Goal: Task Accomplishment & Management: Manage account settings

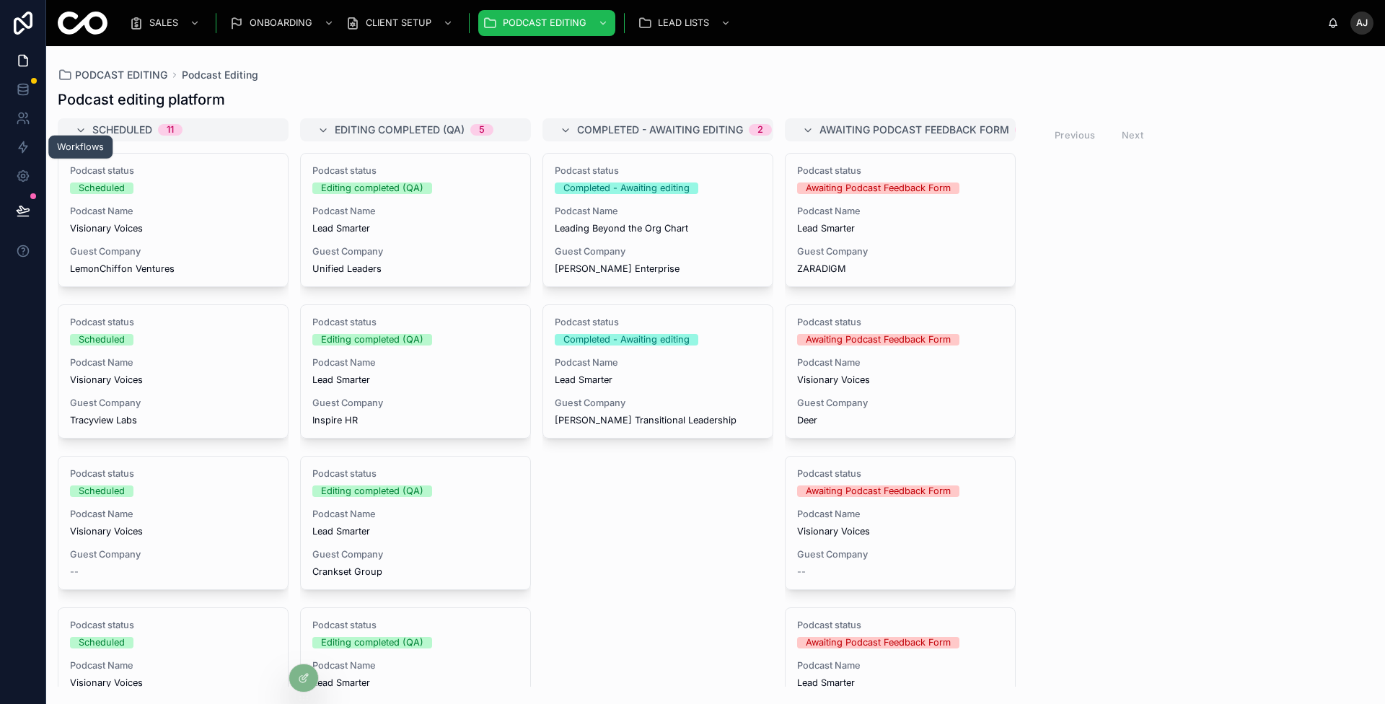
click at [27, 150] on icon at bounding box center [23, 147] width 14 height 14
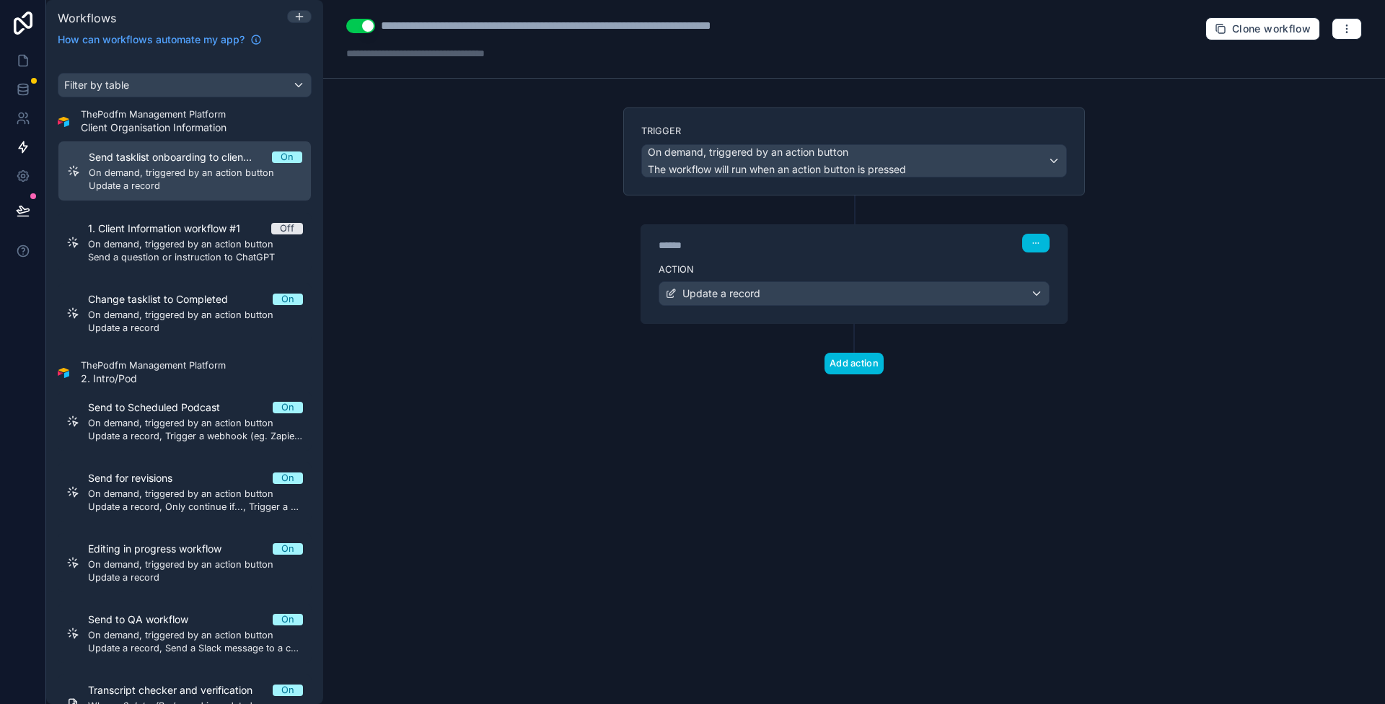
click at [240, 555] on div "Editing in progress workflow On On demand, triggered by an action button Update…" at bounding box center [195, 563] width 215 height 42
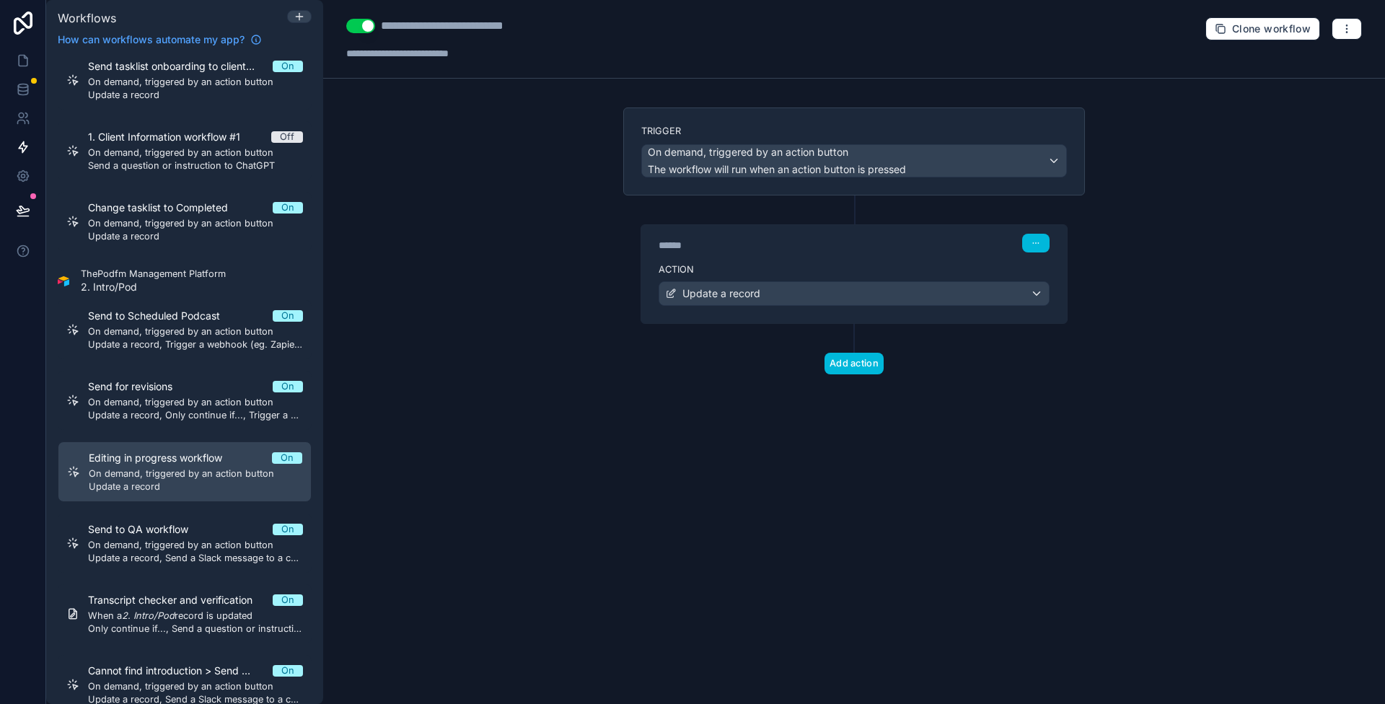
scroll to position [121, 0]
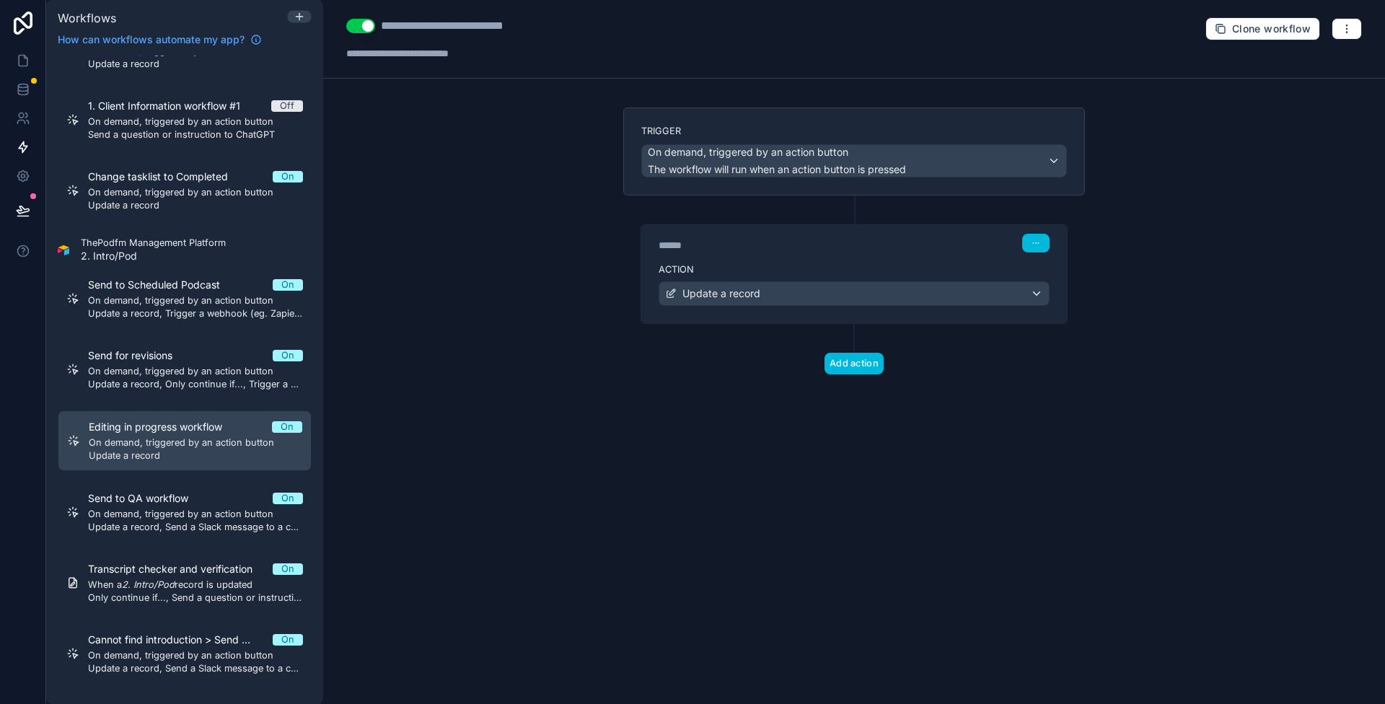
click at [234, 454] on span "Update a record" at bounding box center [196, 456] width 214 height 12
click at [849, 150] on span "On demand, triggered by an action button" at bounding box center [777, 152] width 258 height 14
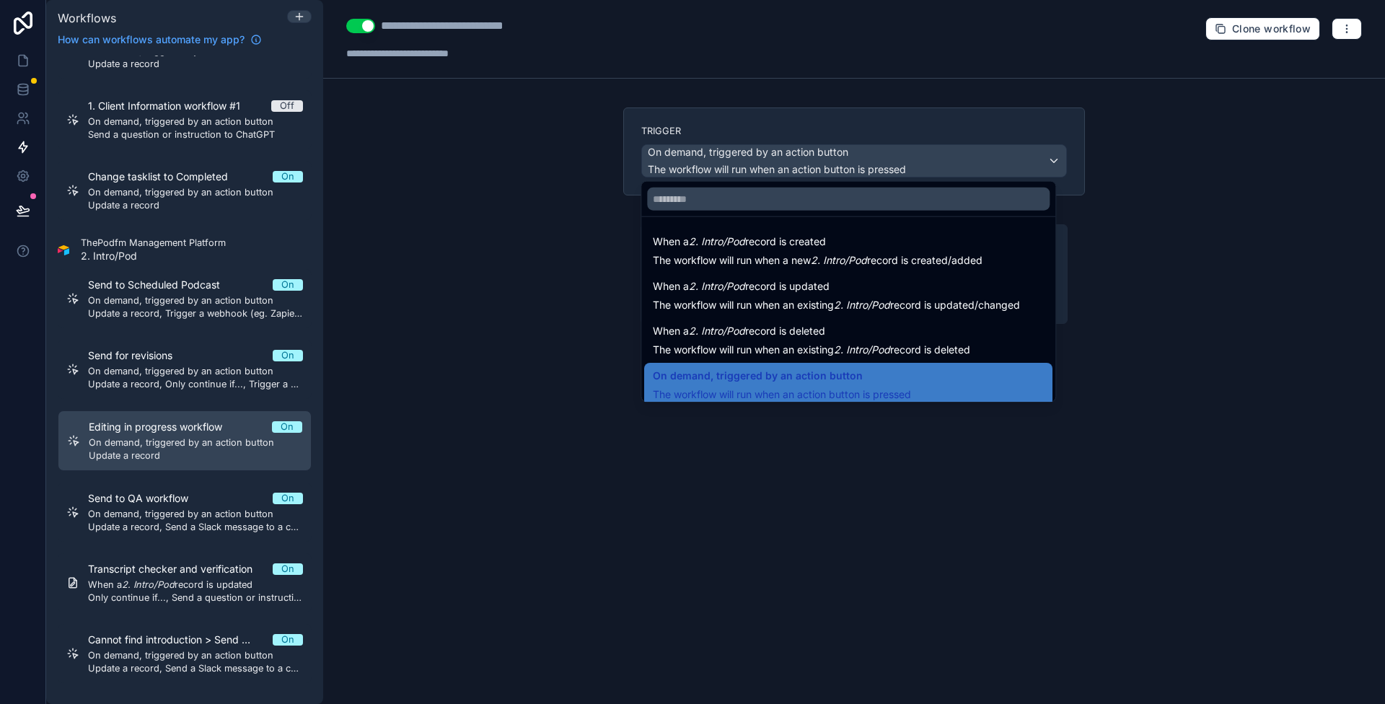
click at [396, 341] on div at bounding box center [692, 352] width 1385 height 704
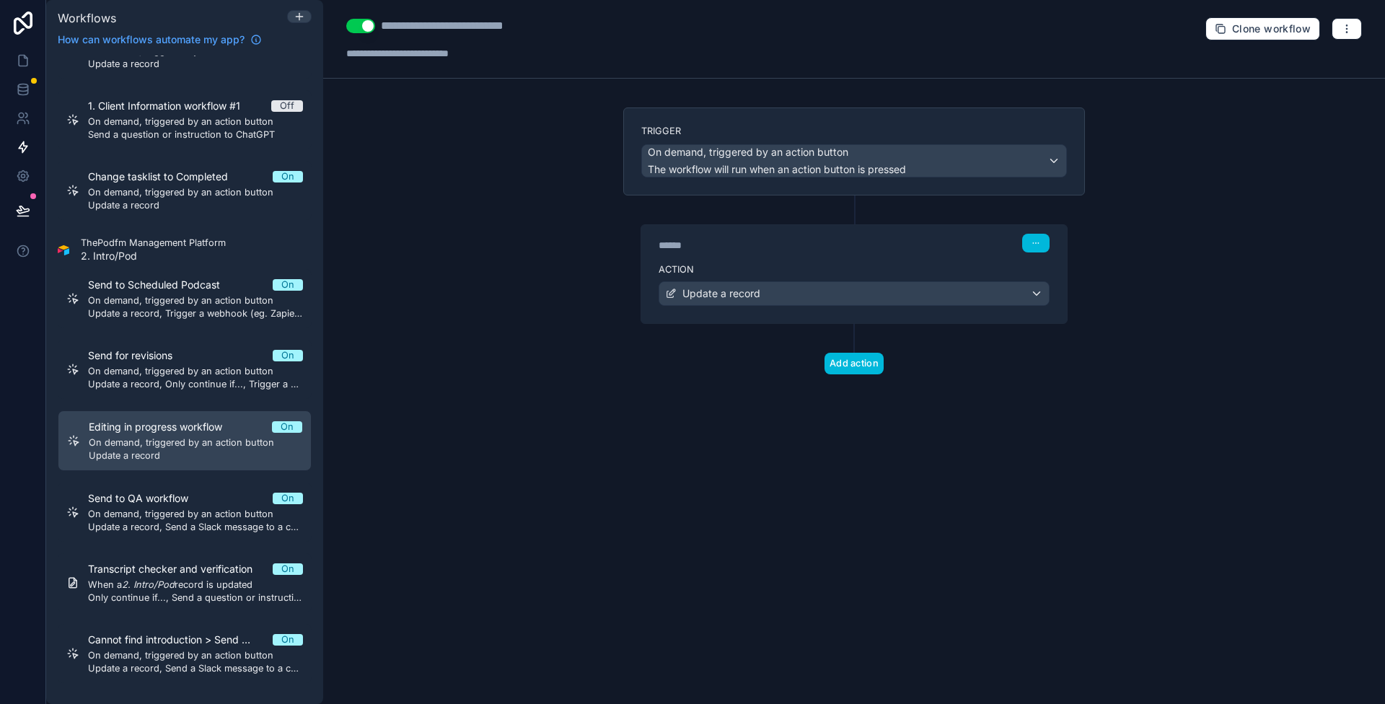
click at [205, 320] on link "Send to Scheduled Podcast On On demand, triggered by an action button Update a …" at bounding box center [185, 298] width 254 height 59
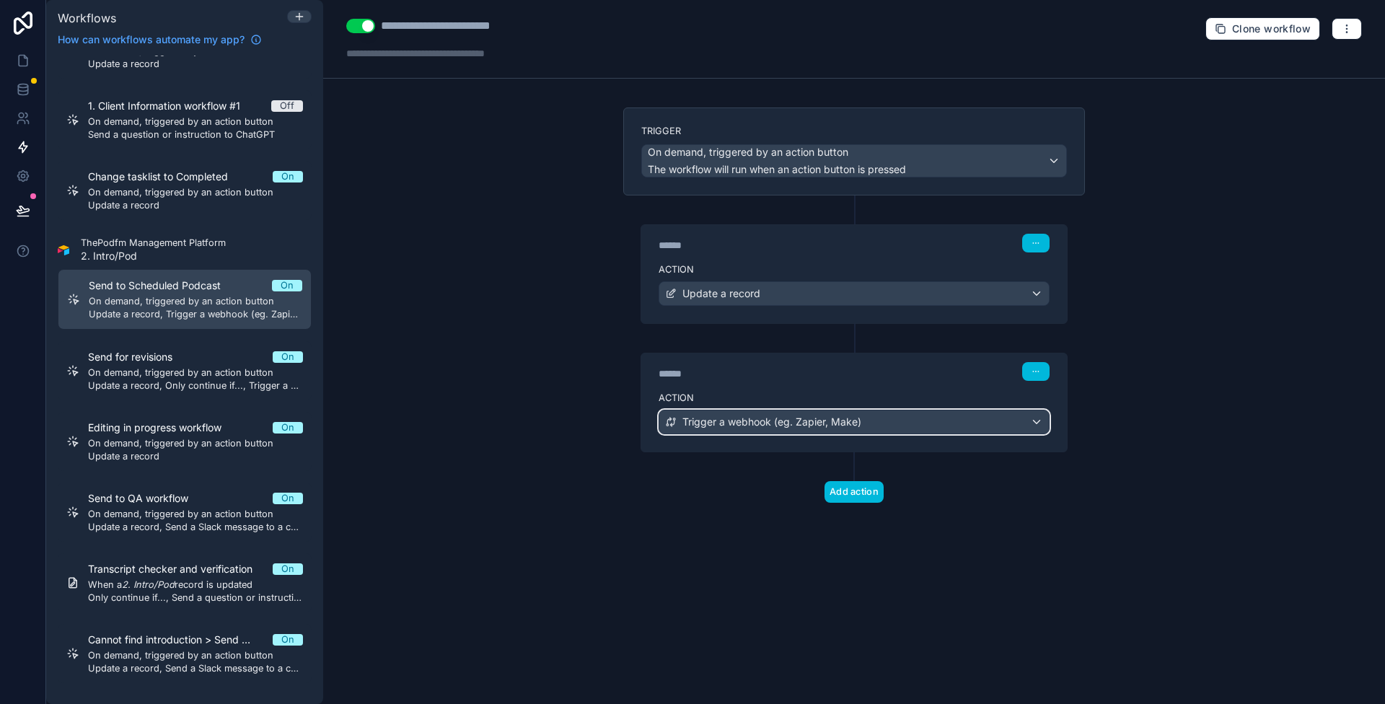
click at [862, 419] on div "Trigger a webhook (eg. Zapier, Make)" at bounding box center [854, 421] width 390 height 23
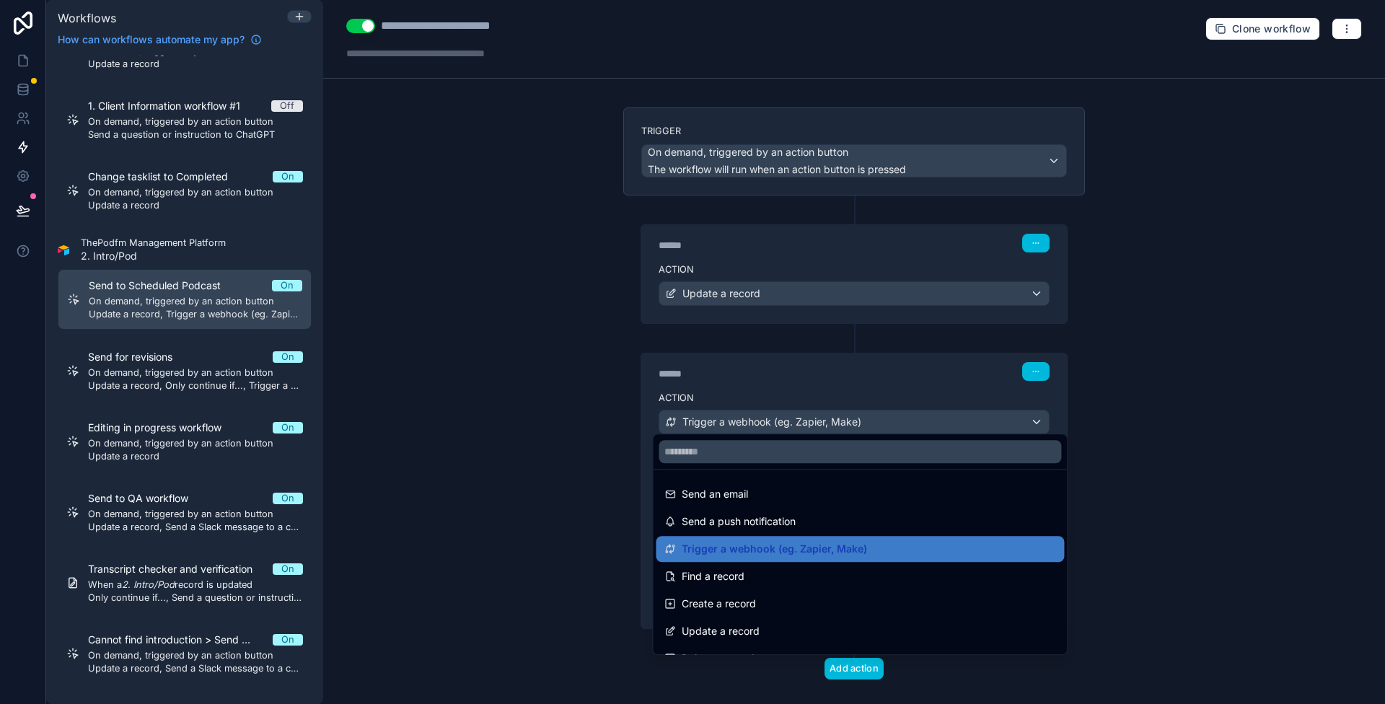
click at [553, 405] on div at bounding box center [692, 352] width 1385 height 704
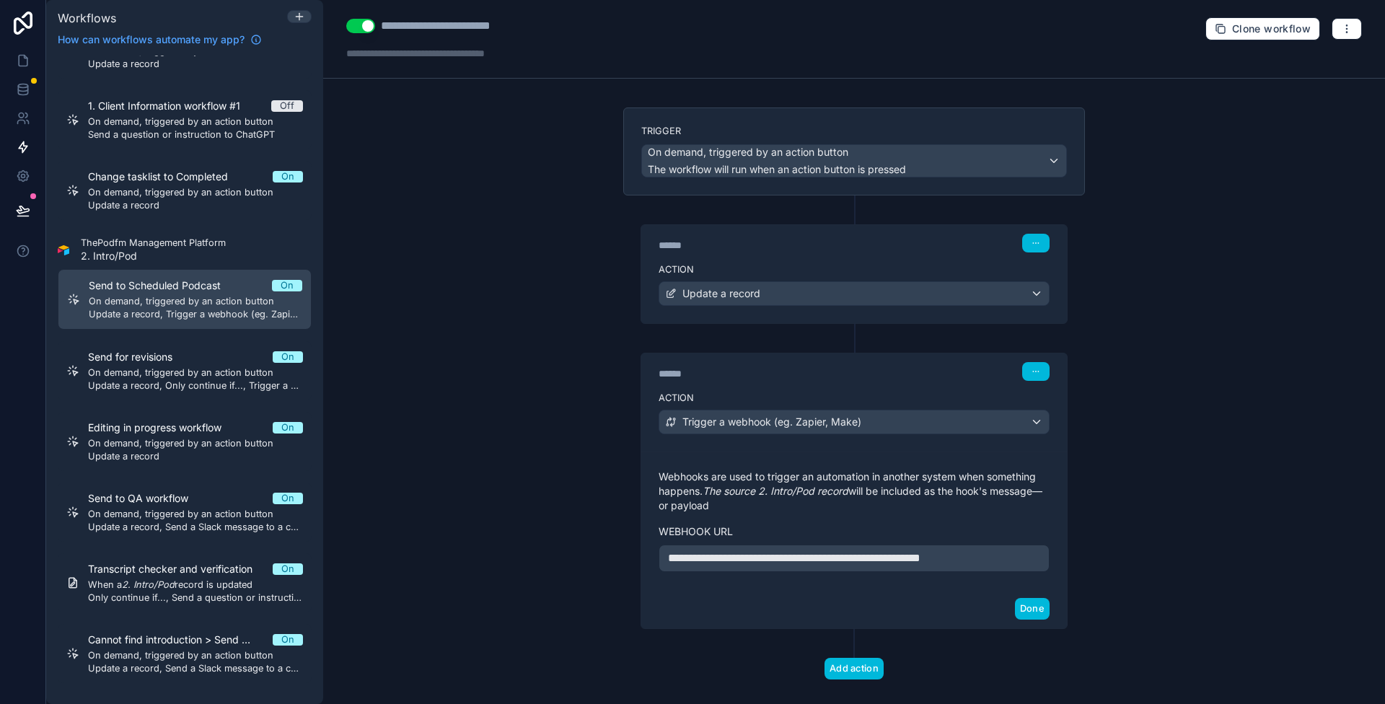
click at [730, 553] on span "**********" at bounding box center [794, 558] width 252 height 11
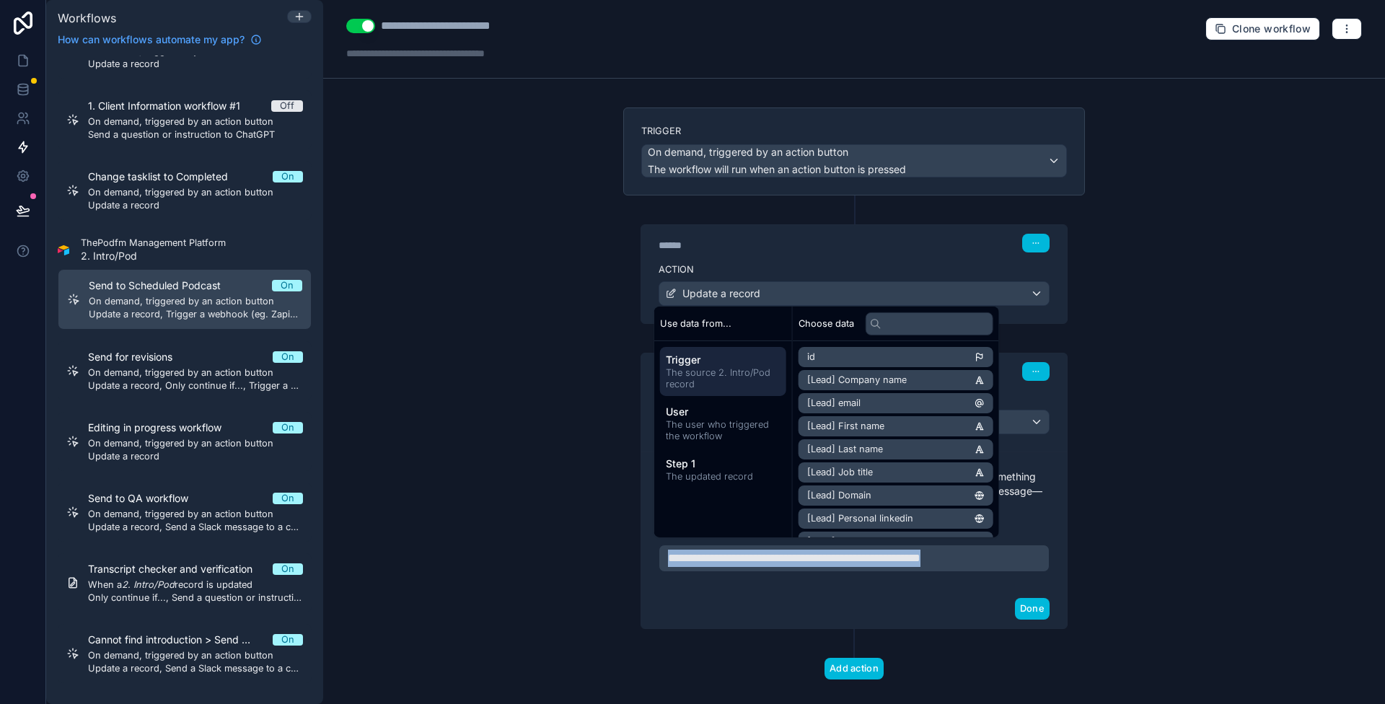
copy span "**********"
click at [529, 542] on div "**********" at bounding box center [854, 352] width 1062 height 704
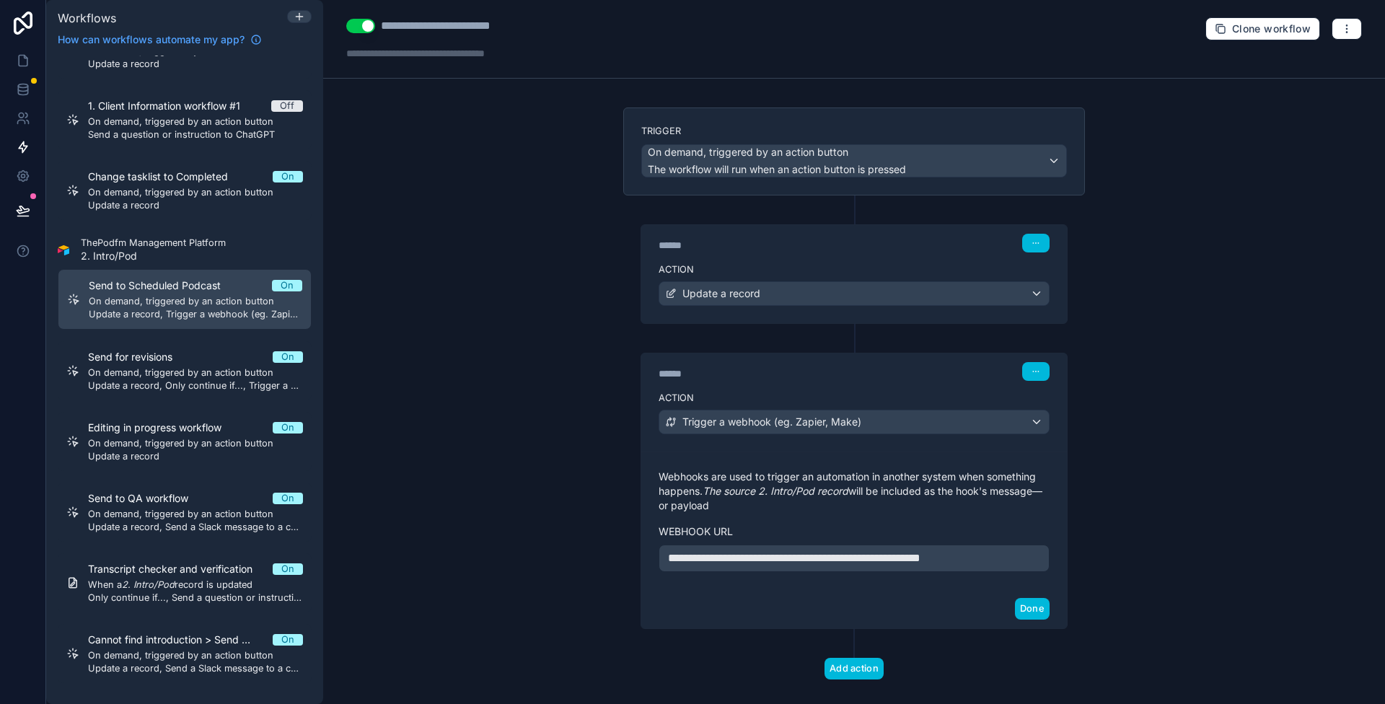
click at [988, 545] on div "**********" at bounding box center [854, 558] width 391 height 27
click at [920, 553] on span "**********" at bounding box center [794, 558] width 252 height 11
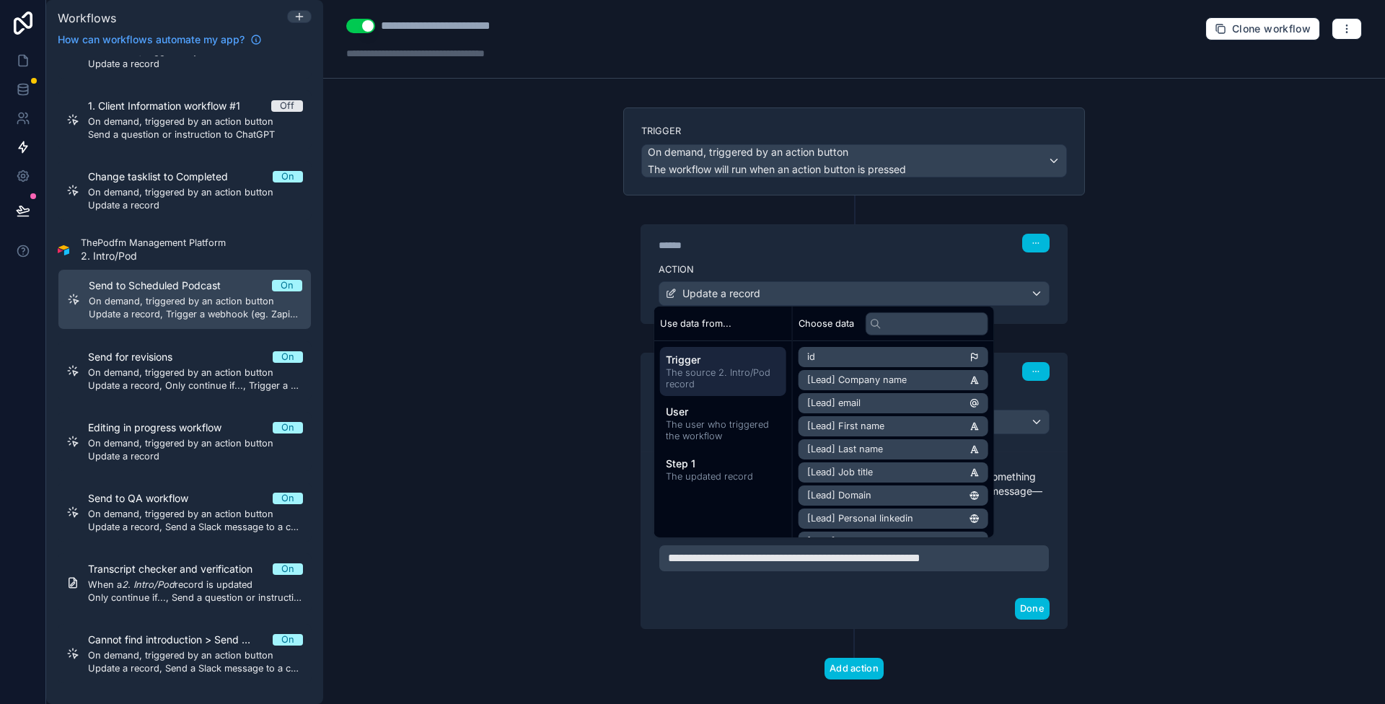
click at [496, 211] on div "**********" at bounding box center [854, 352] width 1062 height 704
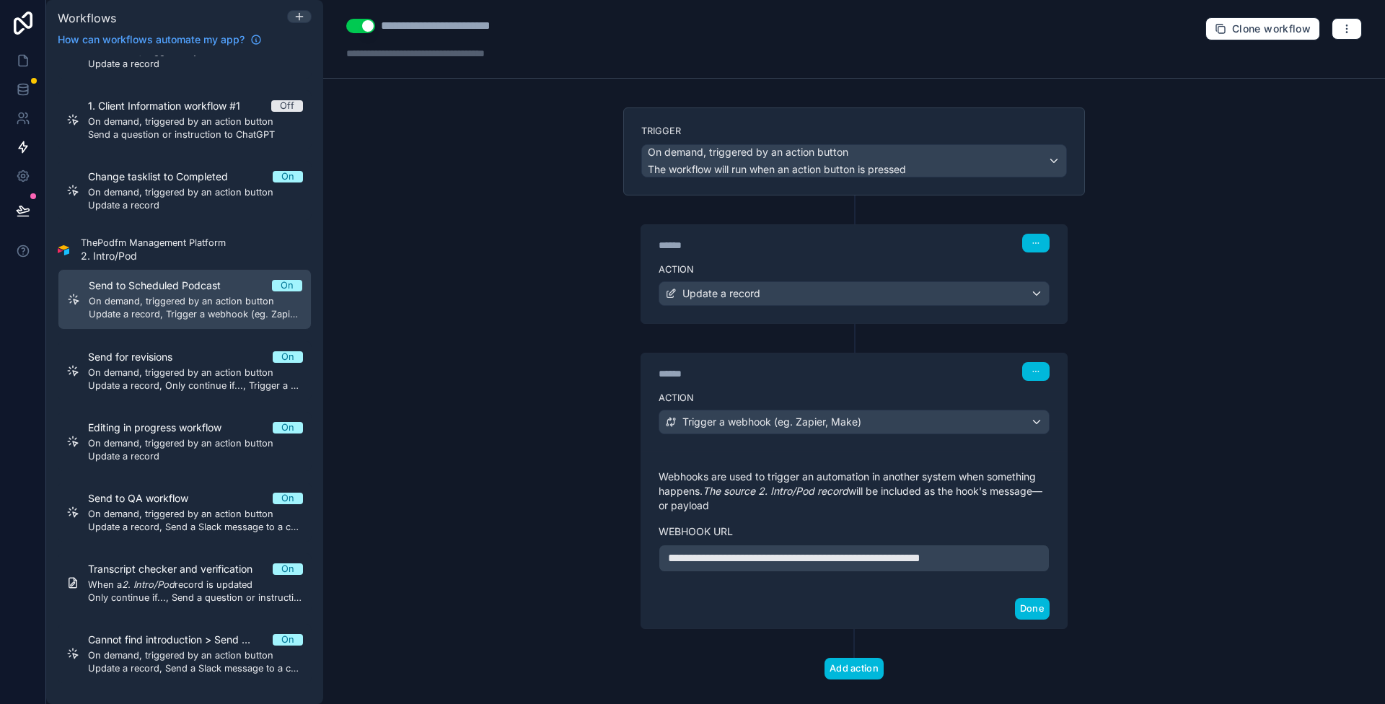
click at [522, 133] on div "**********" at bounding box center [854, 352] width 1062 height 704
click at [1317, 30] on div "Clone workflow" at bounding box center [1283, 28] width 157 height 23
click at [1332, 30] on button "button" at bounding box center [1347, 29] width 30 height 22
drag, startPoint x: 1335, startPoint y: 56, endPoint x: 1331, endPoint y: 84, distance: 28.4
click at [1333, 85] on div "Test workflow Run history Delete workflow" at bounding box center [1284, 91] width 115 height 92
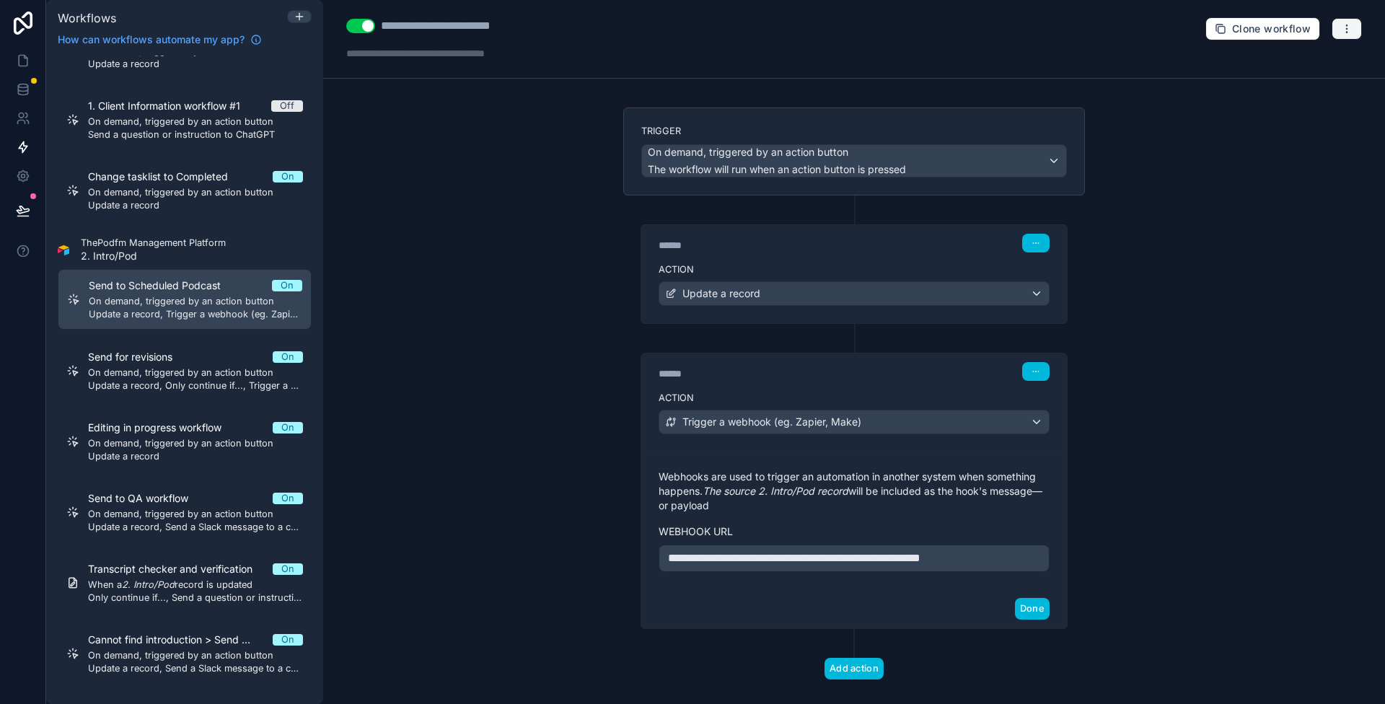
click at [1346, 35] on button "button" at bounding box center [1347, 29] width 30 height 22
click at [1295, 83] on span "Run history" at bounding box center [1296, 85] width 69 height 12
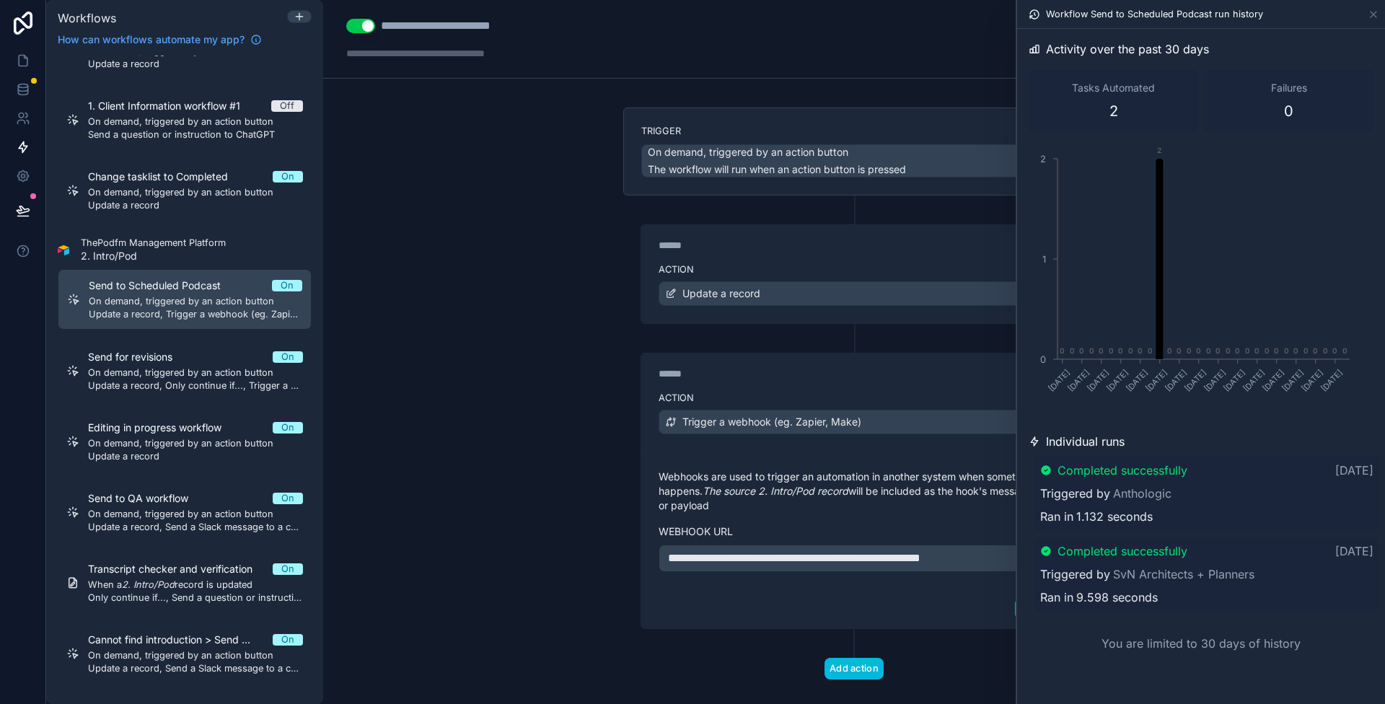
click at [492, 355] on div "**********" at bounding box center [854, 352] width 1062 height 704
click at [25, 58] on icon at bounding box center [25, 57] width 3 height 3
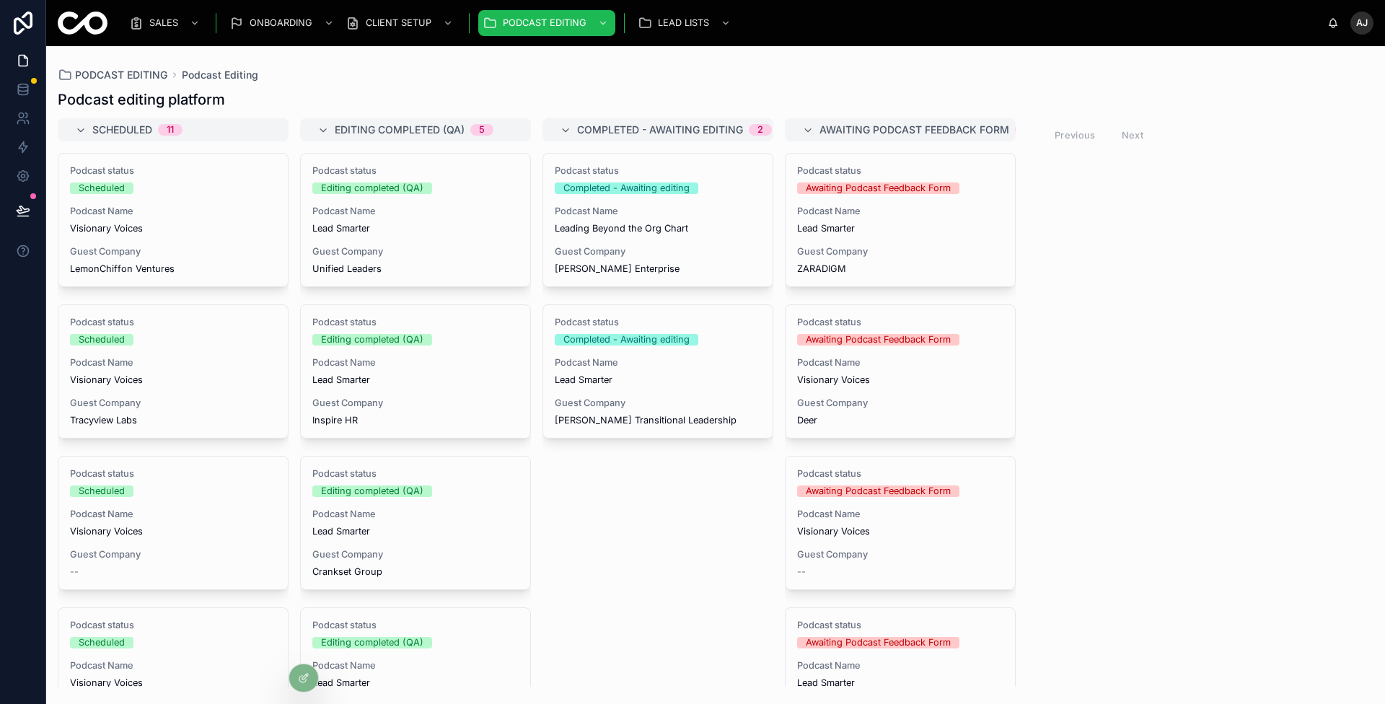
click at [444, 271] on span "Unified Leaders" at bounding box center [415, 269] width 206 height 12
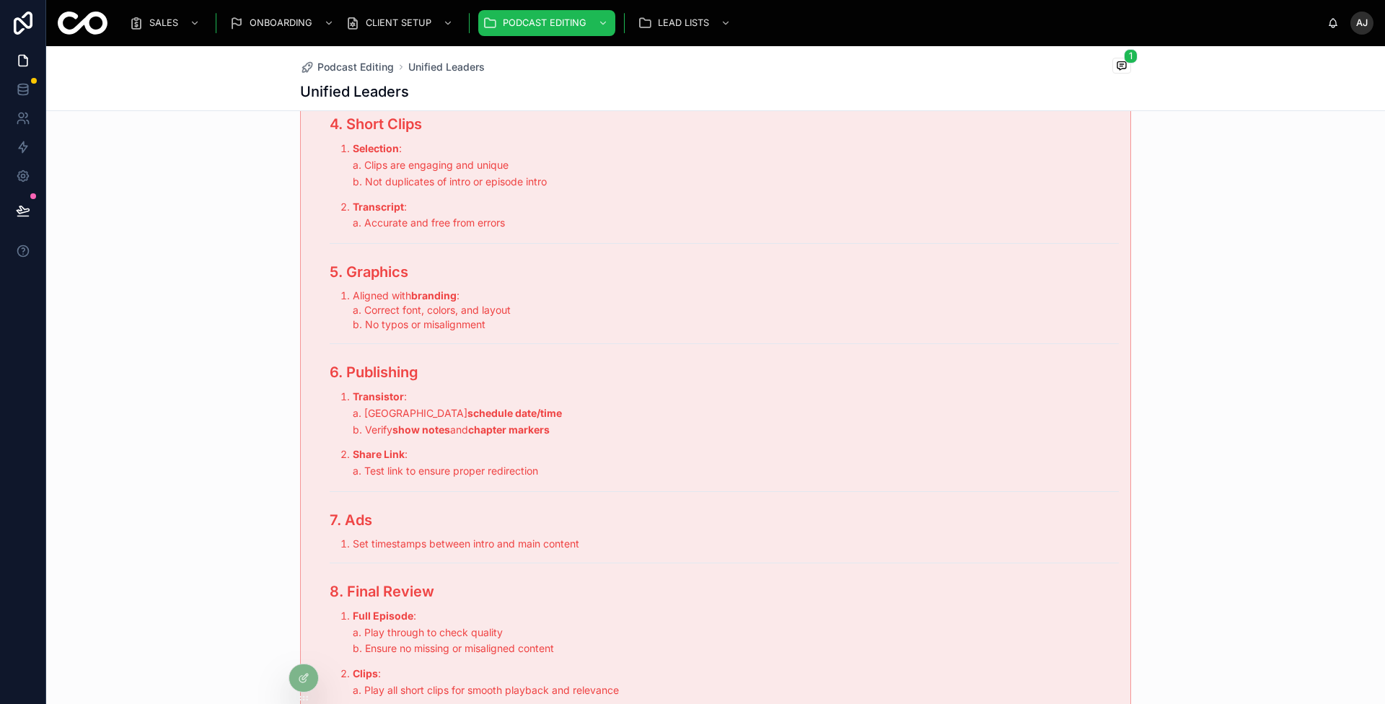
scroll to position [10182, 0]
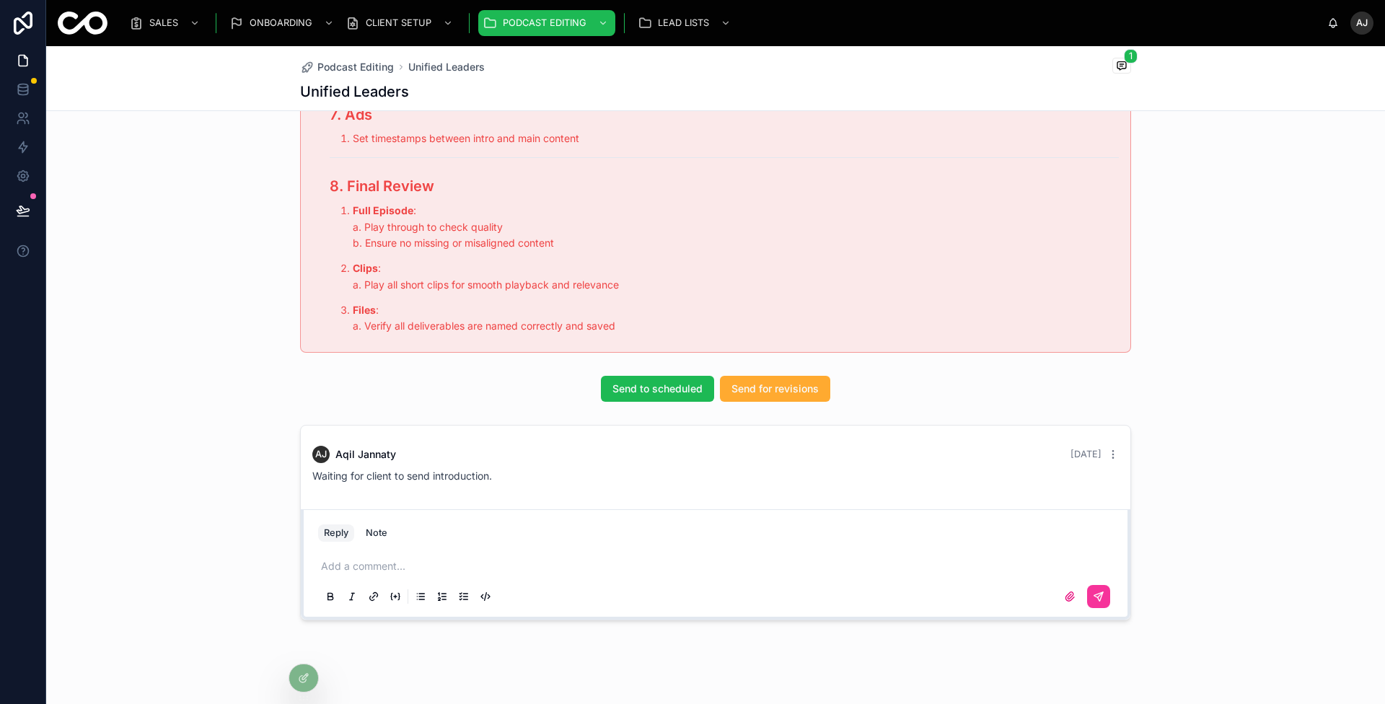
click at [305, 669] on div at bounding box center [303, 677] width 29 height 27
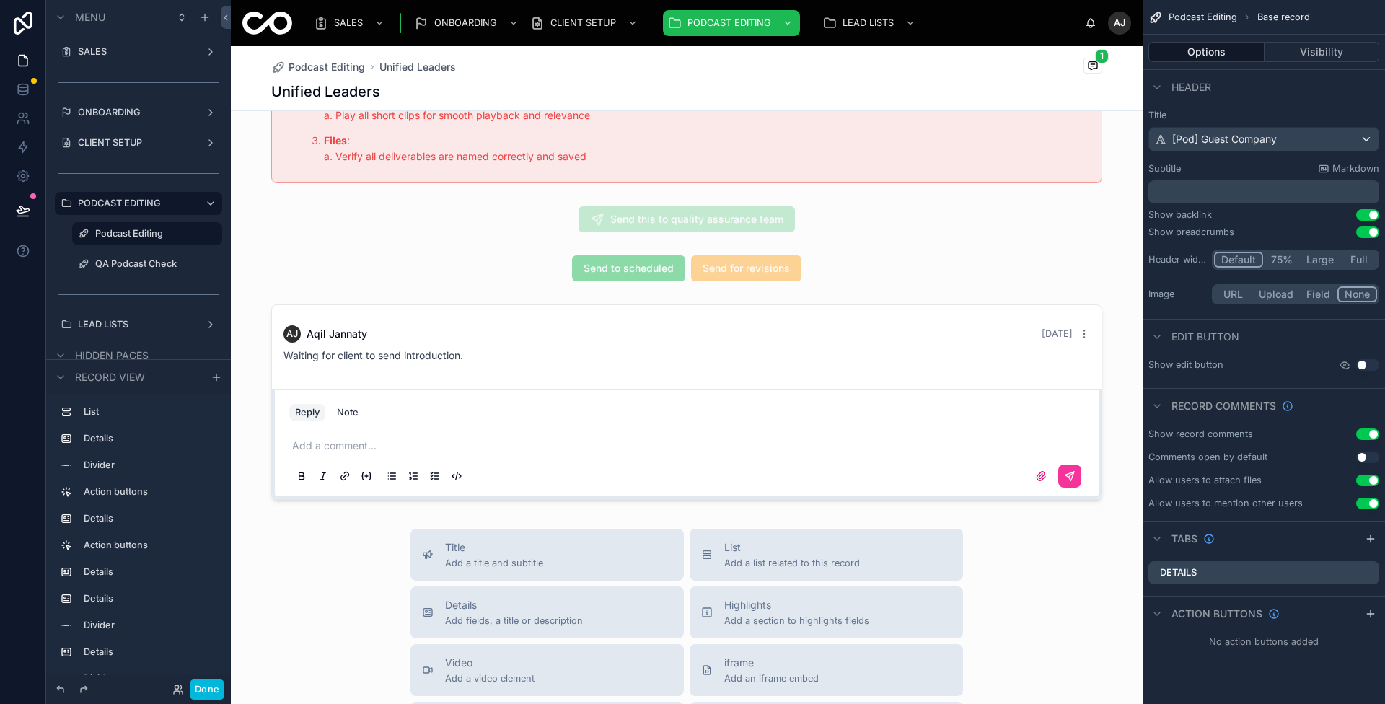
scroll to position [12052, 0]
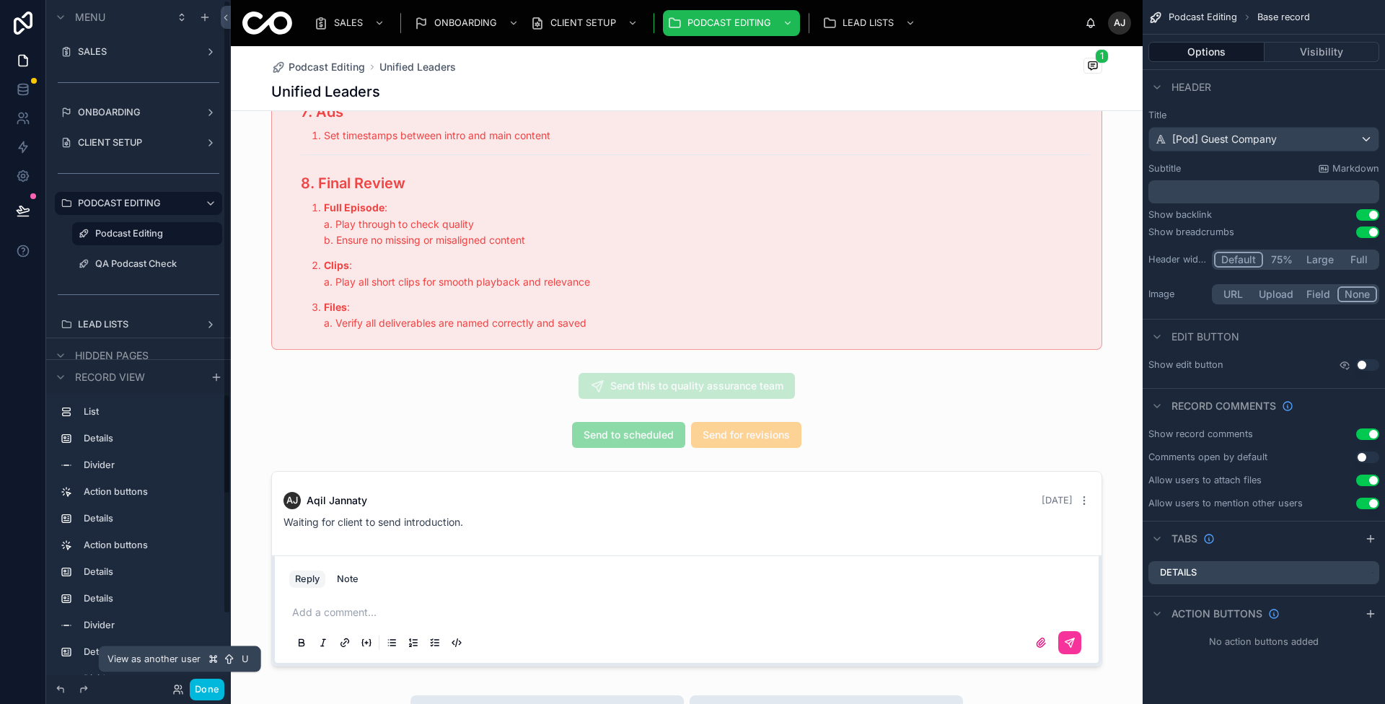
click at [172, 693] on div "Done" at bounding box center [195, 690] width 57 height 22
click at [177, 692] on icon at bounding box center [177, 692] width 6 height 3
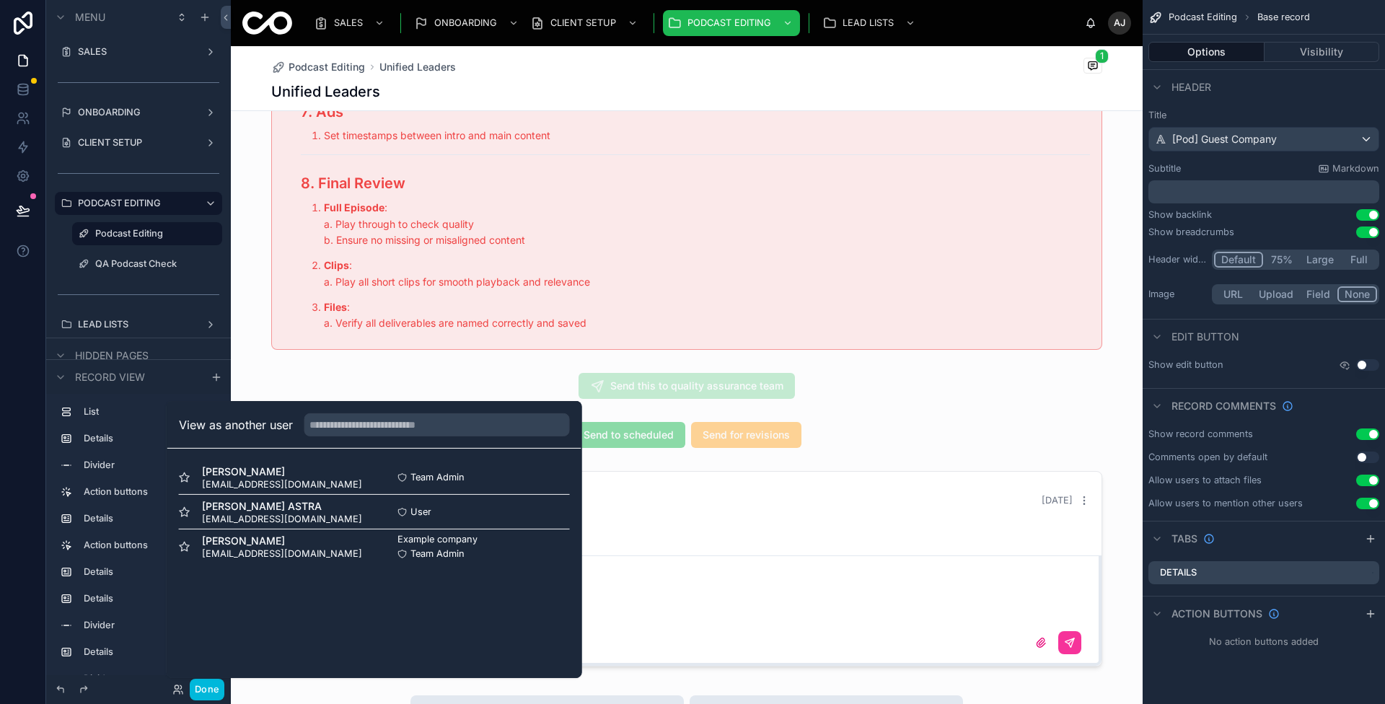
click at [0, 0] on button "Select" at bounding box center [0, 0] width 0 height 0
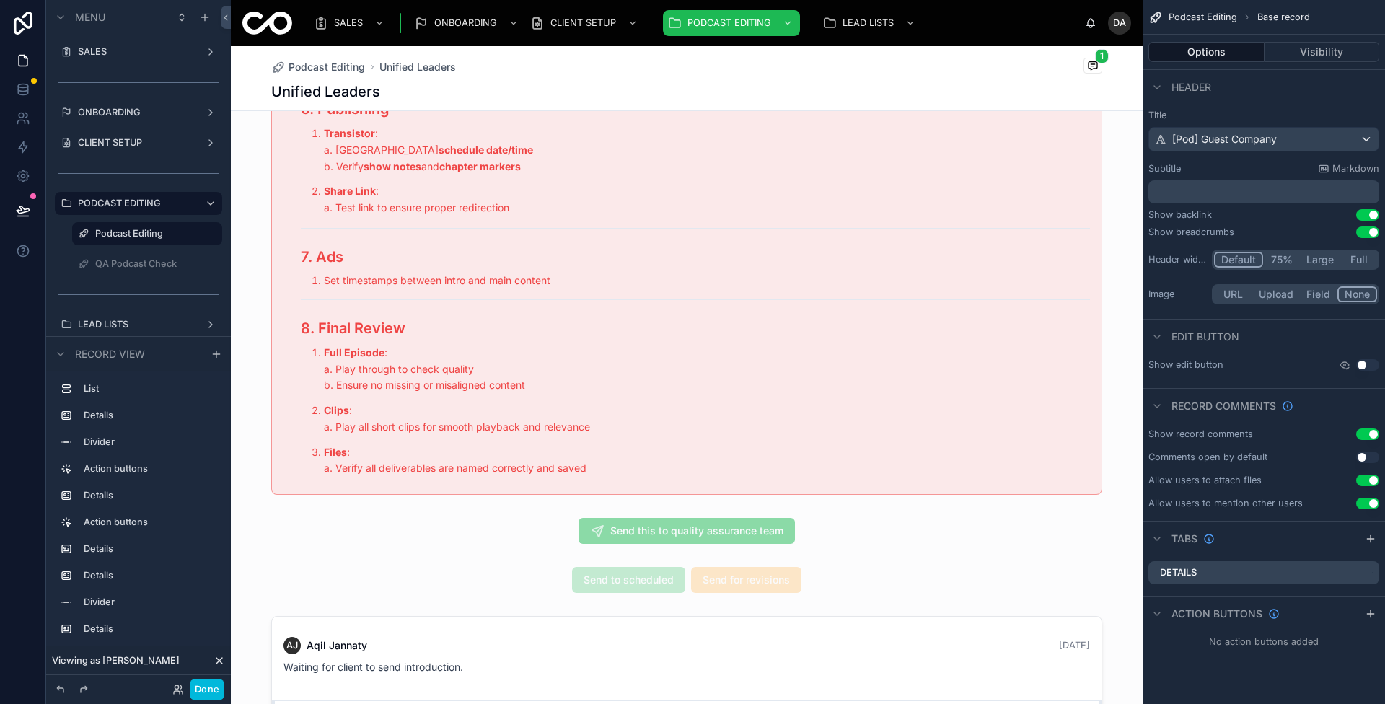
scroll to position [11943, 0]
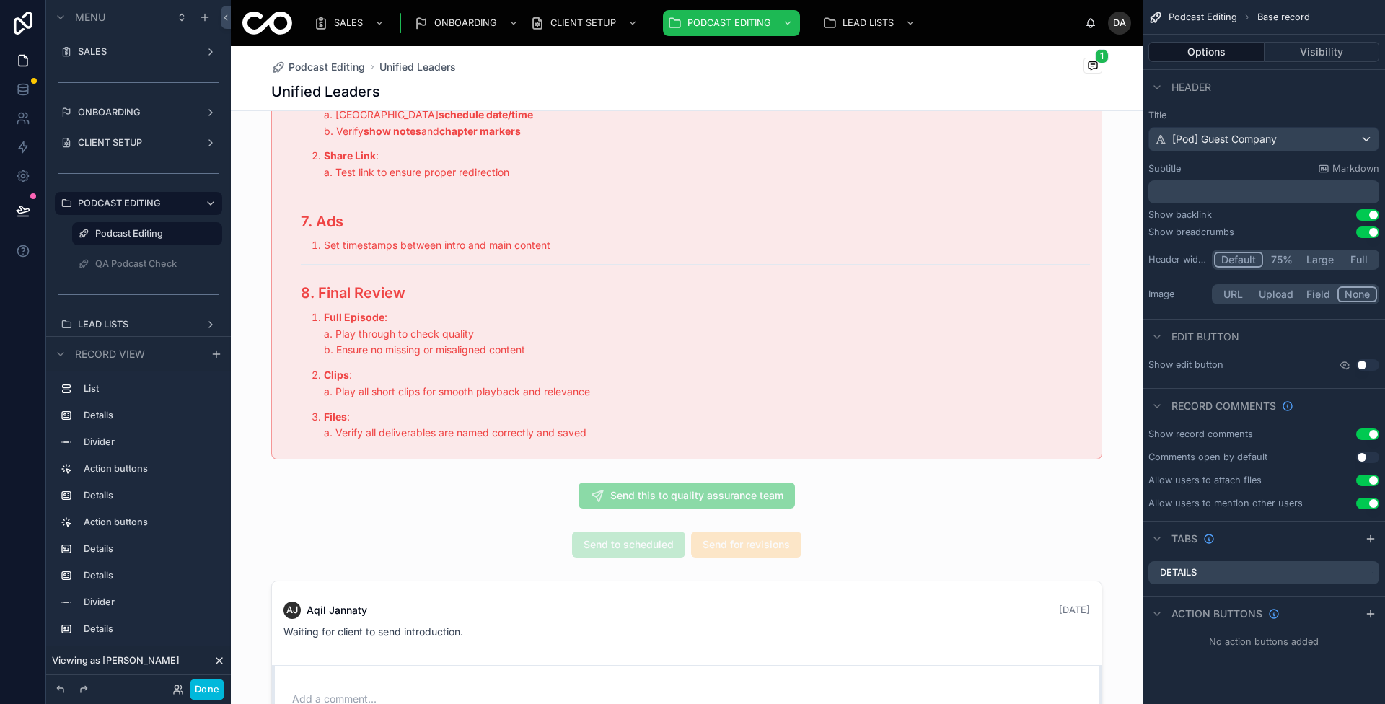
click at [856, 488] on div at bounding box center [687, 496] width 912 height 38
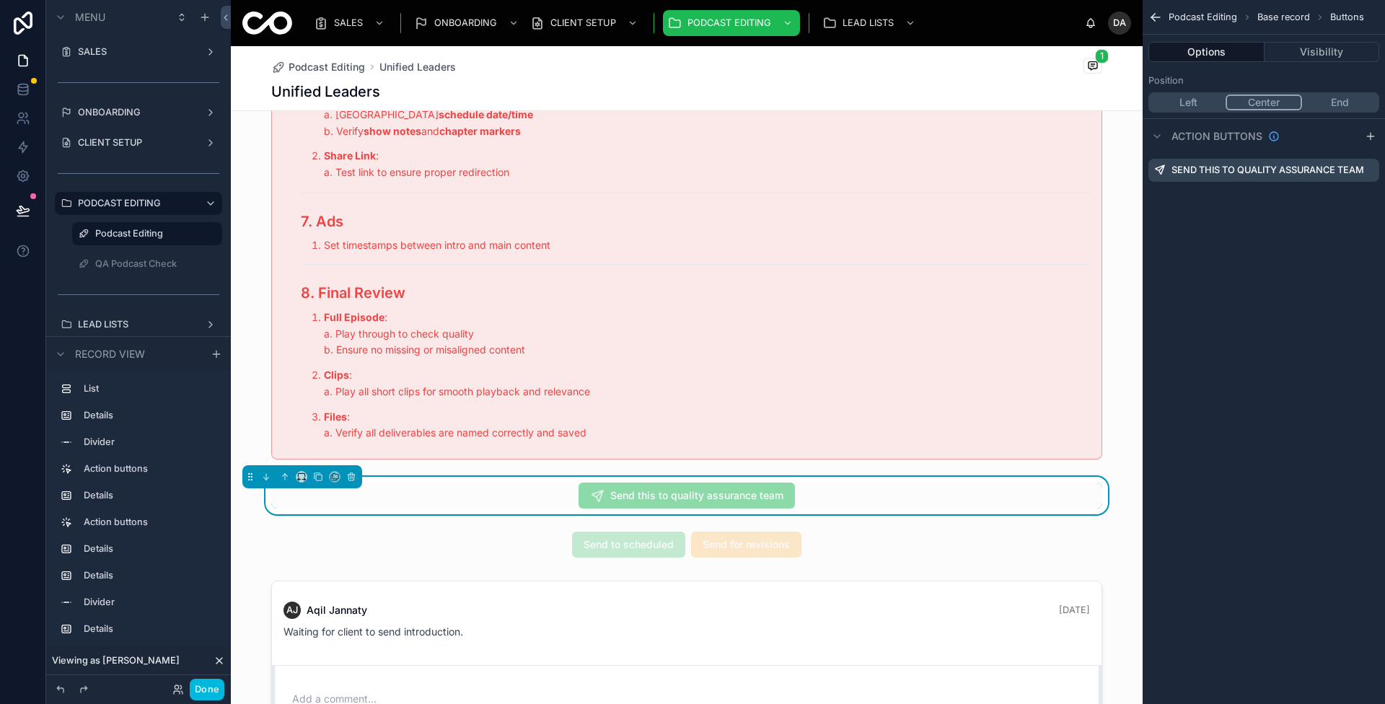
click at [0, 0] on icon "scrollable content" at bounding box center [0, 0] width 0 height 0
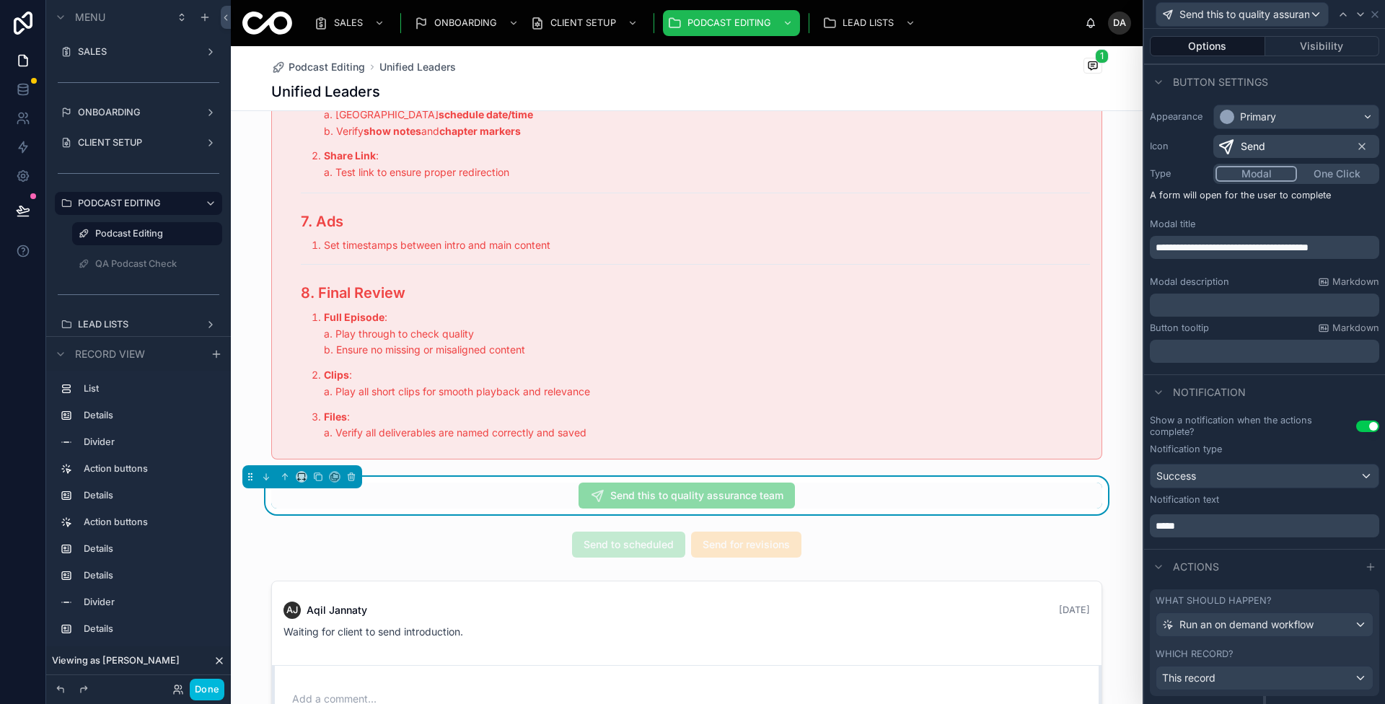
scroll to position [111, 0]
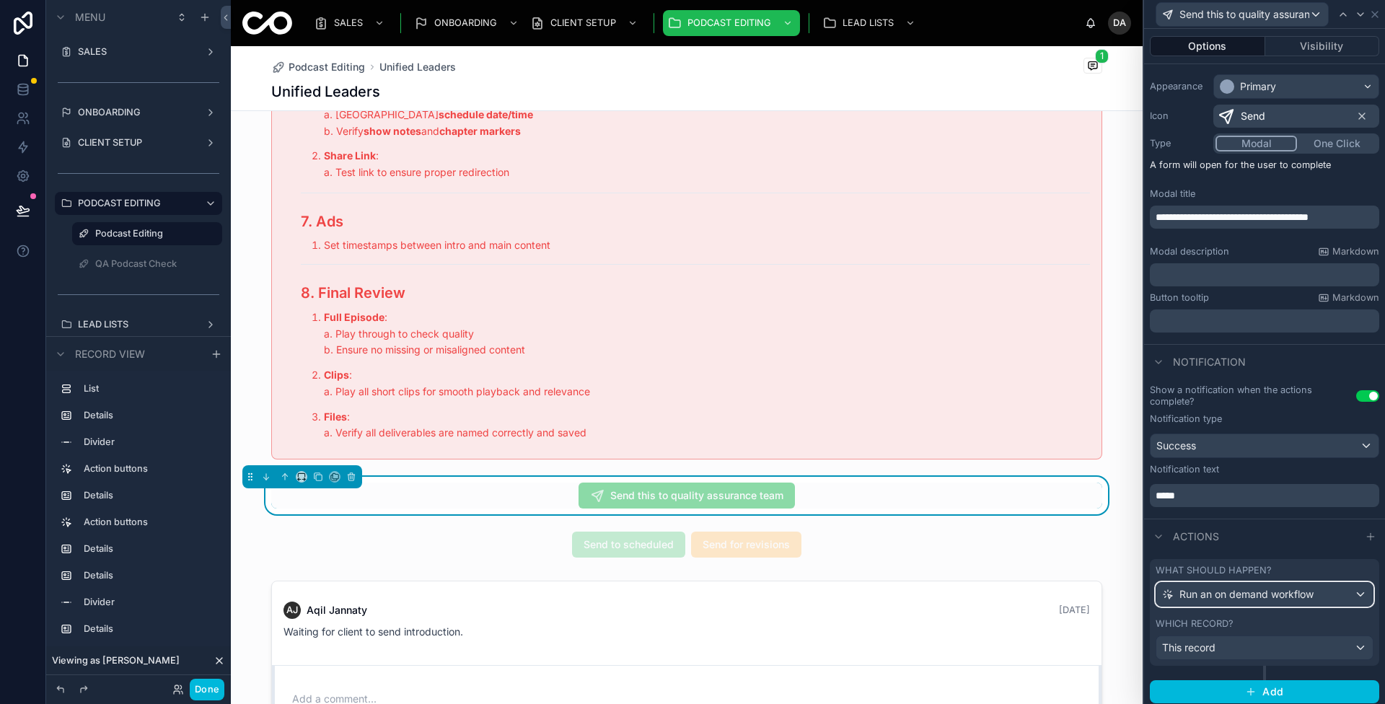
click at [1275, 594] on span "Run an on demand workflow" at bounding box center [1246, 594] width 134 height 14
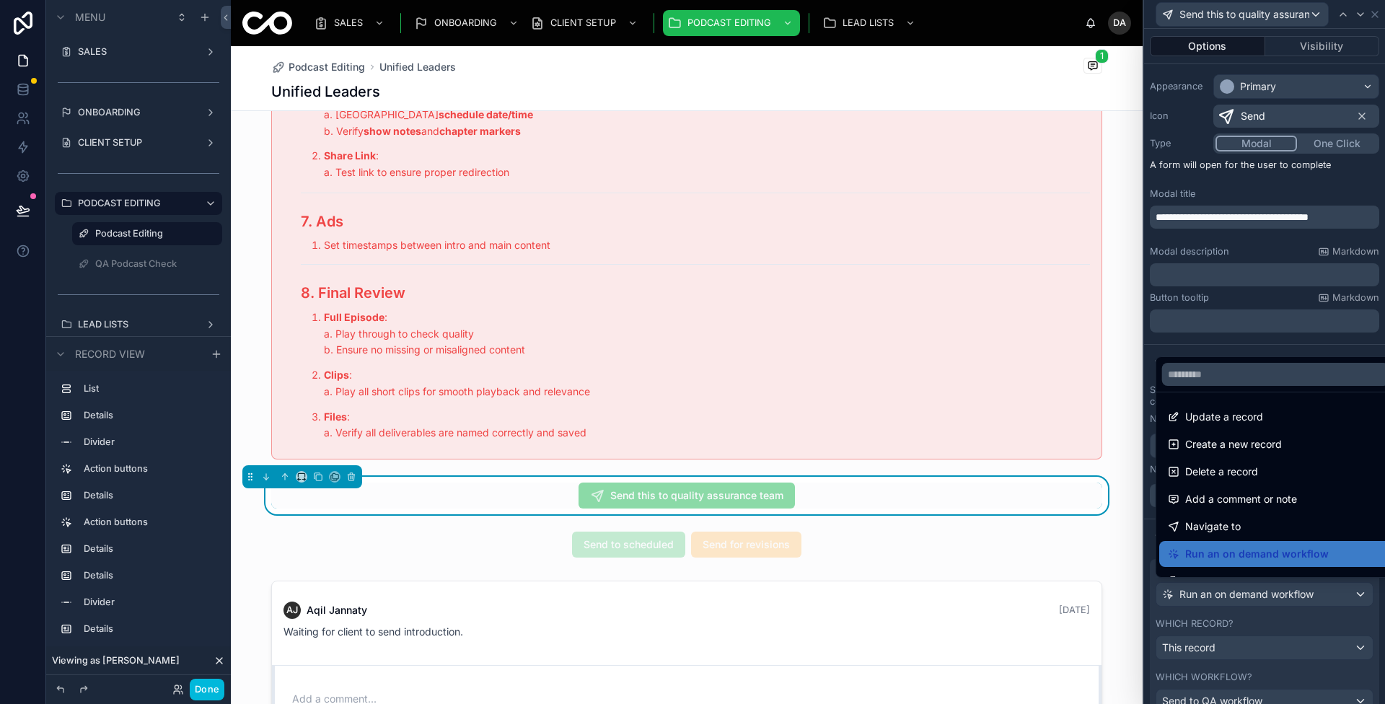
click at [1275, 593] on div at bounding box center [1264, 352] width 241 height 704
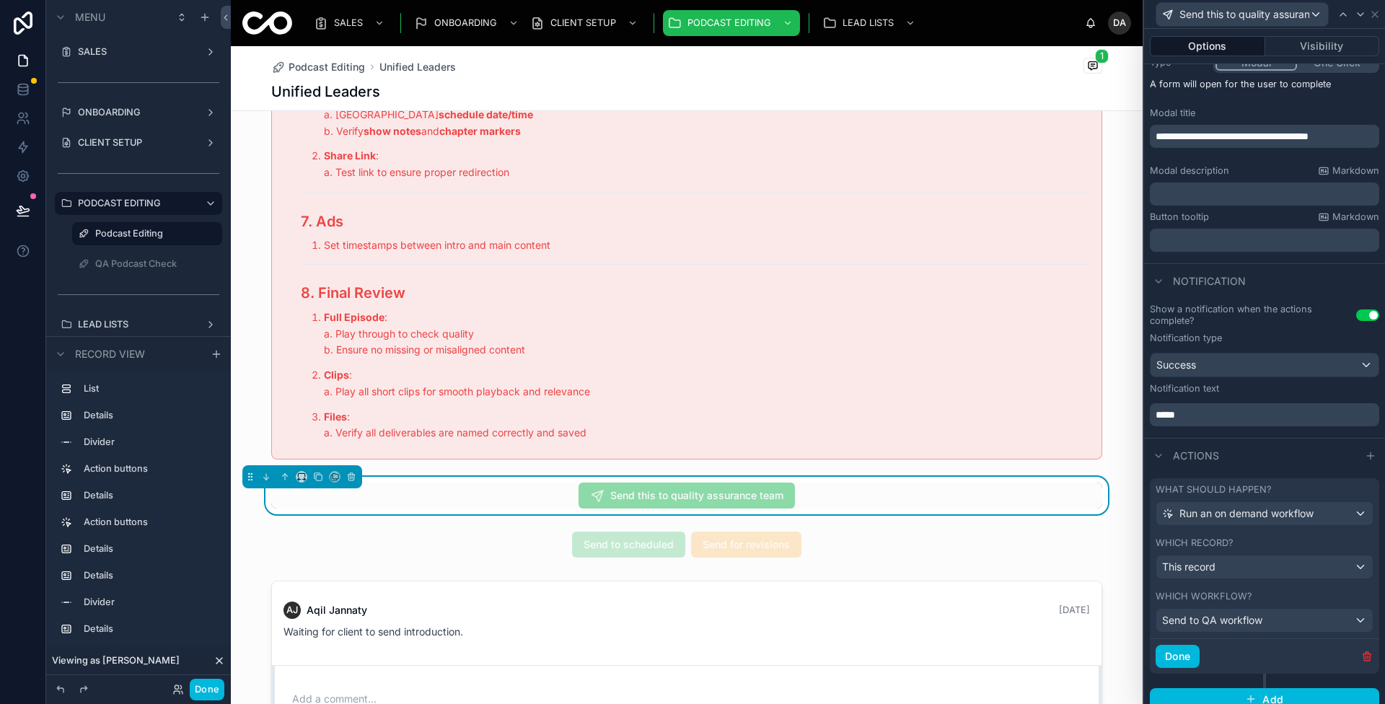
scroll to position [198, 0]
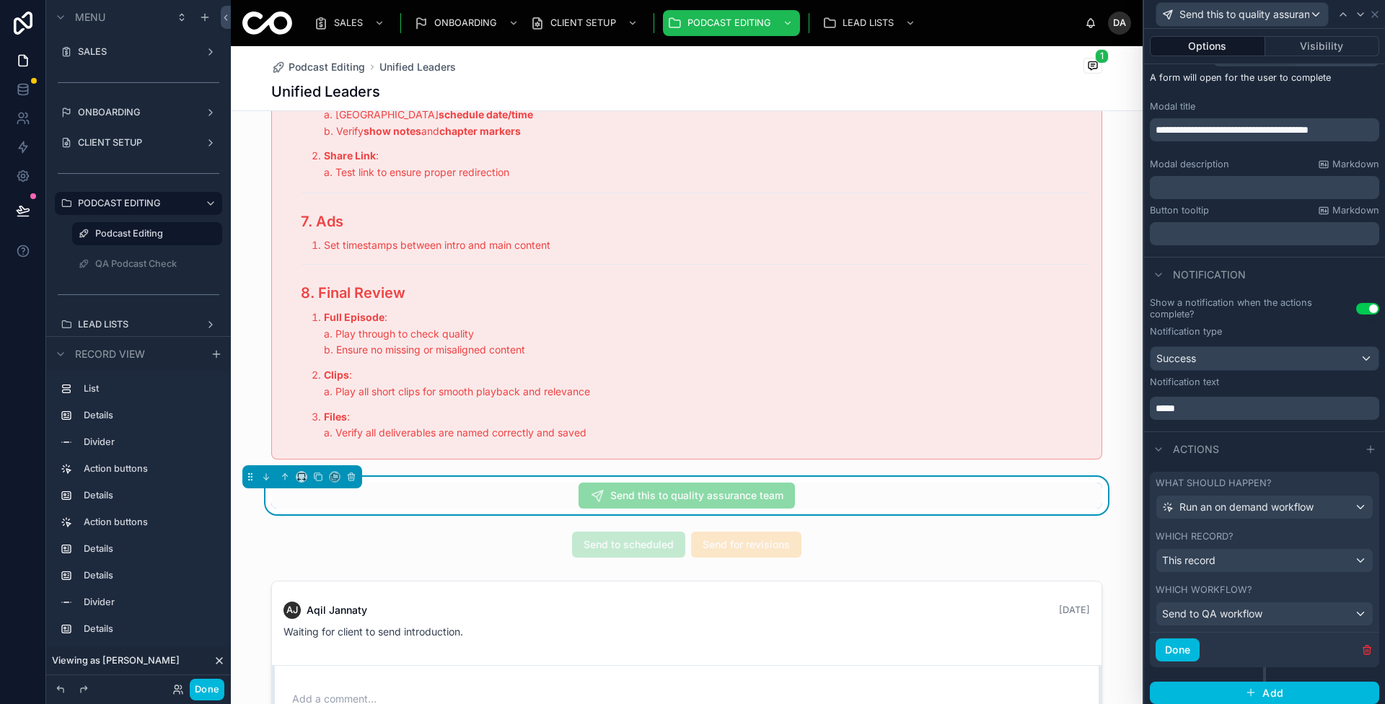
click at [1194, 649] on button "Done" at bounding box center [1178, 649] width 44 height 23
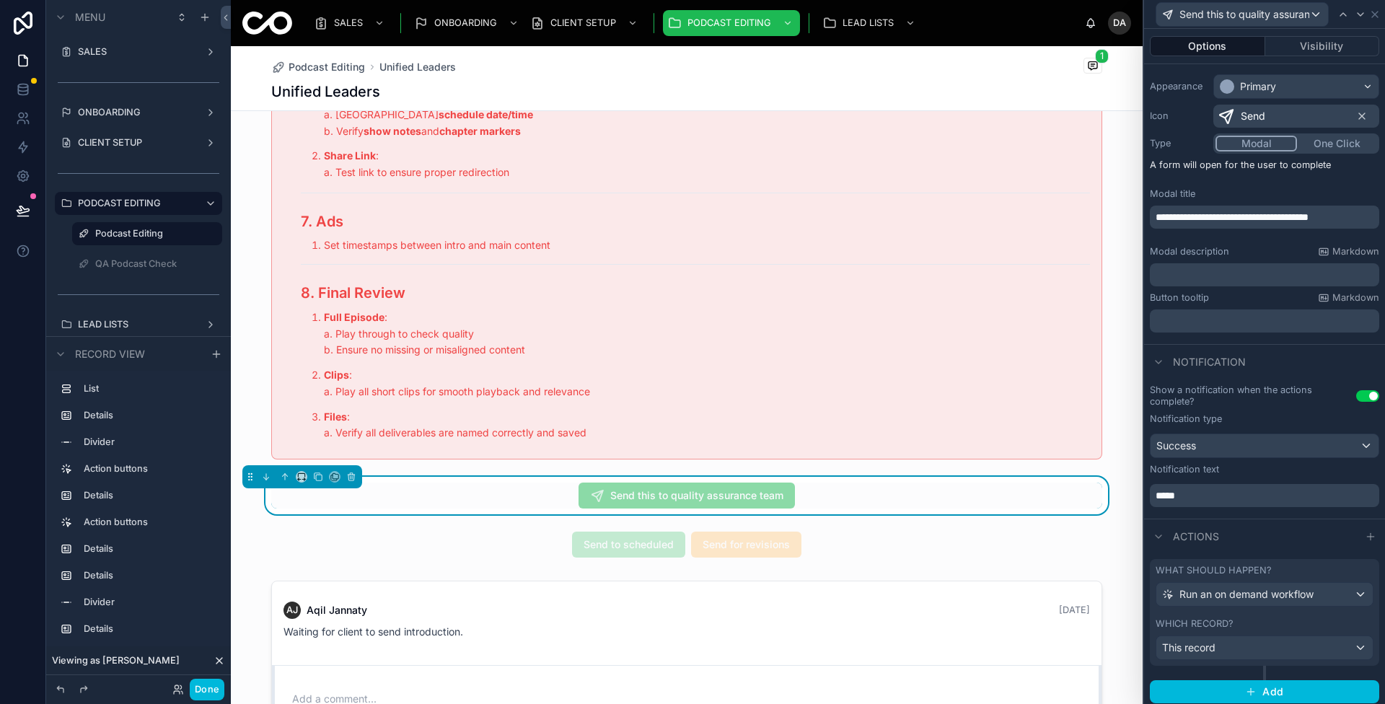
click at [1008, 642] on div at bounding box center [687, 667] width 912 height 184
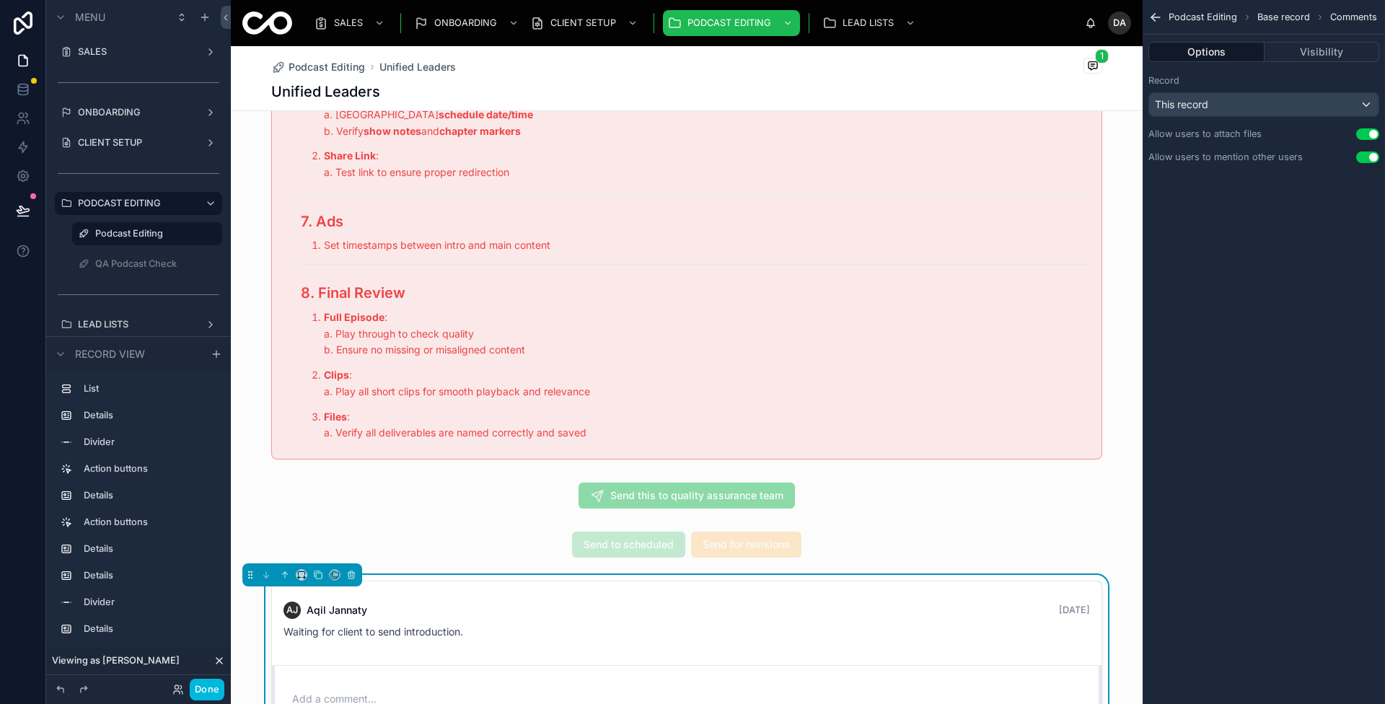
click at [198, 691] on button "Done" at bounding box center [207, 690] width 35 height 22
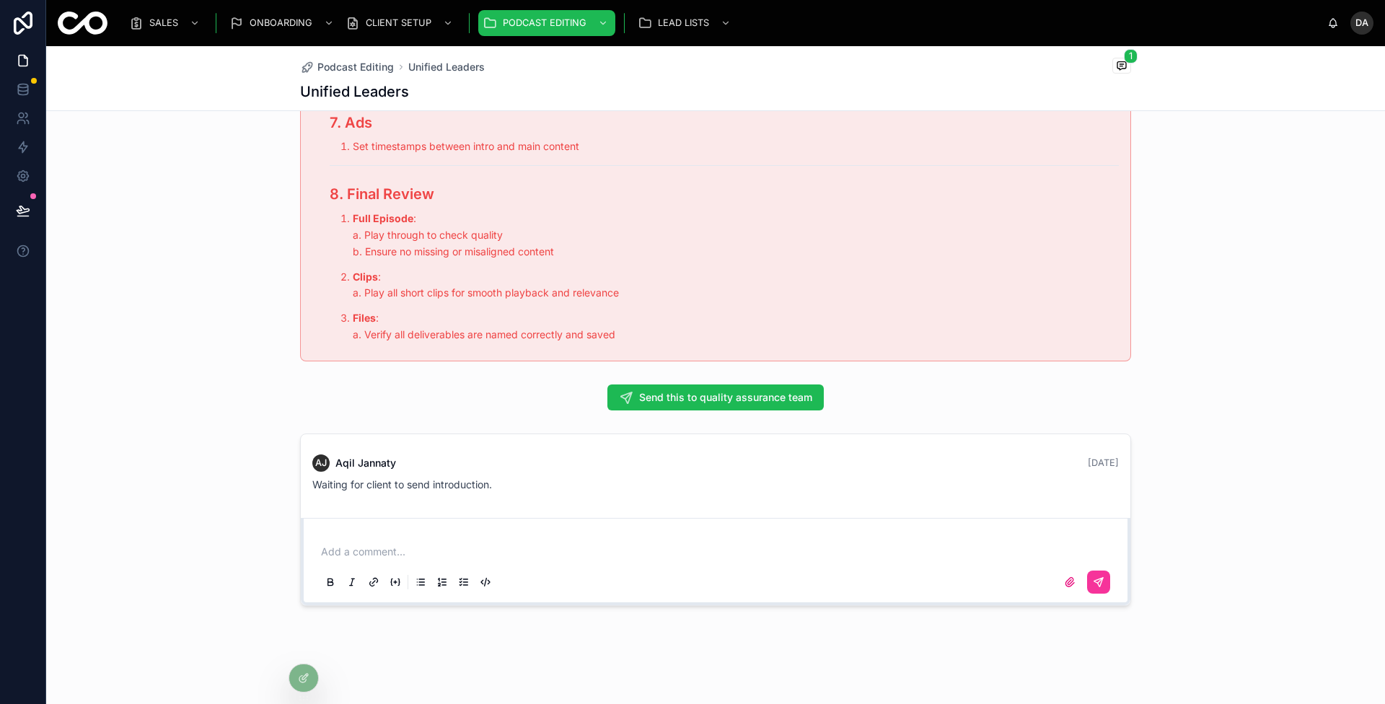
scroll to position [10145, 0]
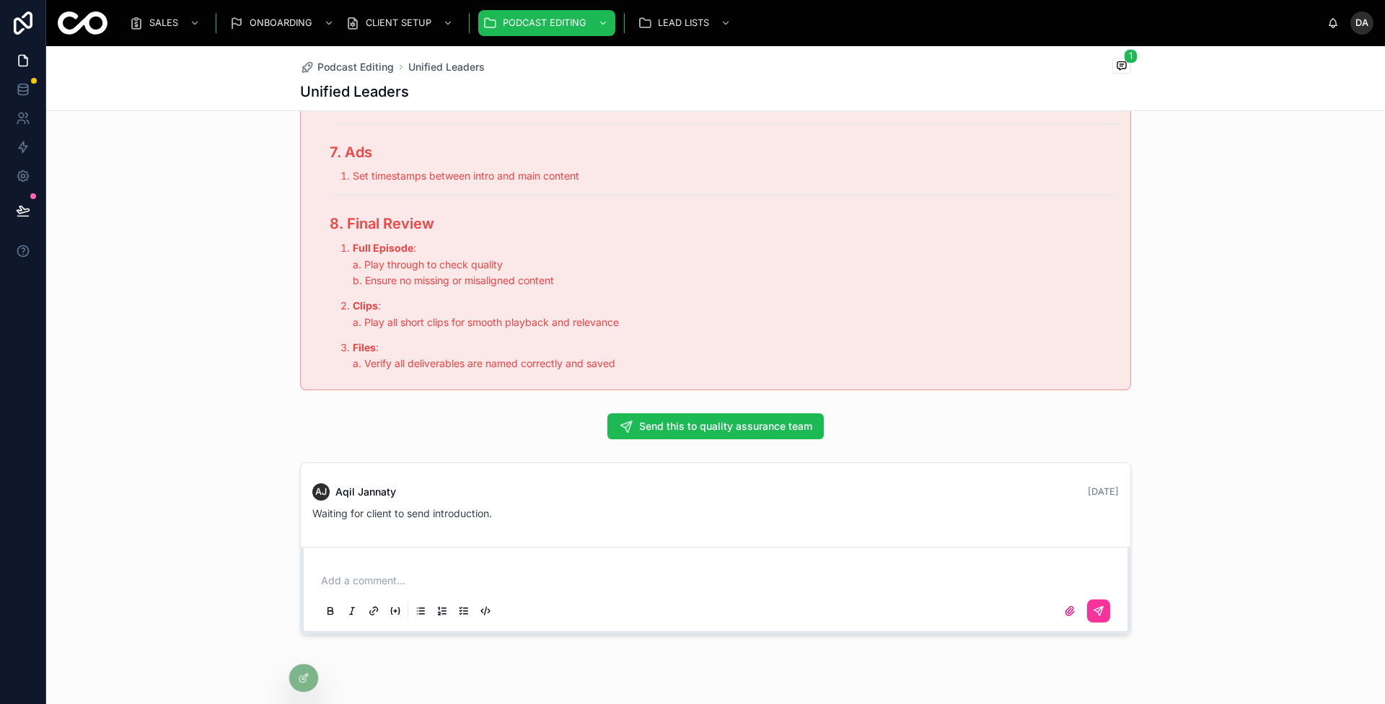
drag, startPoint x: 766, startPoint y: 412, endPoint x: 803, endPoint y: 409, distance: 36.9
click at [803, 419] on span "Send this to quality assurance team" at bounding box center [725, 426] width 173 height 14
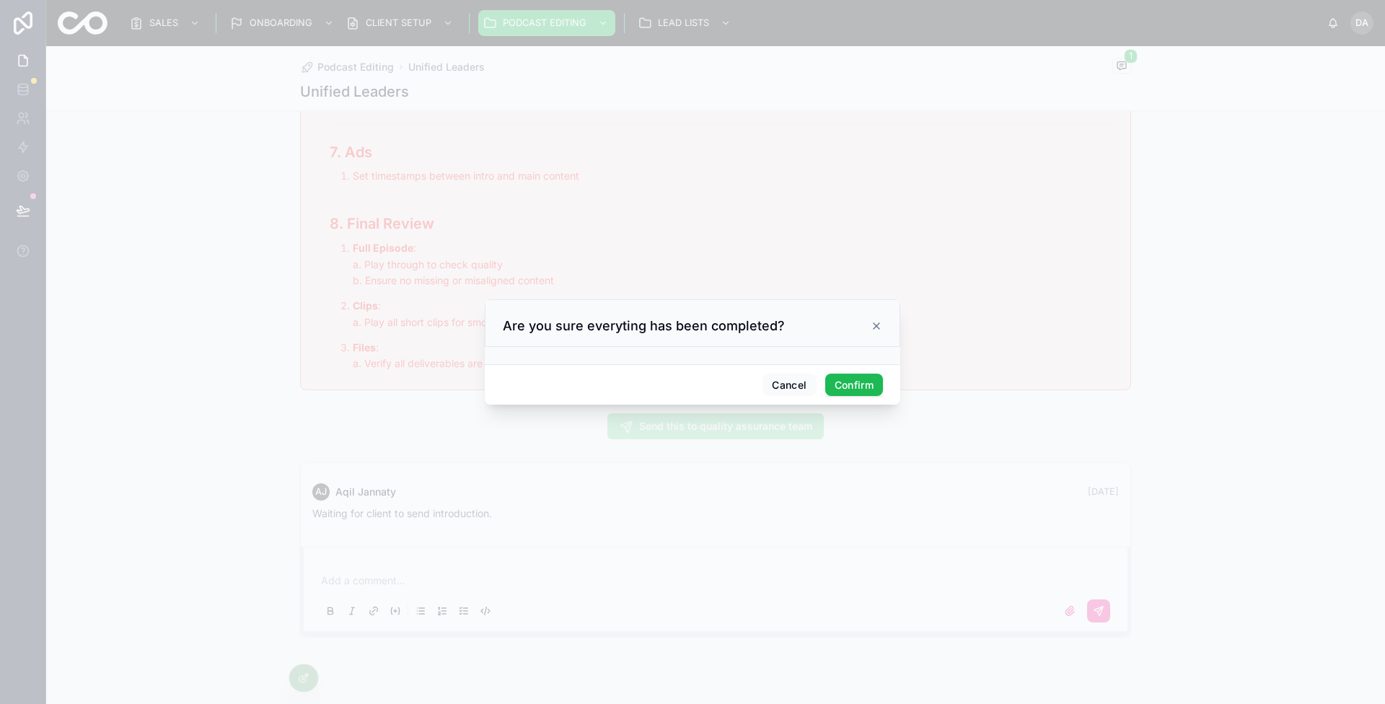
click at [852, 376] on button "Confirm" at bounding box center [854, 385] width 58 height 23
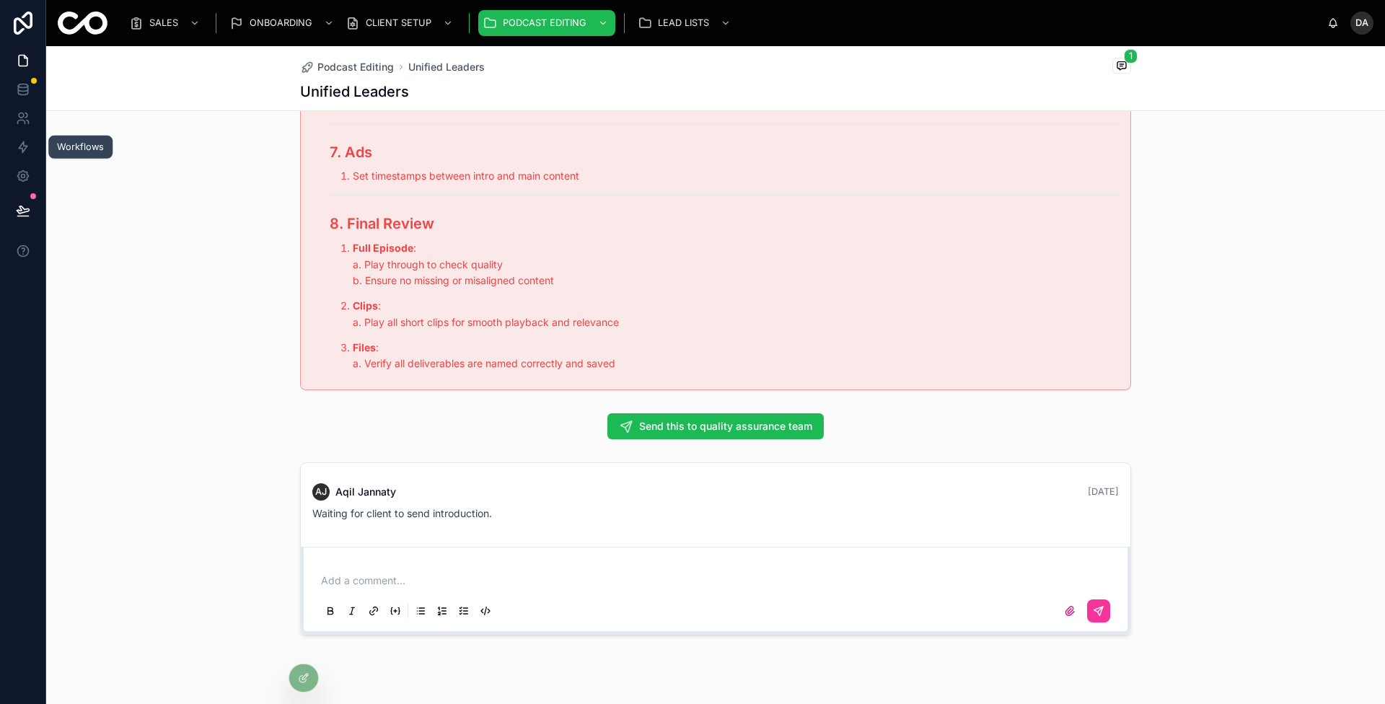
click at [17, 144] on icon at bounding box center [23, 147] width 14 height 14
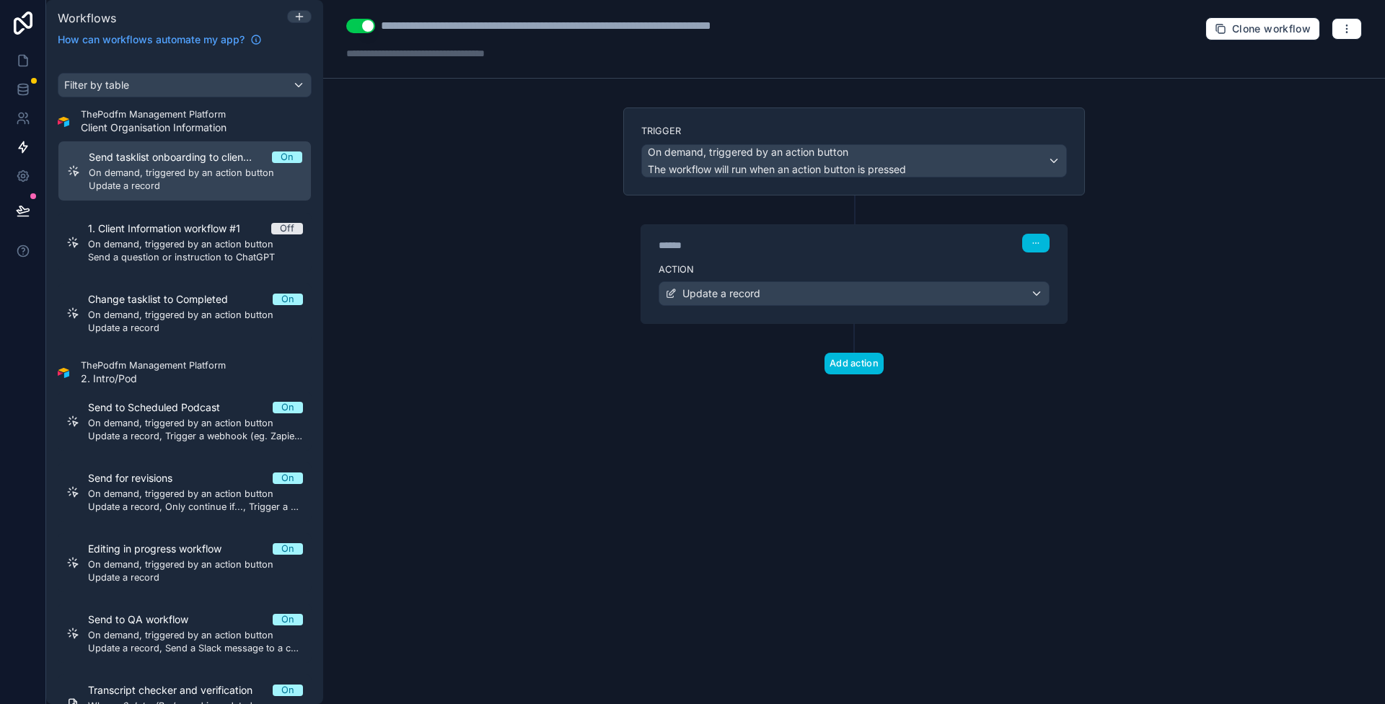
click at [177, 330] on span "Update a record" at bounding box center [195, 328] width 215 height 12
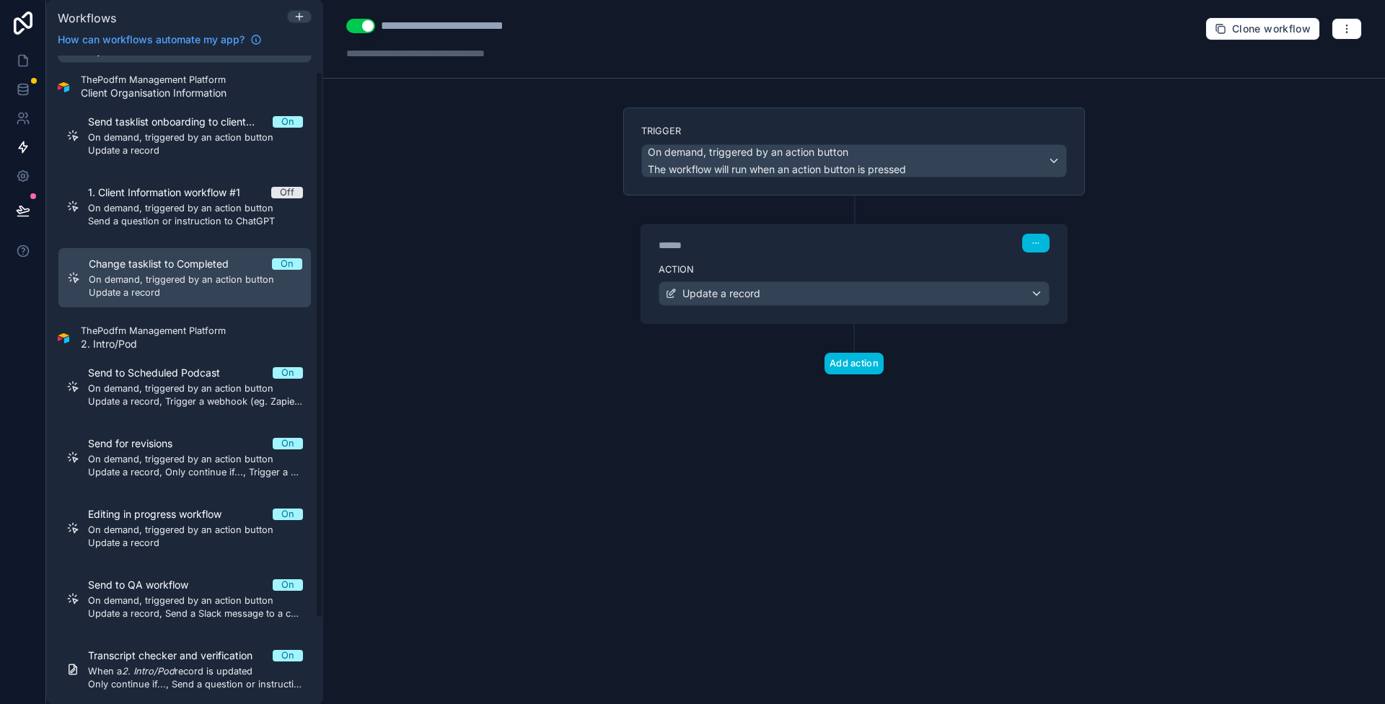
scroll to position [40, 0]
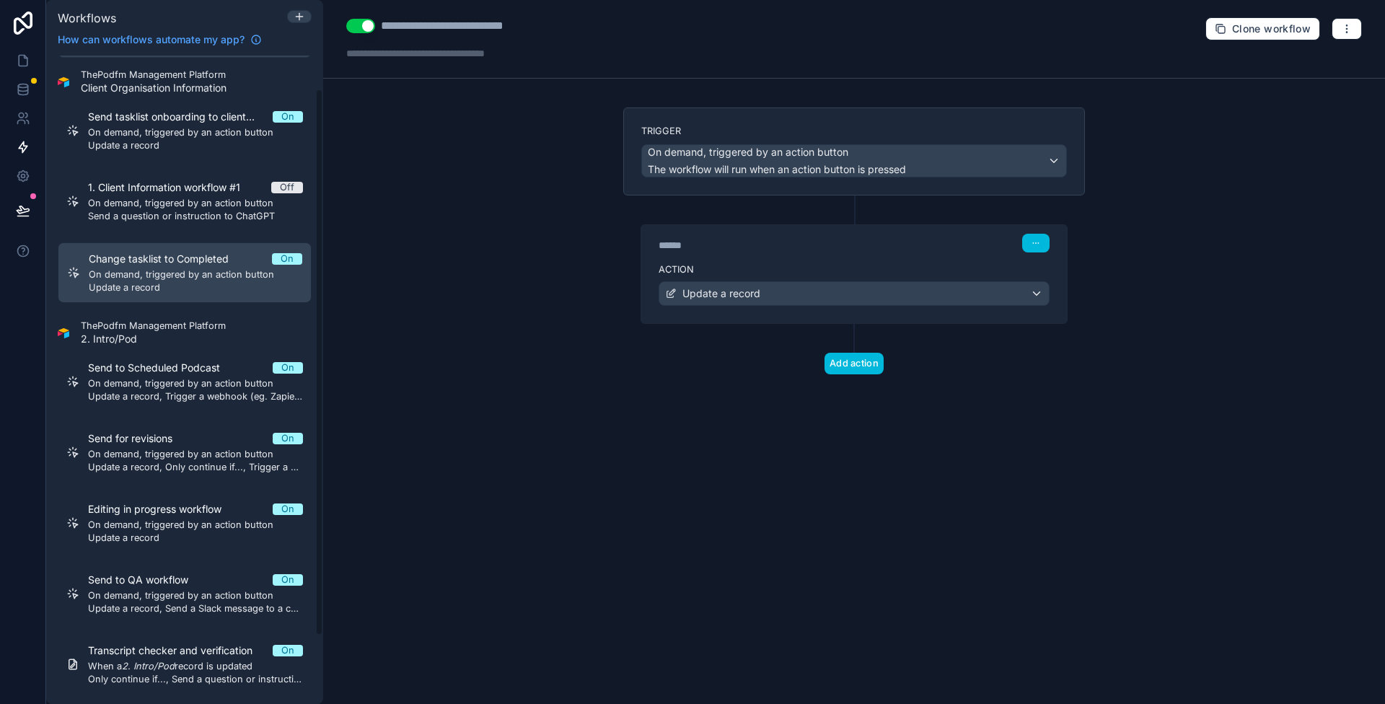
click at [164, 378] on span "On demand, triggered by an action button" at bounding box center [195, 384] width 215 height 12
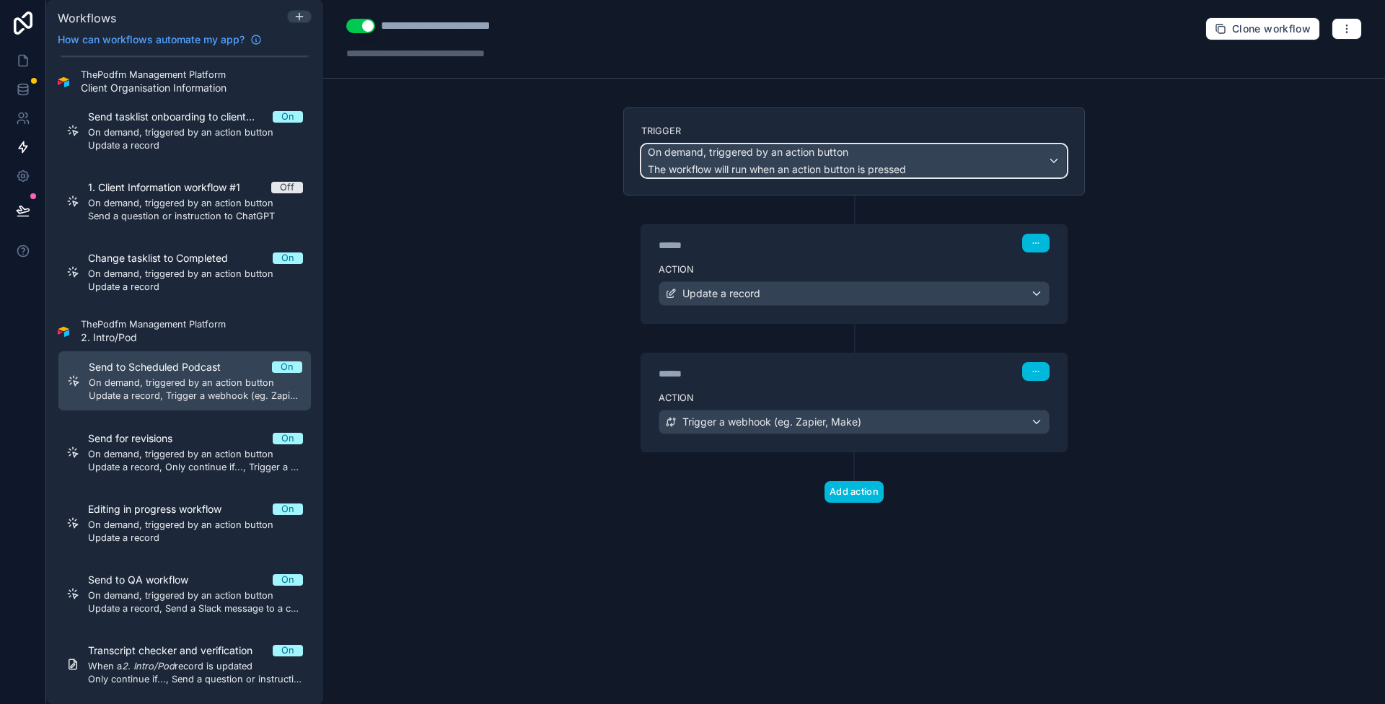
click at [776, 157] on span "On demand, triggered by an action button" at bounding box center [748, 152] width 201 height 14
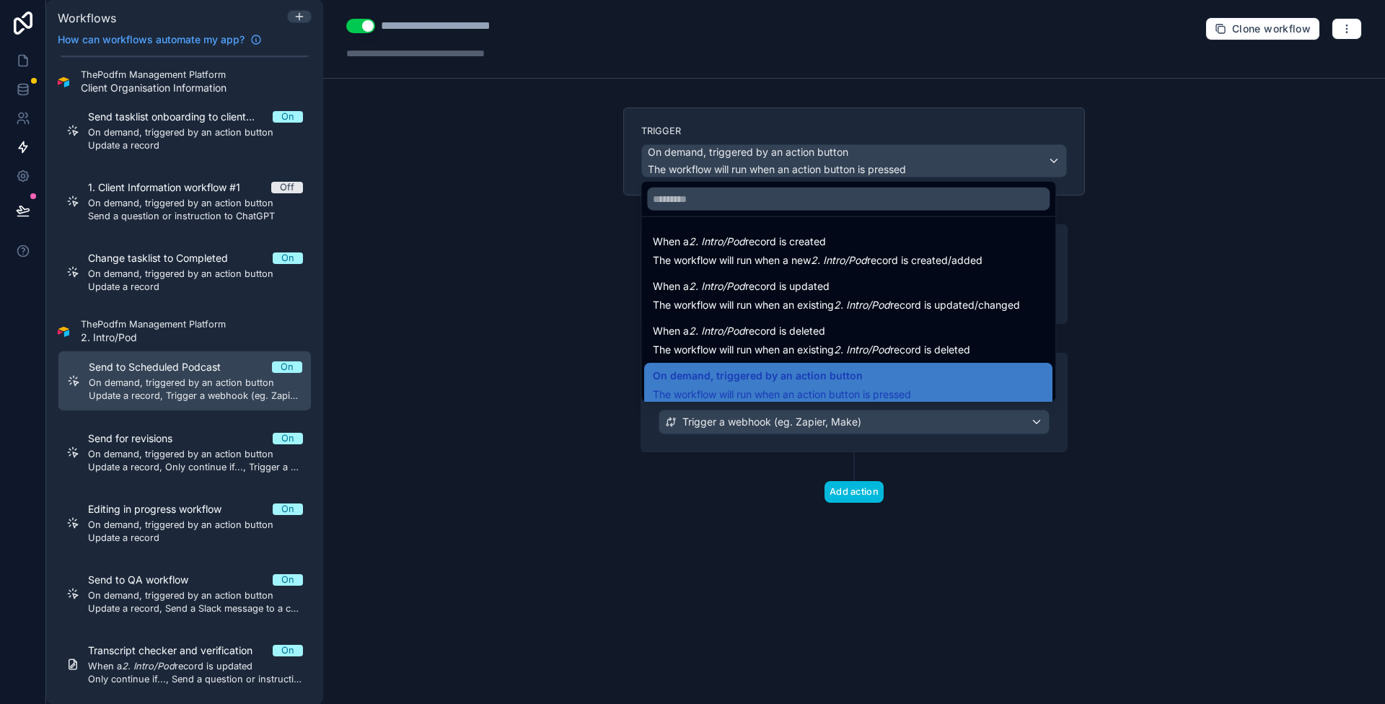
click at [776, 157] on div at bounding box center [692, 352] width 1385 height 704
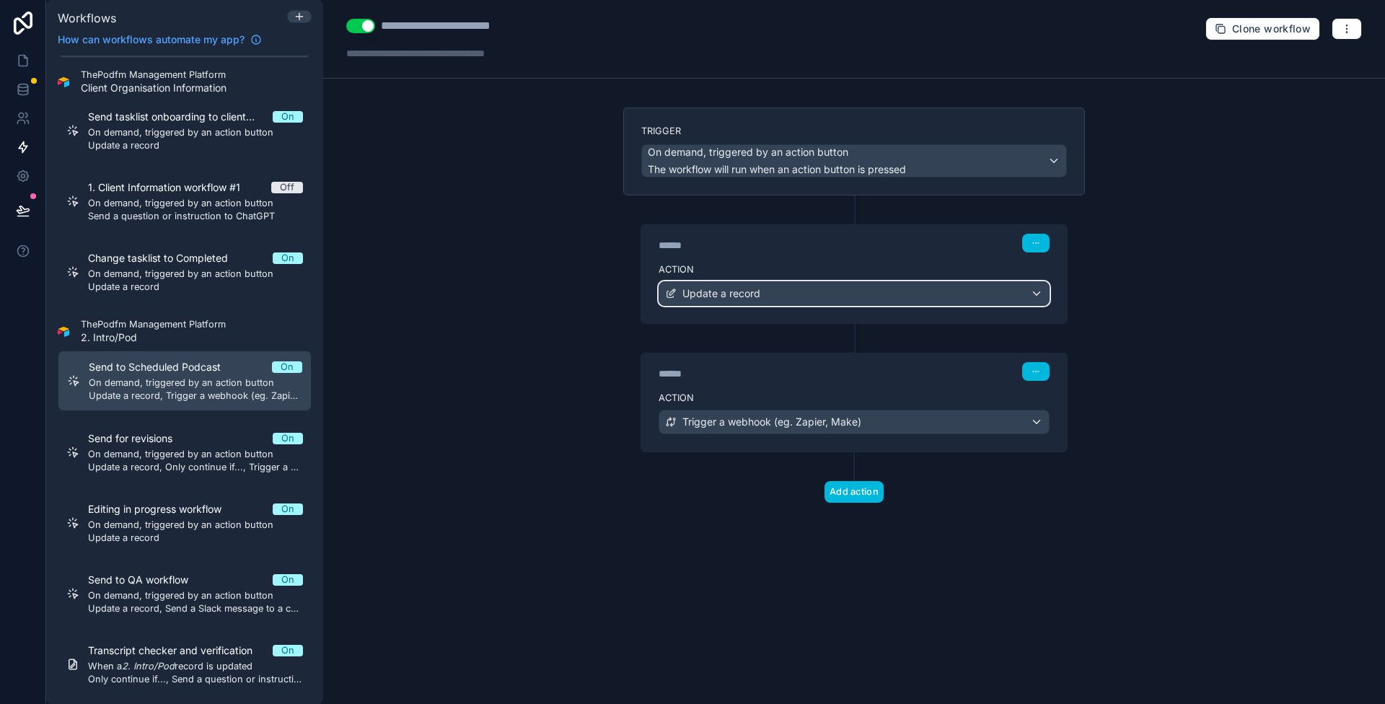
click at [720, 296] on span "Update a record" at bounding box center [721, 293] width 78 height 14
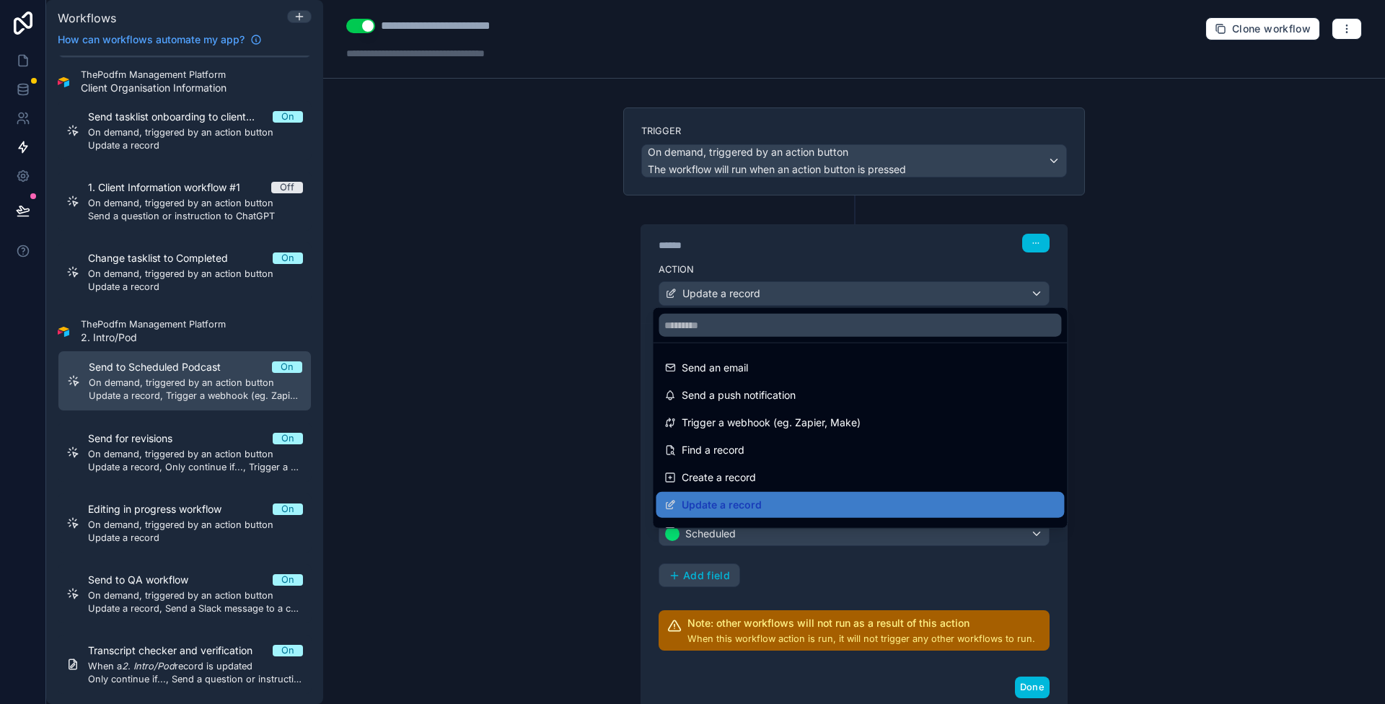
click at [720, 294] on div at bounding box center [692, 352] width 1385 height 704
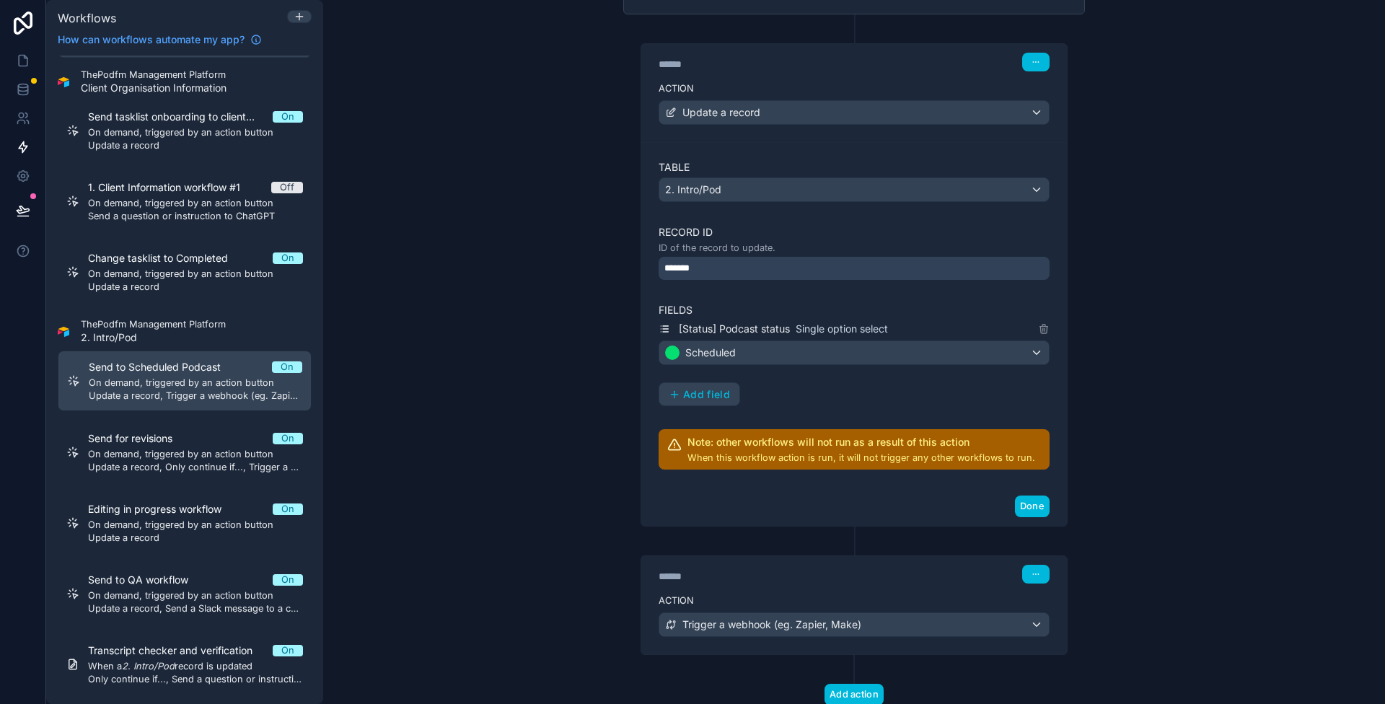
scroll to position [184, 0]
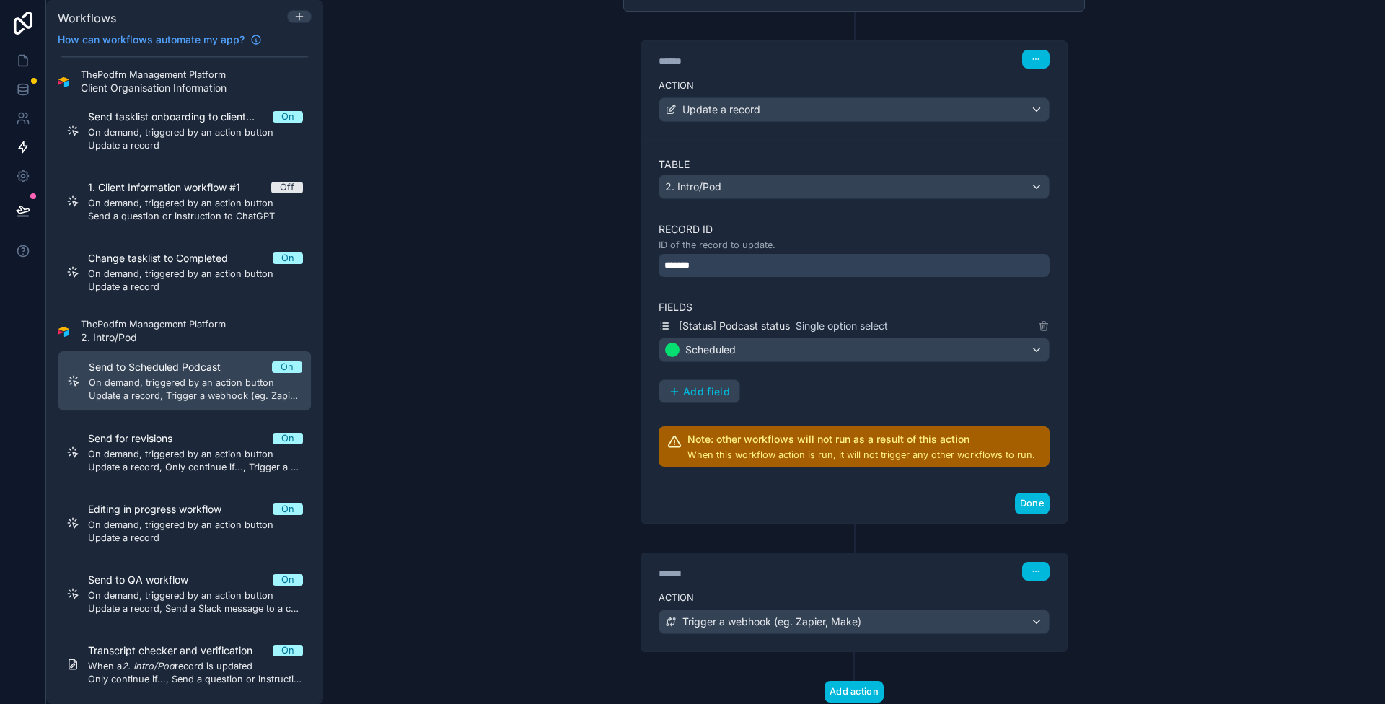
click at [744, 436] on h2 "Note: other workflows will not run as a result of this action" at bounding box center [861, 439] width 348 height 14
click at [1151, 427] on div "**********" at bounding box center [854, 352] width 1062 height 704
click at [843, 573] on div "****** Step 2" at bounding box center [854, 569] width 426 height 33
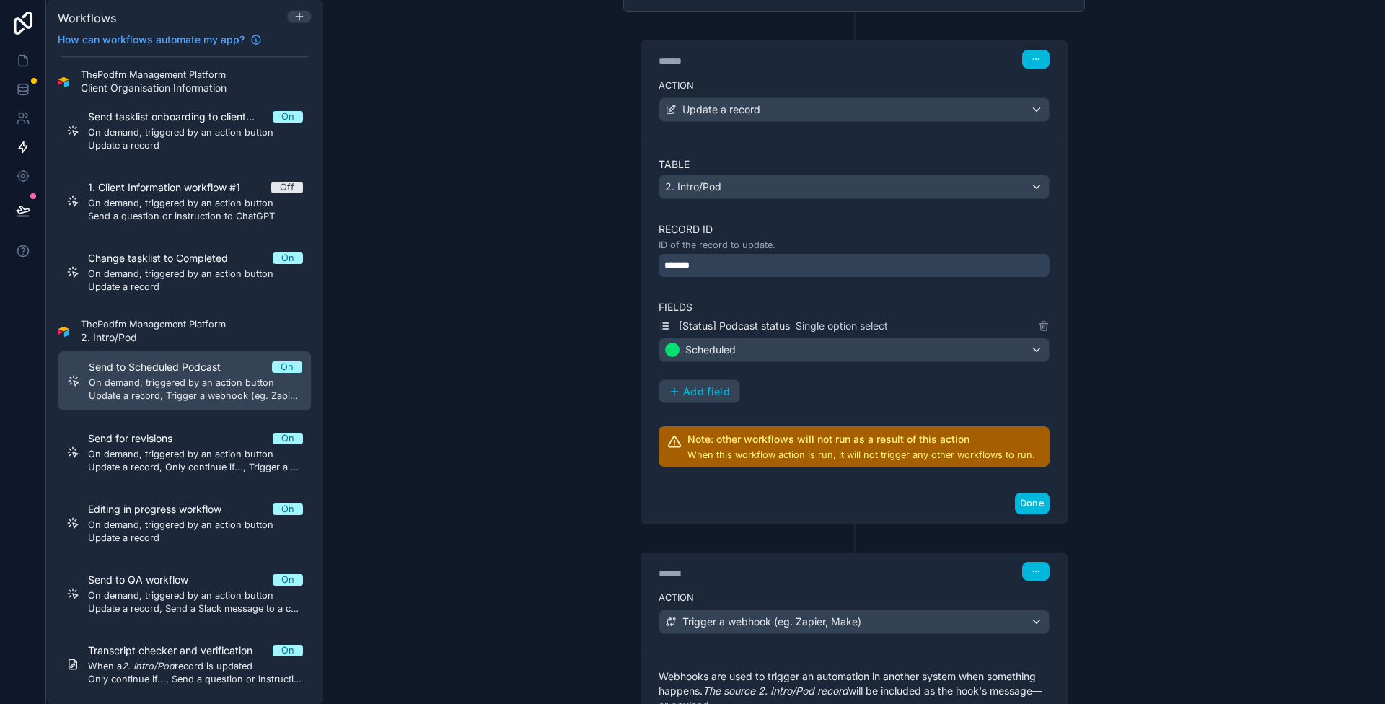
drag, startPoint x: 1036, startPoint y: 561, endPoint x: 1137, endPoint y: 411, distance: 180.9
click at [1138, 423] on div "**********" at bounding box center [854, 352] width 1062 height 704
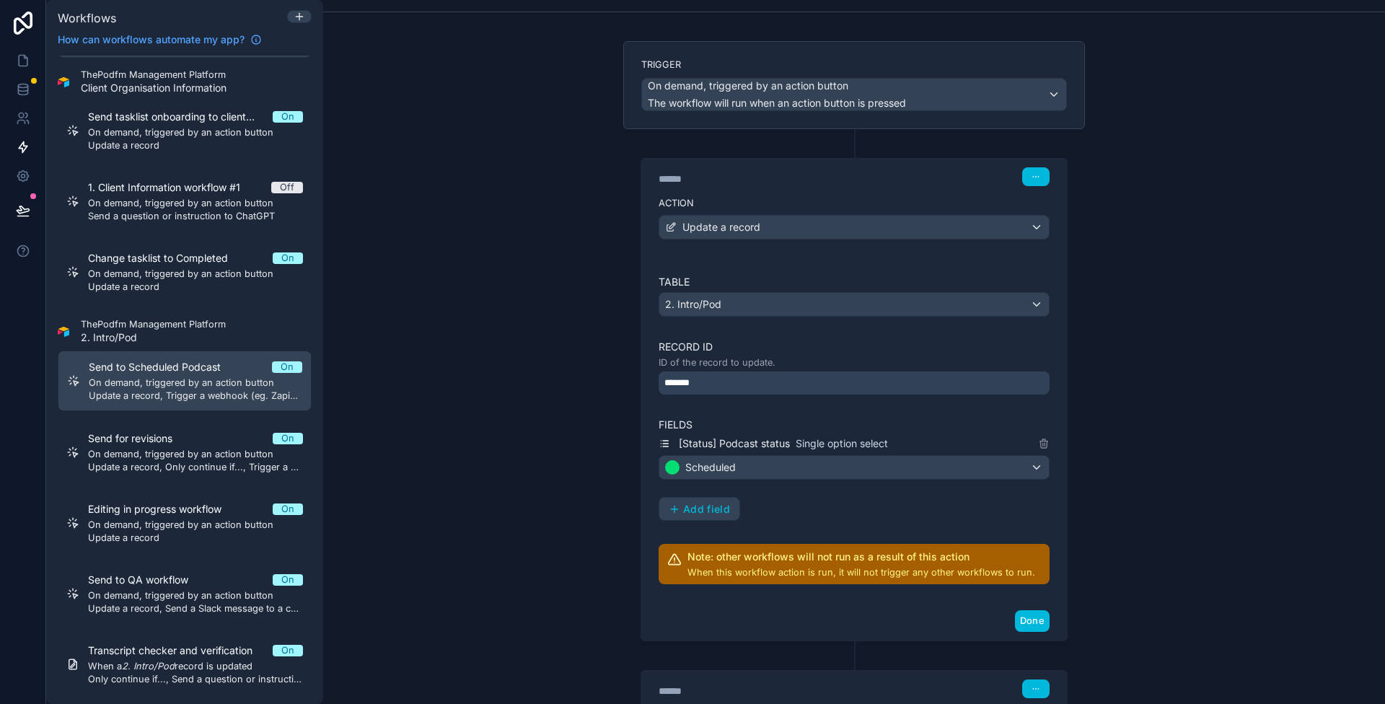
scroll to position [0, 0]
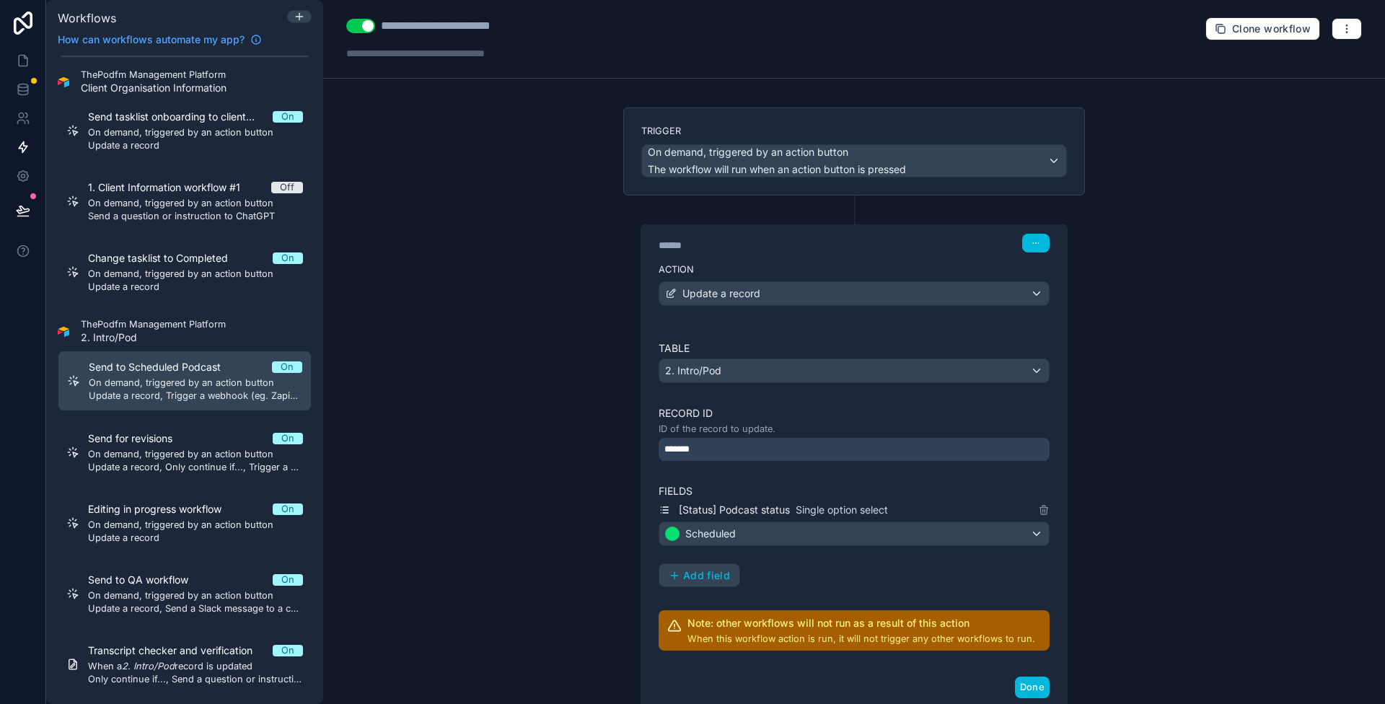
click at [837, 203] on div "****** Step 1 Action Update a record Table 2. Intro/Pod Record ID ID of the rec…" at bounding box center [854, 451] width 462 height 513
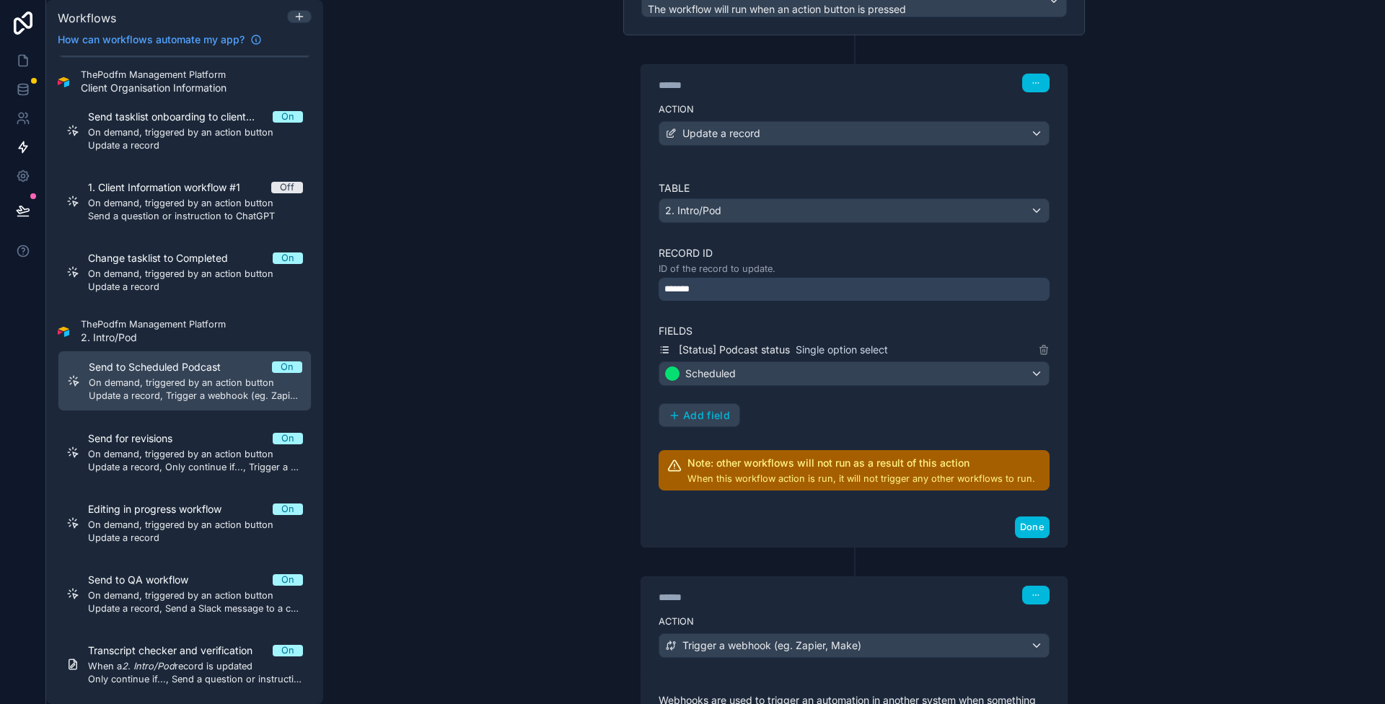
scroll to position [394, 0]
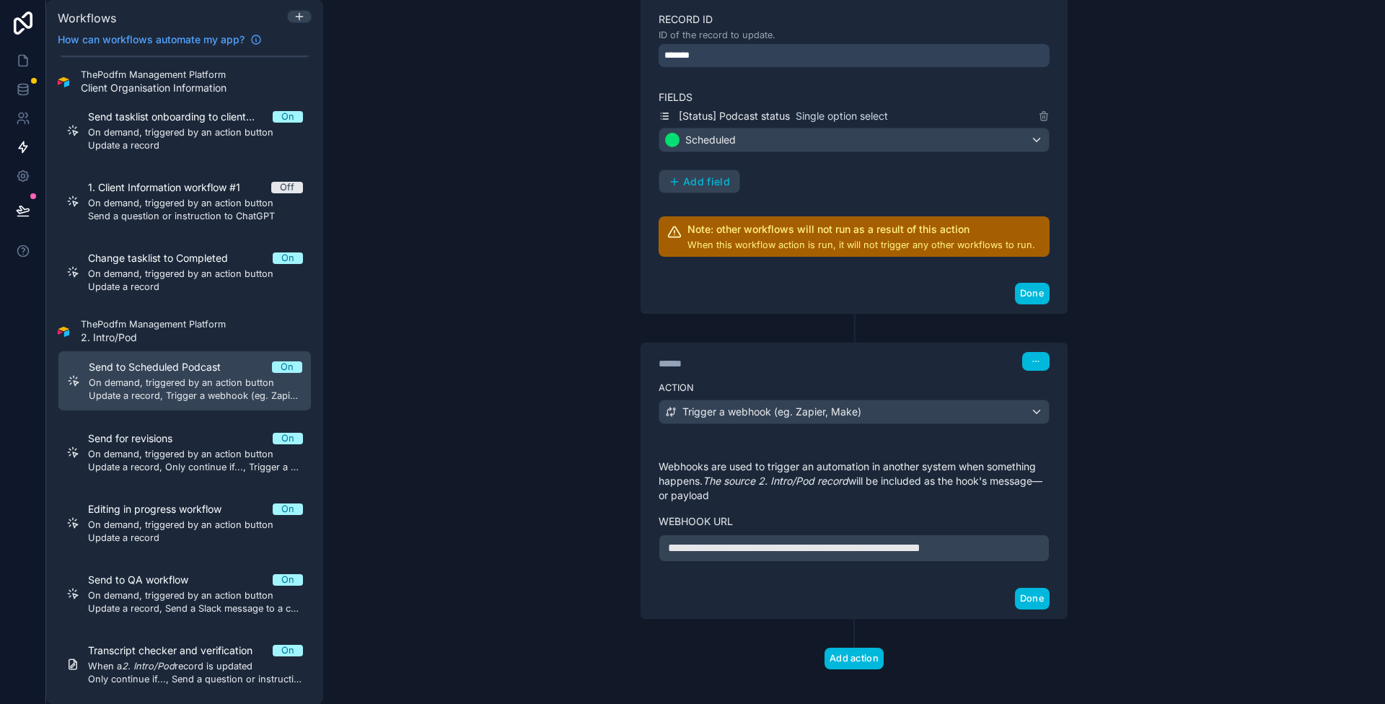
click at [876, 543] on span "**********" at bounding box center [794, 547] width 252 height 11
click at [876, 544] on span "**********" at bounding box center [794, 547] width 252 height 11
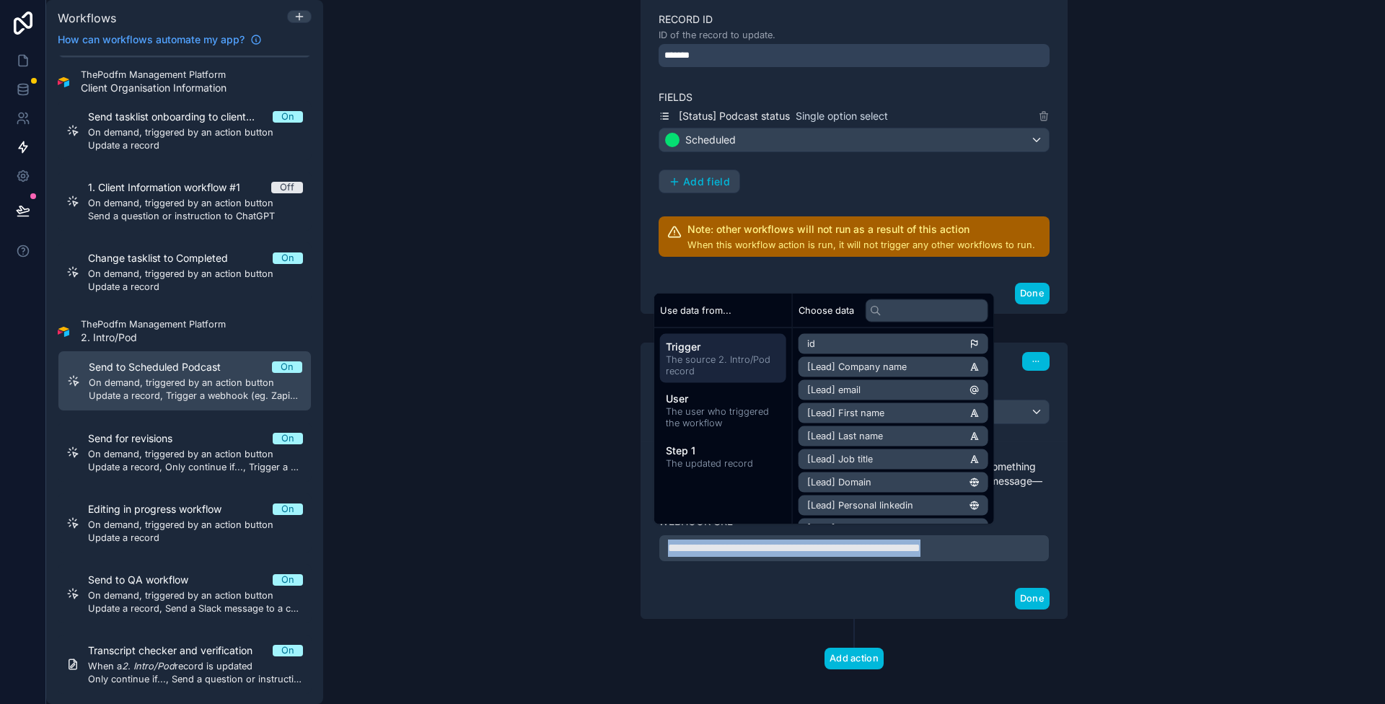
copy span "**********"
click at [1128, 445] on div "**********" at bounding box center [854, 352] width 1062 height 704
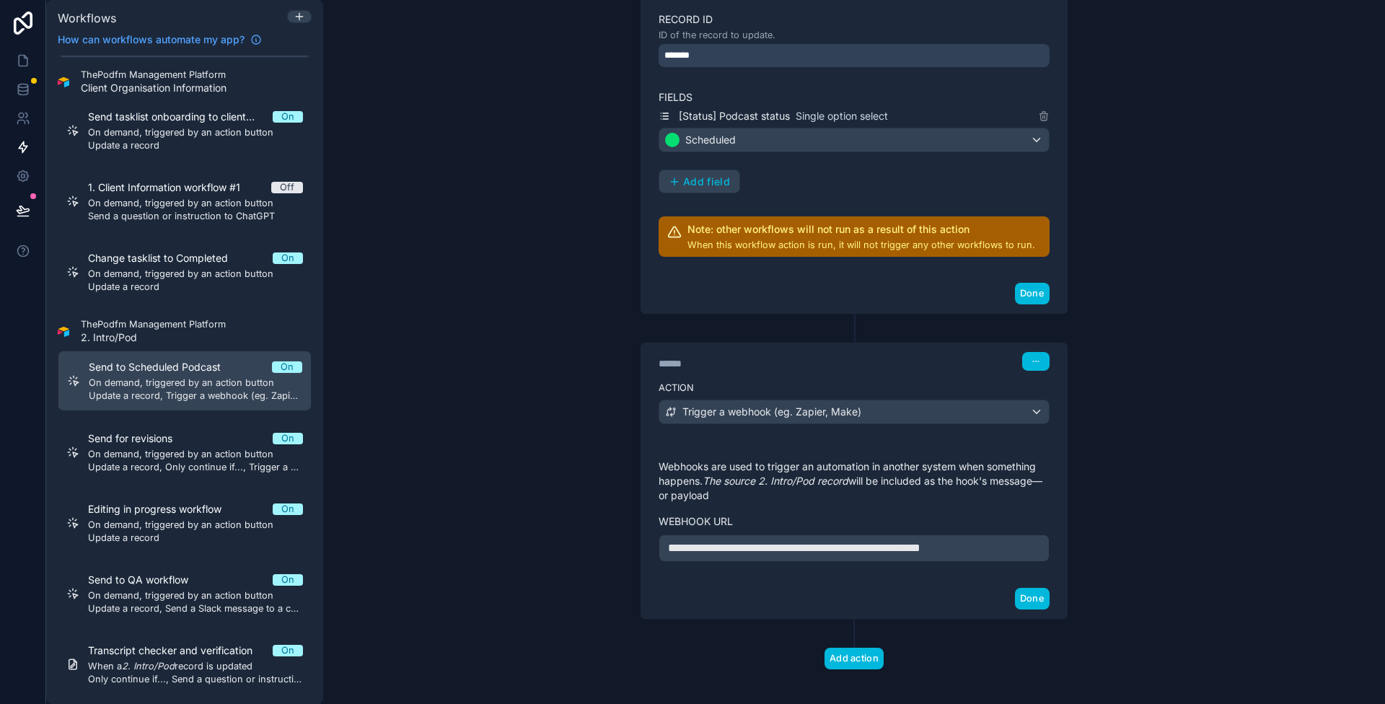
click at [1153, 376] on div "**********" at bounding box center [854, 352] width 1062 height 704
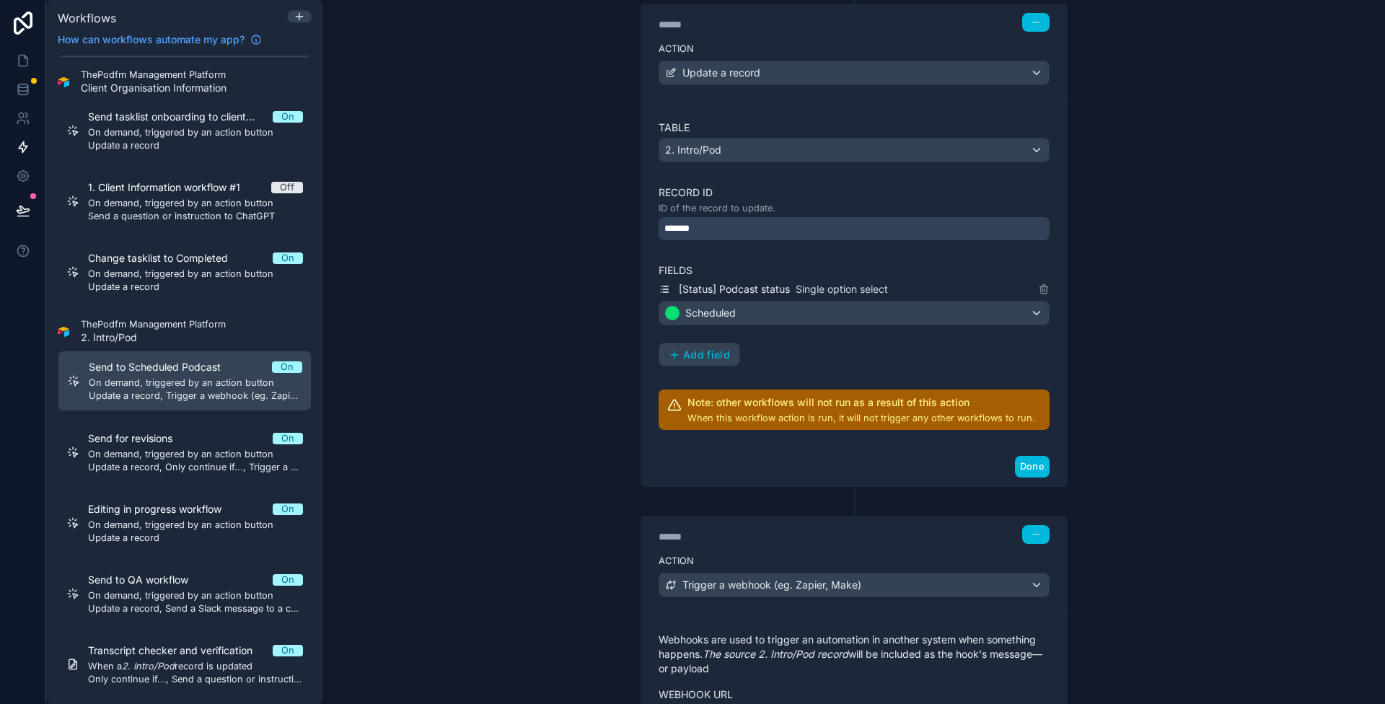
scroll to position [0, 0]
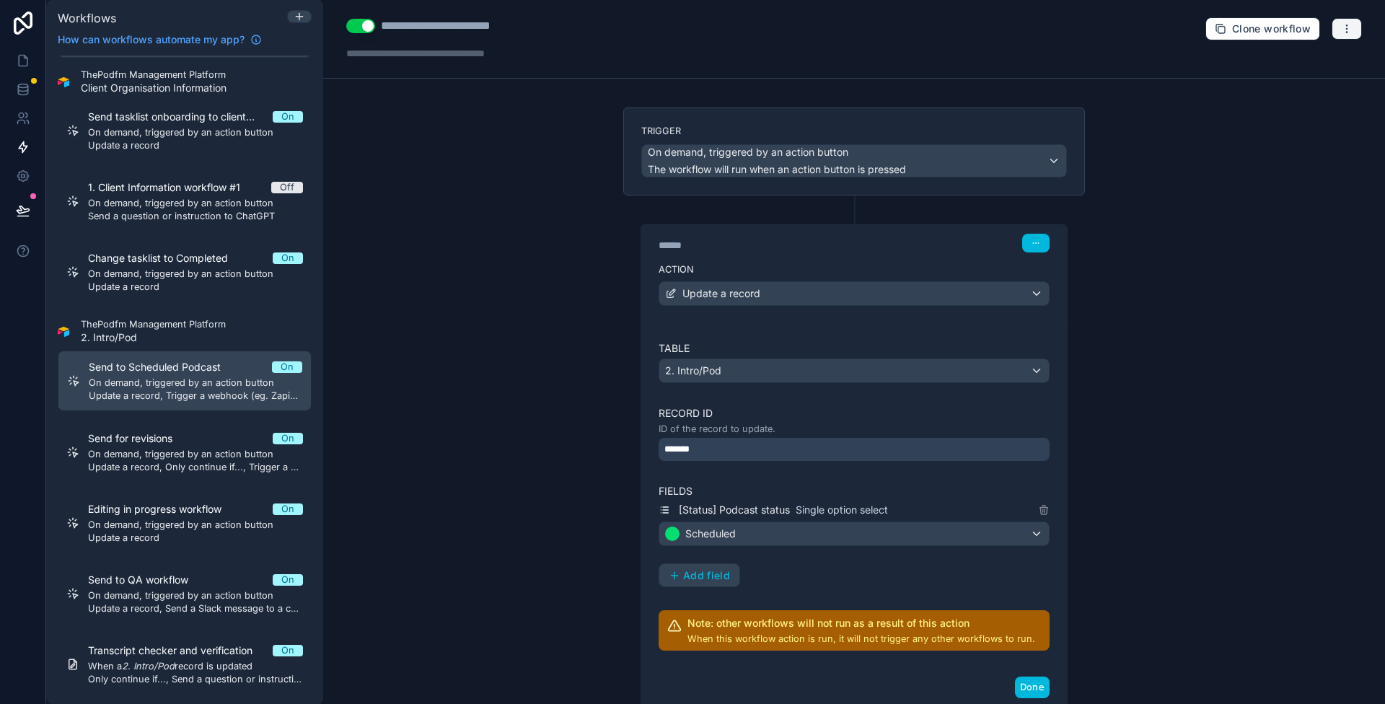
click at [1341, 28] on icon "button" at bounding box center [1347, 29] width 12 height 12
click at [1317, 74] on button "Run history" at bounding box center [1285, 85] width 104 height 23
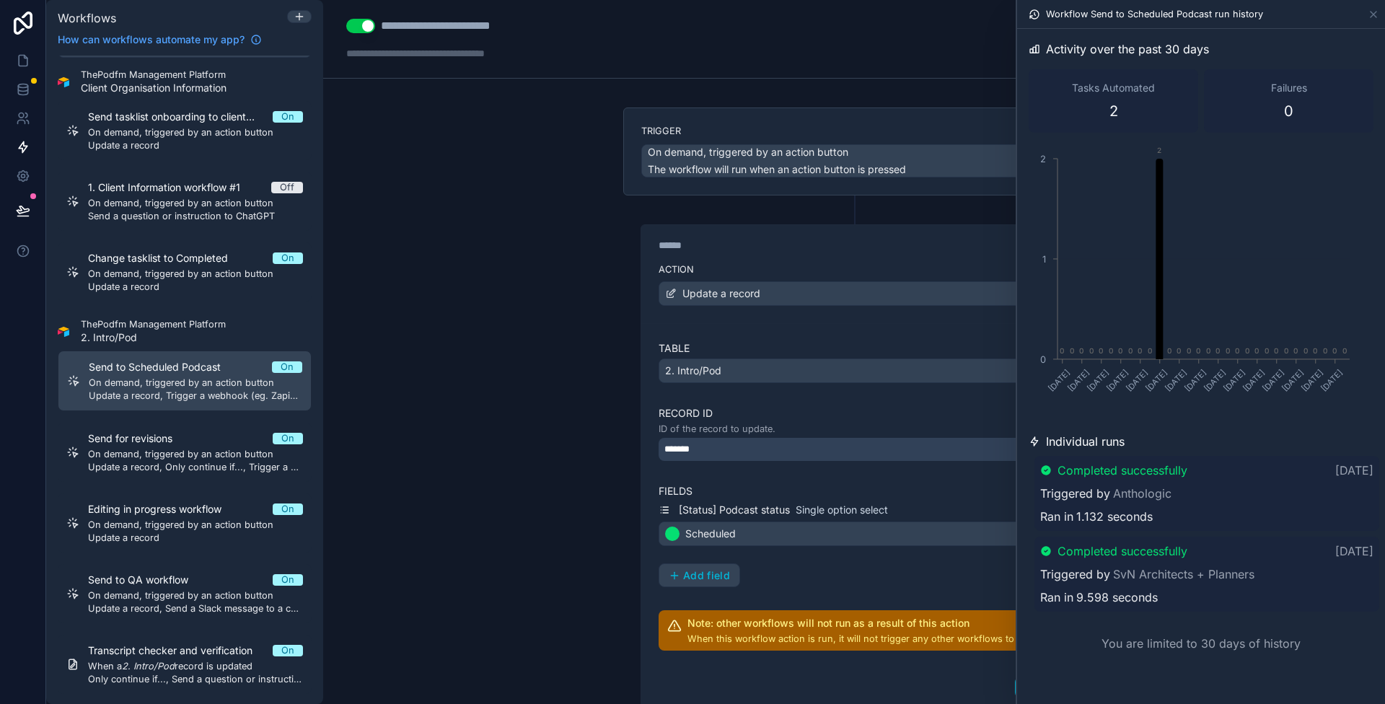
click at [1205, 638] on div "You are limited to 30 days of history" at bounding box center [1201, 644] width 345 height 52
click at [1370, 12] on icon at bounding box center [1374, 15] width 12 height 12
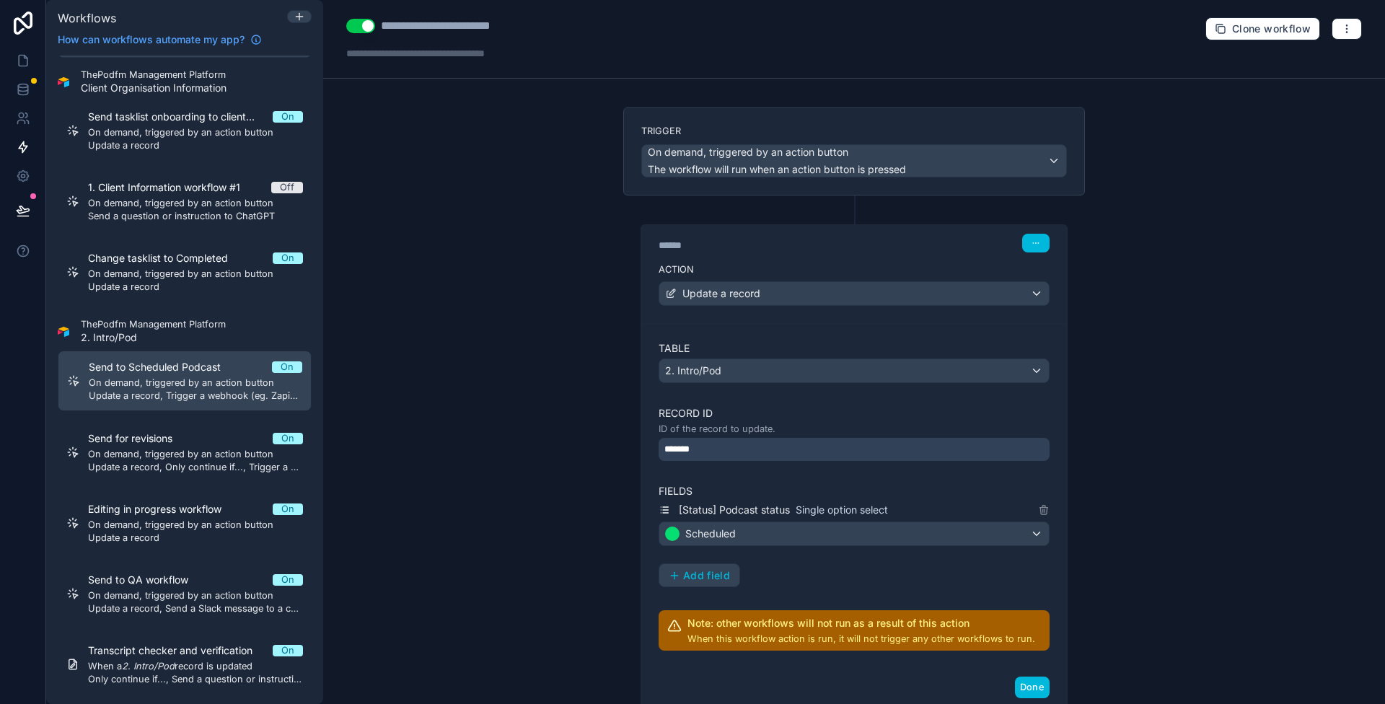
click at [442, 17] on div "**********" at bounding box center [462, 25] width 162 height 17
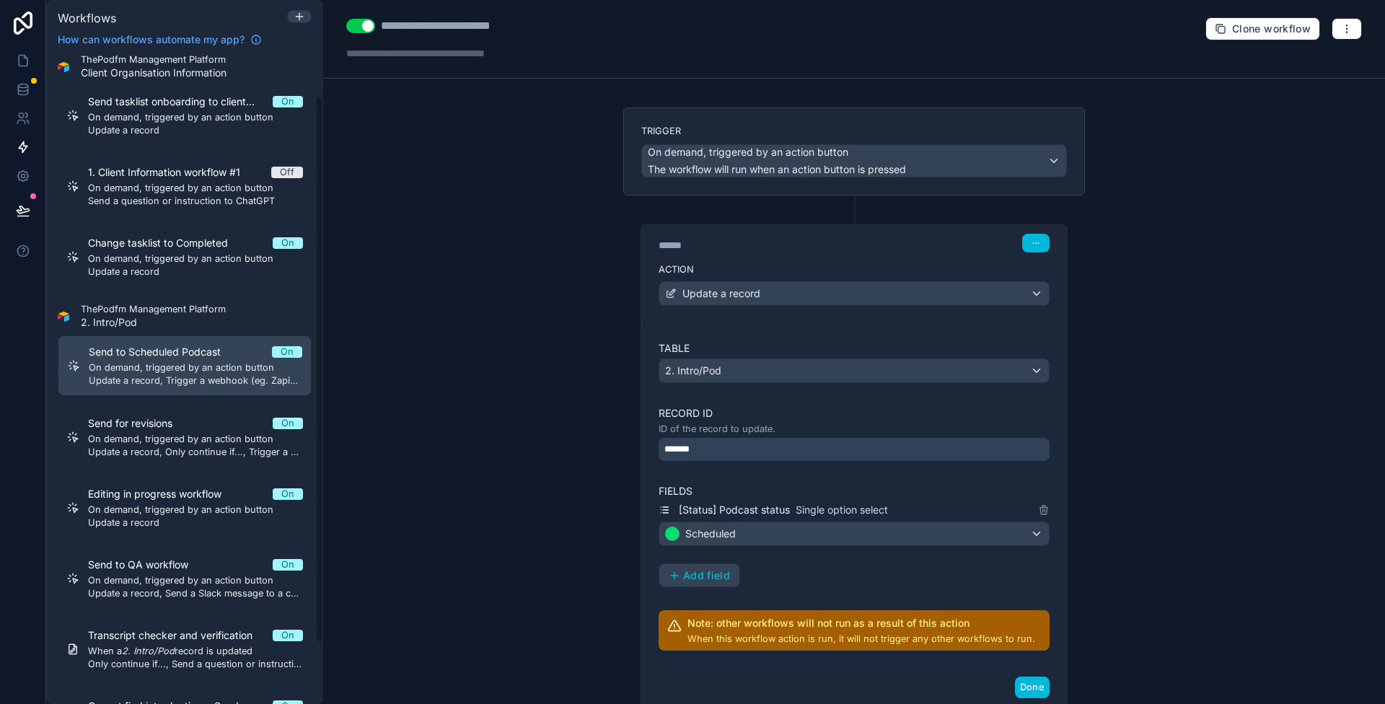
scroll to position [121, 0]
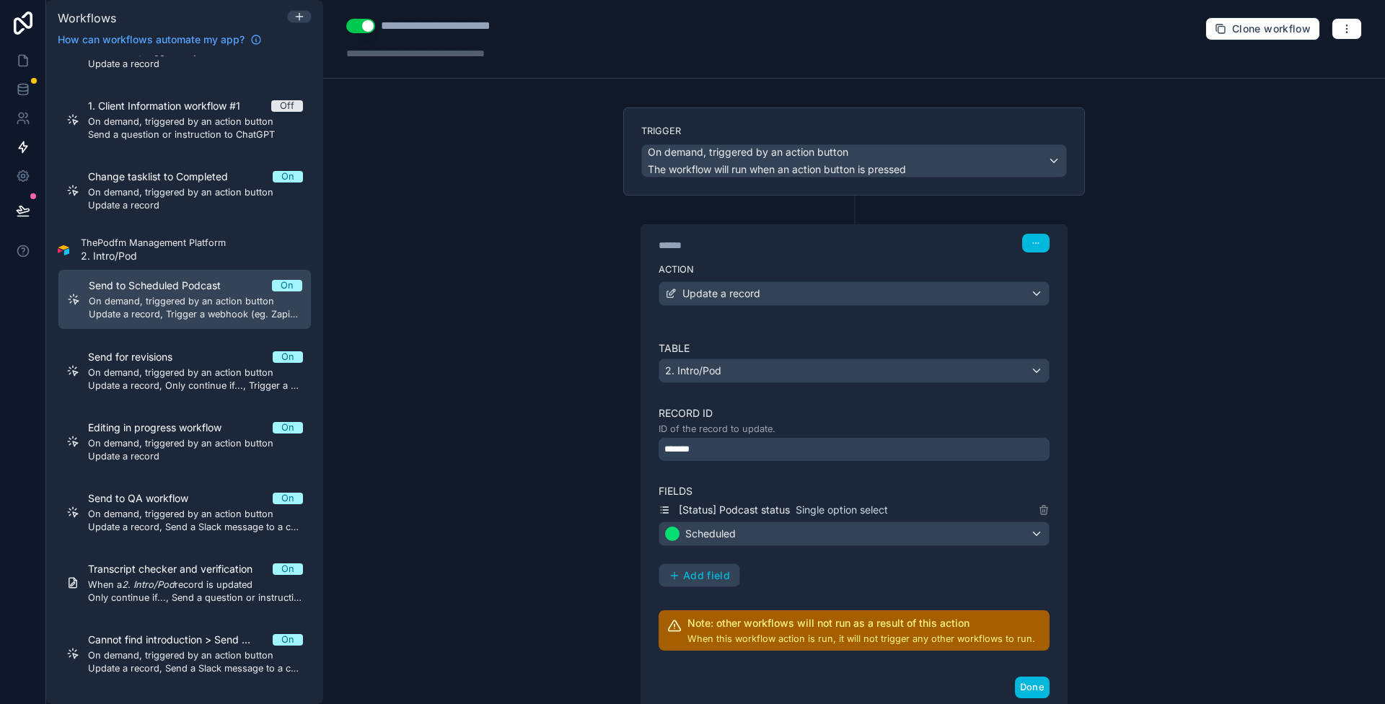
click at [210, 498] on div "Send to QA workflow On" at bounding box center [195, 498] width 215 height 14
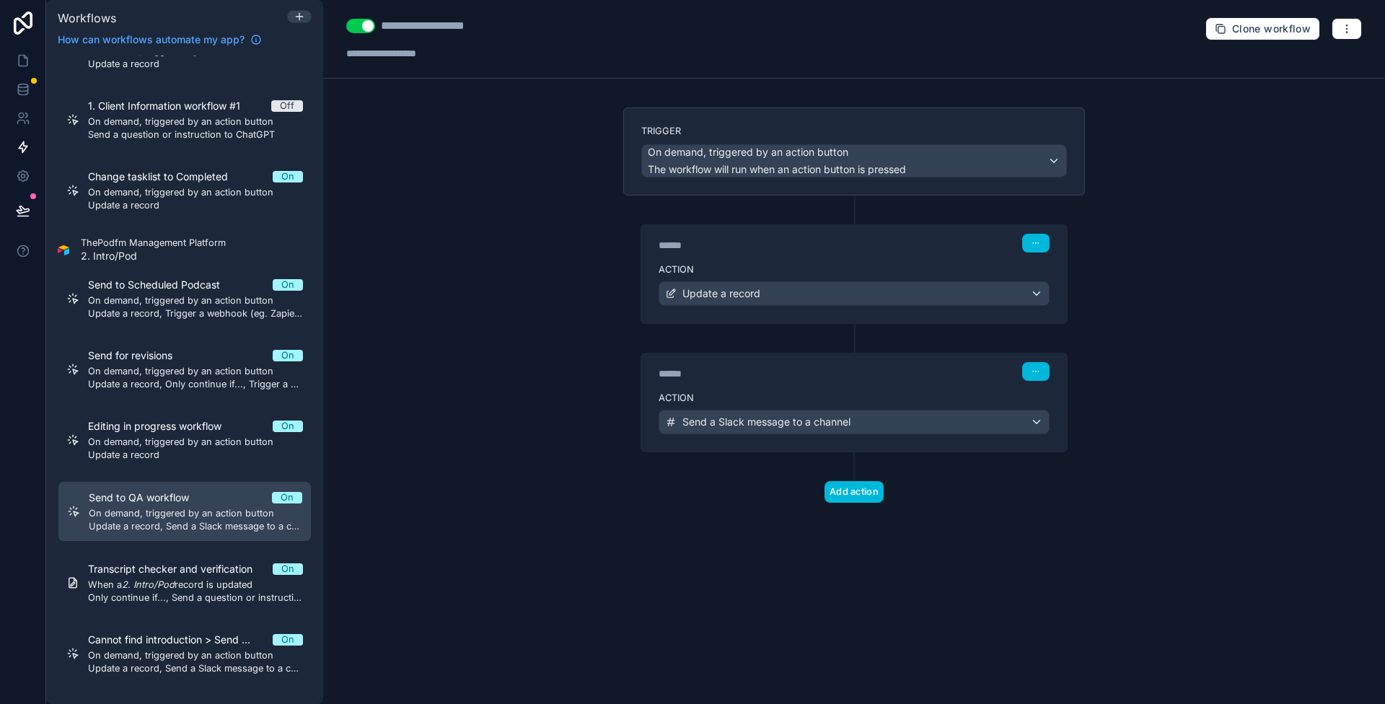
click at [535, 418] on div "**********" at bounding box center [854, 352] width 1062 height 704
click at [39, 61] on link at bounding box center [22, 60] width 45 height 29
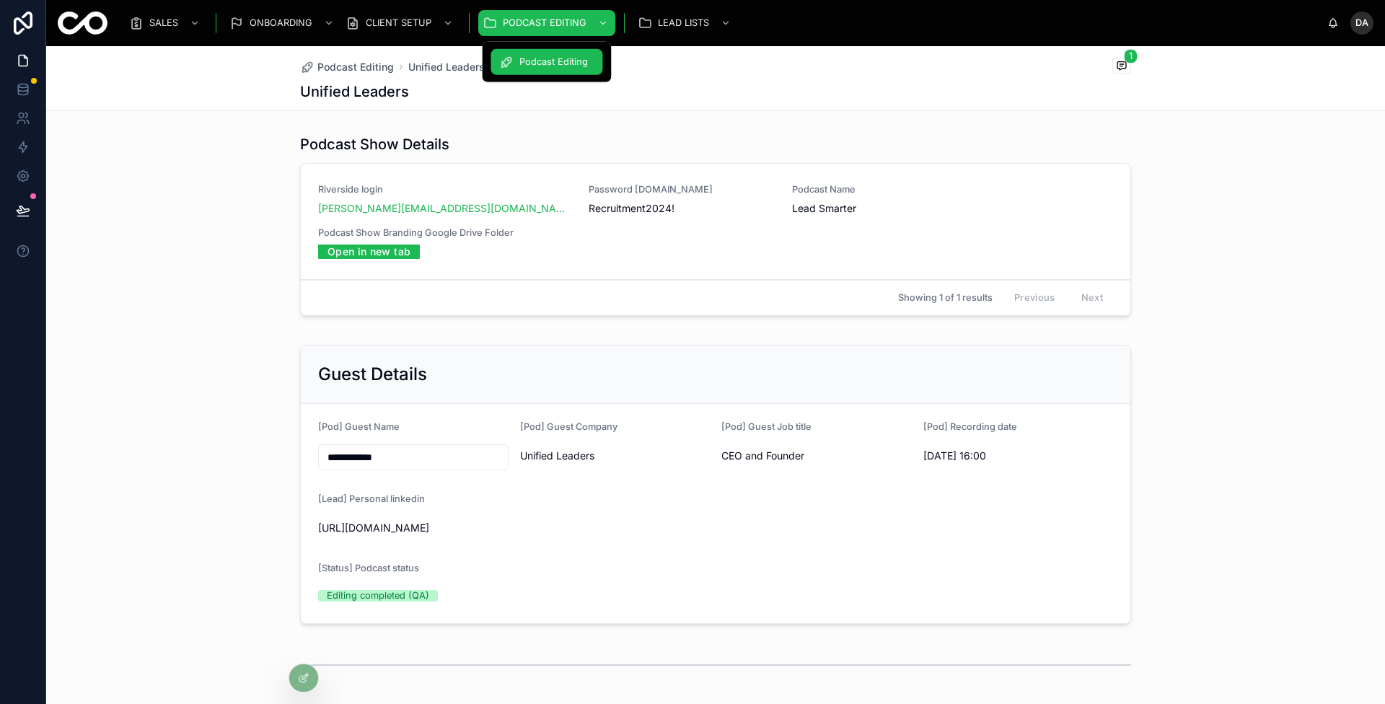
drag, startPoint x: 697, startPoint y: 112, endPoint x: 677, endPoint y: 52, distance: 63.0
click at [418, 26] on span "CLIENT SETUP" at bounding box center [399, 23] width 66 height 12
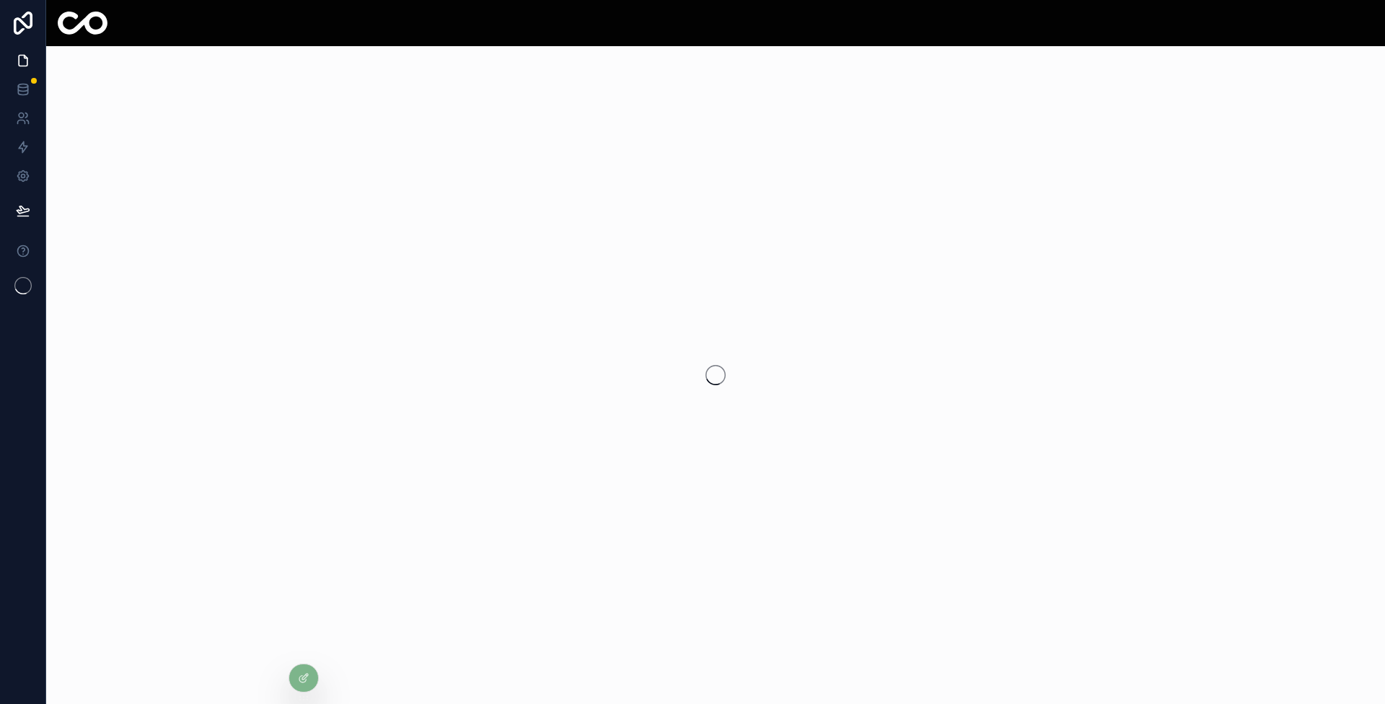
click at [548, 27] on div at bounding box center [715, 23] width 1339 height 46
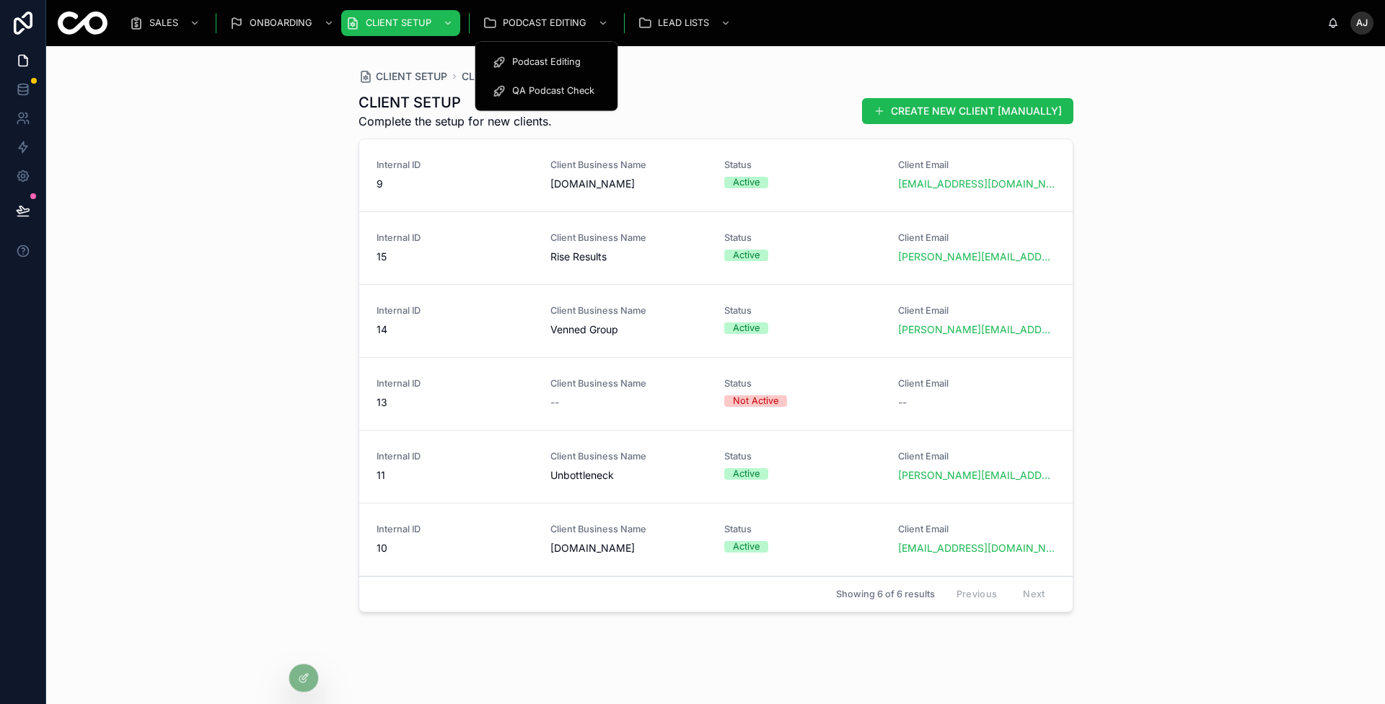
click at [550, 89] on span "QA Podcast Check" at bounding box center [553, 91] width 82 height 12
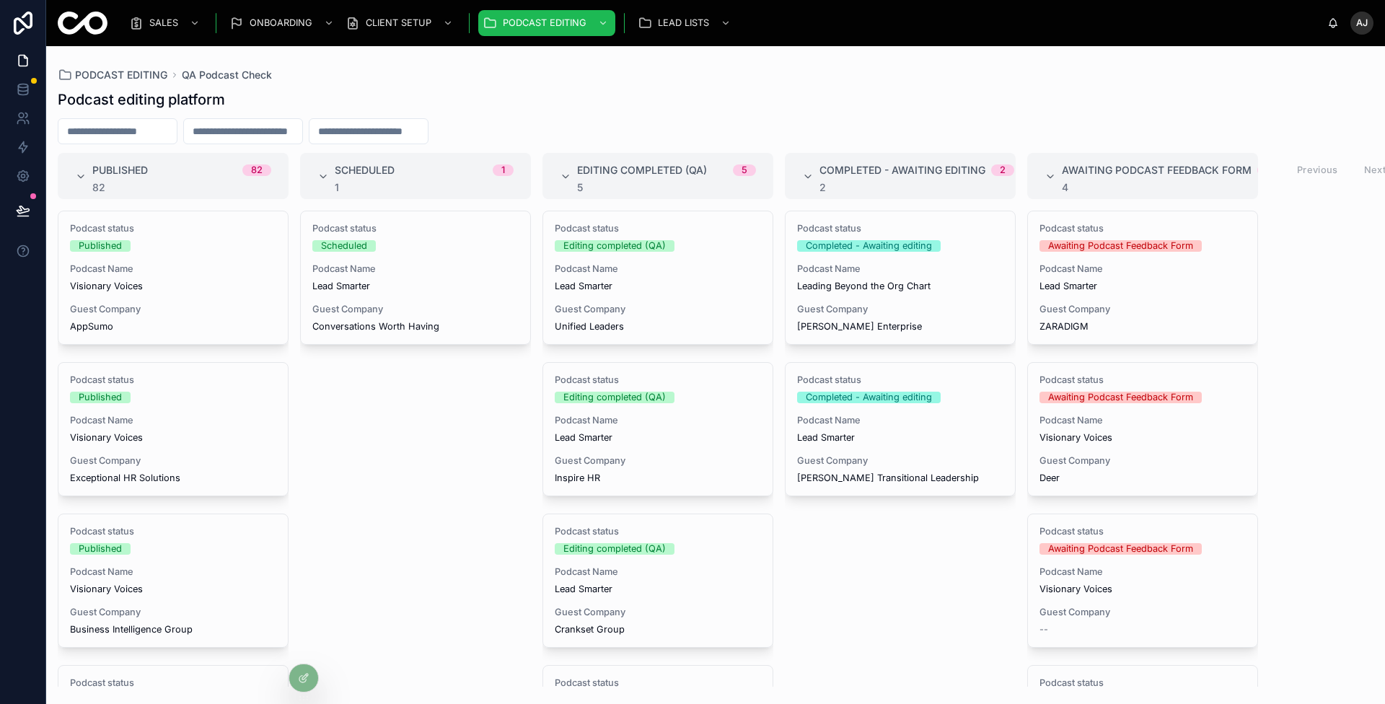
click at [815, 61] on div "PODCAST EDITING QA Podcast Check Podcast editing platform Published 82 82 Podca…" at bounding box center [715, 366] width 1339 height 641
click at [682, 307] on span "Guest Company" at bounding box center [658, 310] width 206 height 12
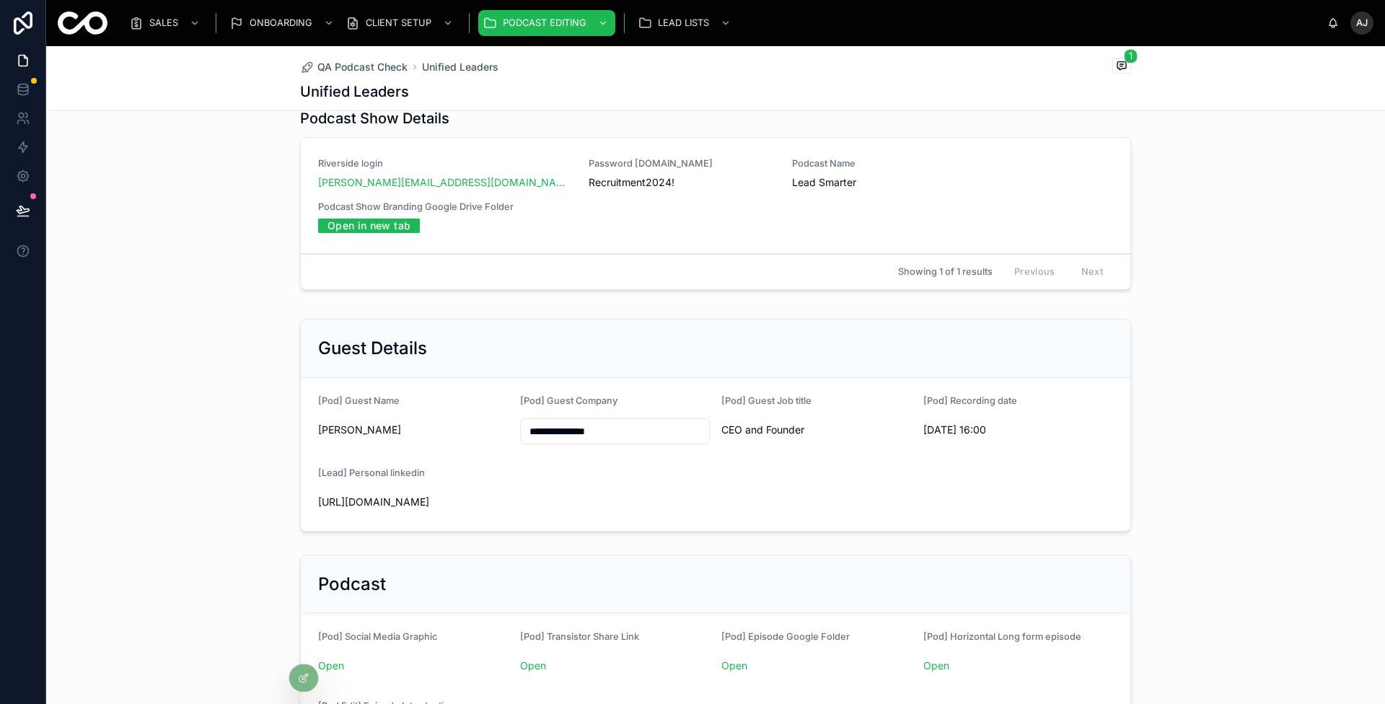
scroll to position [179, 0]
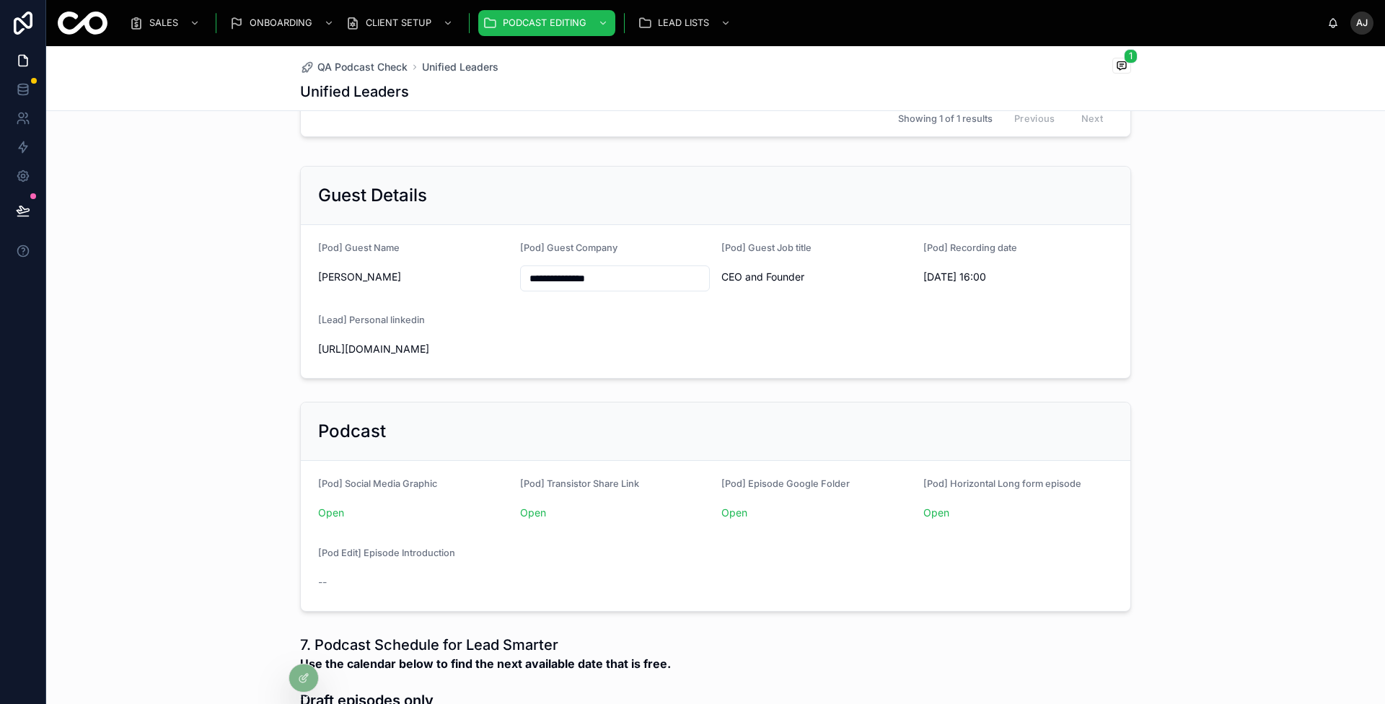
click at [726, 506] on link "Open" at bounding box center [734, 512] width 26 height 12
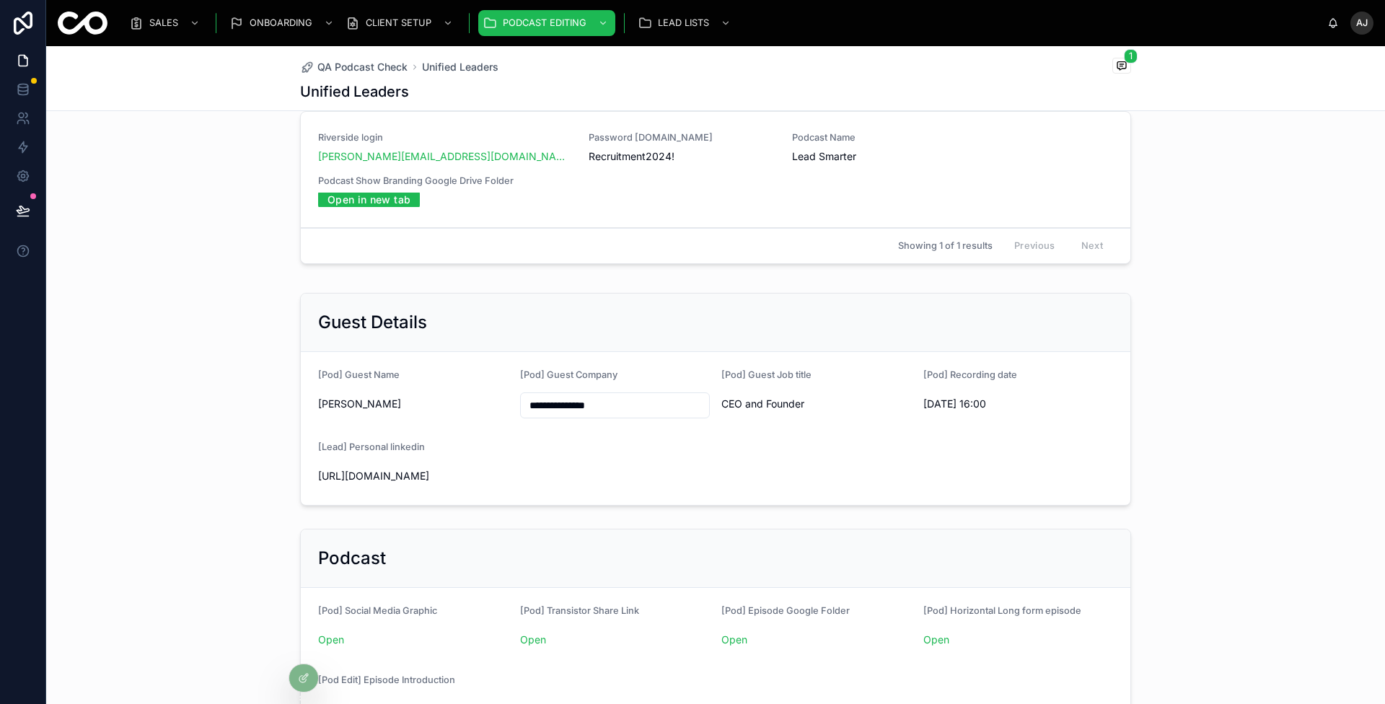
scroll to position [0, 0]
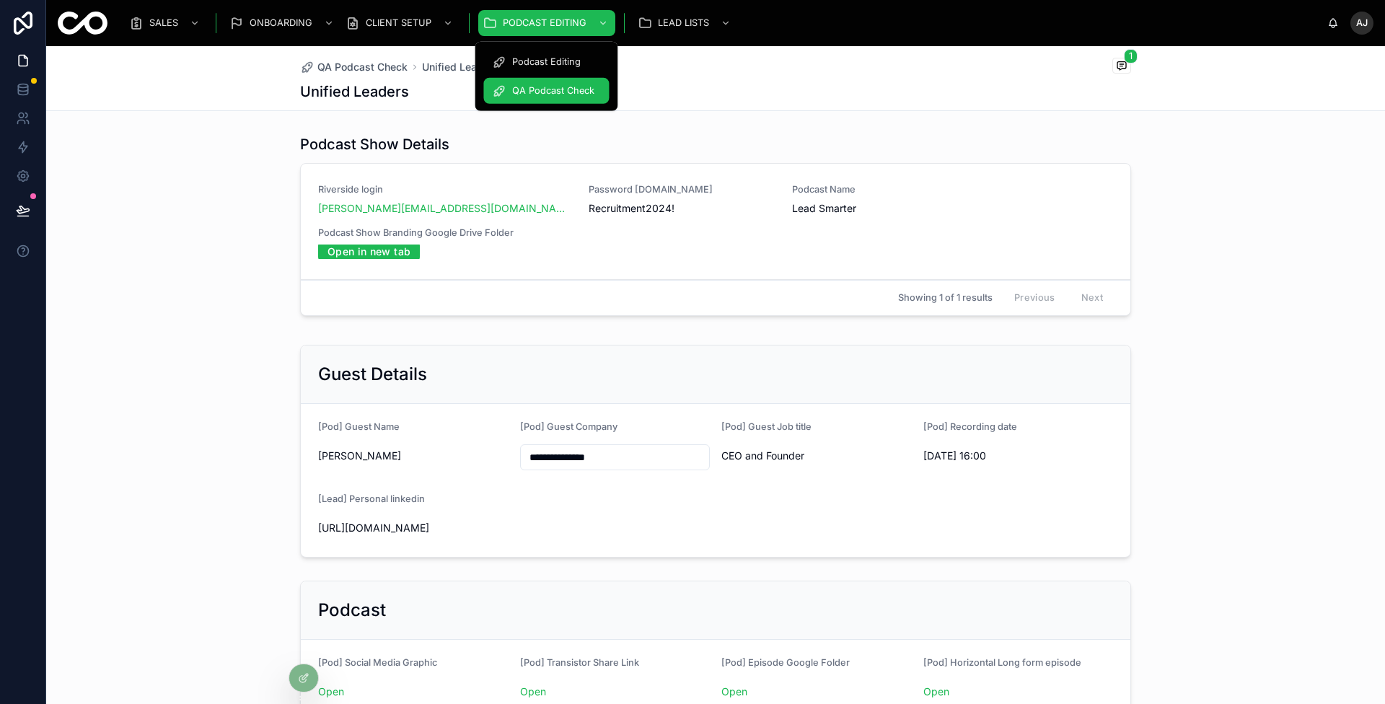
click at [549, 89] on span "QA Podcast Check" at bounding box center [553, 91] width 82 height 12
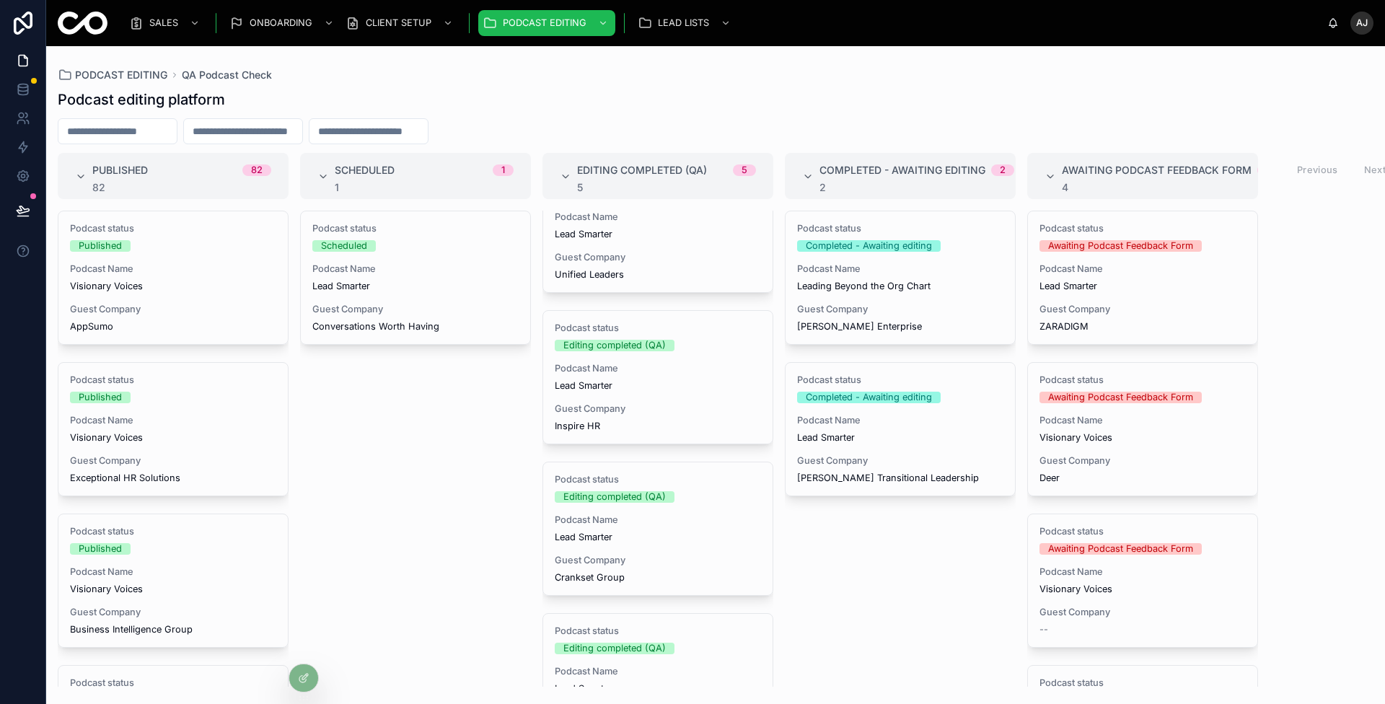
scroll to position [76, 0]
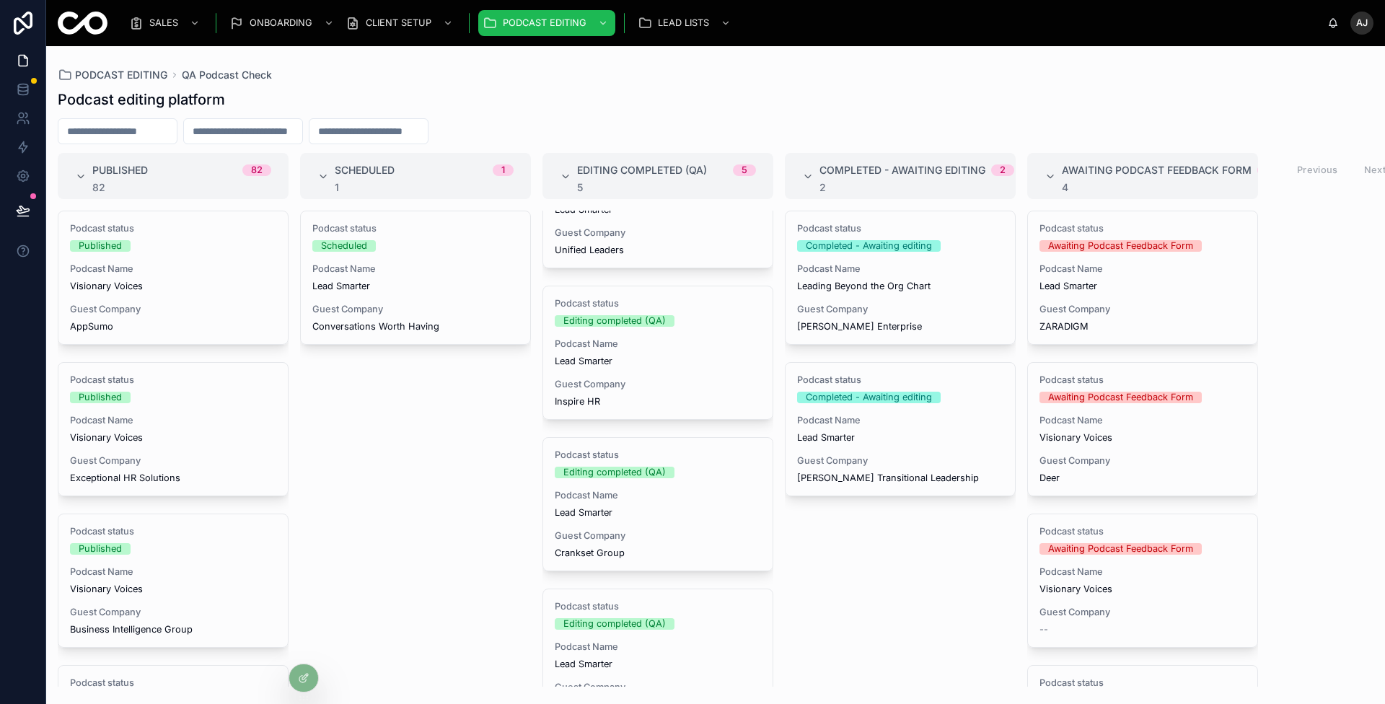
click at [662, 383] on span "Guest Company" at bounding box center [658, 385] width 206 height 12
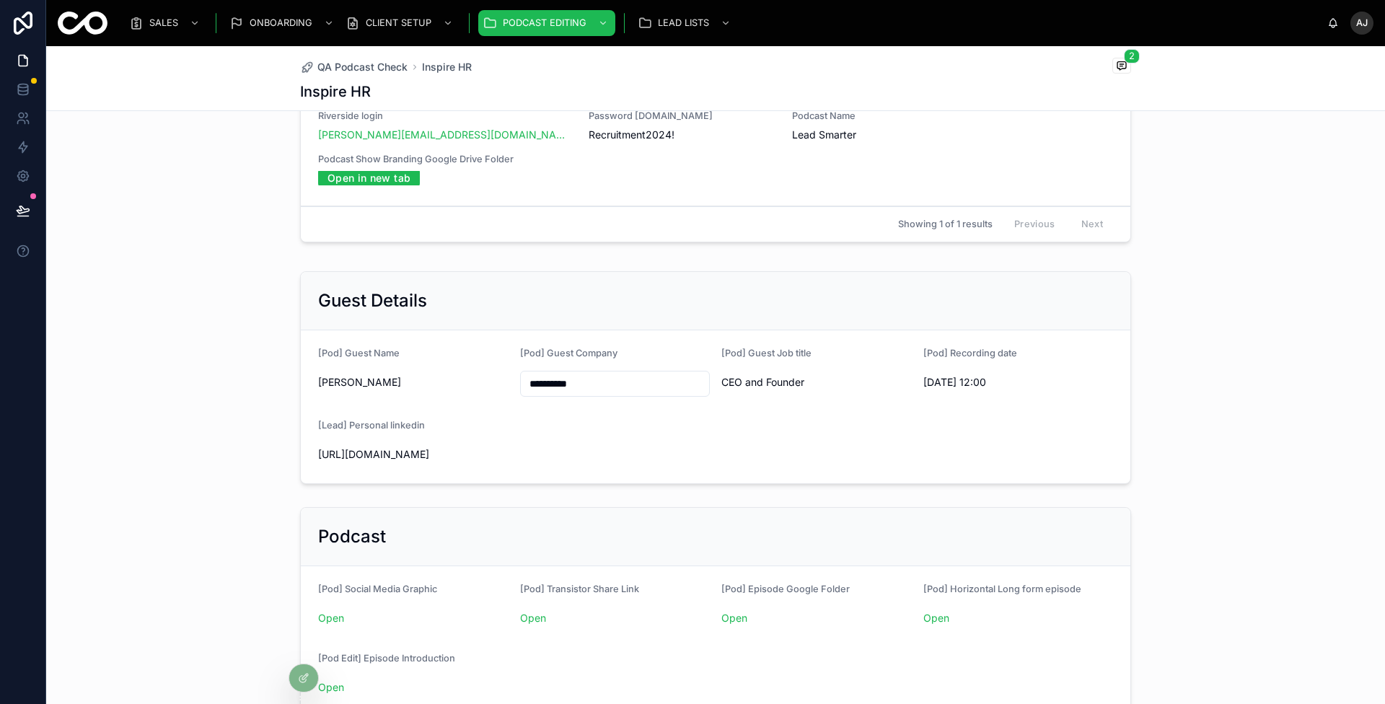
scroll to position [444, 0]
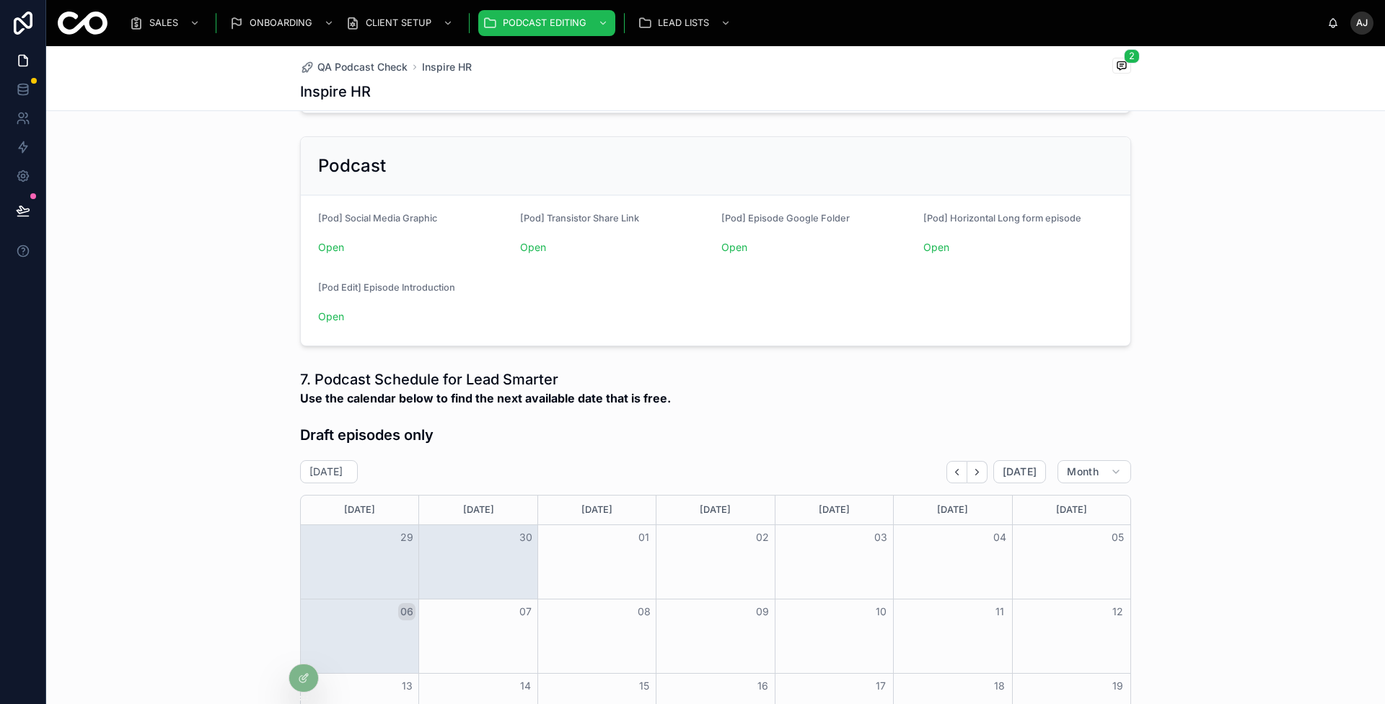
click at [714, 239] on form "[Pod] Social Media Graphic Open [Pod] Transistor Share Link Open [Pod] Episode …" at bounding box center [716, 270] width 830 height 150
click at [729, 243] on link "Open" at bounding box center [734, 247] width 26 height 12
click at [576, 87] on span "QA Podcast Check" at bounding box center [553, 91] width 82 height 12
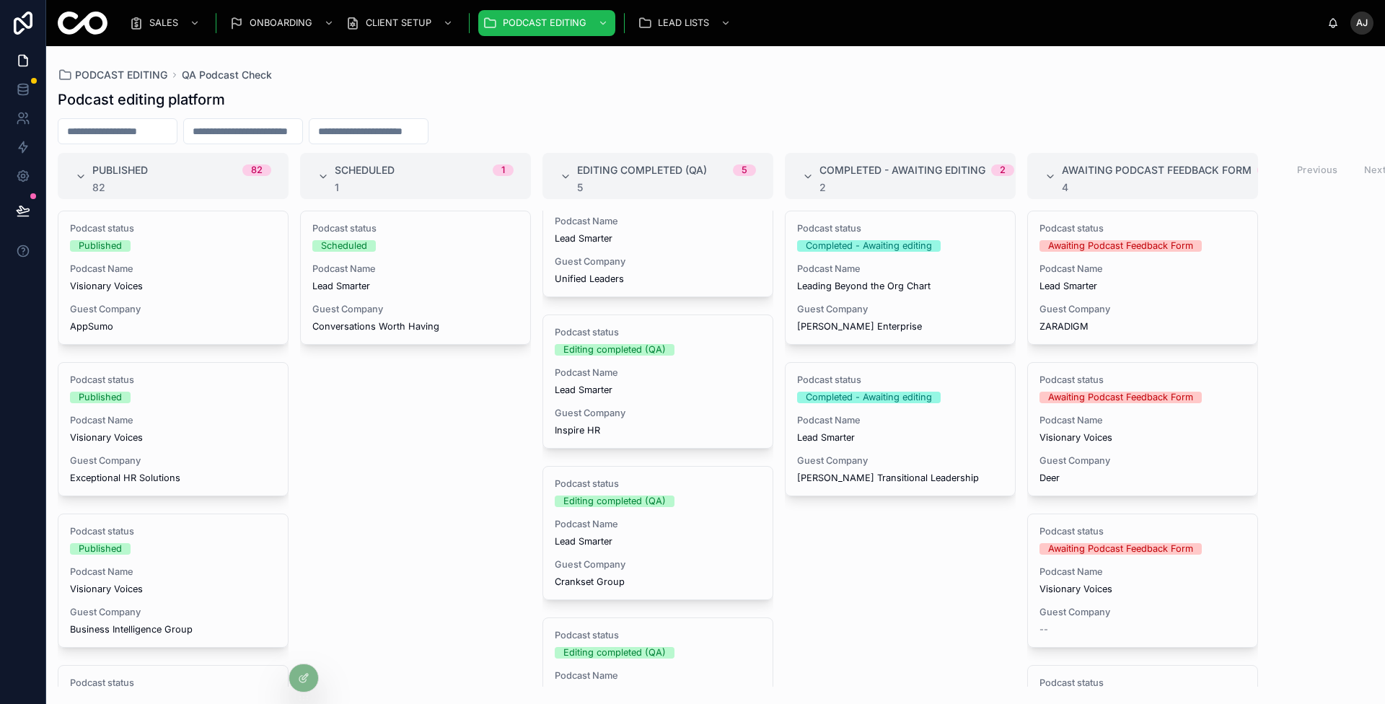
scroll to position [71, 0]
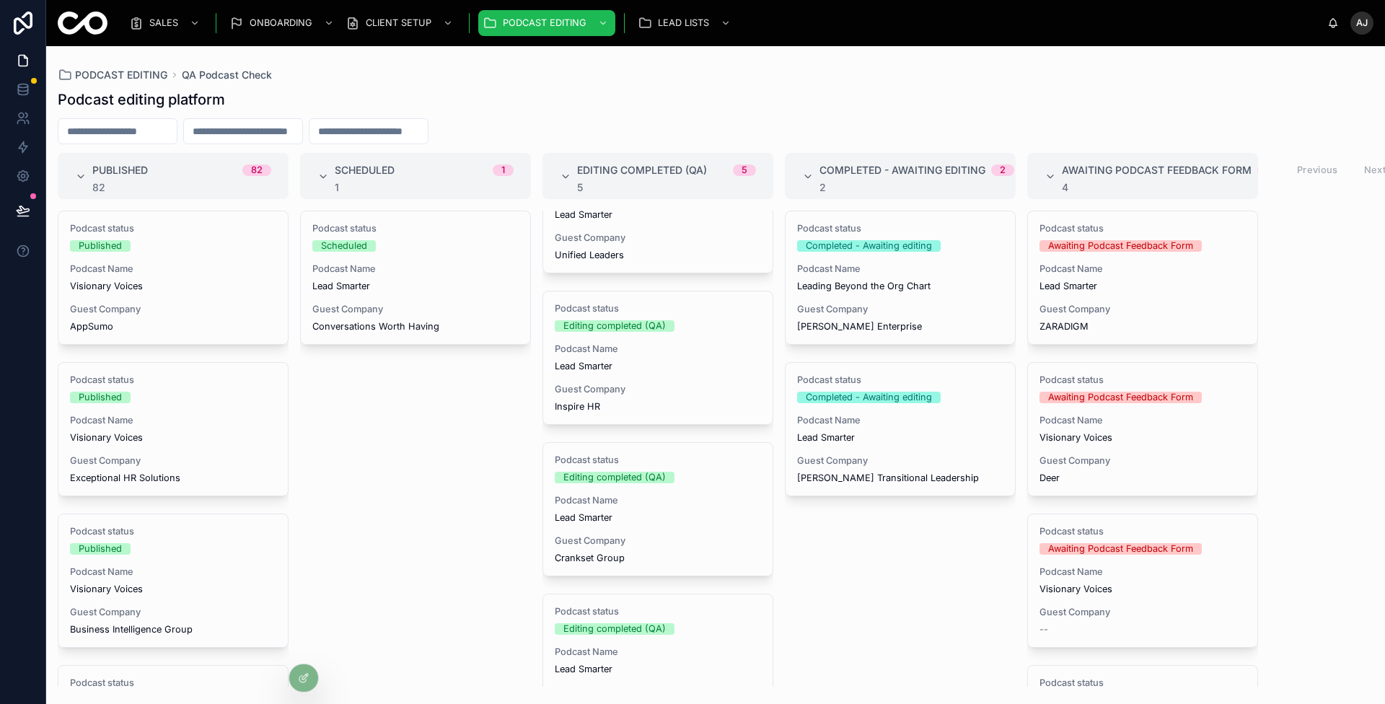
click at [669, 491] on div "Podcast status Editing completed (QA) Podcast Name Lead Smarter Guest Company C…" at bounding box center [657, 509] width 229 height 133
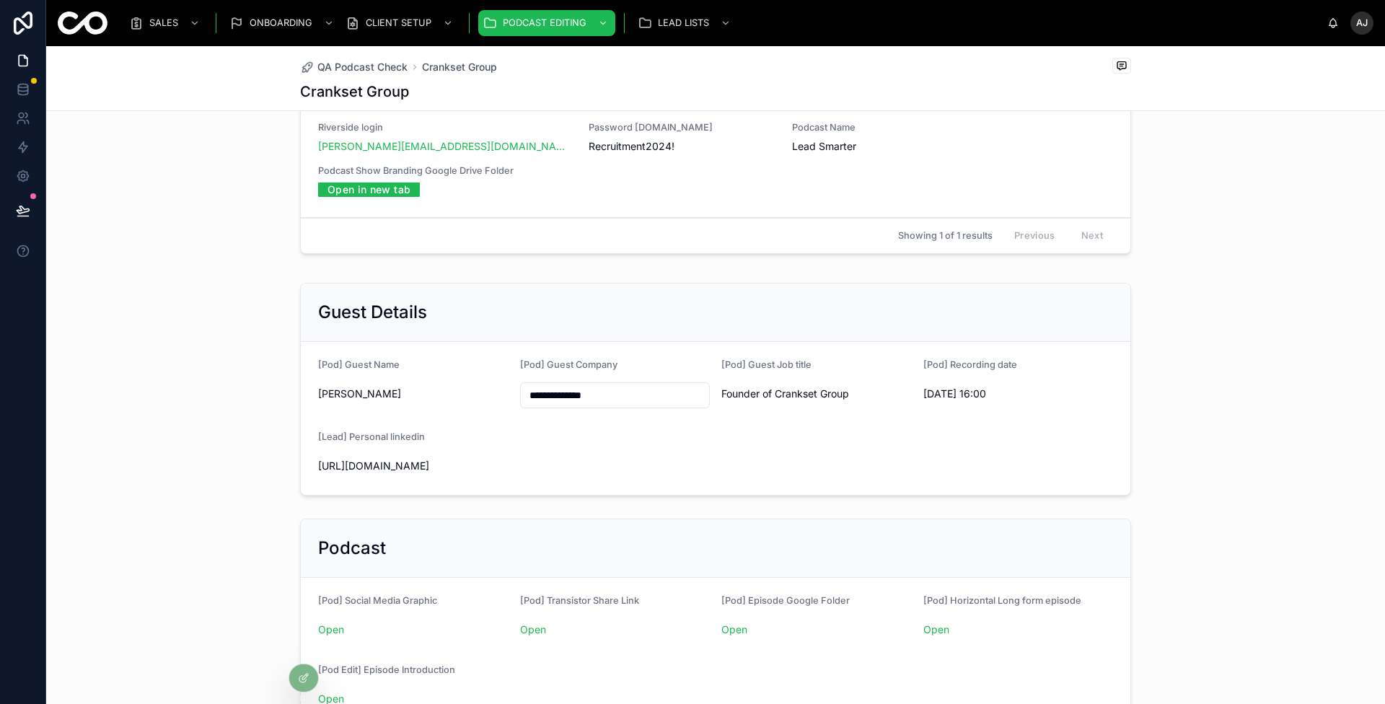
scroll to position [197, 0]
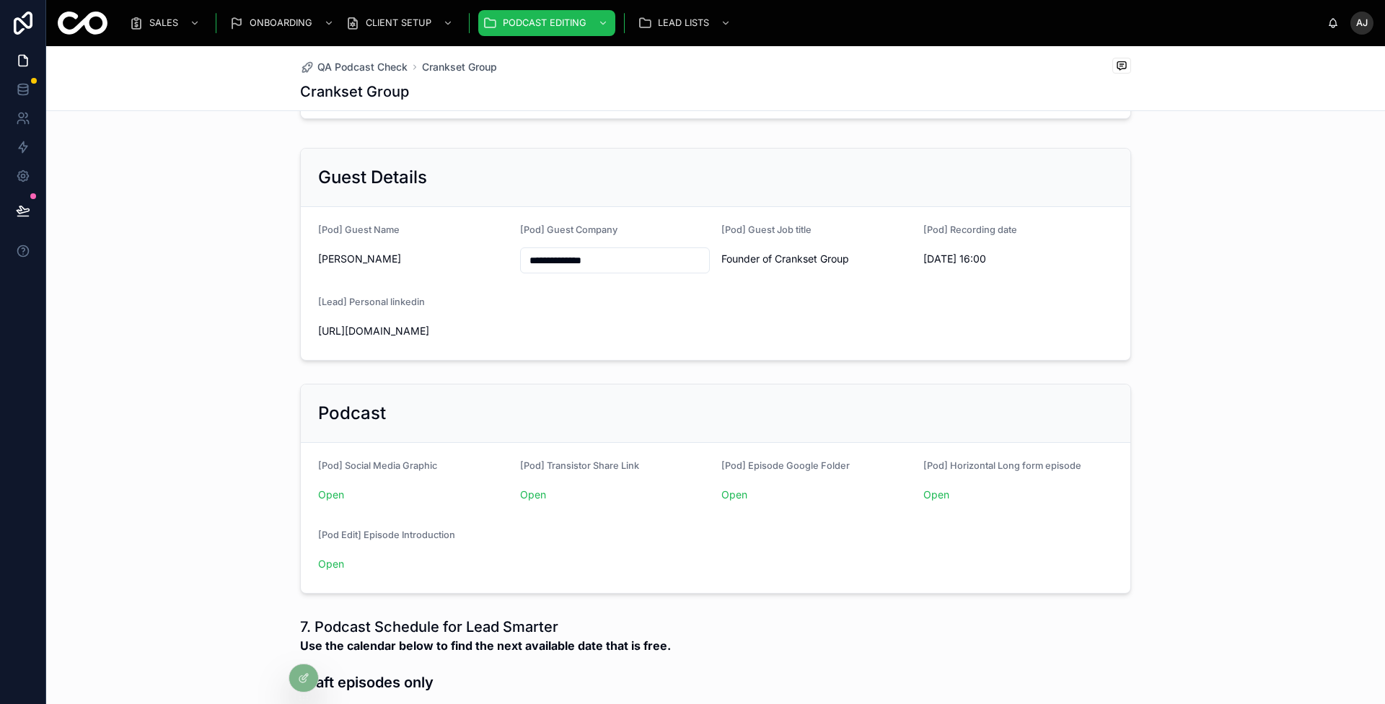
click at [727, 488] on link "Open" at bounding box center [734, 494] width 26 height 12
click at [550, 92] on span "QA Podcast Check" at bounding box center [553, 91] width 82 height 12
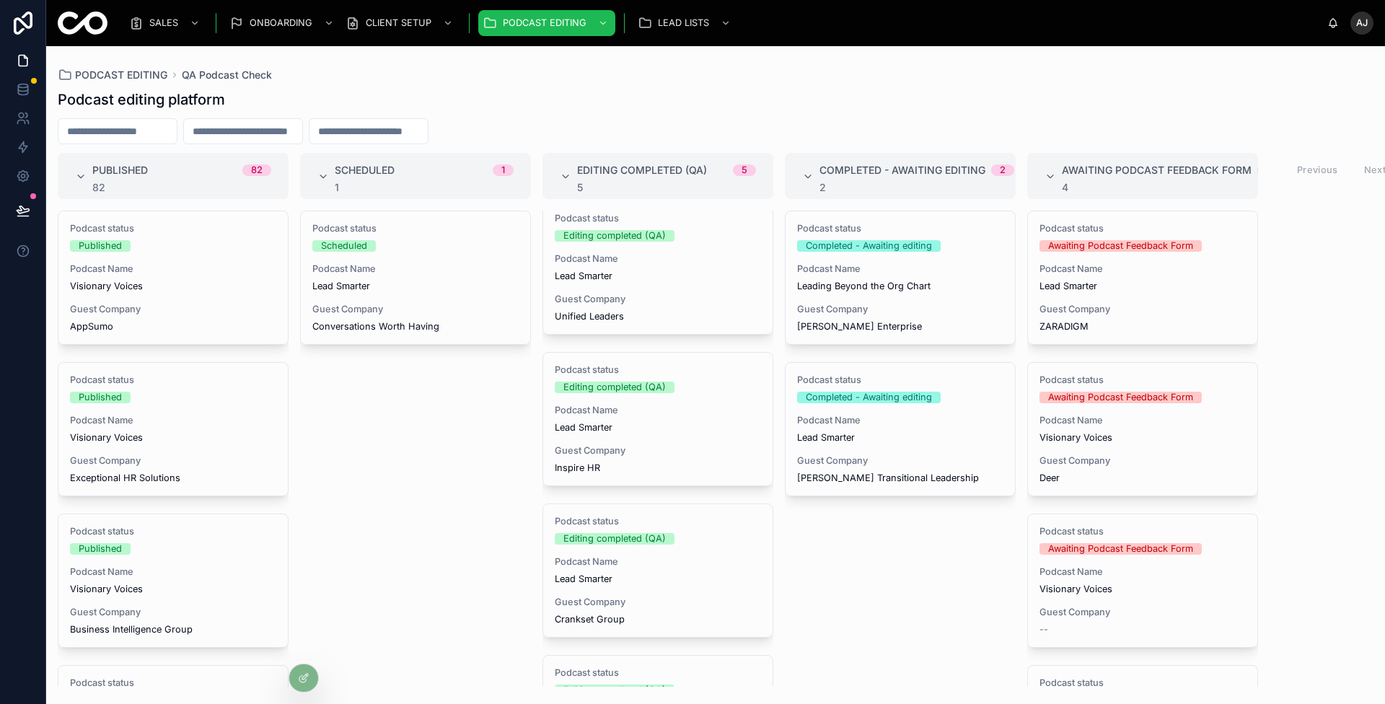
scroll to position [13, 0]
click at [683, 571] on span "Lead Smarter" at bounding box center [658, 577] width 206 height 12
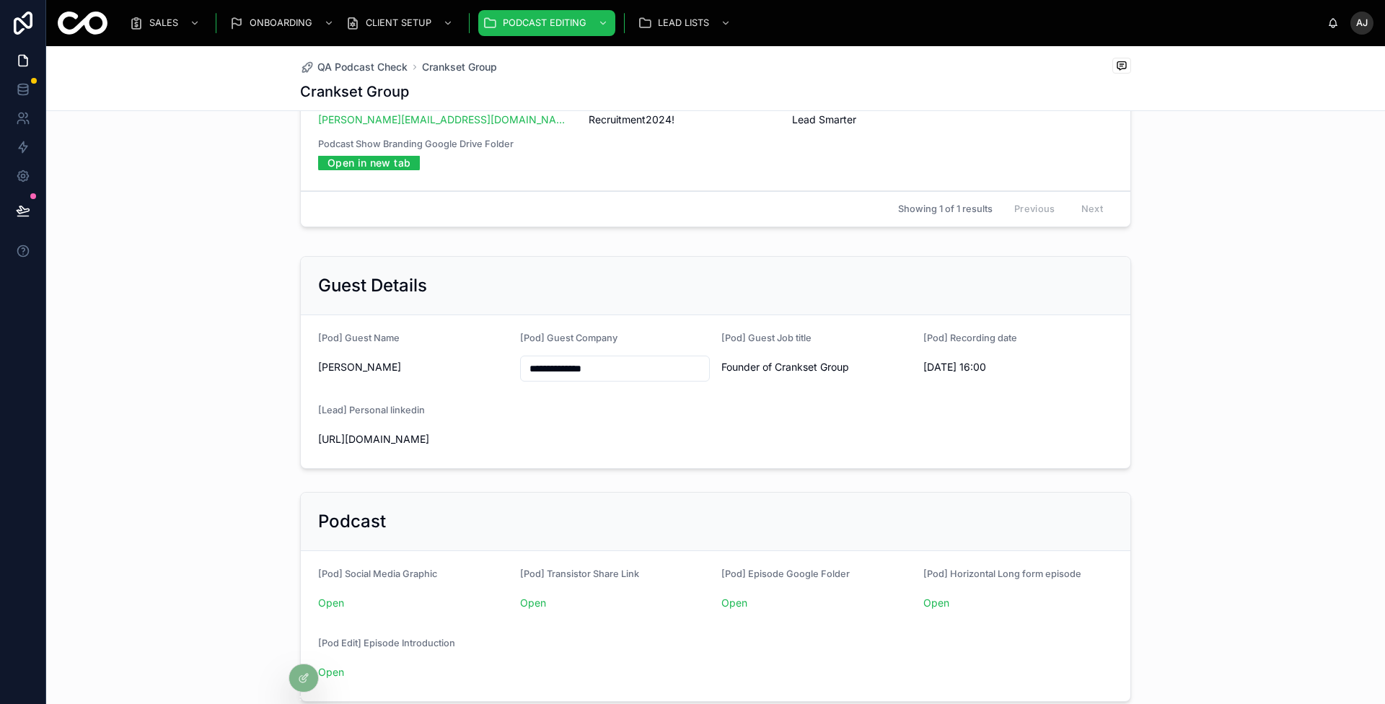
scroll to position [91, 0]
click at [732, 601] on link "Open" at bounding box center [734, 600] width 26 height 12
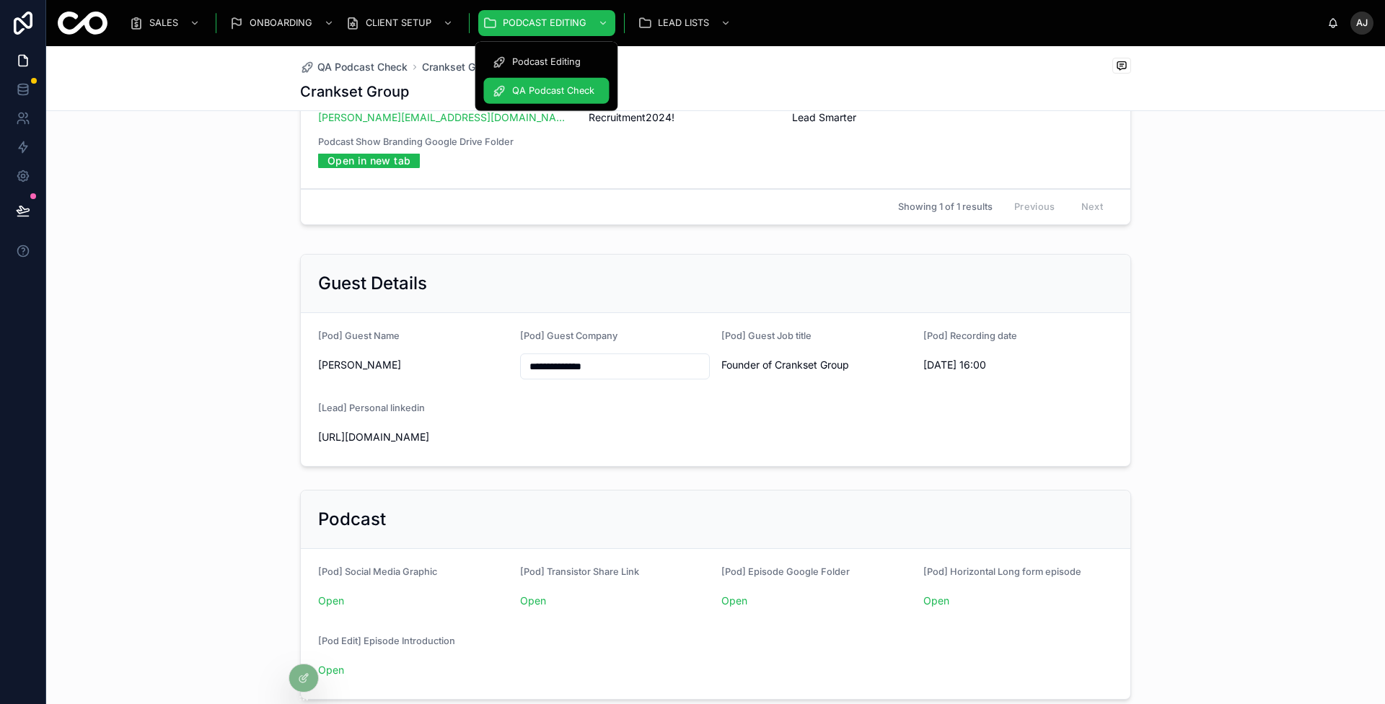
click at [563, 89] on span "QA Podcast Check" at bounding box center [553, 91] width 82 height 12
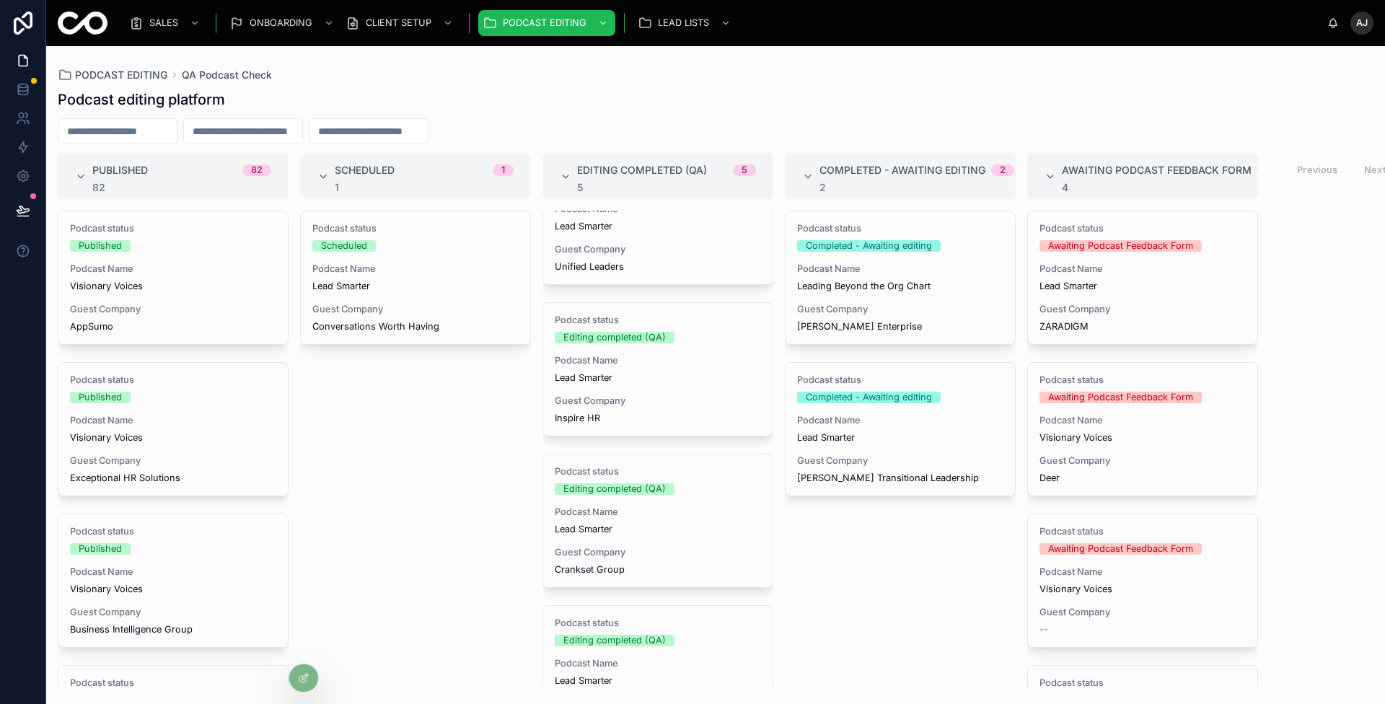
scroll to position [274, 0]
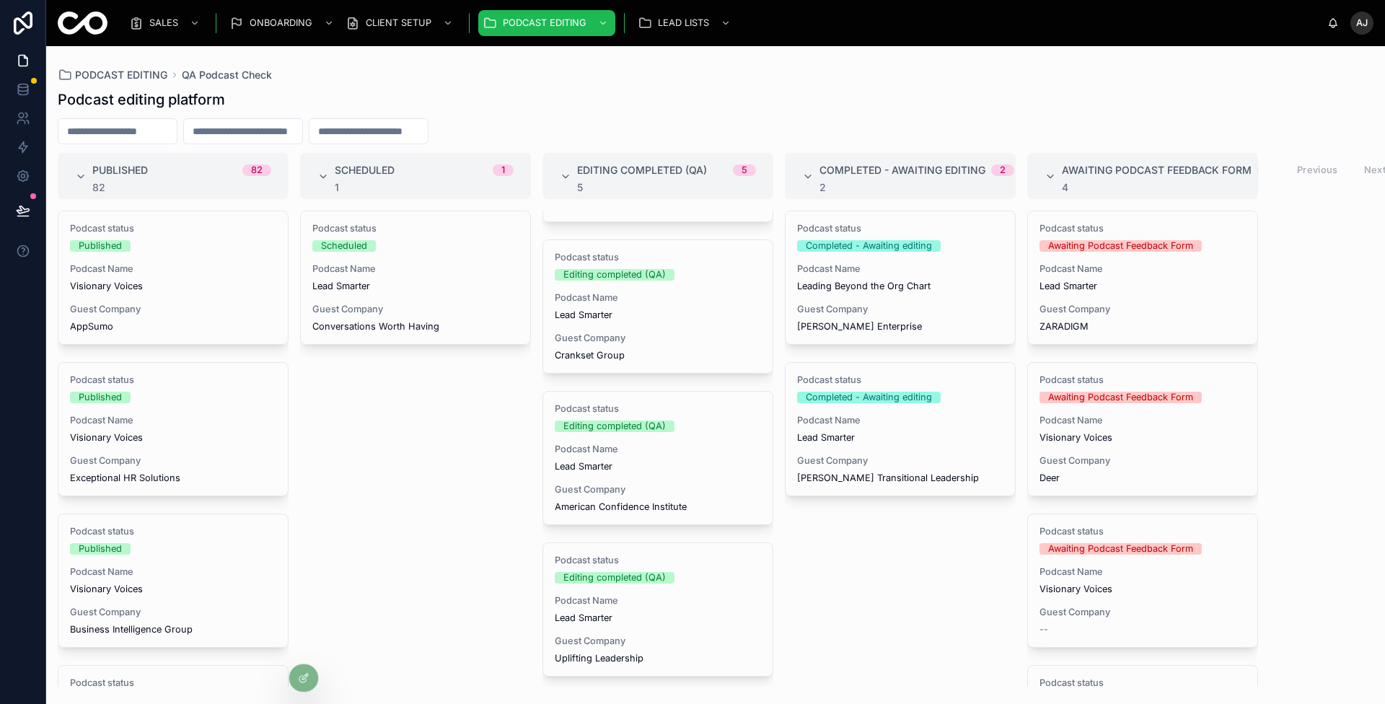
click at [716, 488] on span "Guest Company" at bounding box center [658, 490] width 206 height 12
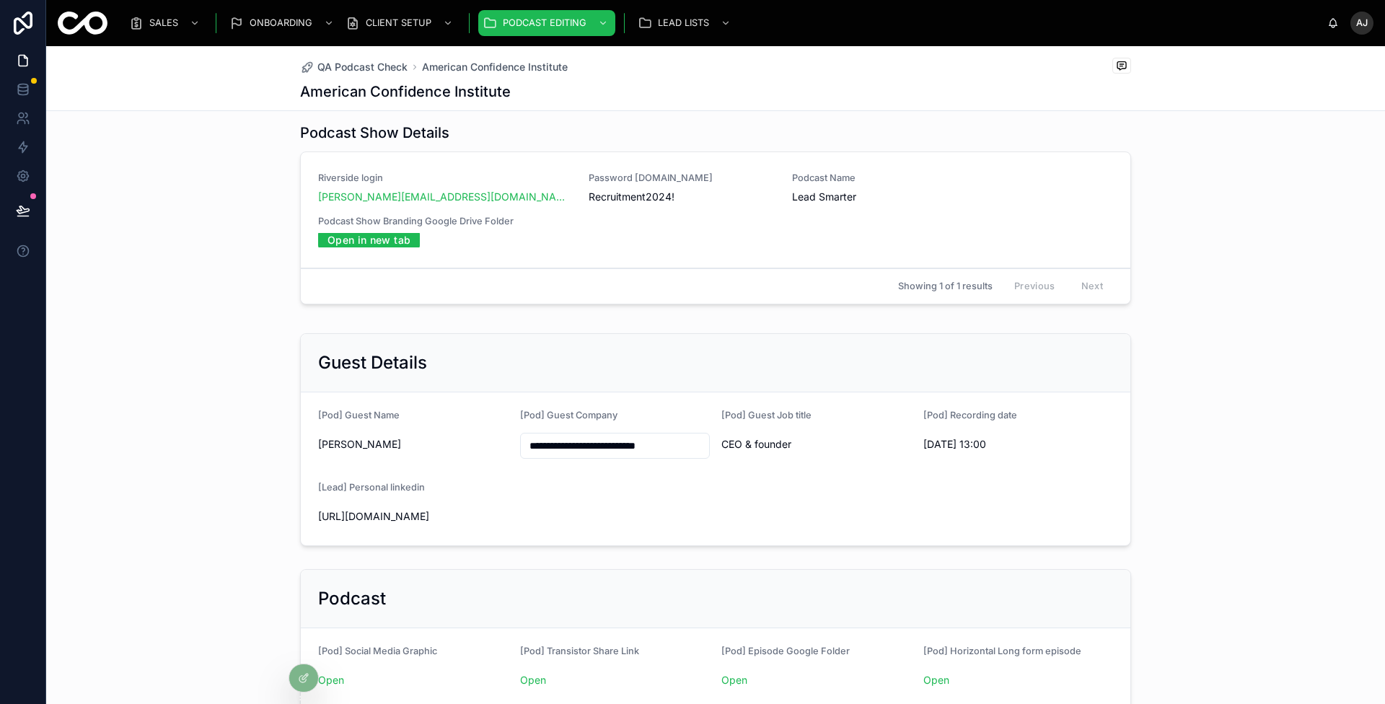
scroll to position [81, 0]
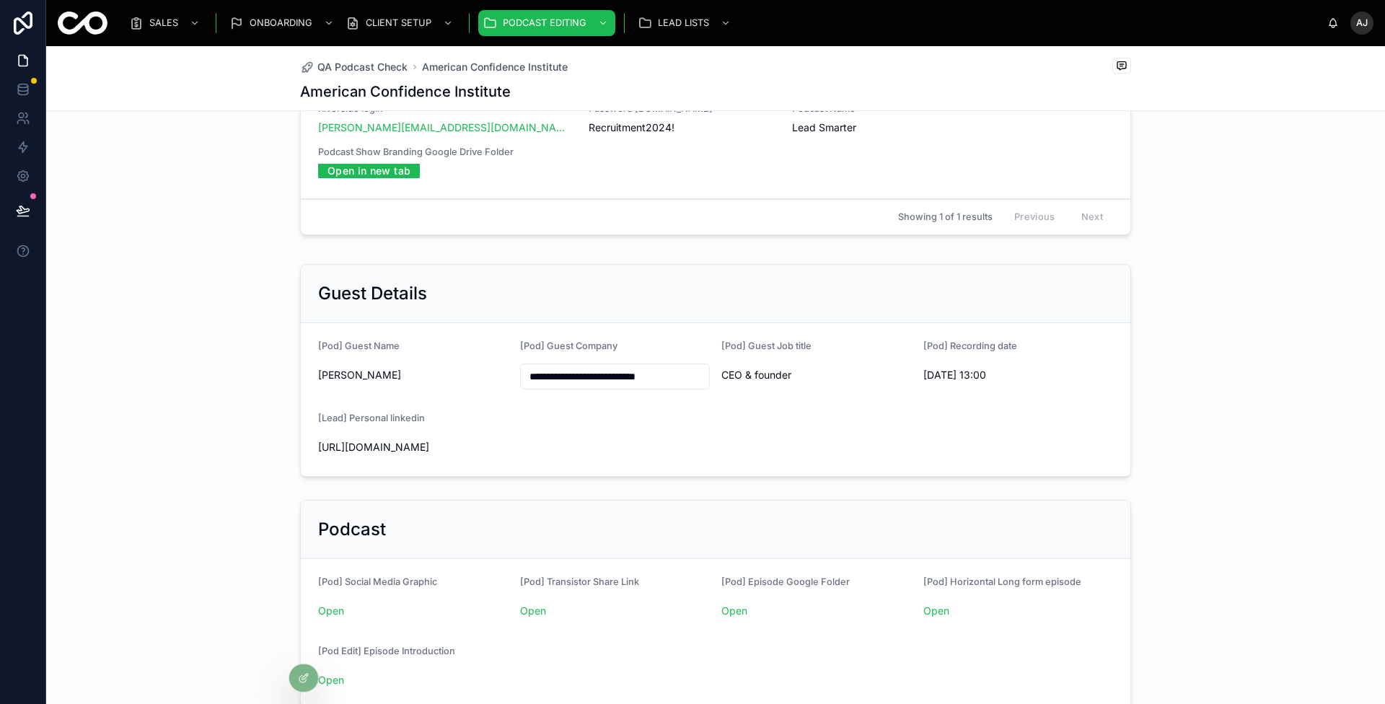
click at [737, 607] on link "Open" at bounding box center [734, 611] width 26 height 12
click at [574, 85] on span "QA Podcast Check" at bounding box center [553, 91] width 82 height 12
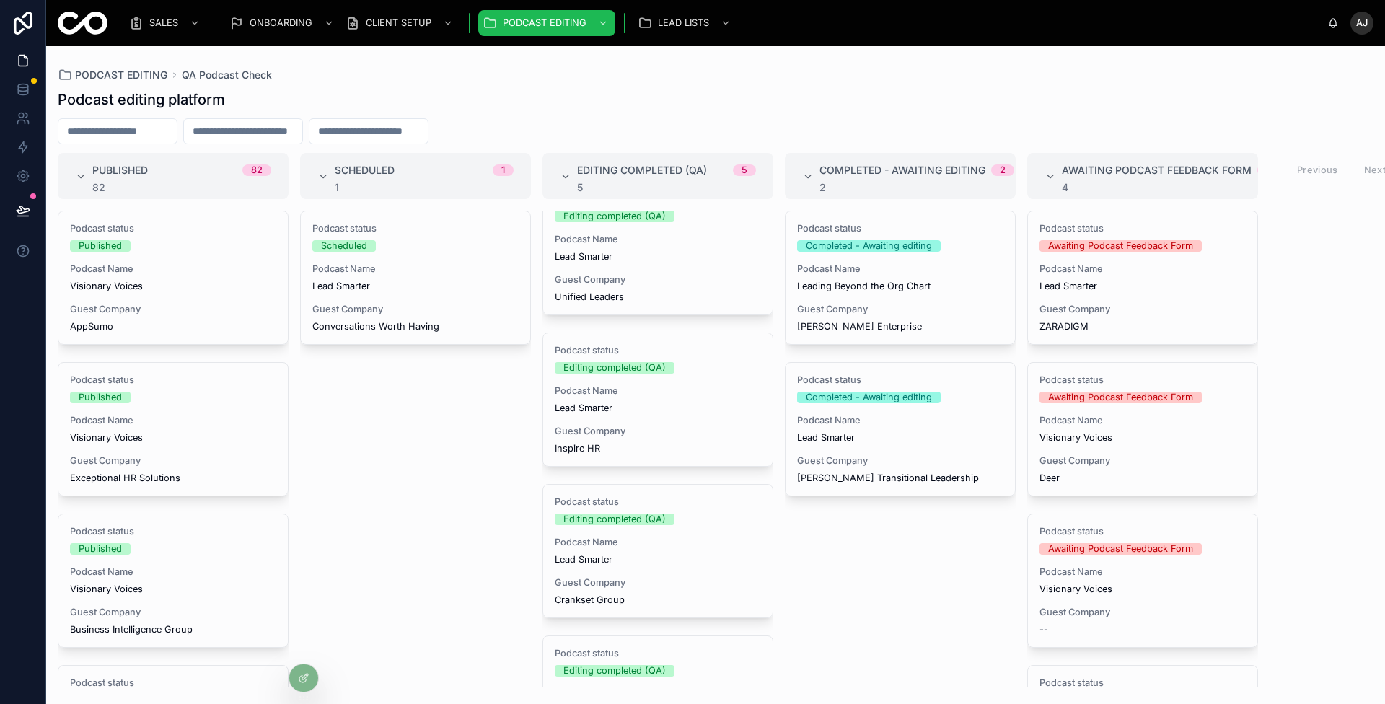
scroll to position [284, 0]
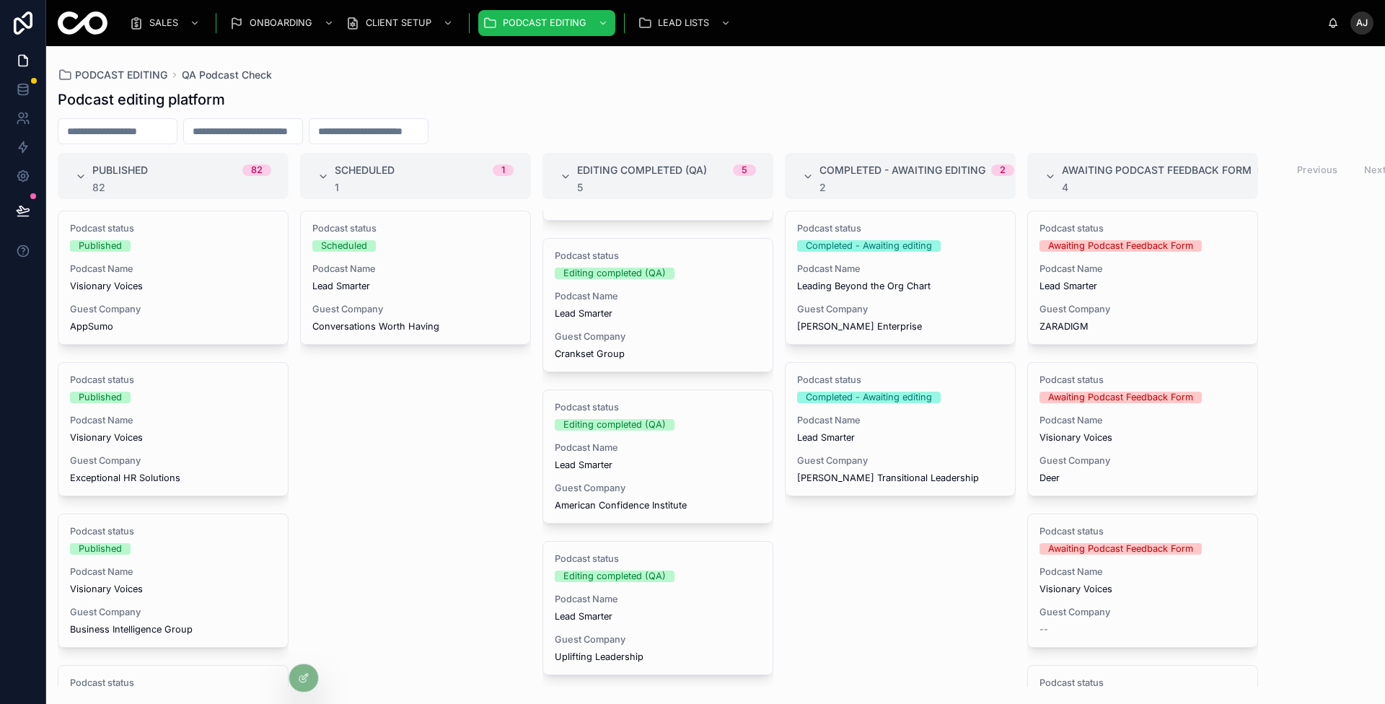
click at [708, 571] on div "Editing completed (QA)" at bounding box center [658, 577] width 206 height 12
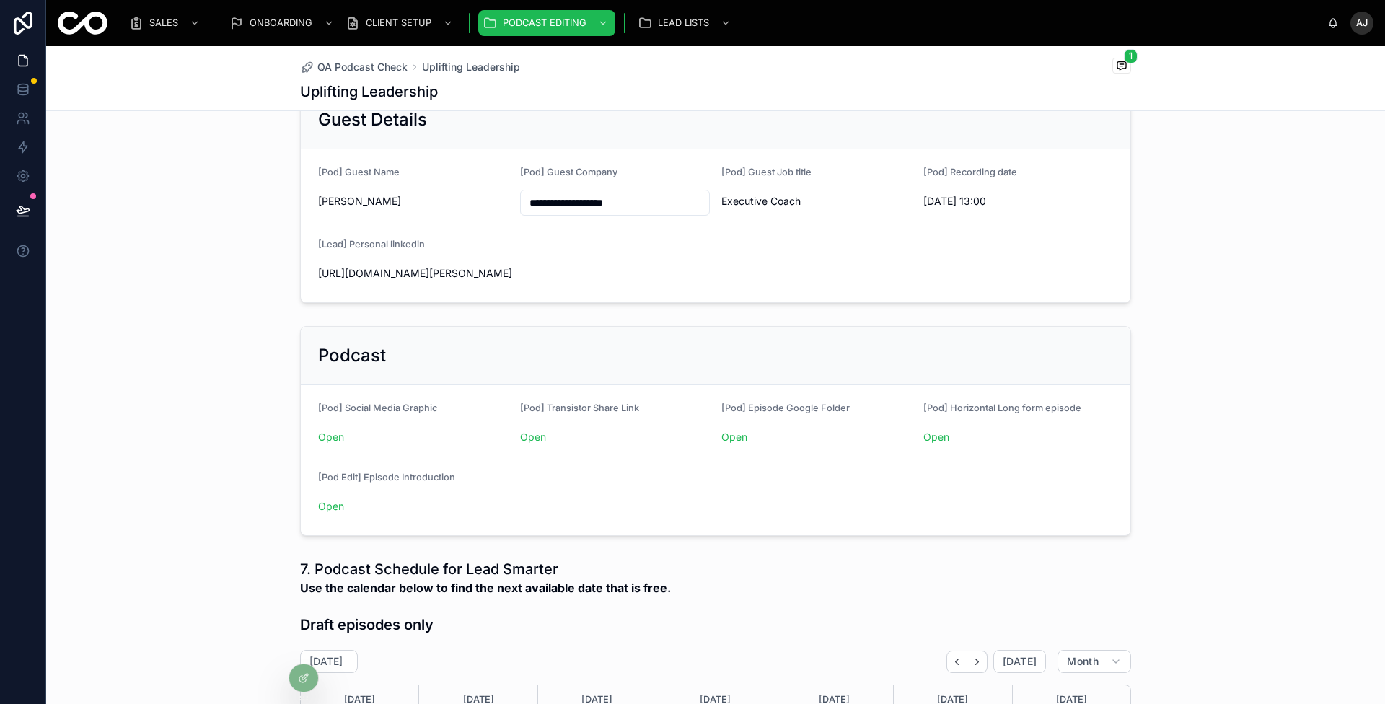
scroll to position [286, 0]
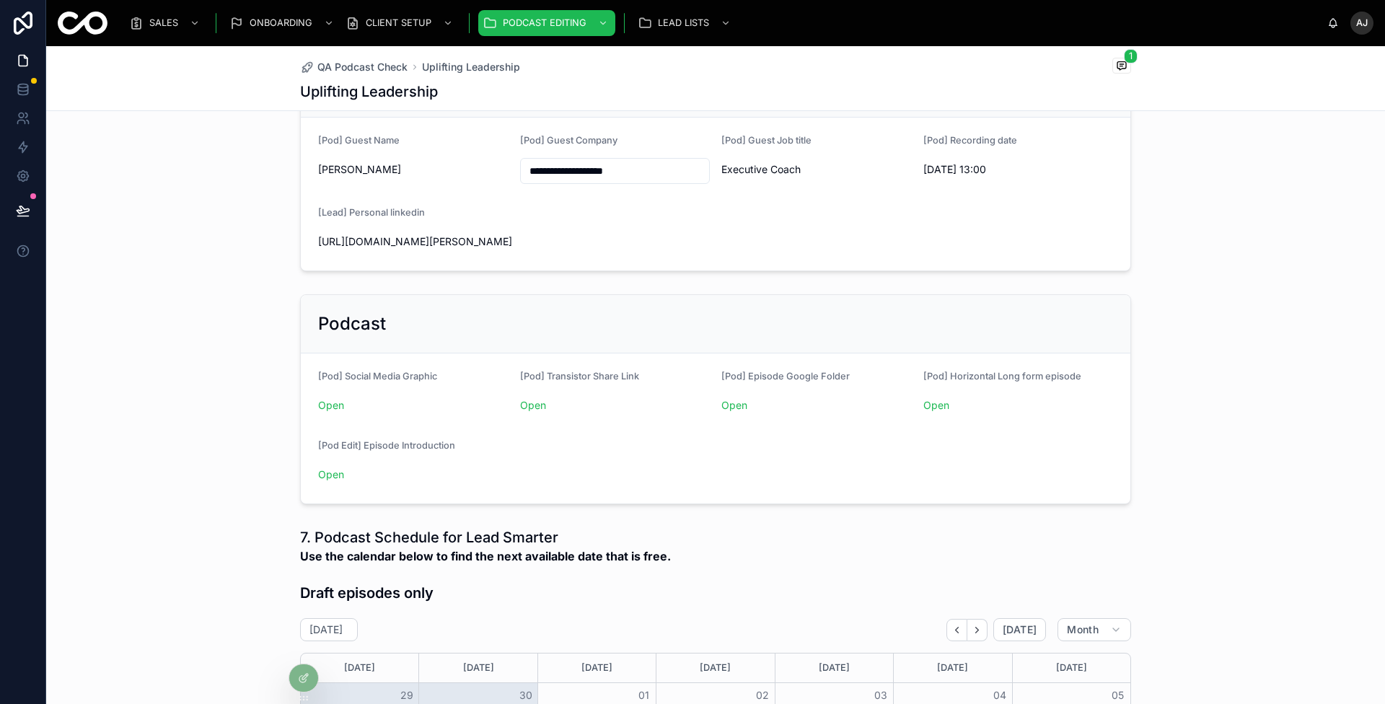
click at [730, 402] on link "Open" at bounding box center [734, 405] width 26 height 12
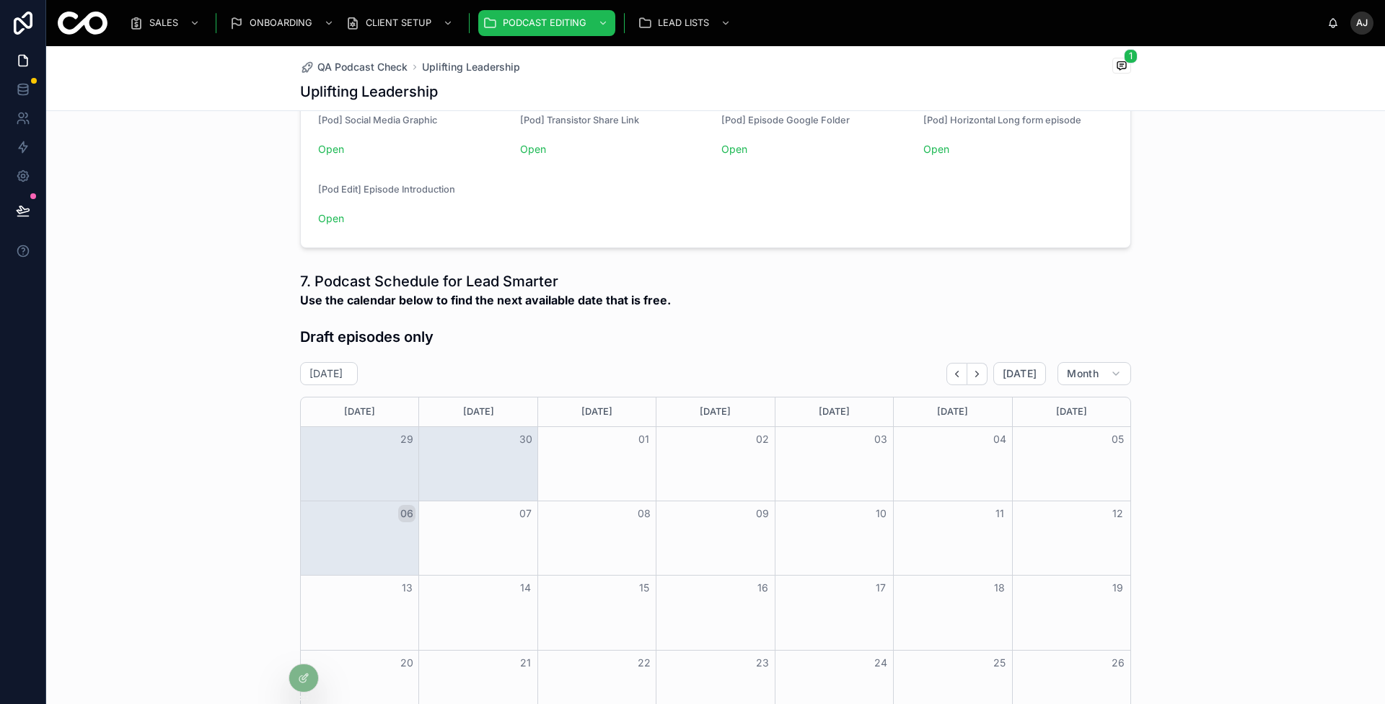
scroll to position [542, 0]
click at [739, 143] on span "Open" at bounding box center [816, 150] width 190 height 14
click at [737, 143] on span "Open" at bounding box center [816, 150] width 190 height 14
click at [736, 144] on link "Open" at bounding box center [734, 150] width 26 height 12
click at [672, 309] on div "7. Podcast Schedule for Lead Smarter Use the calendar below to find the next av…" at bounding box center [715, 313] width 831 height 82
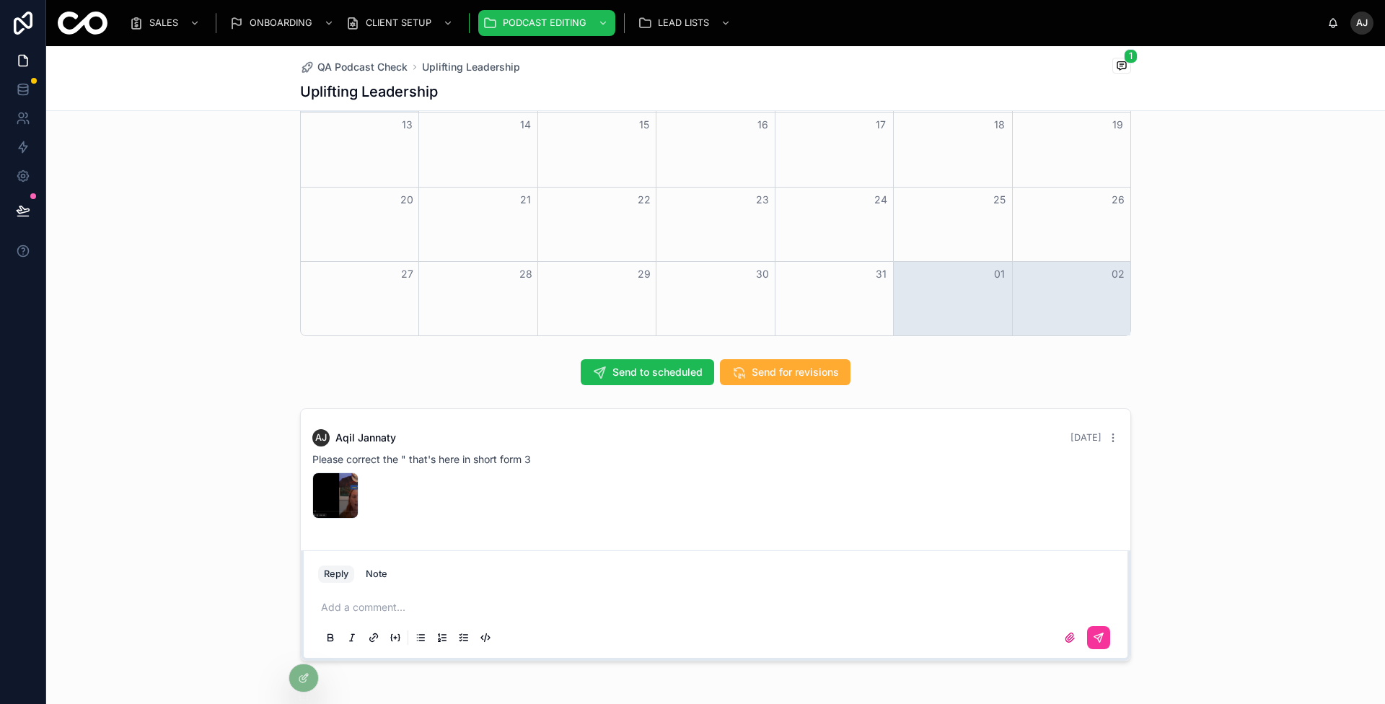
scroll to position [1009, 0]
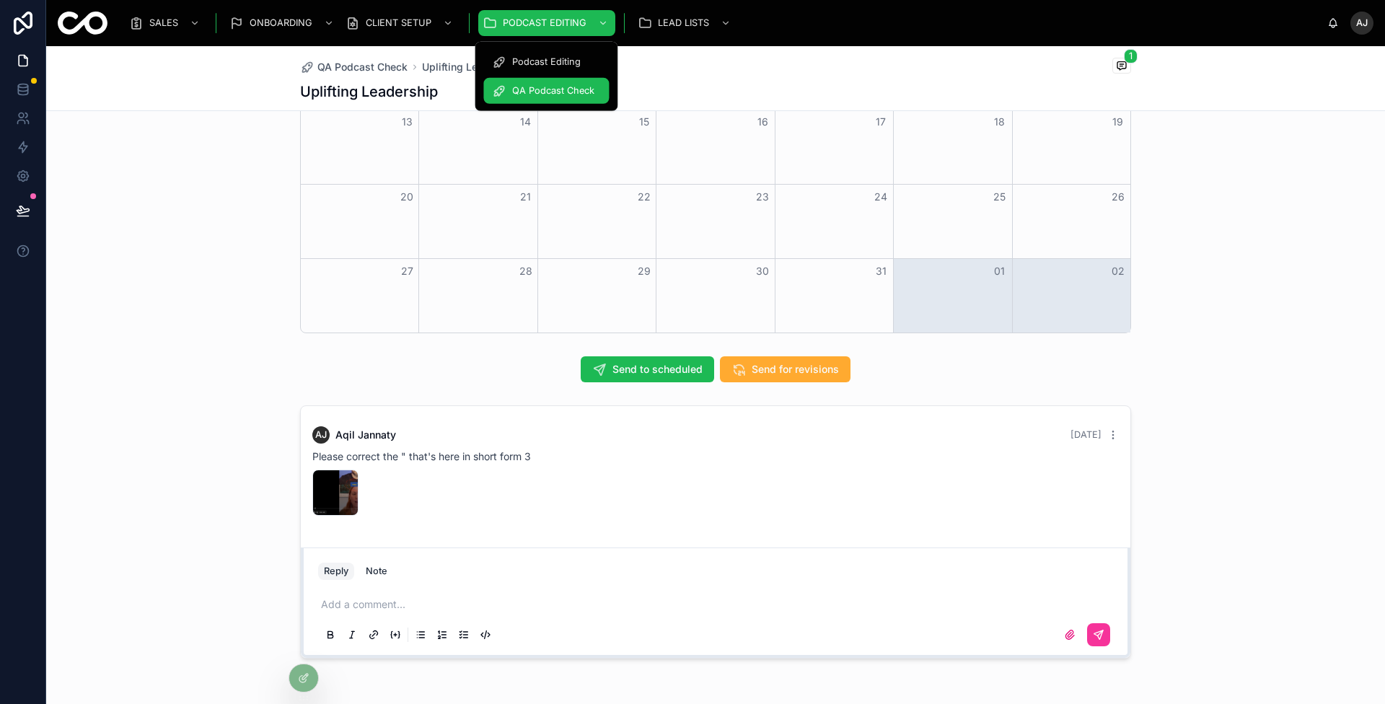
click at [561, 95] on span "QA Podcast Check" at bounding box center [553, 91] width 82 height 12
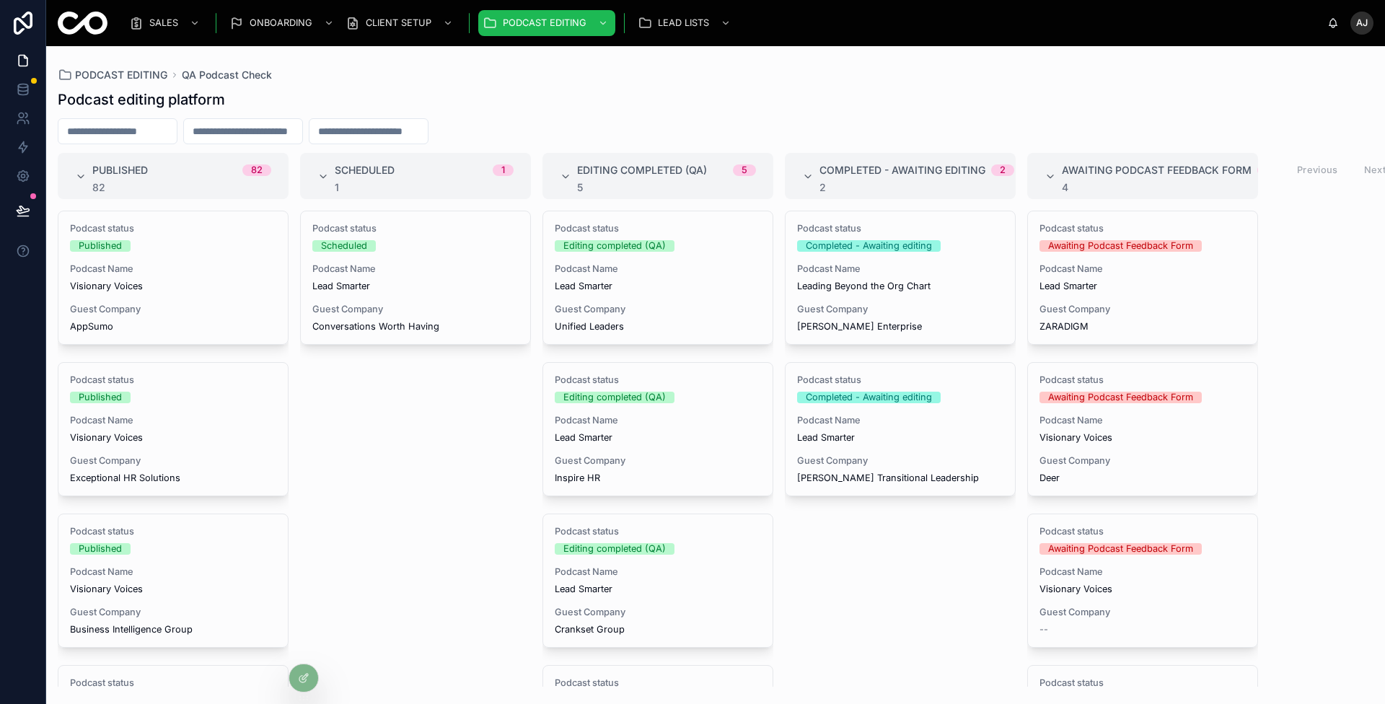
click at [957, 293] on div "Podcast status Completed - Awaiting editing Podcast Name Leading Beyond the Org…" at bounding box center [900, 277] width 229 height 133
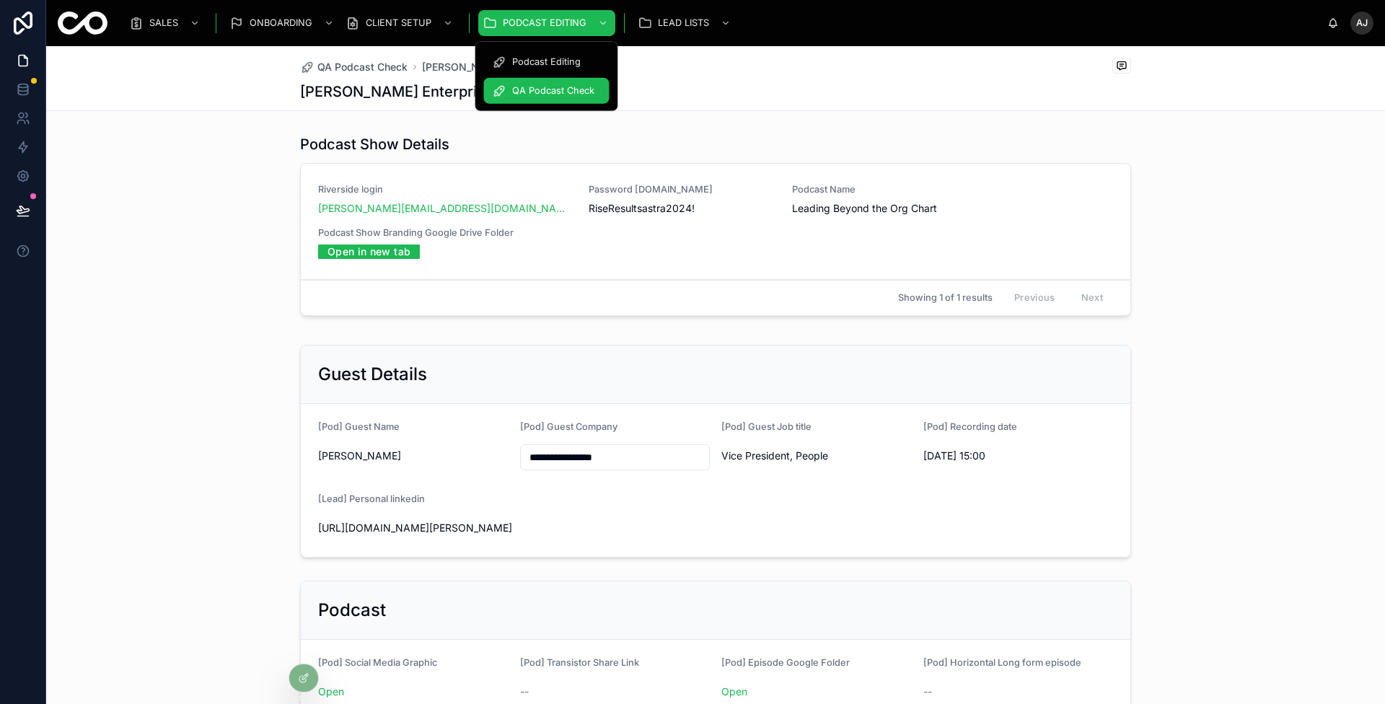
click at [589, 84] on div "QA Podcast Check" at bounding box center [546, 90] width 108 height 23
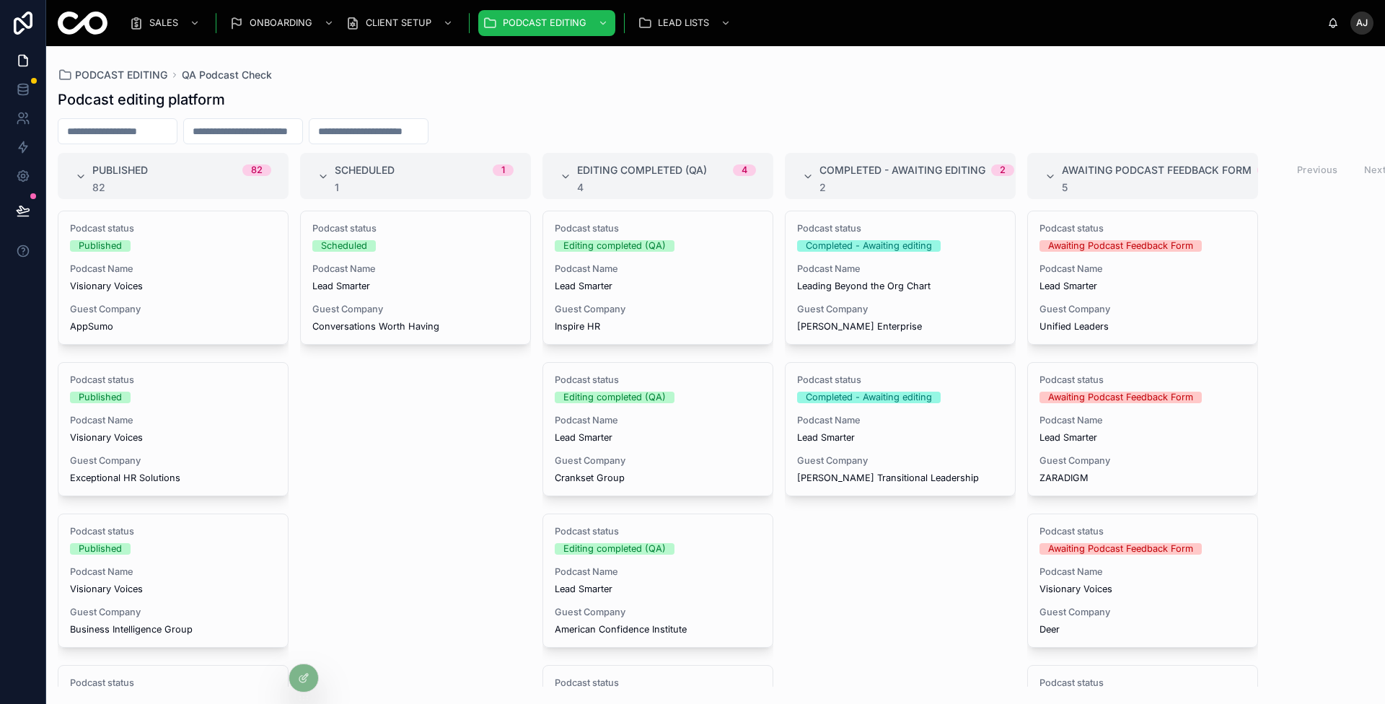
click at [1164, 296] on div "Podcast status Awaiting Podcast Feedback Form Podcast Name Lead Smarter Guest C…" at bounding box center [1142, 277] width 229 height 133
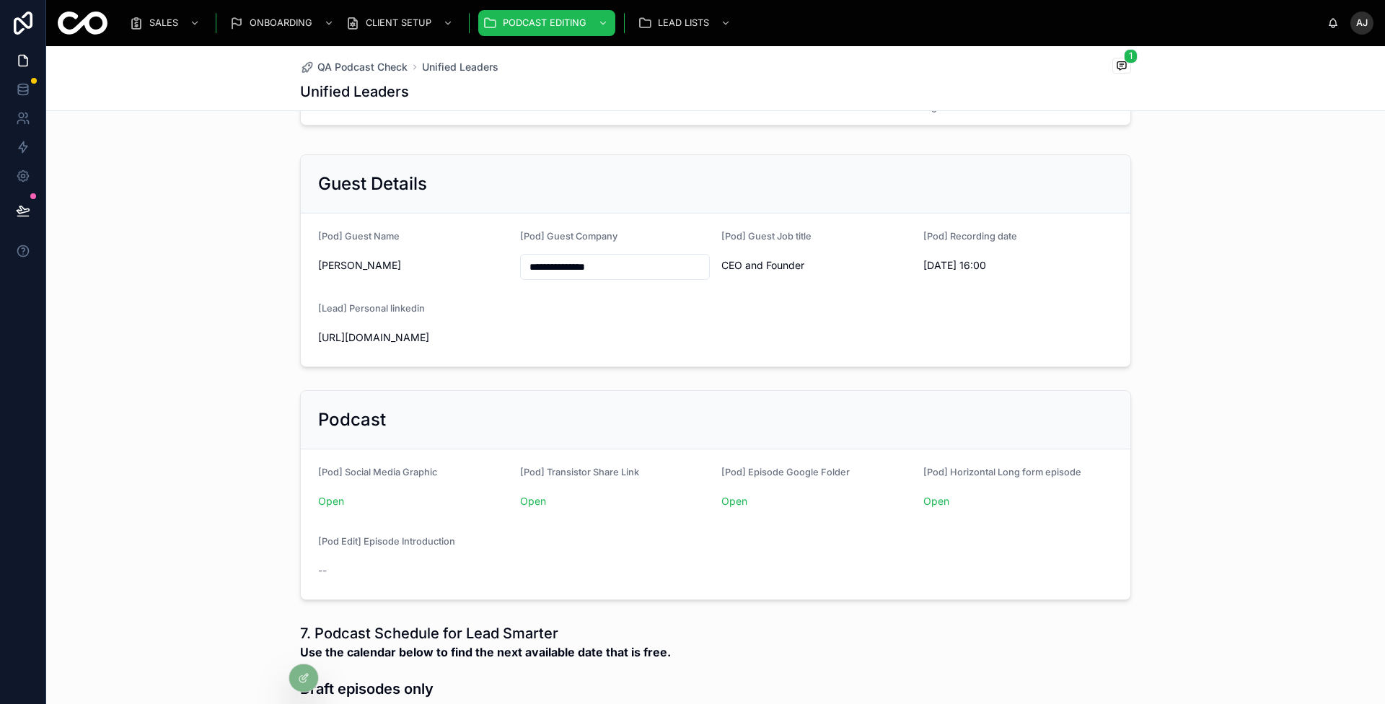
scroll to position [998, 0]
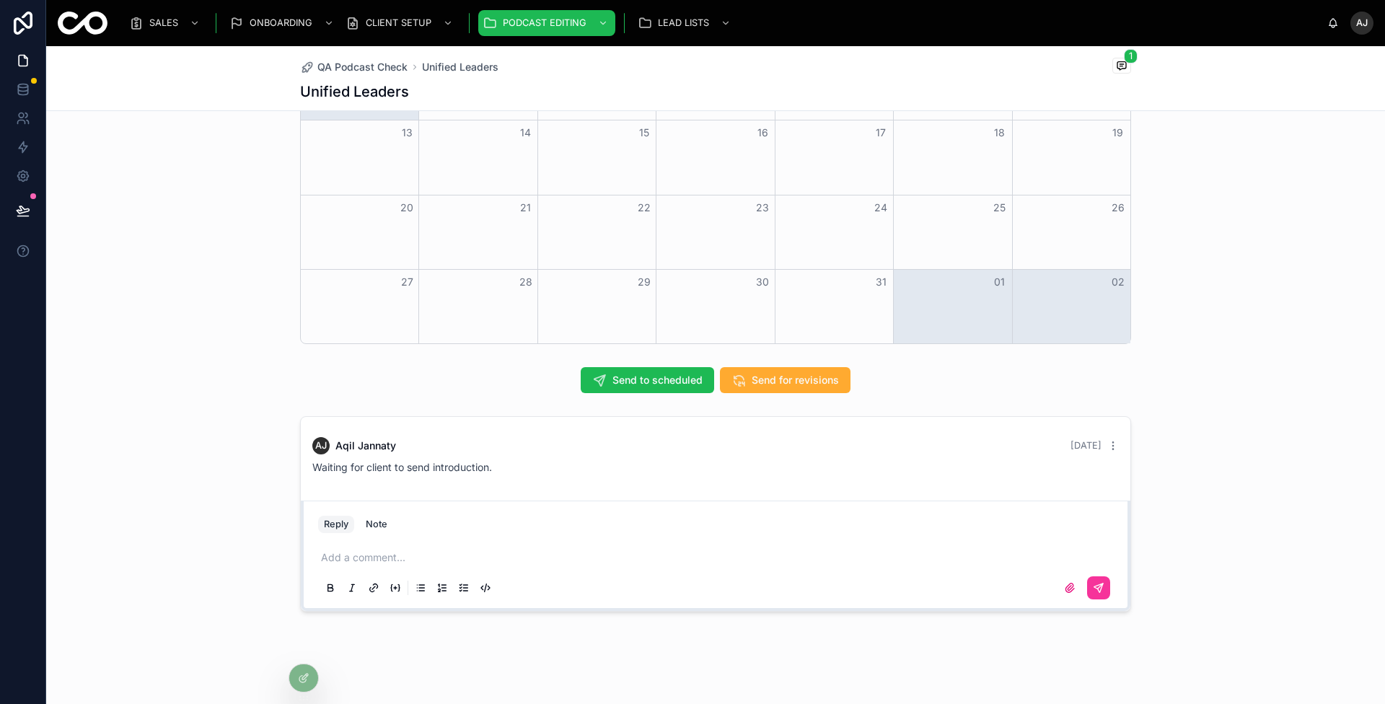
click at [618, 542] on div "Add a comment..." at bounding box center [715, 572] width 795 height 61
click at [607, 552] on p at bounding box center [718, 557] width 795 height 14
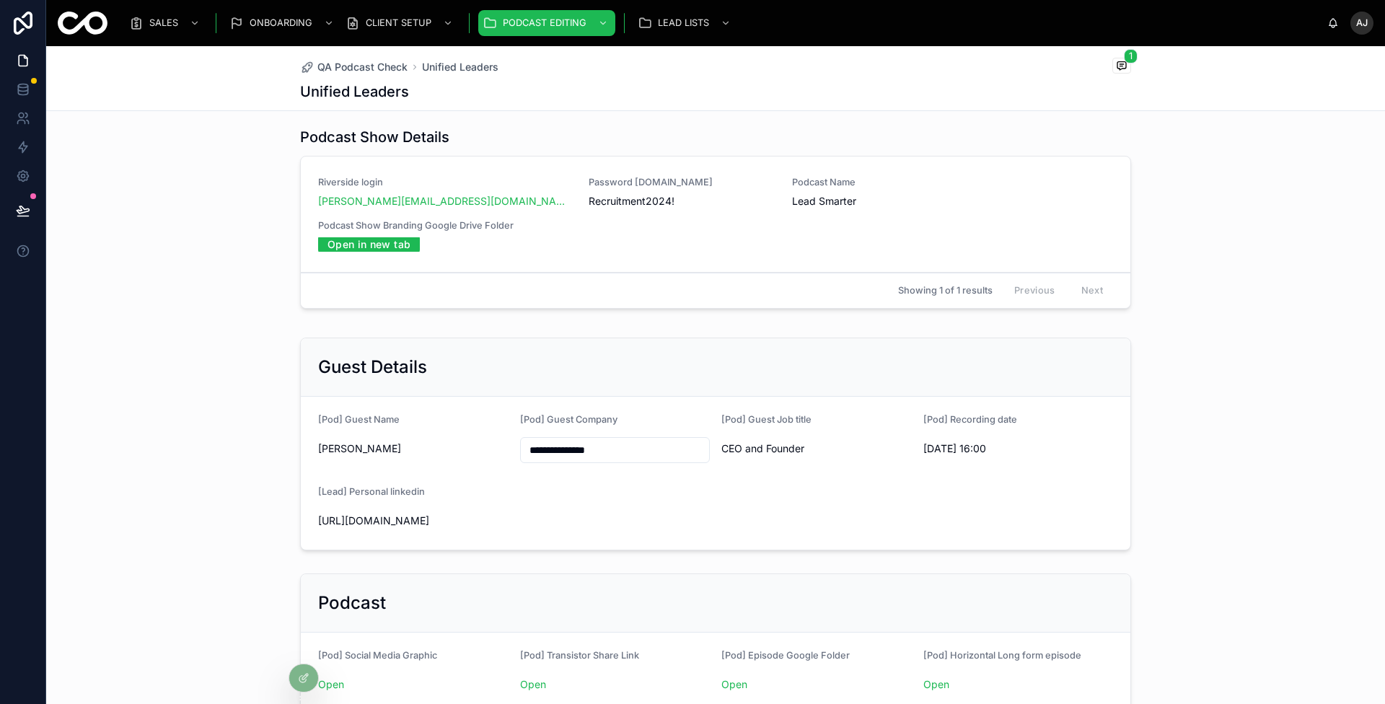
scroll to position [0, 0]
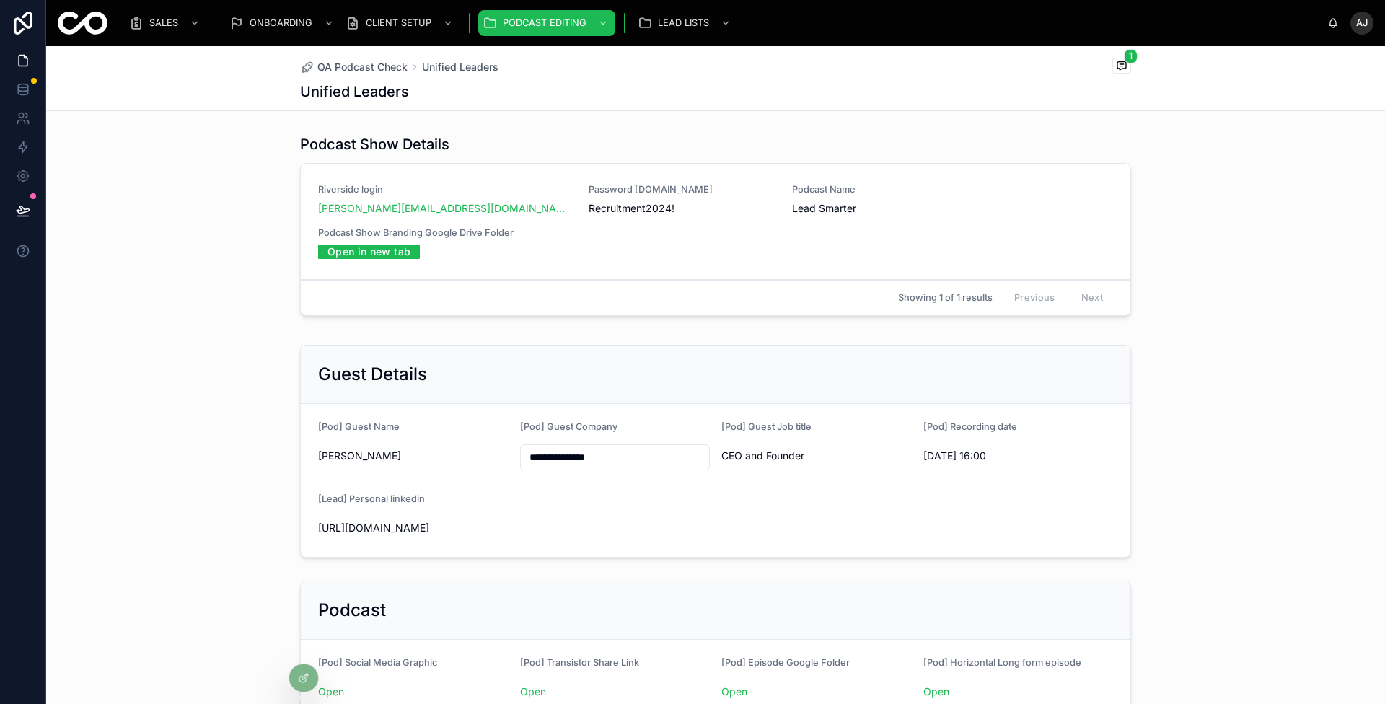
click at [379, 68] on span "QA Podcast Check" at bounding box center [362, 67] width 90 height 14
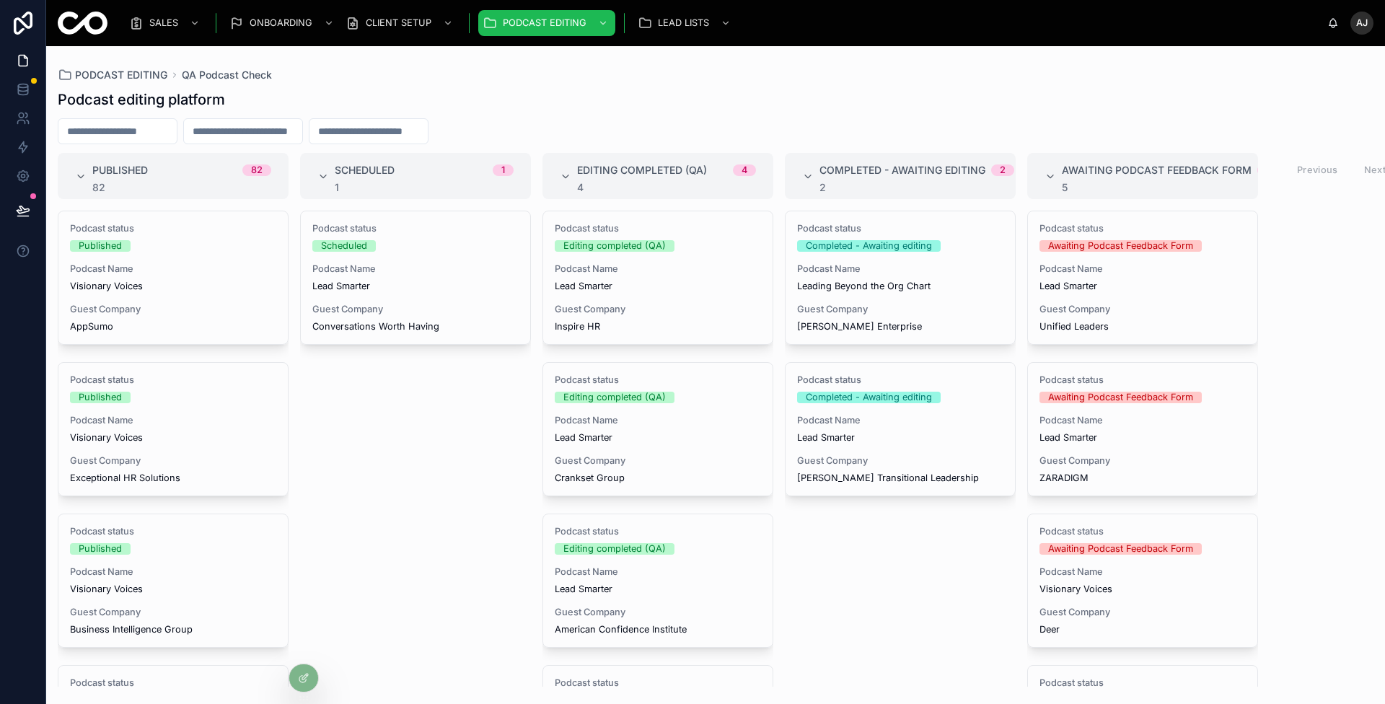
click at [434, 340] on div "Podcast status Scheduled Podcast Name Lead Smarter Guest Company Conversations …" at bounding box center [415, 277] width 229 height 133
click at [299, 680] on icon at bounding box center [302, 679] width 6 height 6
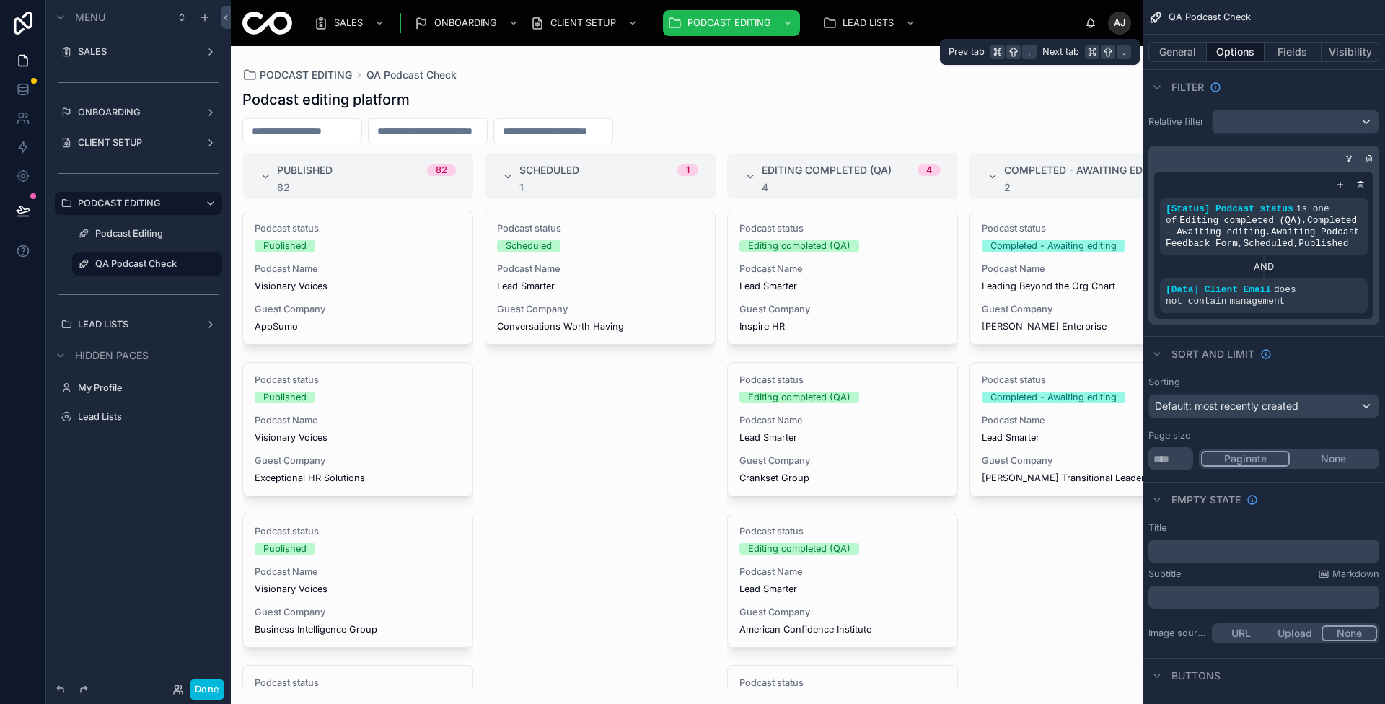
click at [1317, 48] on button "Fields" at bounding box center [1294, 52] width 58 height 20
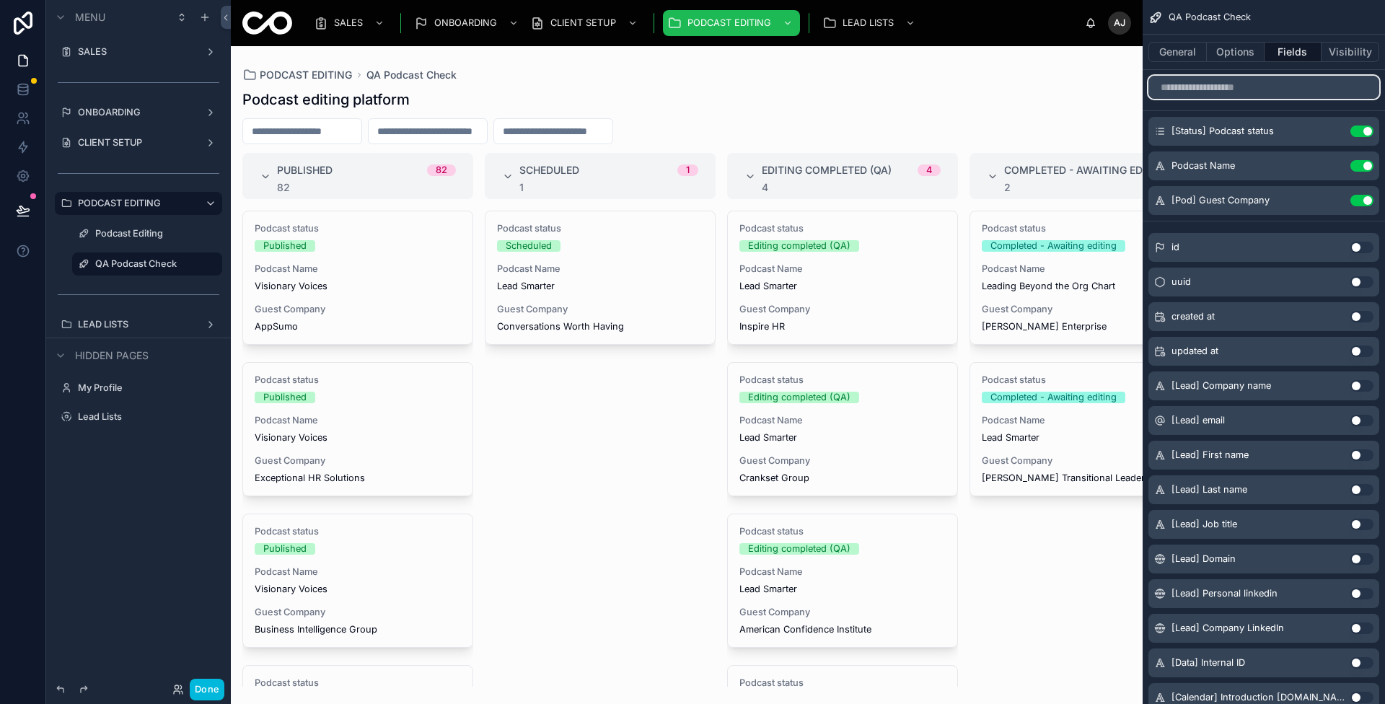
click at [1305, 90] on input "scrollable content" at bounding box center [1263, 87] width 231 height 23
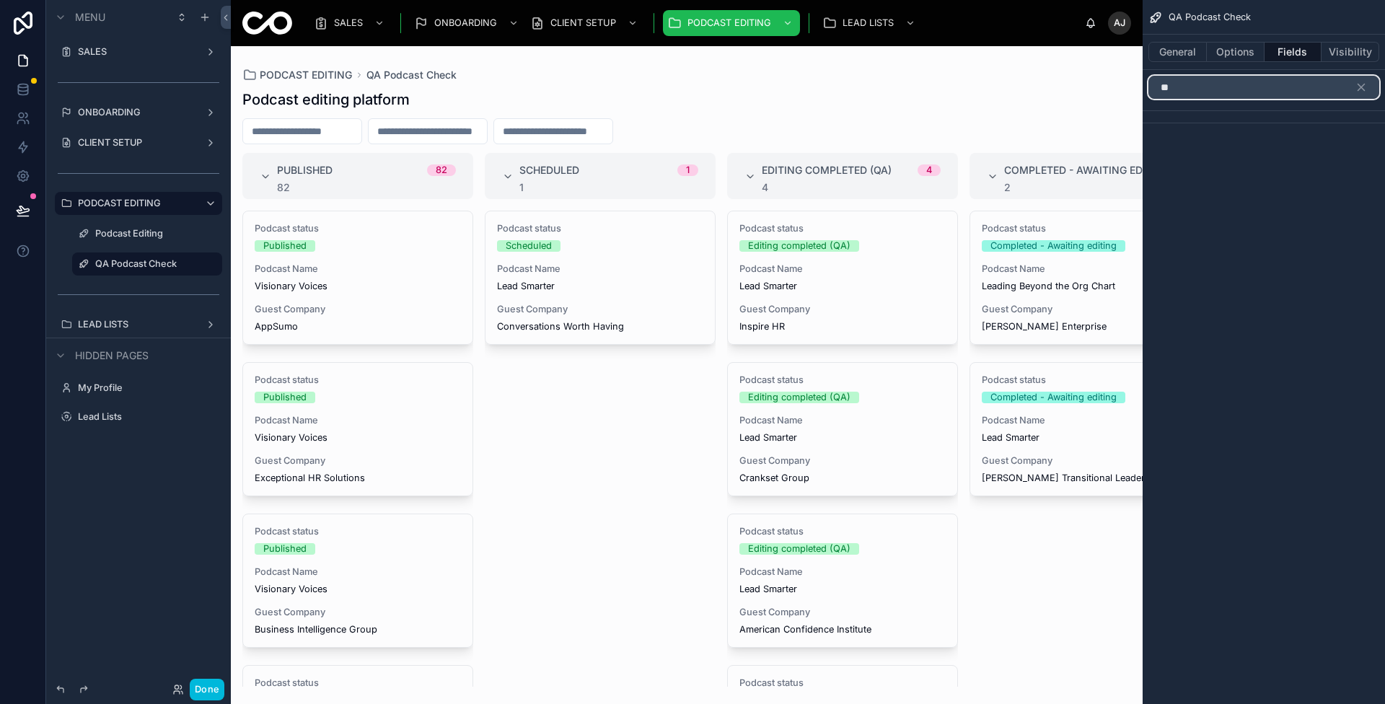
type input "*"
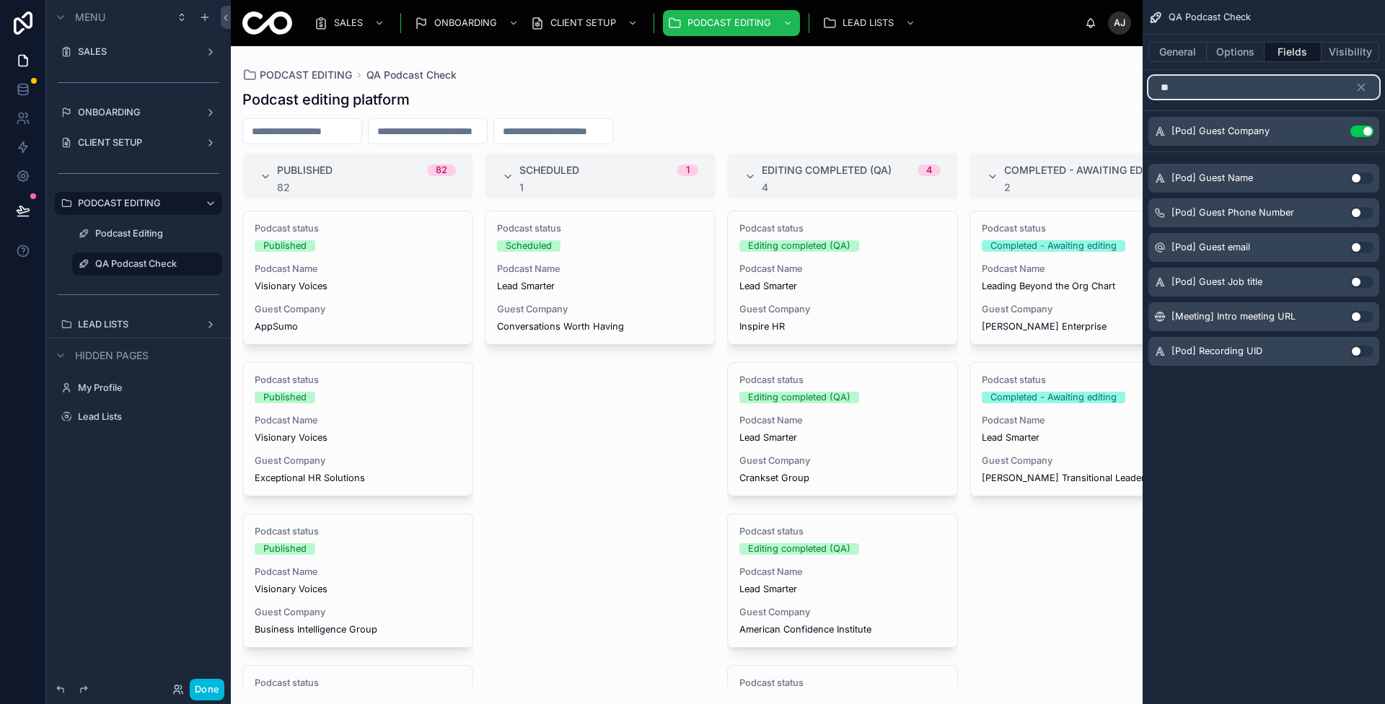
type input "**"
click at [1361, 175] on button "Use setting" at bounding box center [1361, 178] width 23 height 12
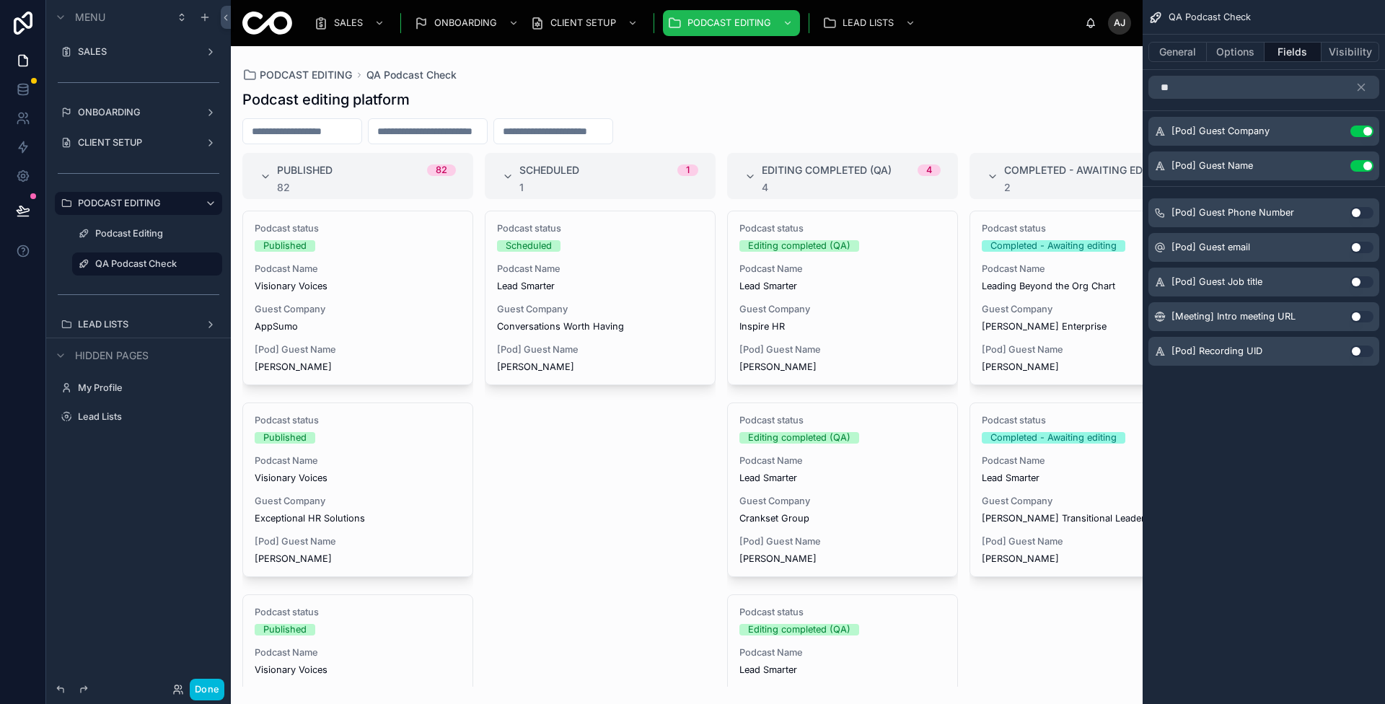
click at [1068, 128] on div at bounding box center [687, 375] width 912 height 658
click at [209, 682] on button "Done" at bounding box center [207, 690] width 35 height 22
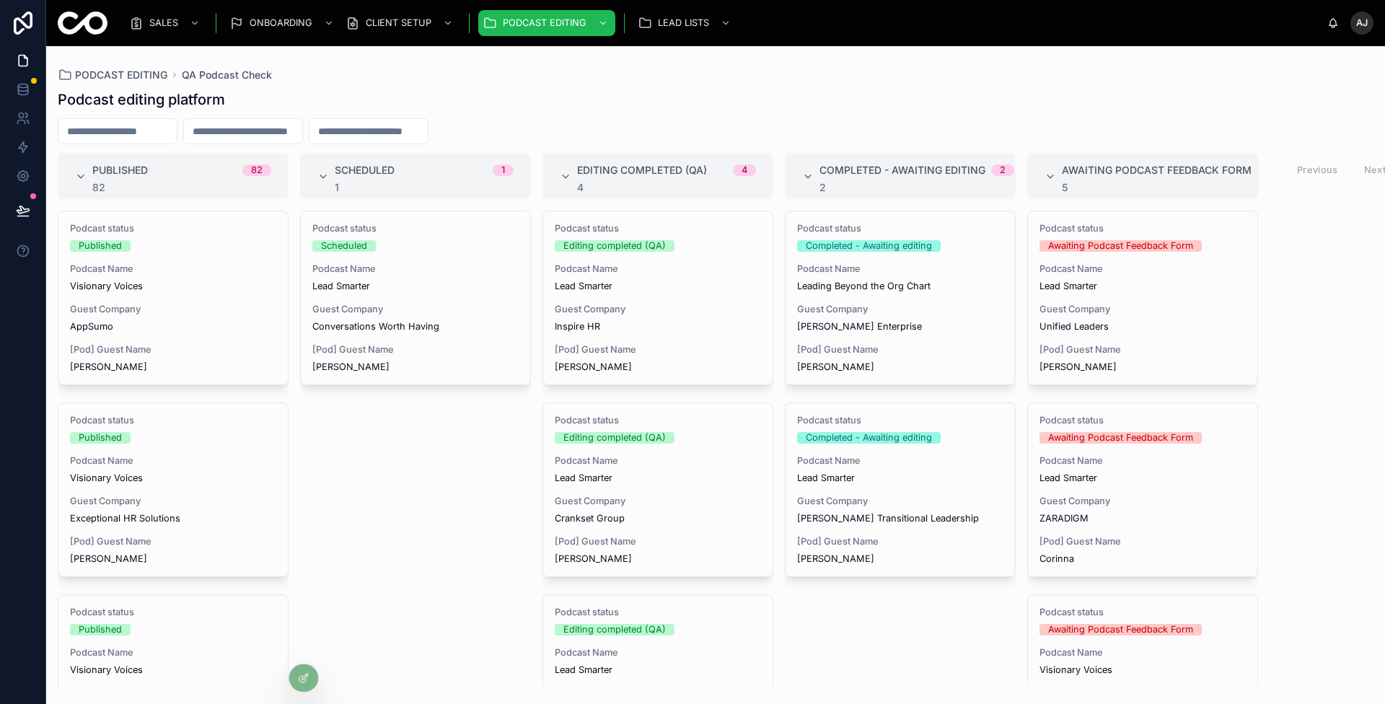
click at [821, 506] on span "Guest Company" at bounding box center [900, 502] width 206 height 12
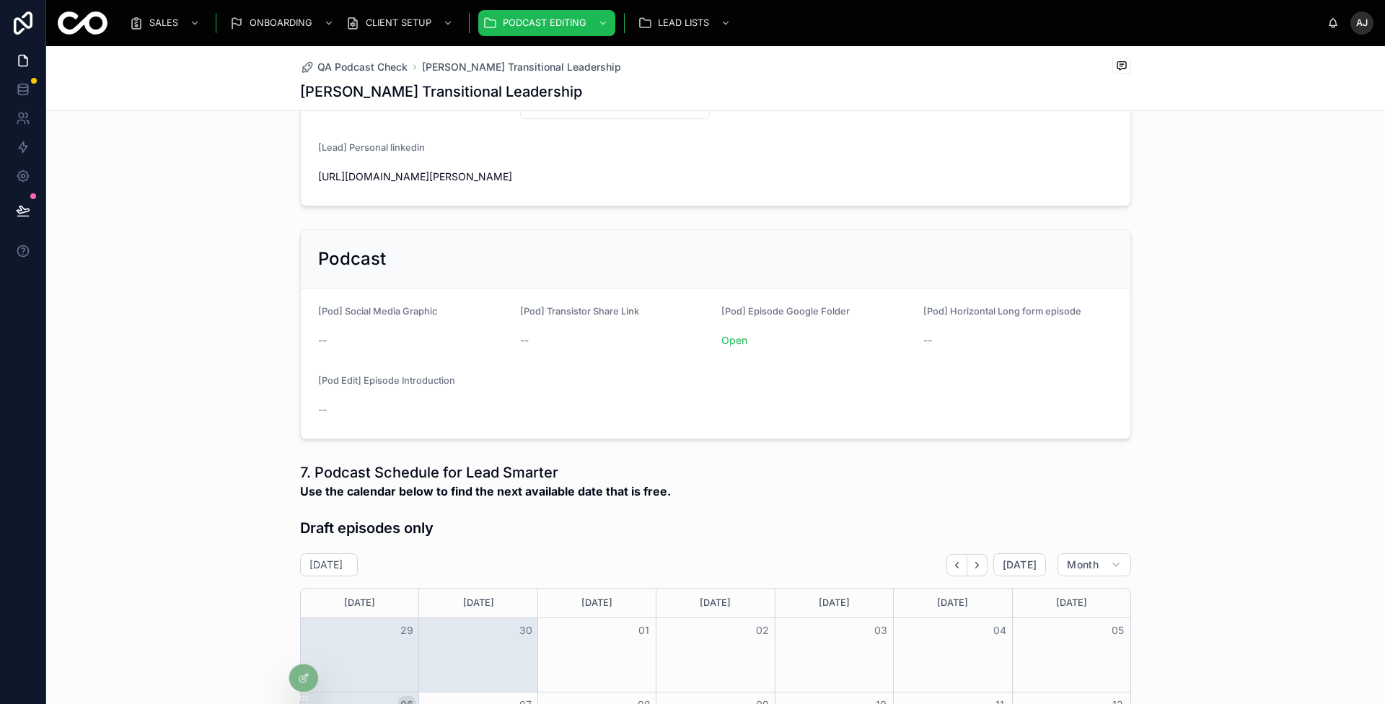
scroll to position [478, 0]
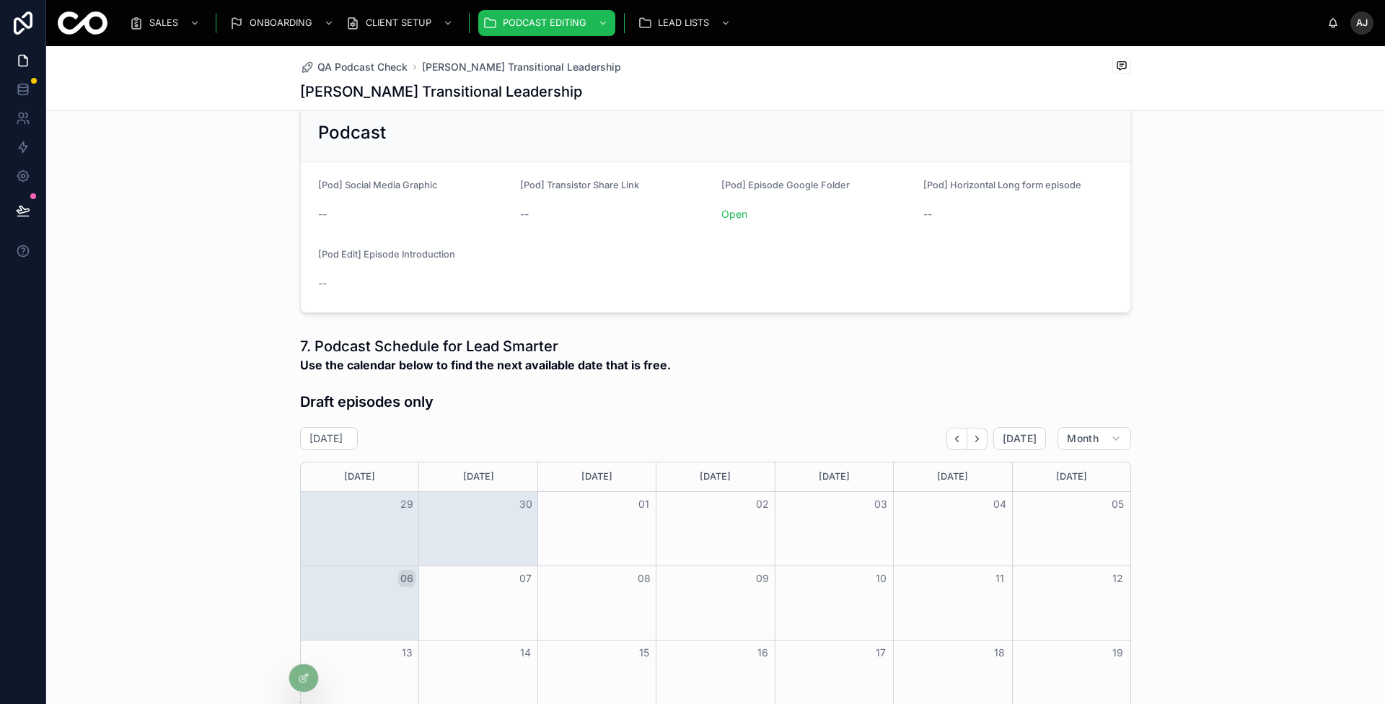
click at [734, 218] on div "Open" at bounding box center [816, 214] width 190 height 23
click at [732, 214] on link "Open" at bounding box center [734, 214] width 26 height 12
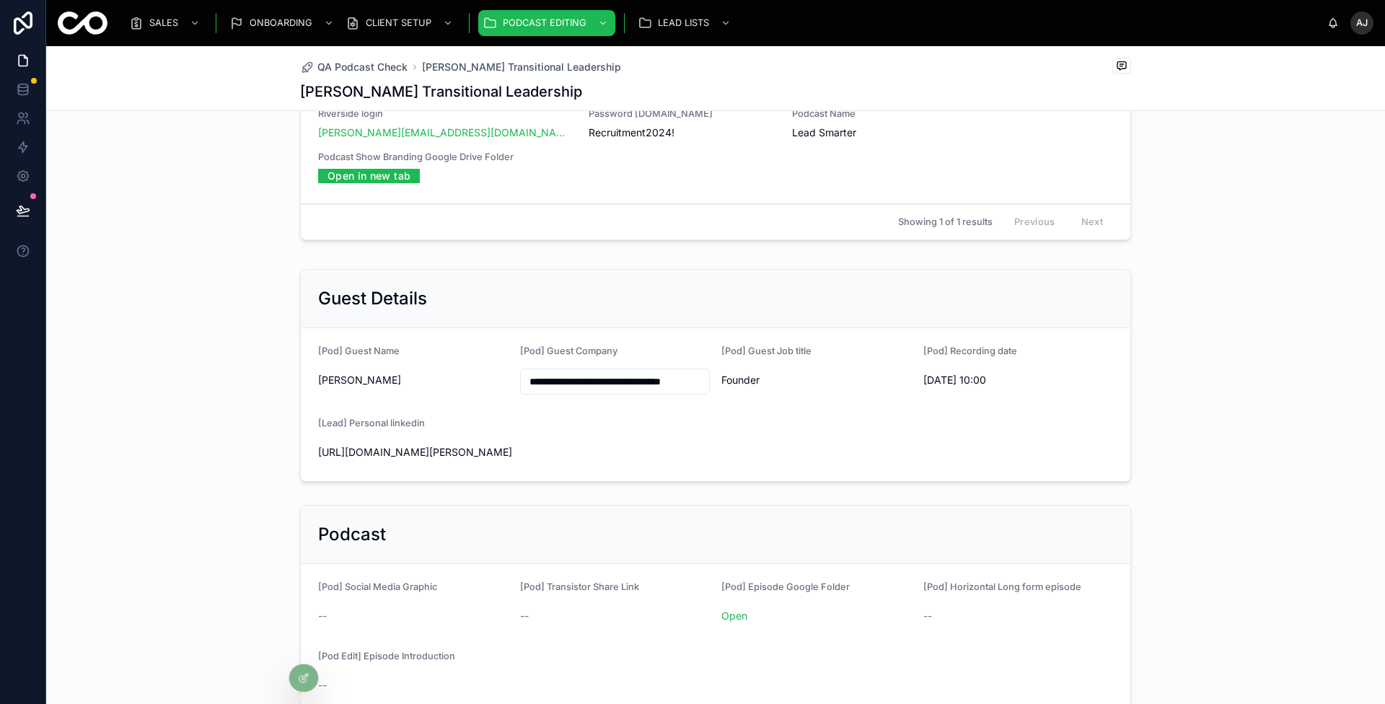
scroll to position [203, 0]
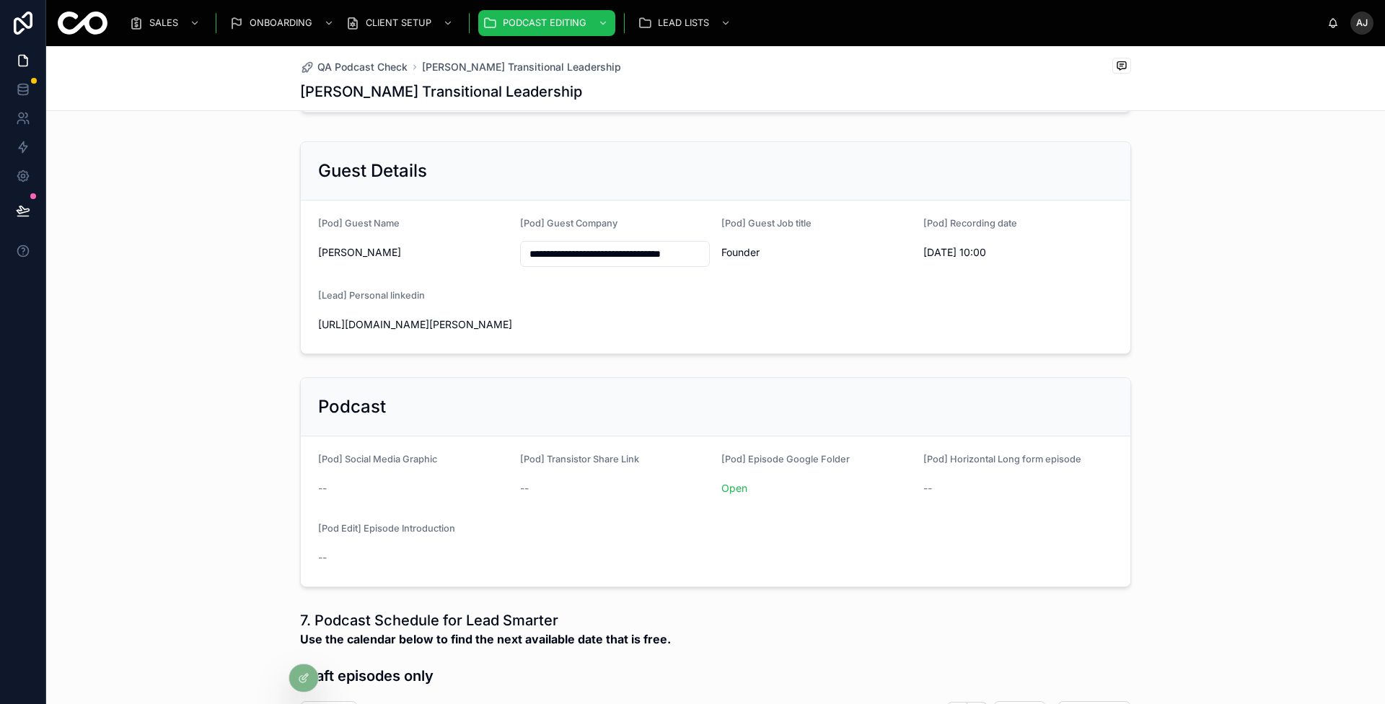
click at [739, 485] on link "Open" at bounding box center [734, 488] width 26 height 12
click at [541, 97] on div "QA Podcast Check" at bounding box center [546, 90] width 108 height 23
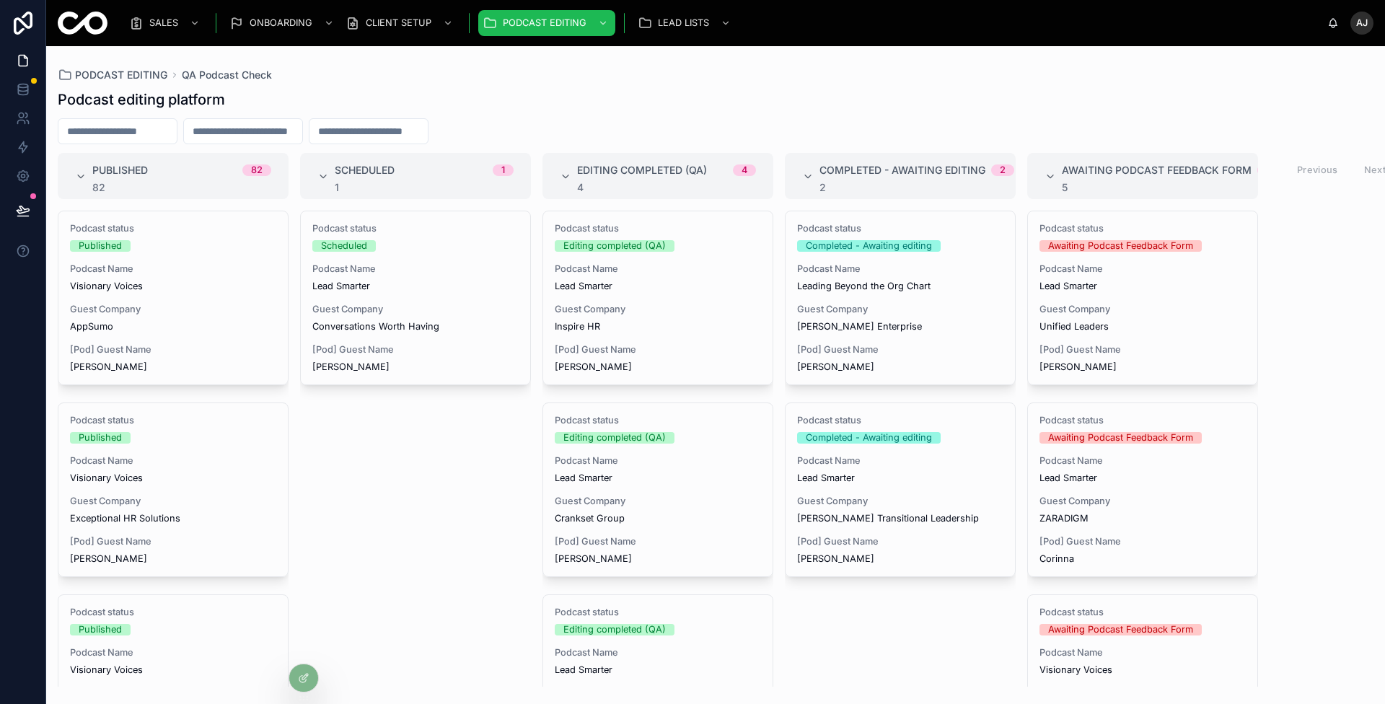
click at [1096, 98] on div "Podcast editing platform" at bounding box center [716, 99] width 1316 height 20
click at [172, 127] on input "text" at bounding box center [117, 131] width 118 height 20
click at [413, 131] on input "text" at bounding box center [368, 131] width 118 height 20
type input "*****"
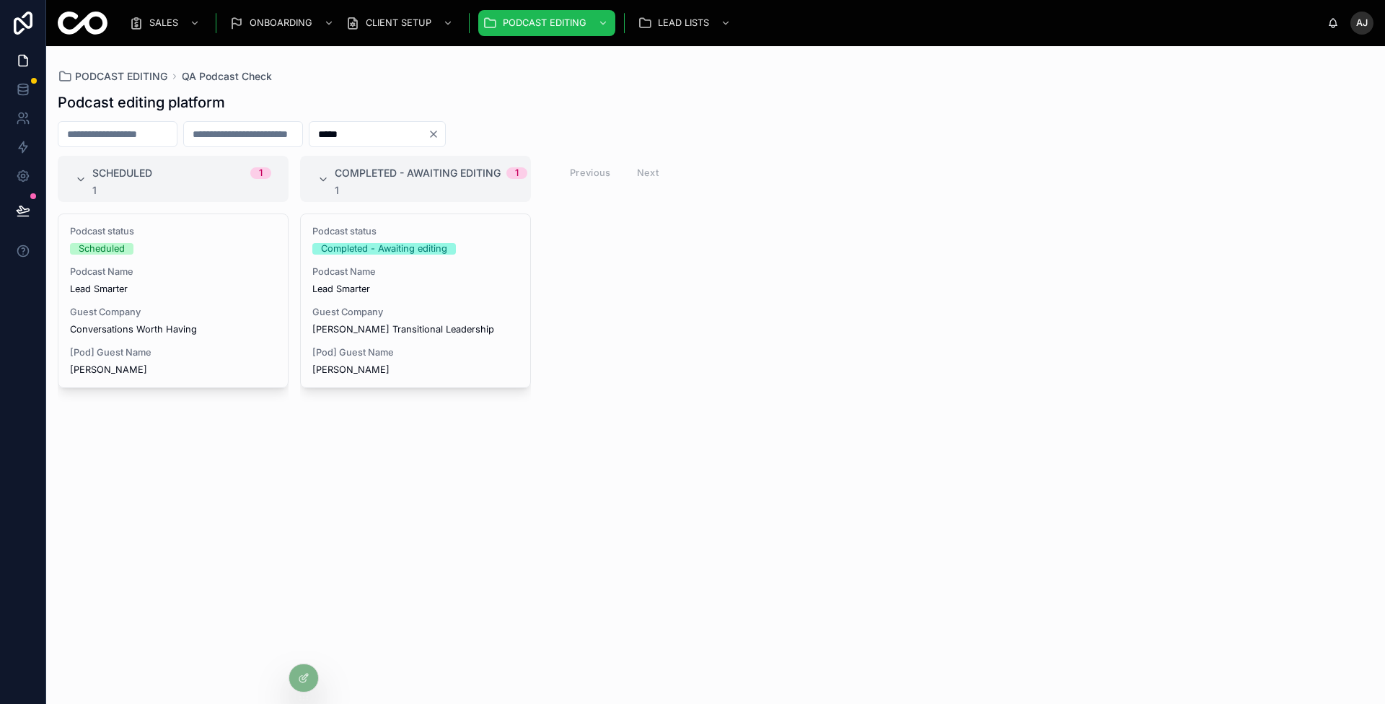
click at [495, 362] on div "[Pod] Guest Name Kelly Hirn" at bounding box center [415, 361] width 206 height 29
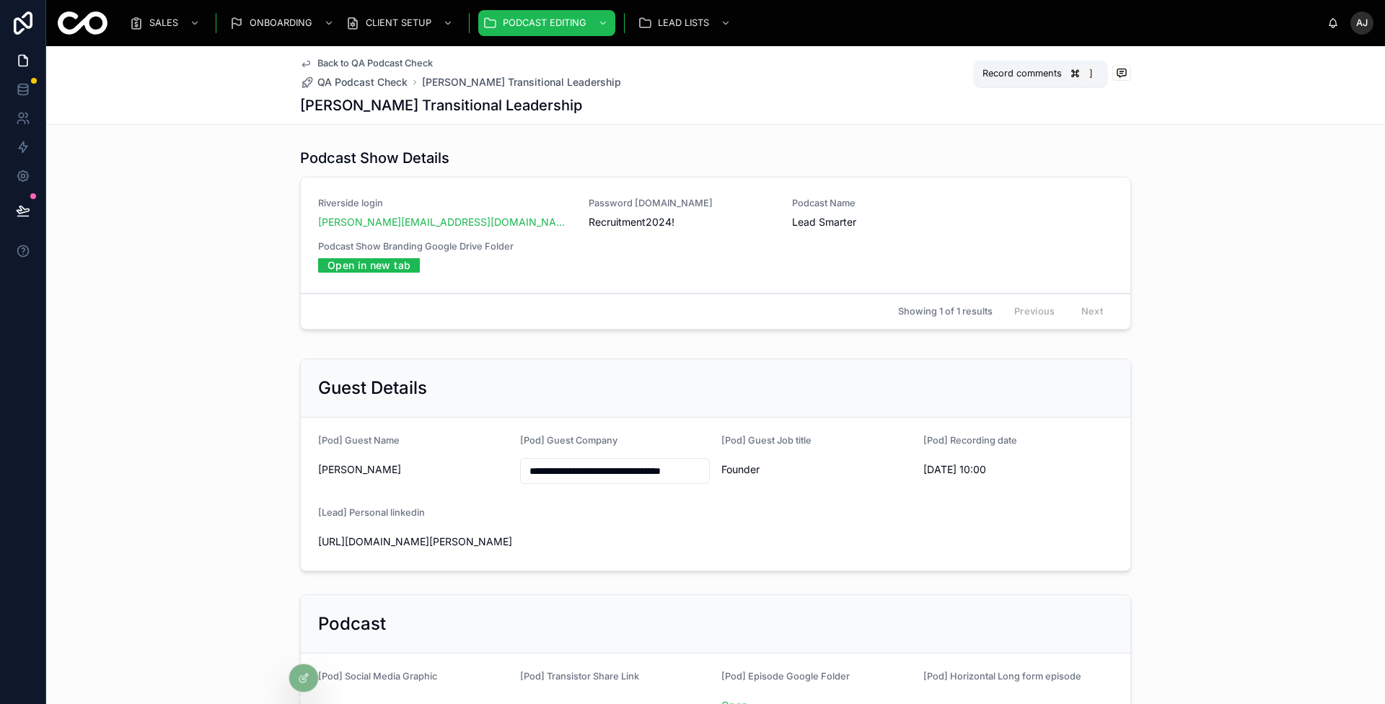
click at [1120, 81] on button at bounding box center [1121, 74] width 19 height 18
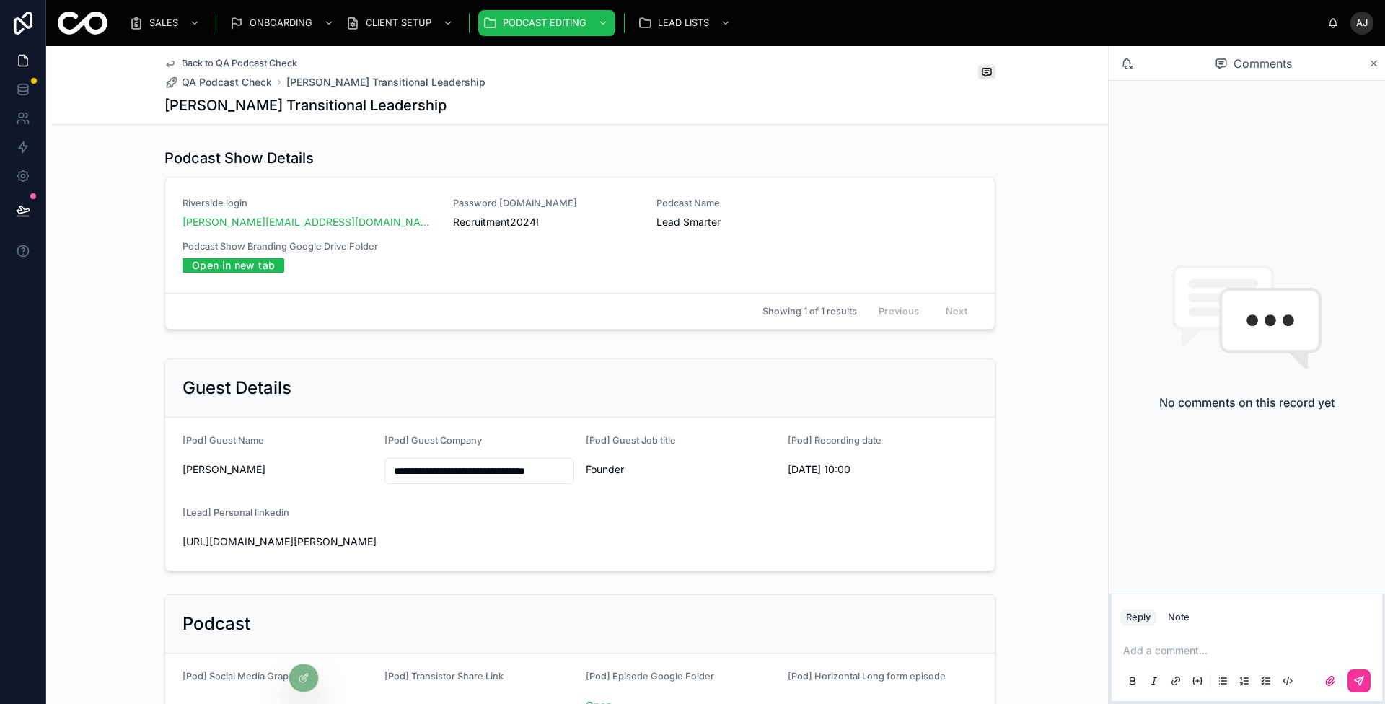
click at [1374, 61] on icon at bounding box center [1373, 64] width 11 height 12
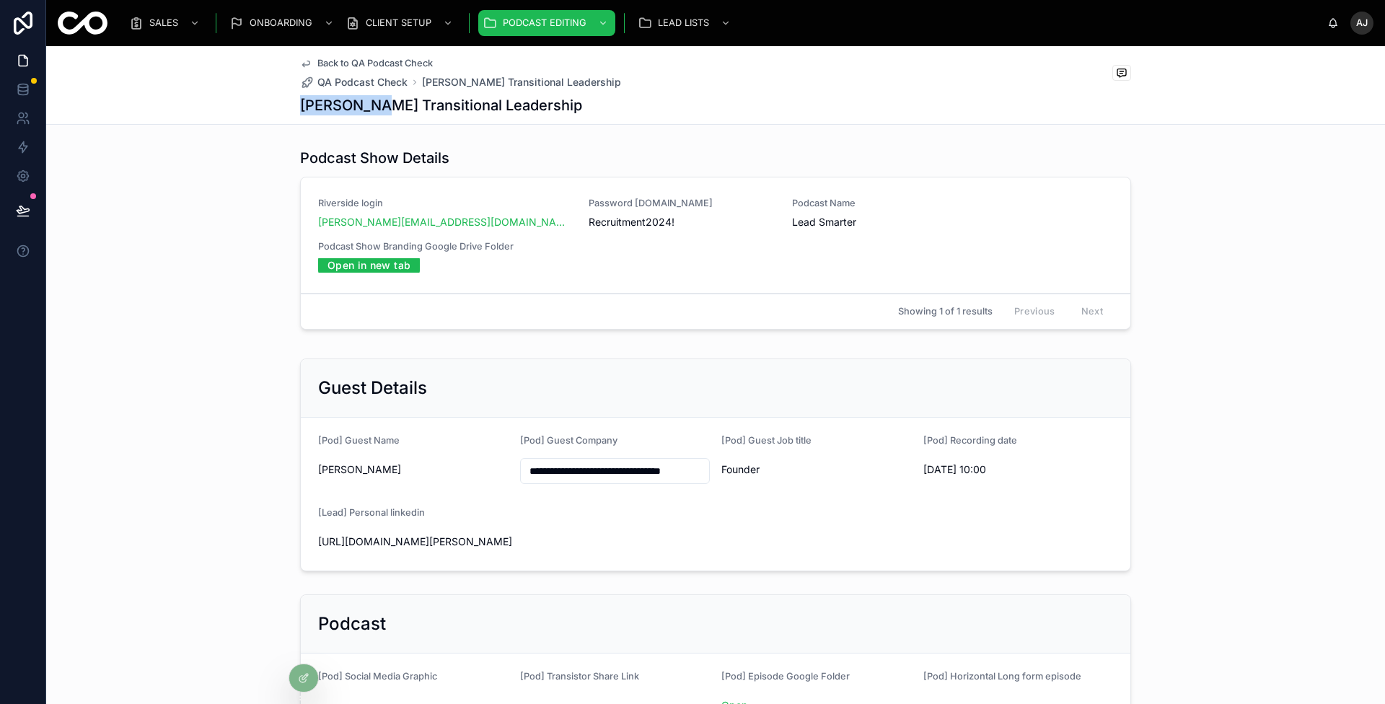
drag, startPoint x: 359, startPoint y: 104, endPoint x: 250, endPoint y: 104, distance: 108.9
click at [250, 104] on div "Back to QA Podcast Check QA Podcast Check Kelly Hirn's Transitional Leadership …" at bounding box center [715, 85] width 1339 height 79
copy h1 "[PERSON_NAME]"
click at [570, 391] on div "Guest Details" at bounding box center [715, 388] width 795 height 23
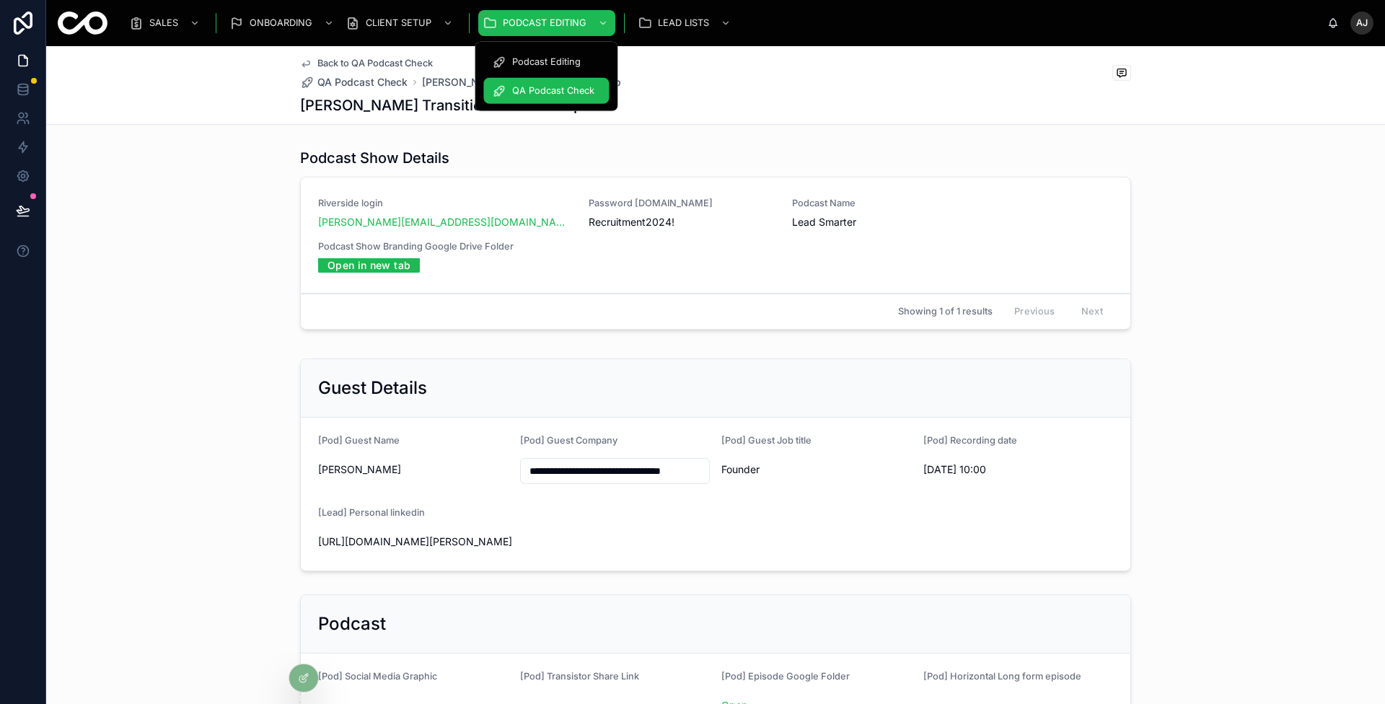
click at [535, 88] on span "QA Podcast Check" at bounding box center [553, 91] width 82 height 12
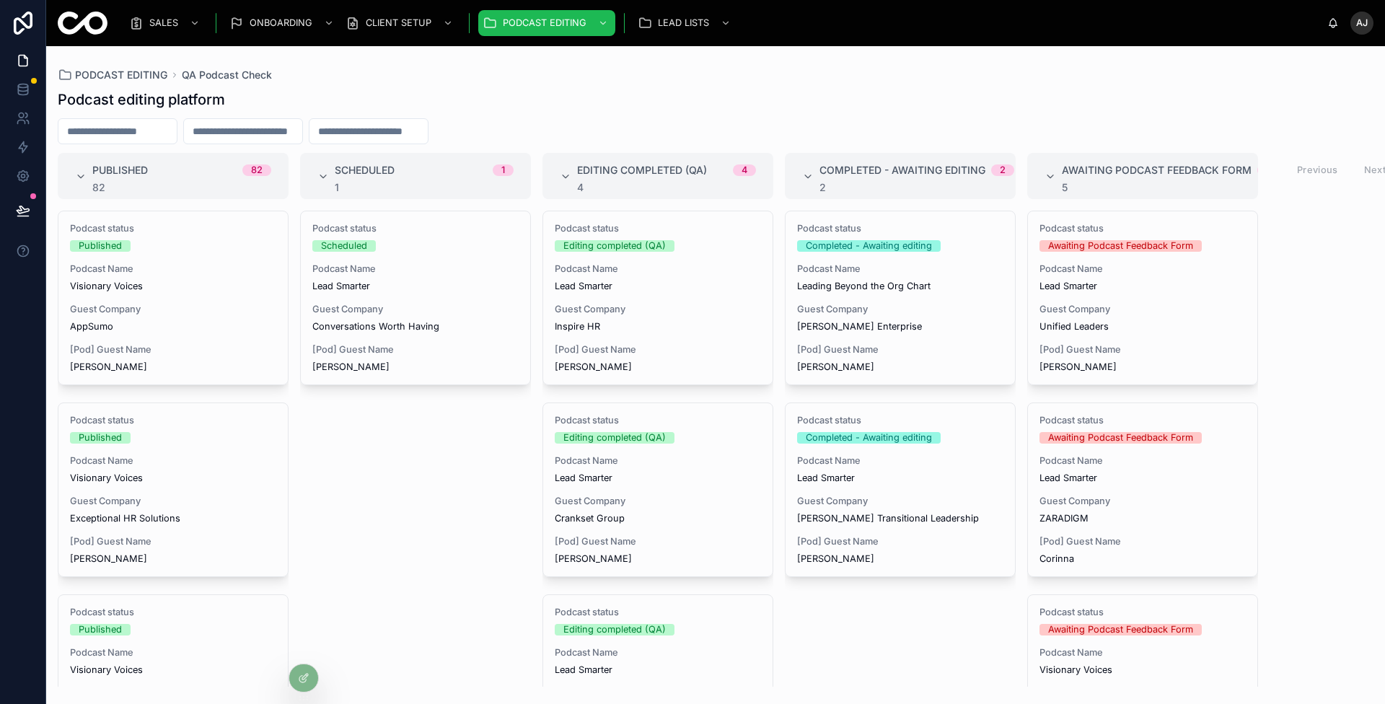
click at [698, 343] on div "Podcast status Editing completed (QA) Podcast Name Lead Smarter Guest Company I…" at bounding box center [657, 297] width 229 height 173
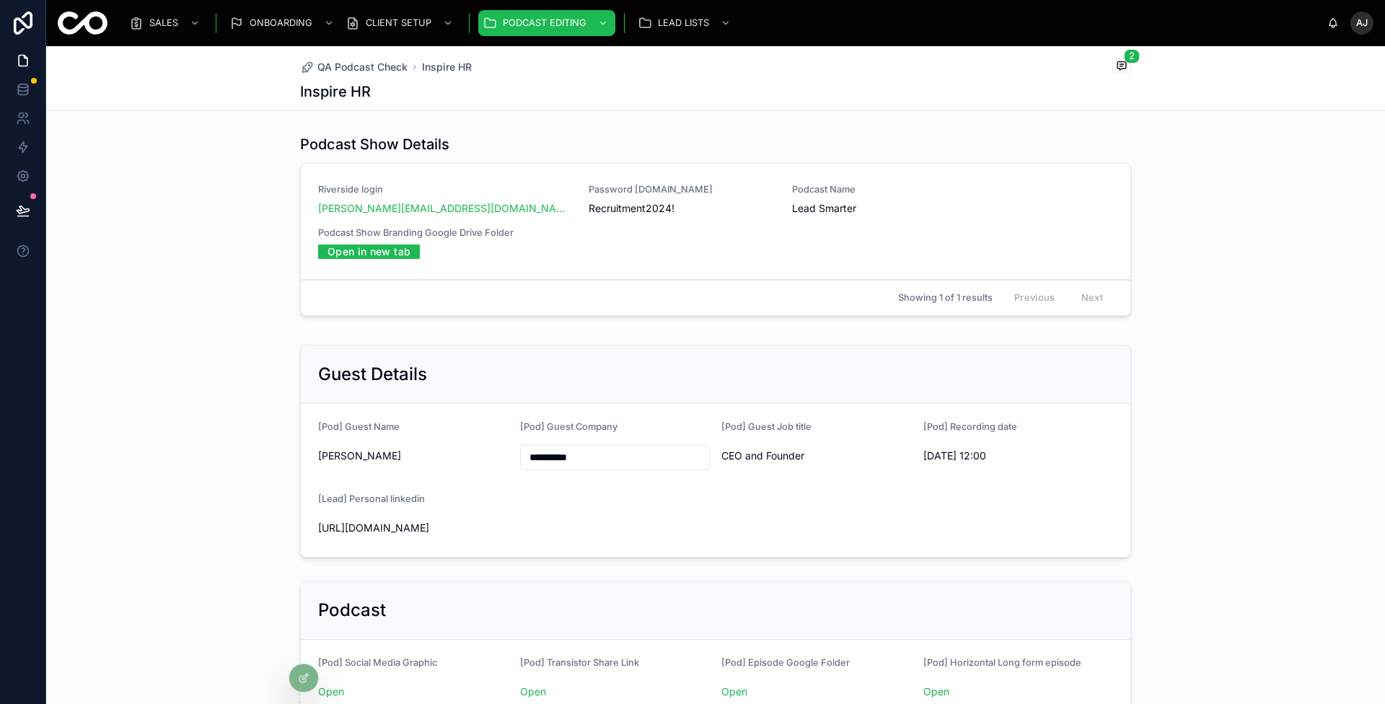
scroll to position [1055, 0]
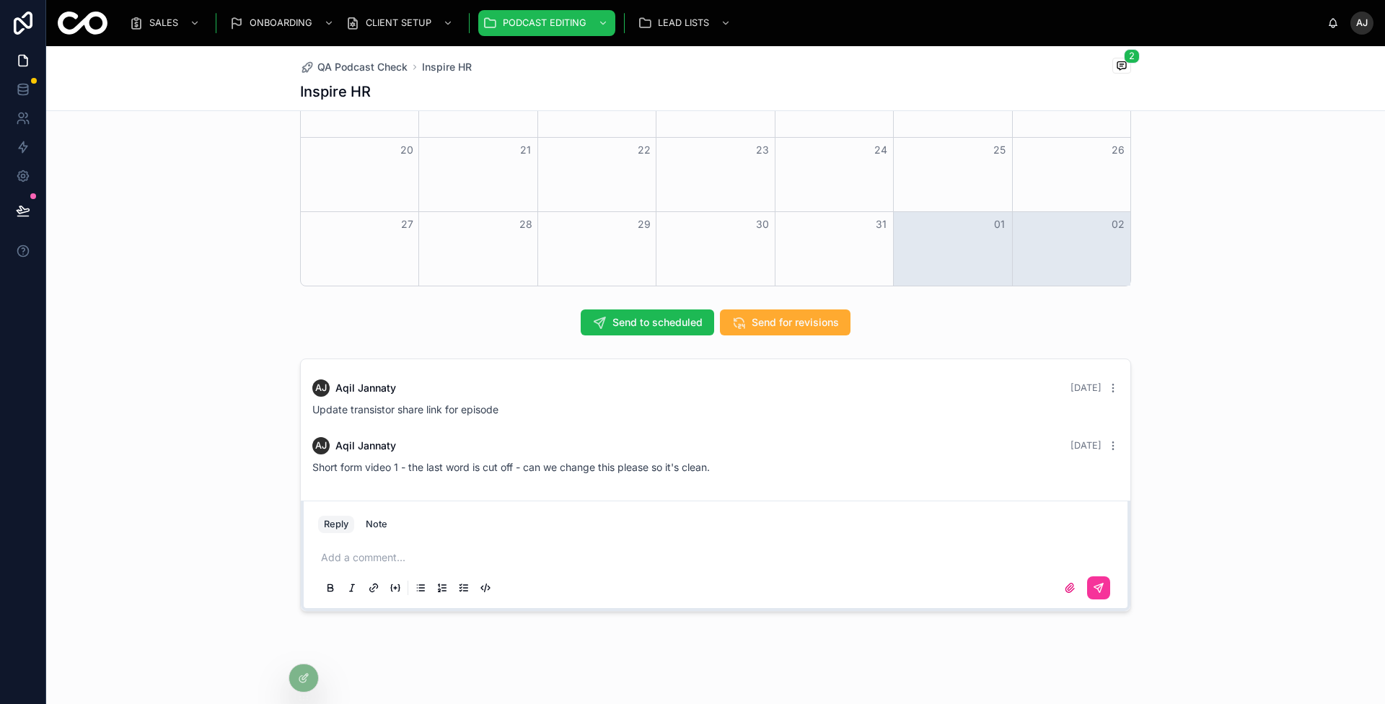
click at [669, 322] on span "Send to scheduled" at bounding box center [657, 322] width 90 height 14
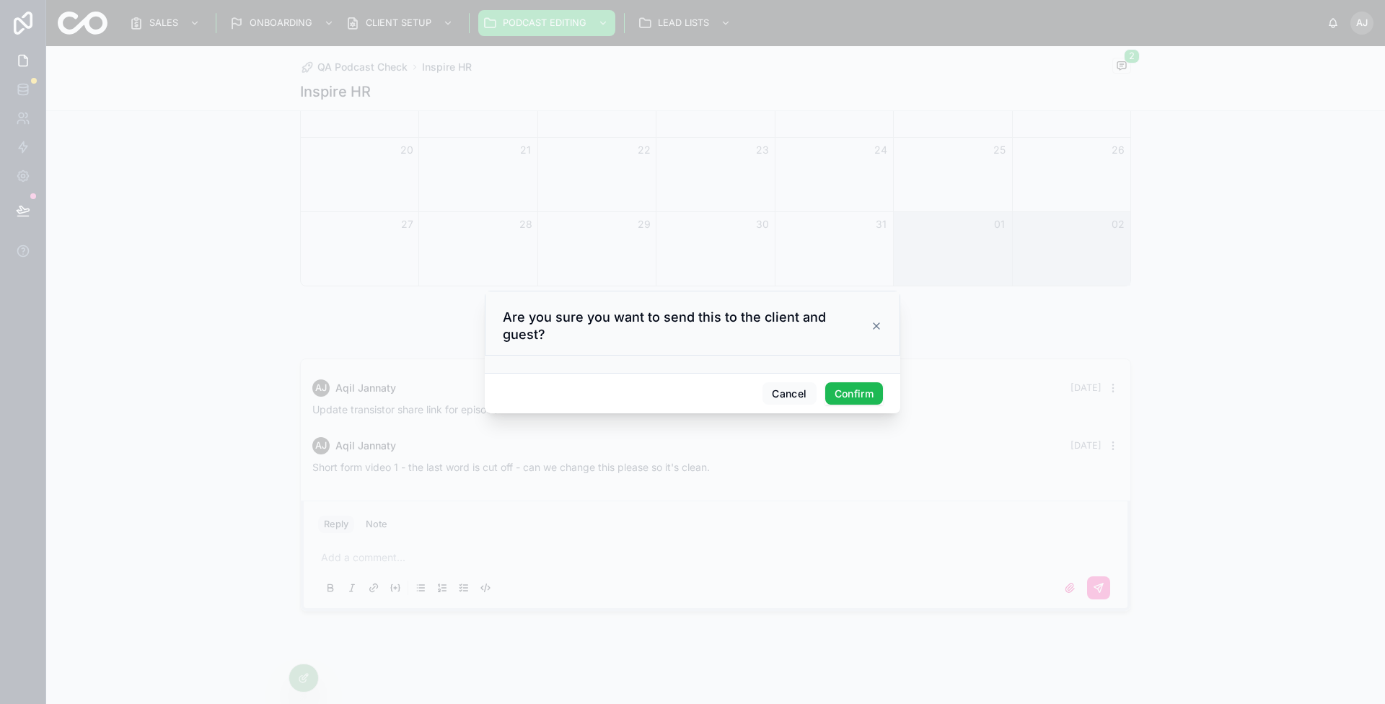
click at [838, 395] on button "Confirm" at bounding box center [854, 393] width 58 height 23
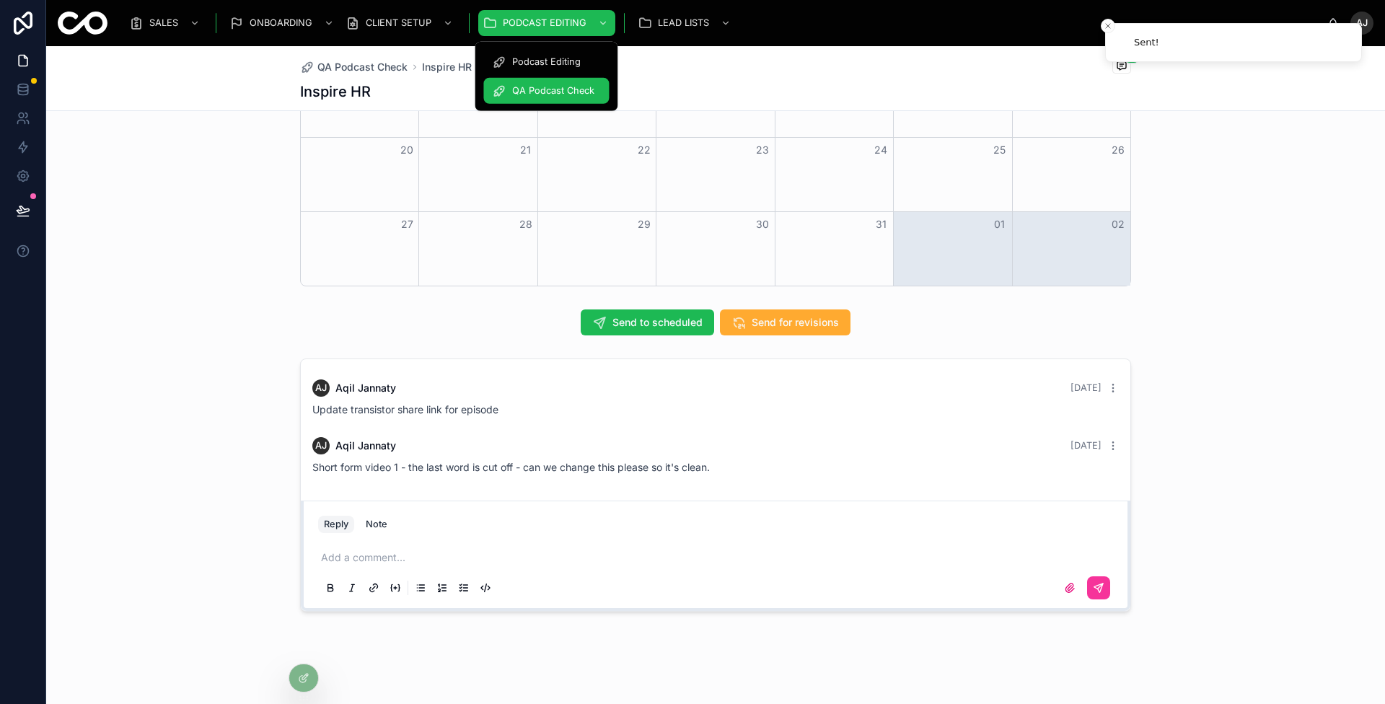
click at [562, 92] on span "QA Podcast Check" at bounding box center [553, 91] width 82 height 12
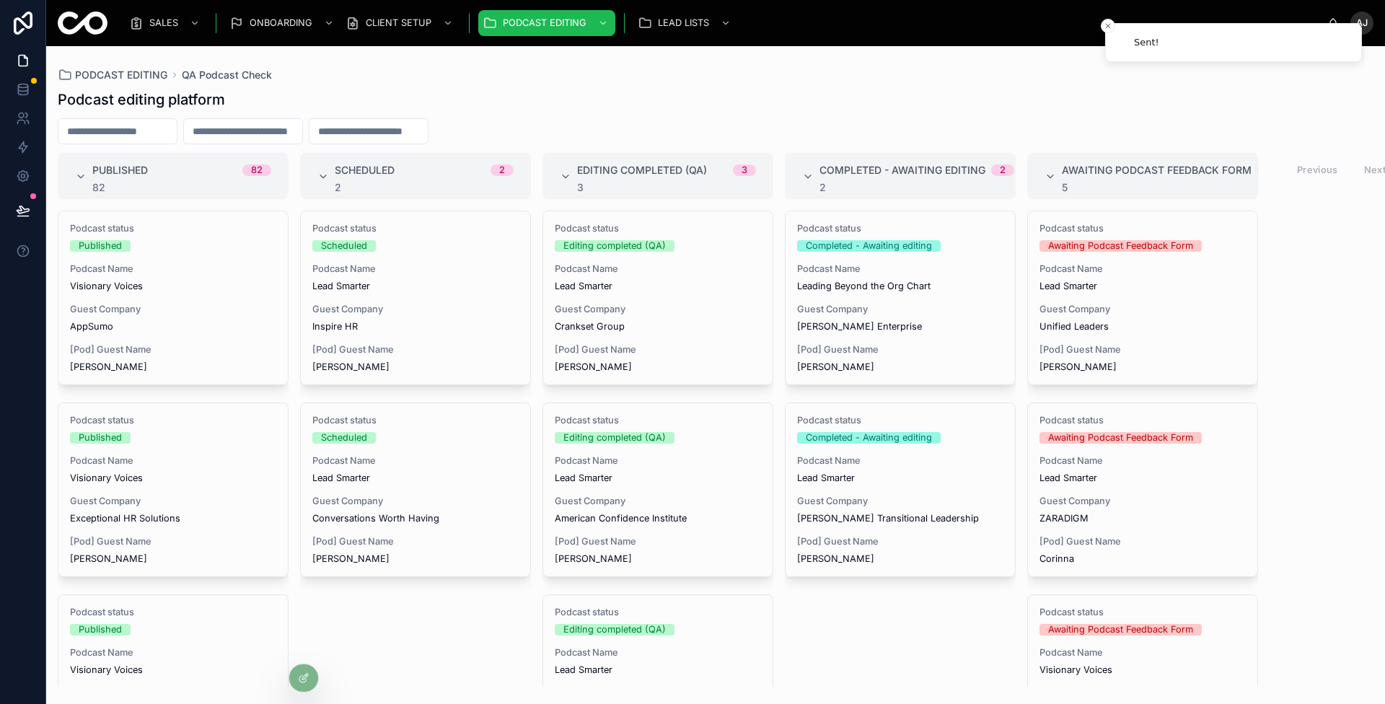
click at [656, 336] on div "Podcast status Editing completed (QA) Podcast Name Lead Smarter Guest Company C…" at bounding box center [657, 297] width 229 height 173
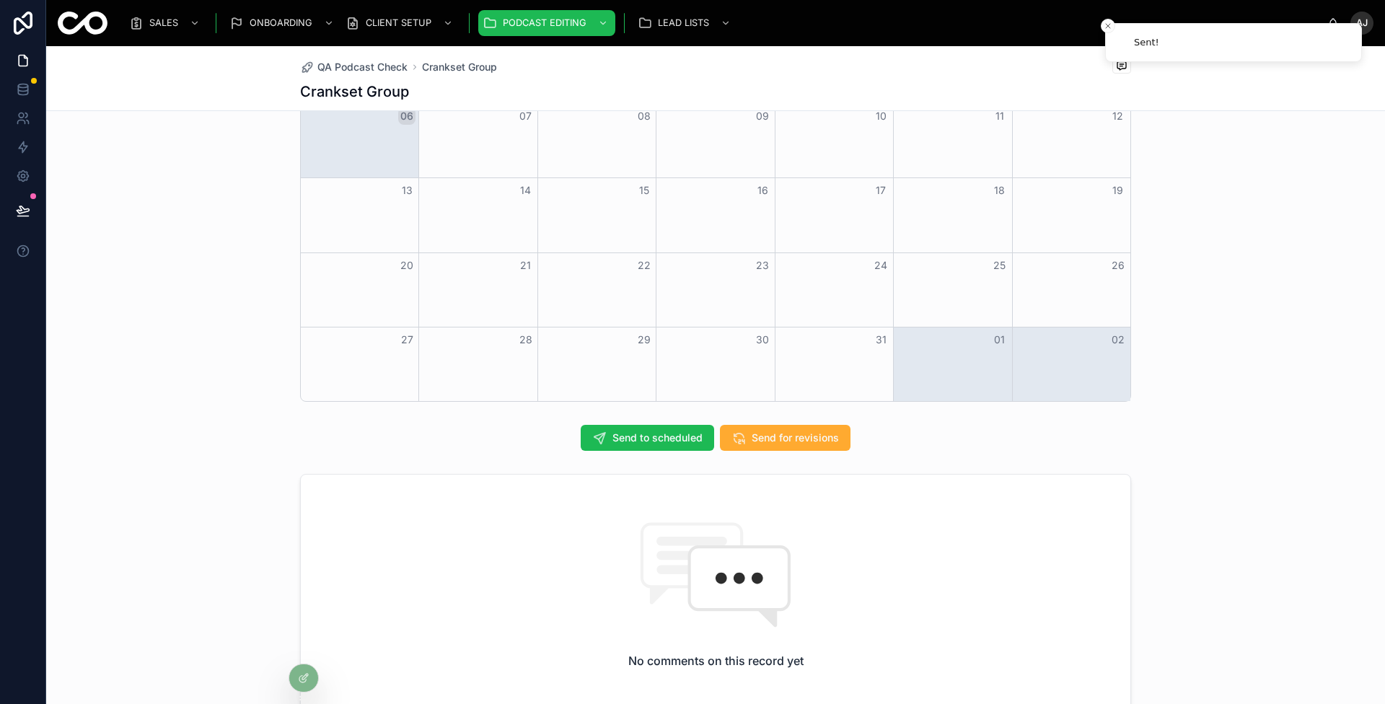
scroll to position [1160, 0]
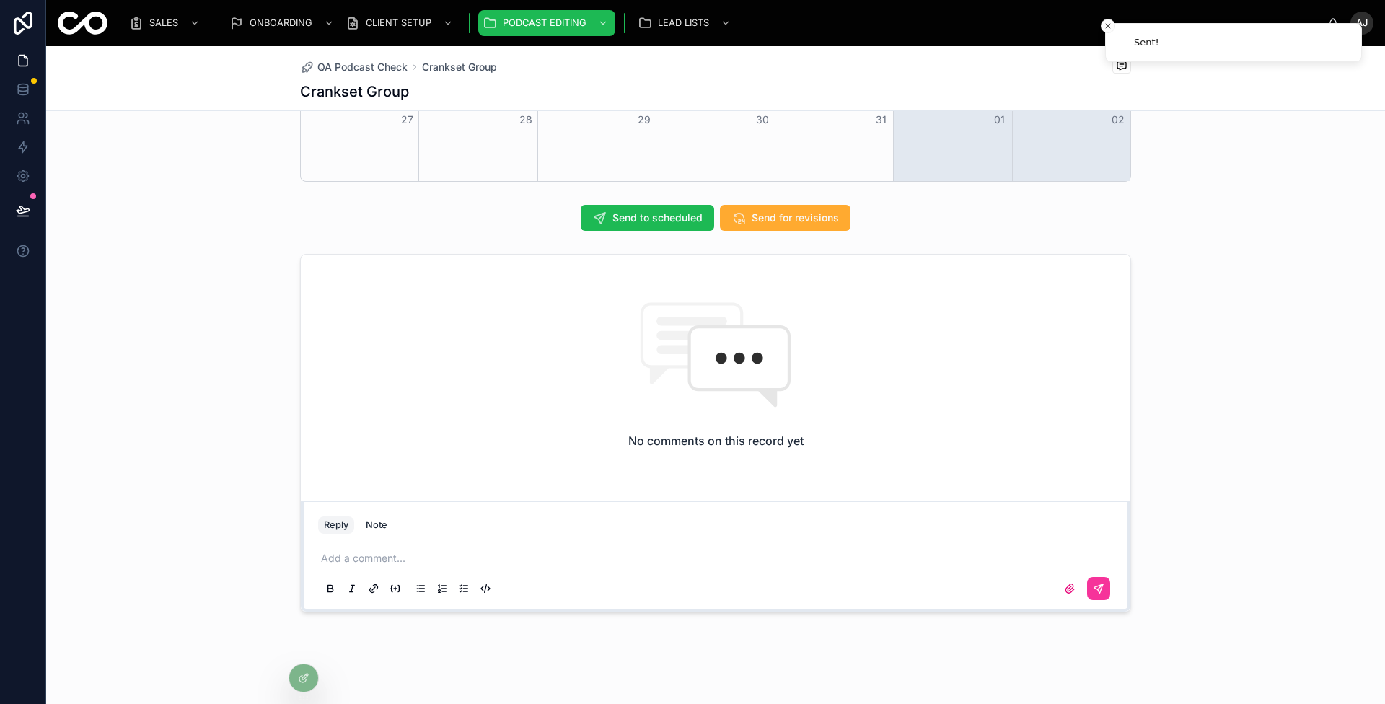
click at [650, 228] on div "Send to scheduled Send for revisions" at bounding box center [715, 218] width 1339 height 38
click at [650, 212] on span "Send to scheduled" at bounding box center [657, 218] width 90 height 14
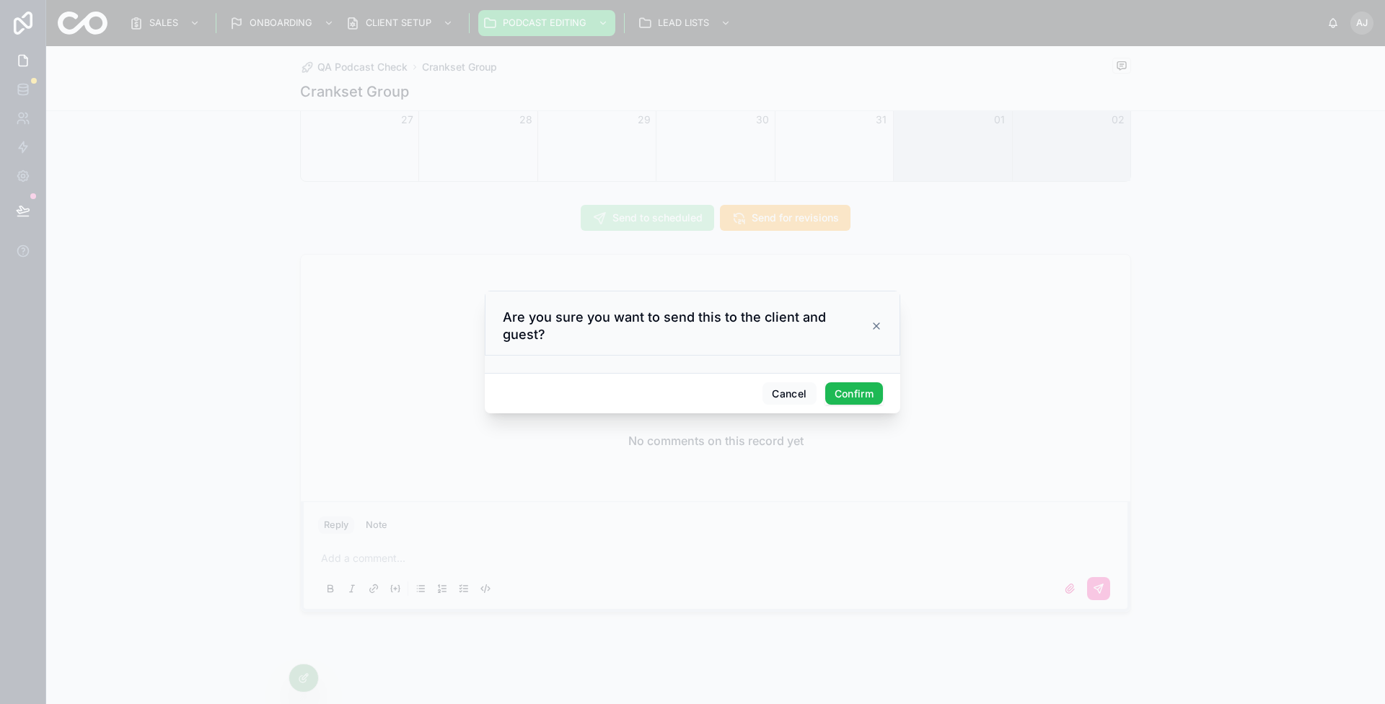
click at [850, 382] on button "Confirm" at bounding box center [854, 393] width 58 height 23
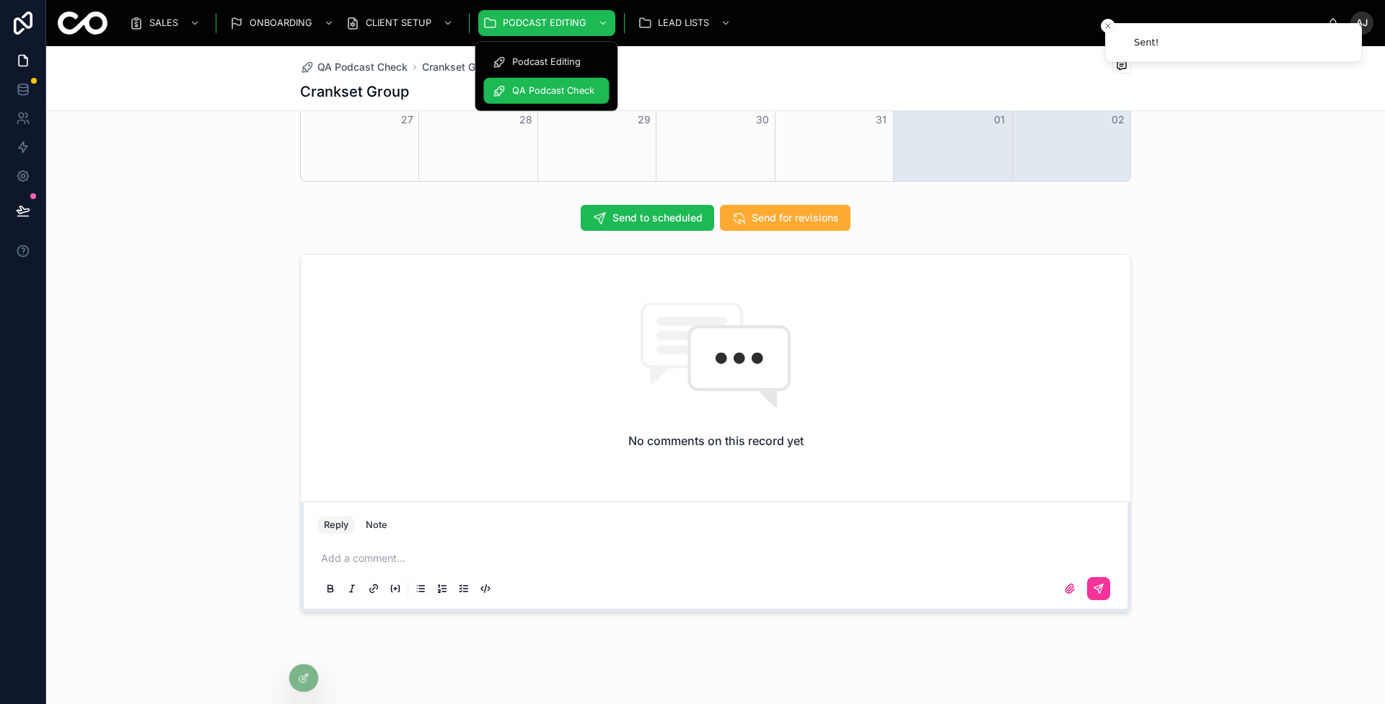
click at [515, 89] on span "QA Podcast Check" at bounding box center [553, 91] width 82 height 12
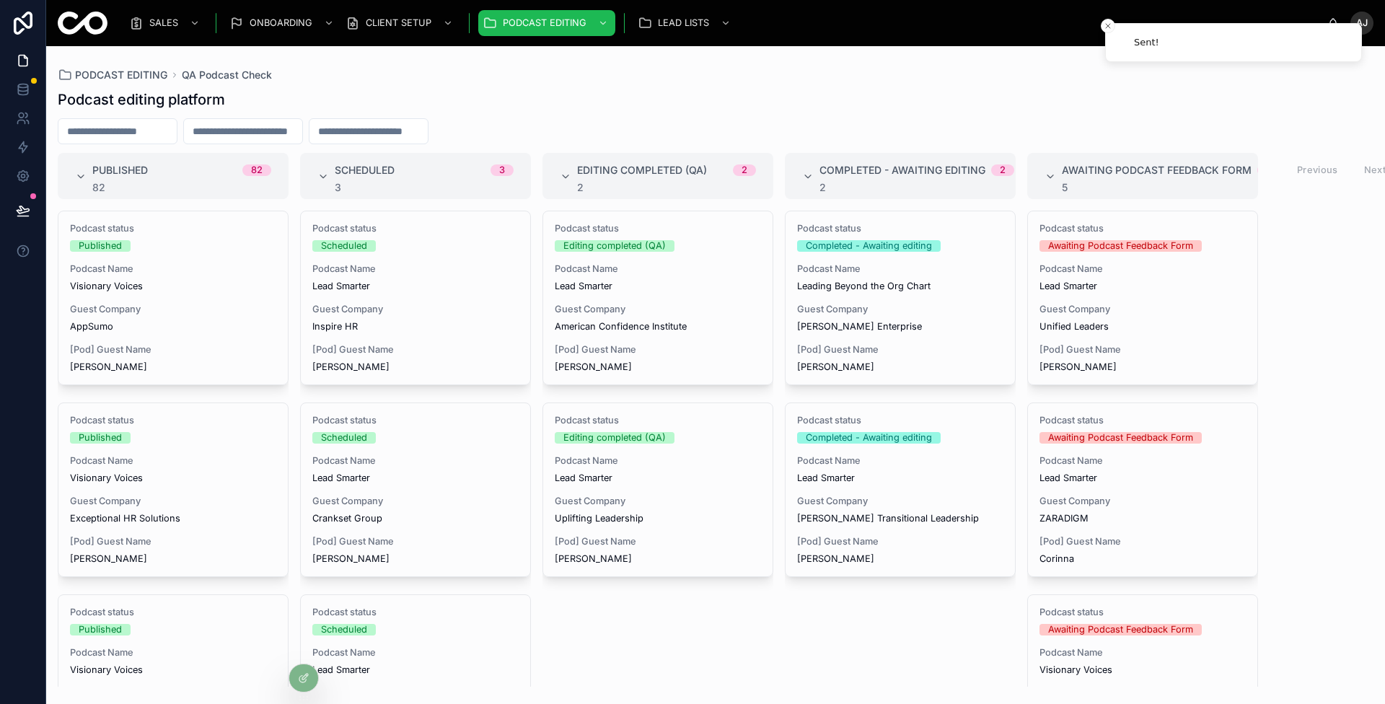
click at [636, 334] on div "Podcast status Editing completed (QA) Podcast Name Lead Smarter Guest Company A…" at bounding box center [657, 297] width 229 height 173
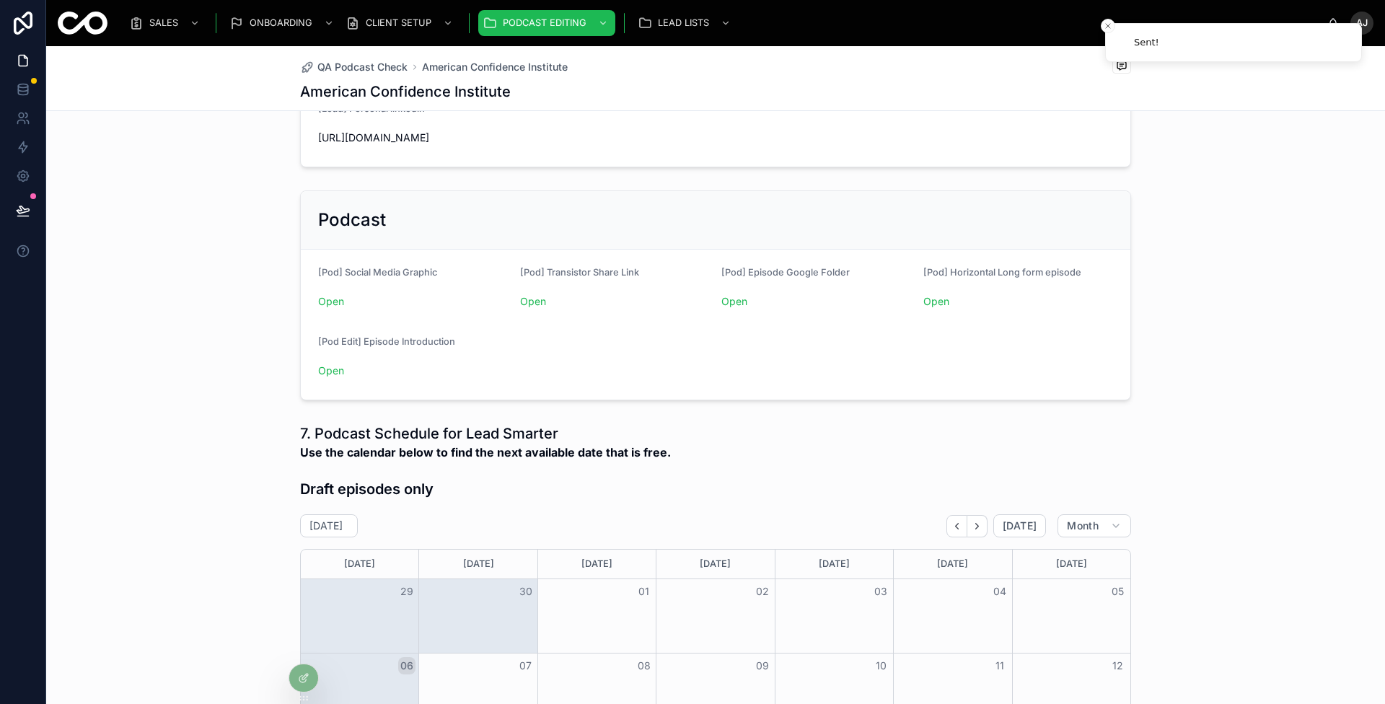
scroll to position [1160, 0]
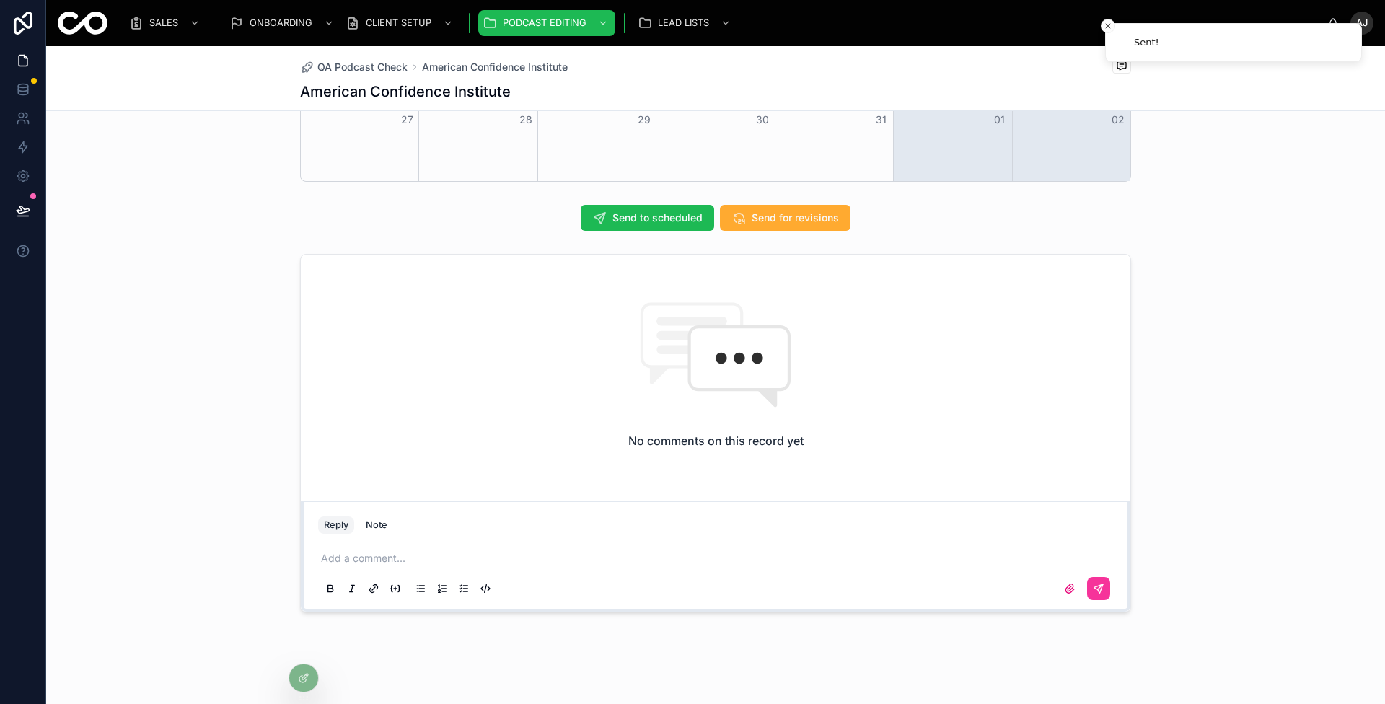
click at [652, 211] on span "Send to scheduled" at bounding box center [657, 218] width 90 height 14
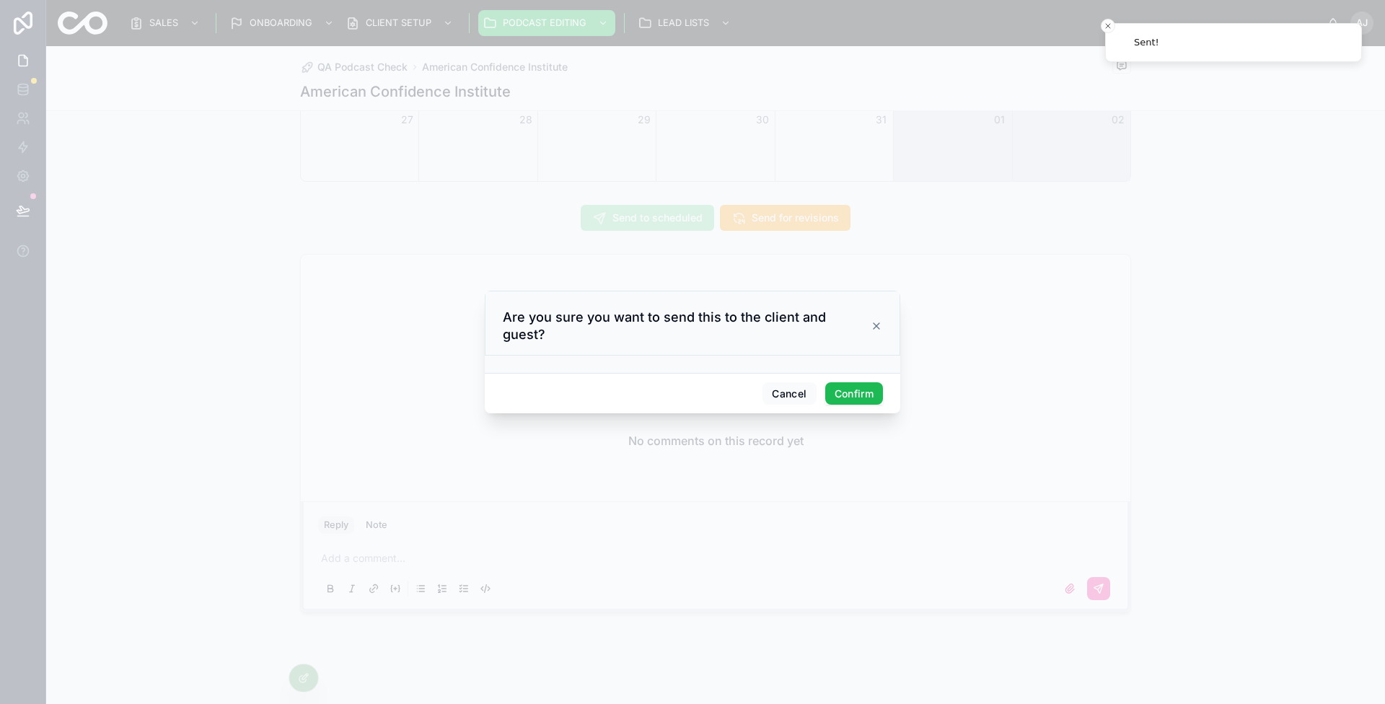
click at [831, 382] on button "Confirm" at bounding box center [854, 393] width 58 height 23
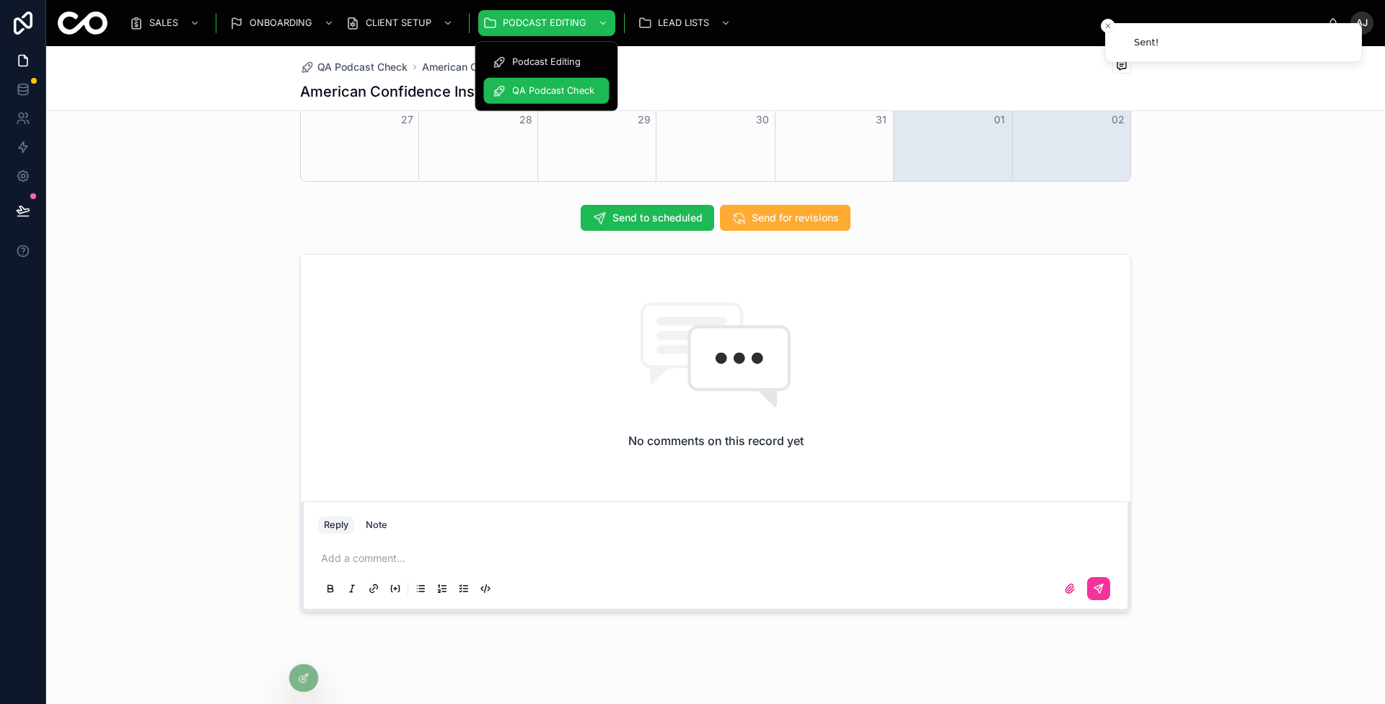
click at [553, 100] on div "QA Podcast Check" at bounding box center [546, 90] width 108 height 23
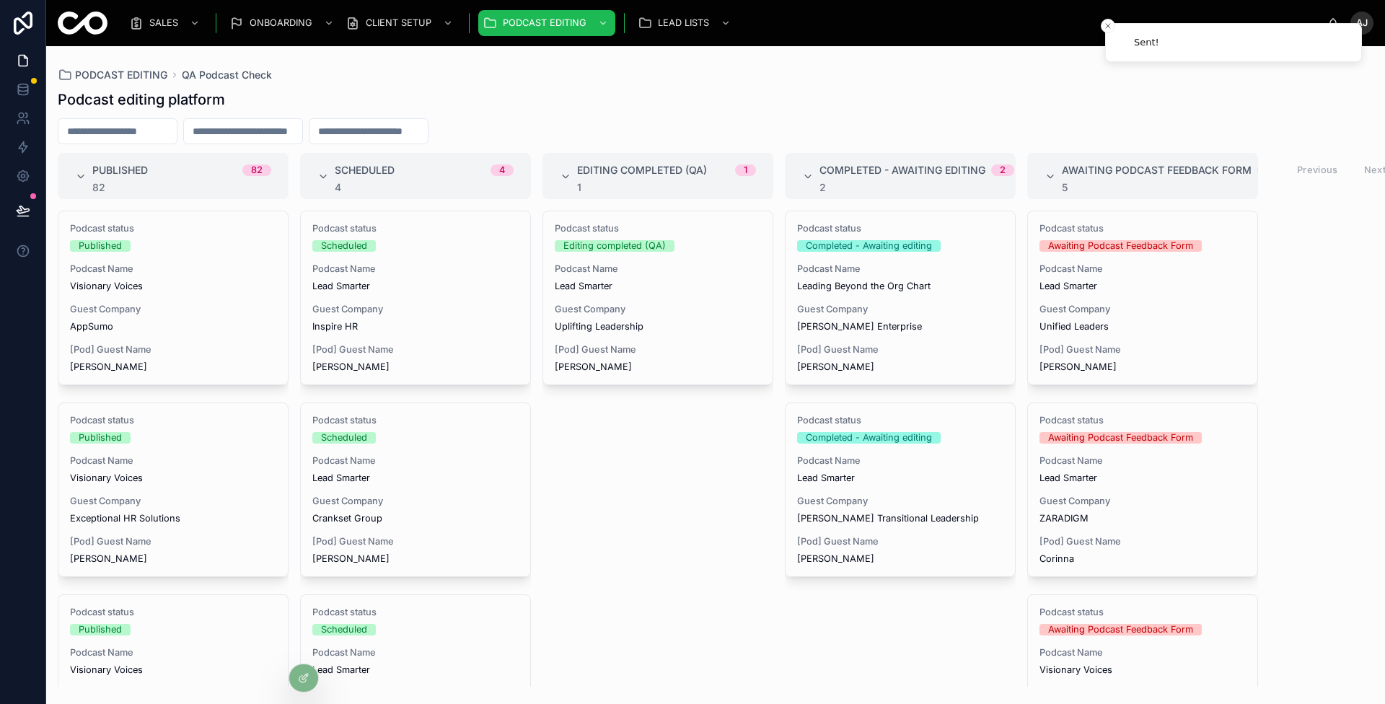
click at [663, 344] on span "[Pod] Guest Name" at bounding box center [658, 350] width 206 height 12
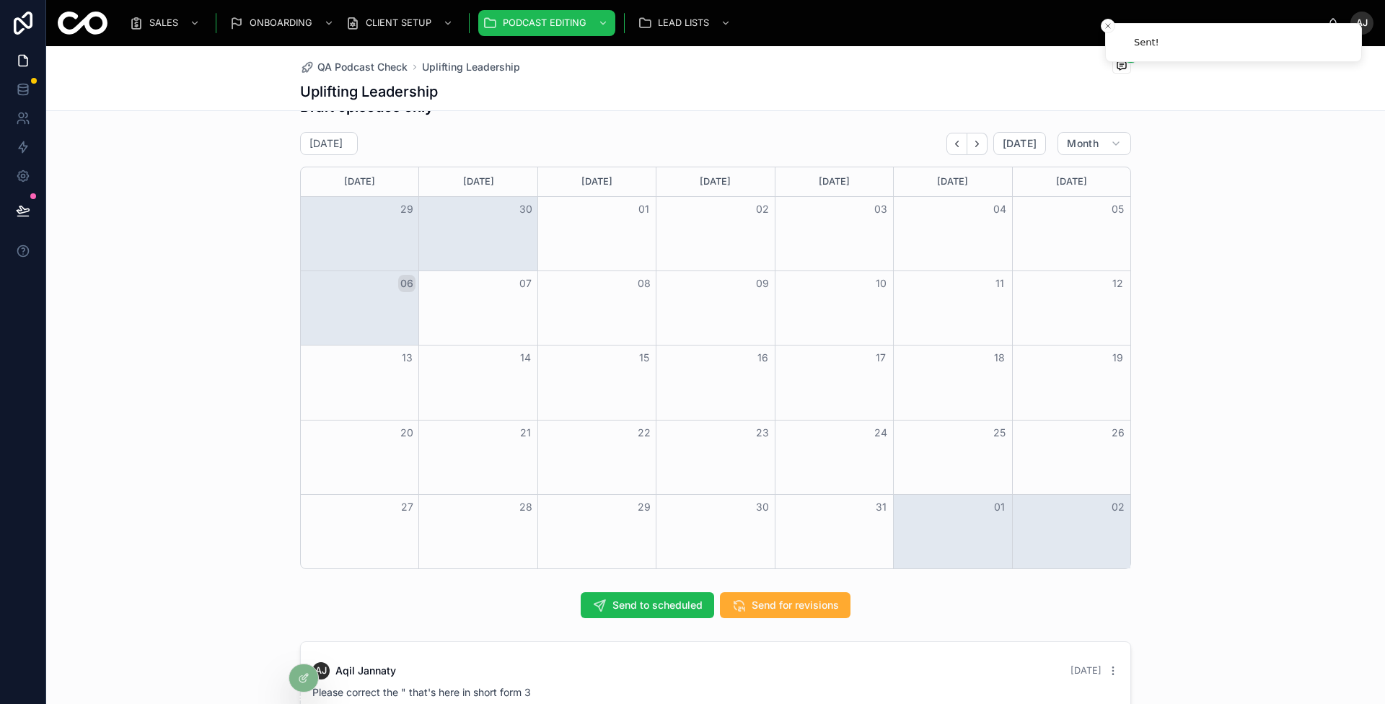
scroll to position [1055, 0]
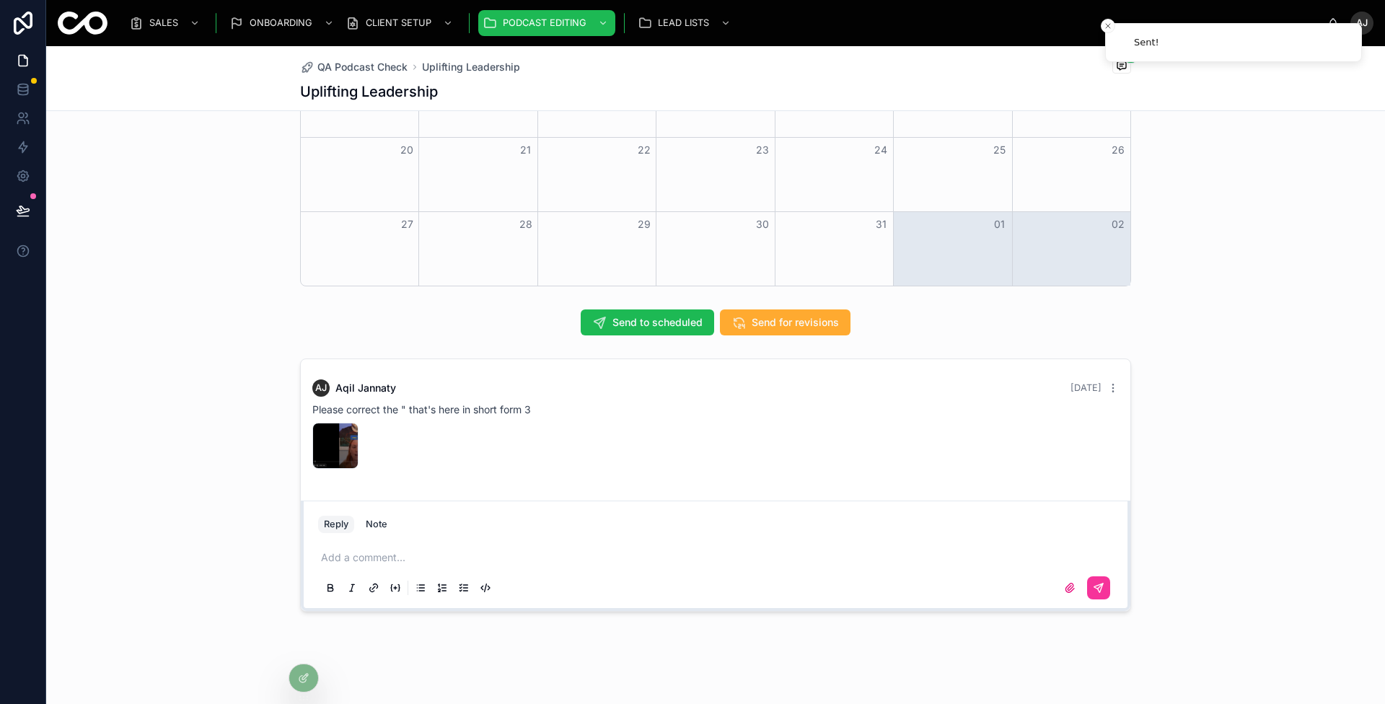
click at [659, 315] on span "Send to scheduled" at bounding box center [657, 322] width 90 height 14
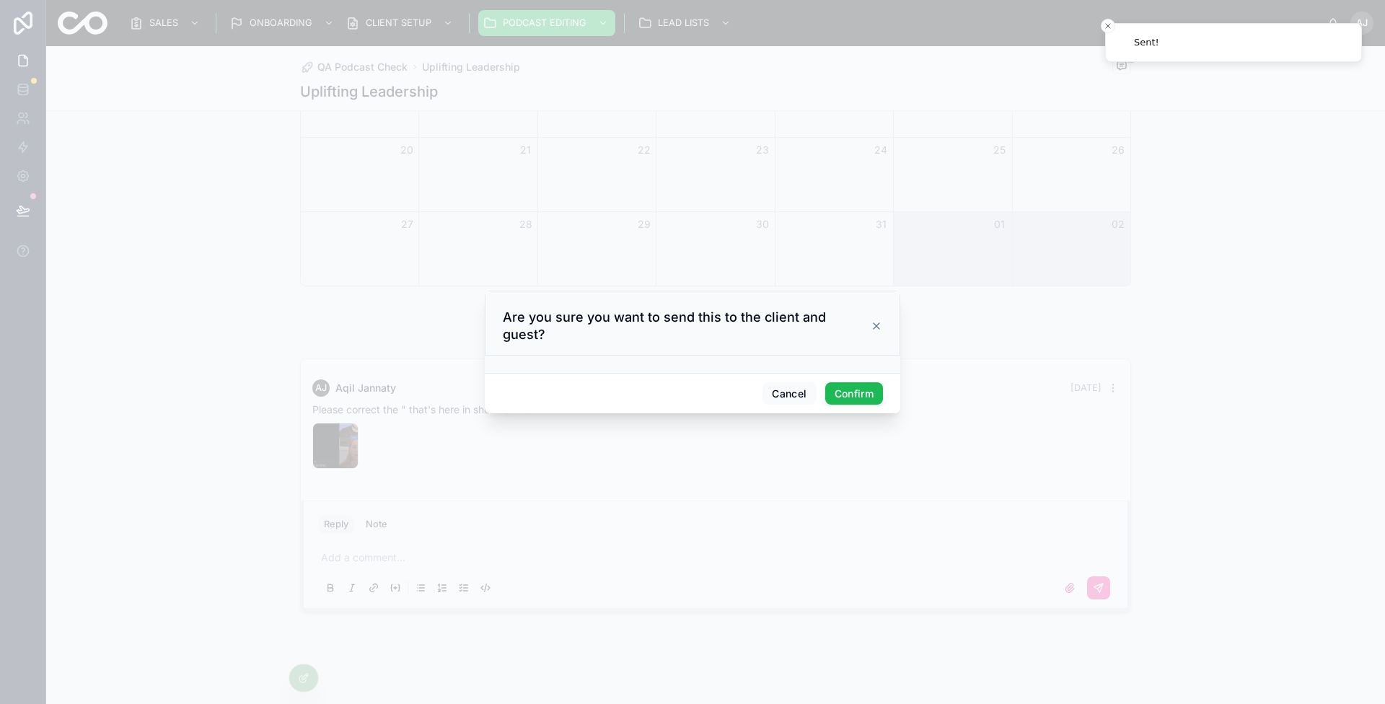
click at [840, 382] on button "Confirm" at bounding box center [854, 393] width 58 height 23
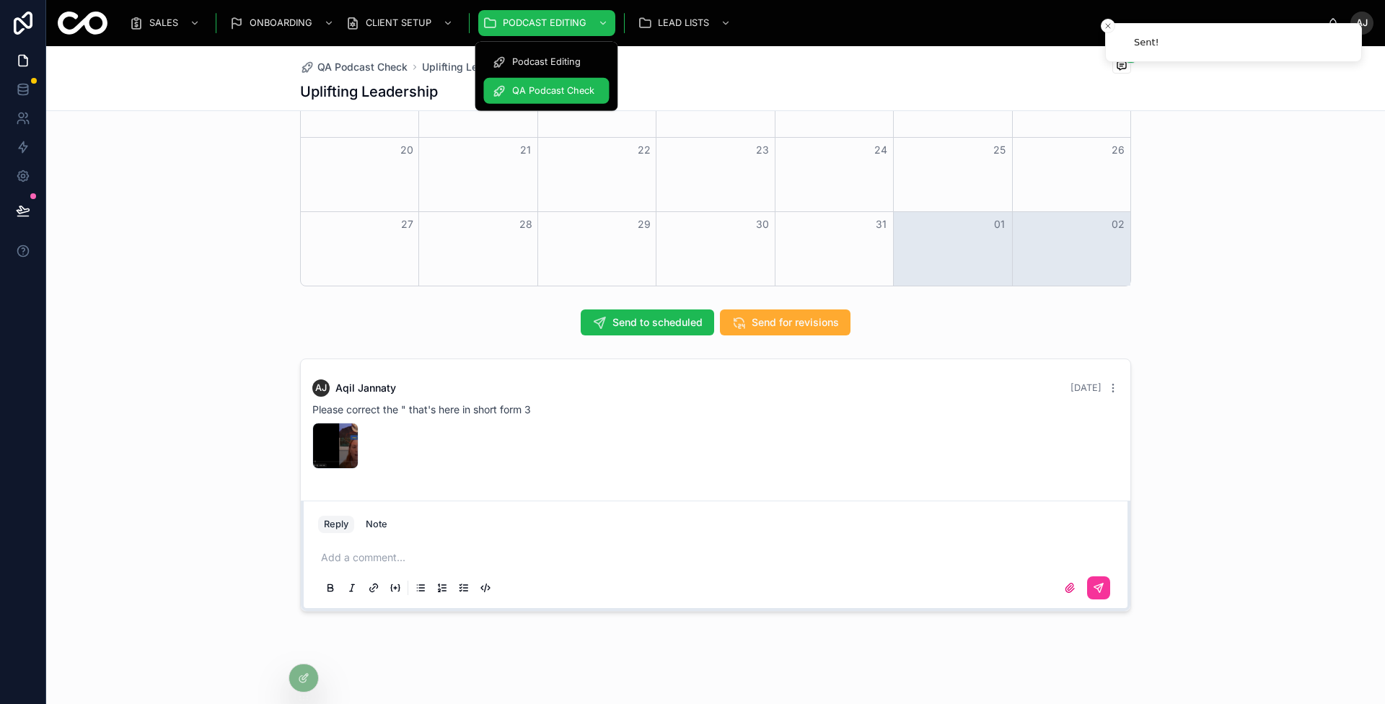
click at [549, 97] on div "QA Podcast Check" at bounding box center [546, 90] width 108 height 23
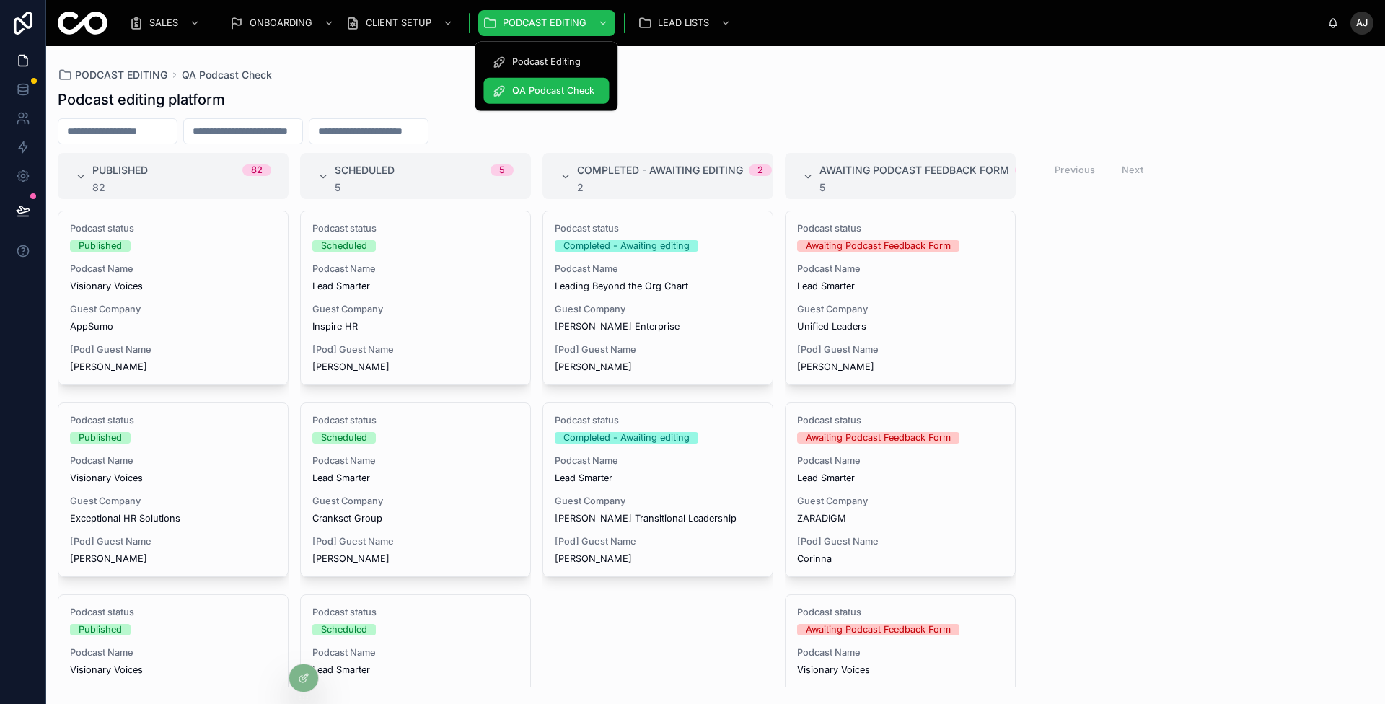
click at [537, 55] on div "Podcast Editing" at bounding box center [546, 61] width 108 height 23
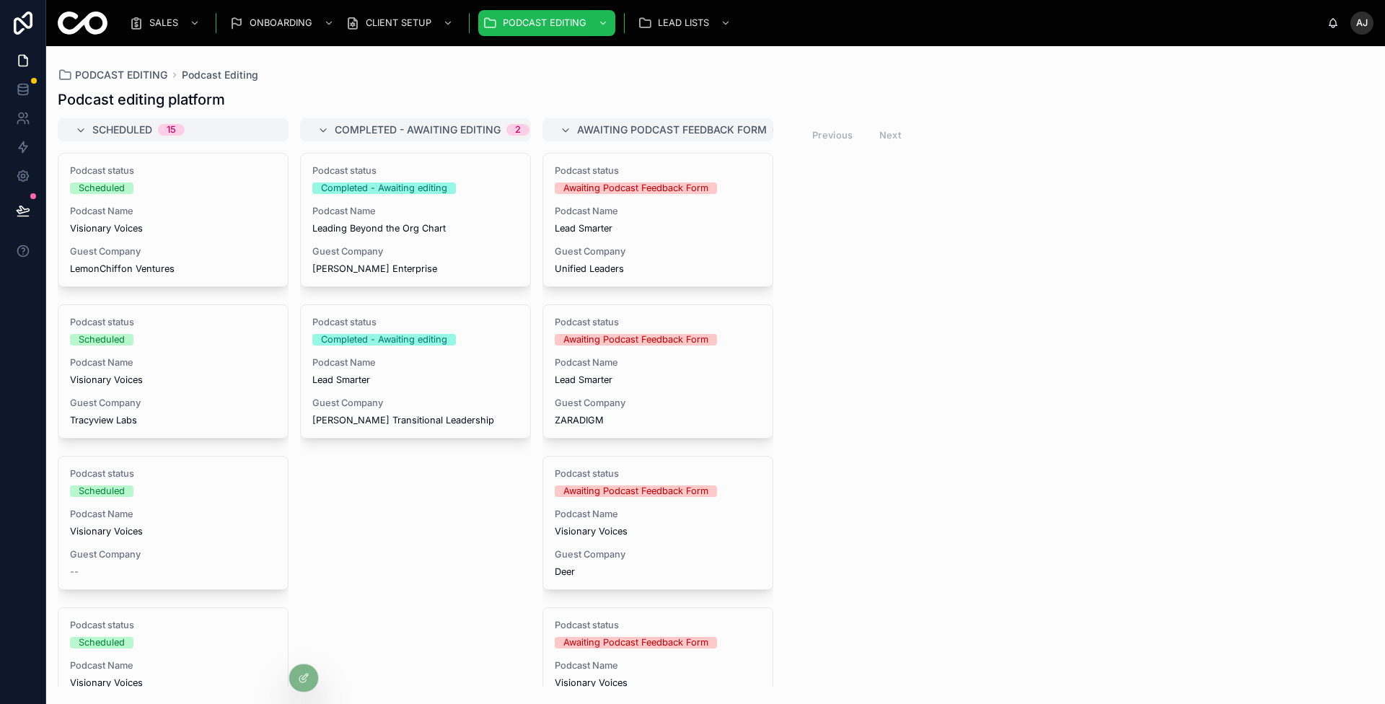
click at [465, 204] on div "Podcast status Completed - Awaiting editing Podcast Name Leading Beyond the Org…" at bounding box center [415, 220] width 229 height 133
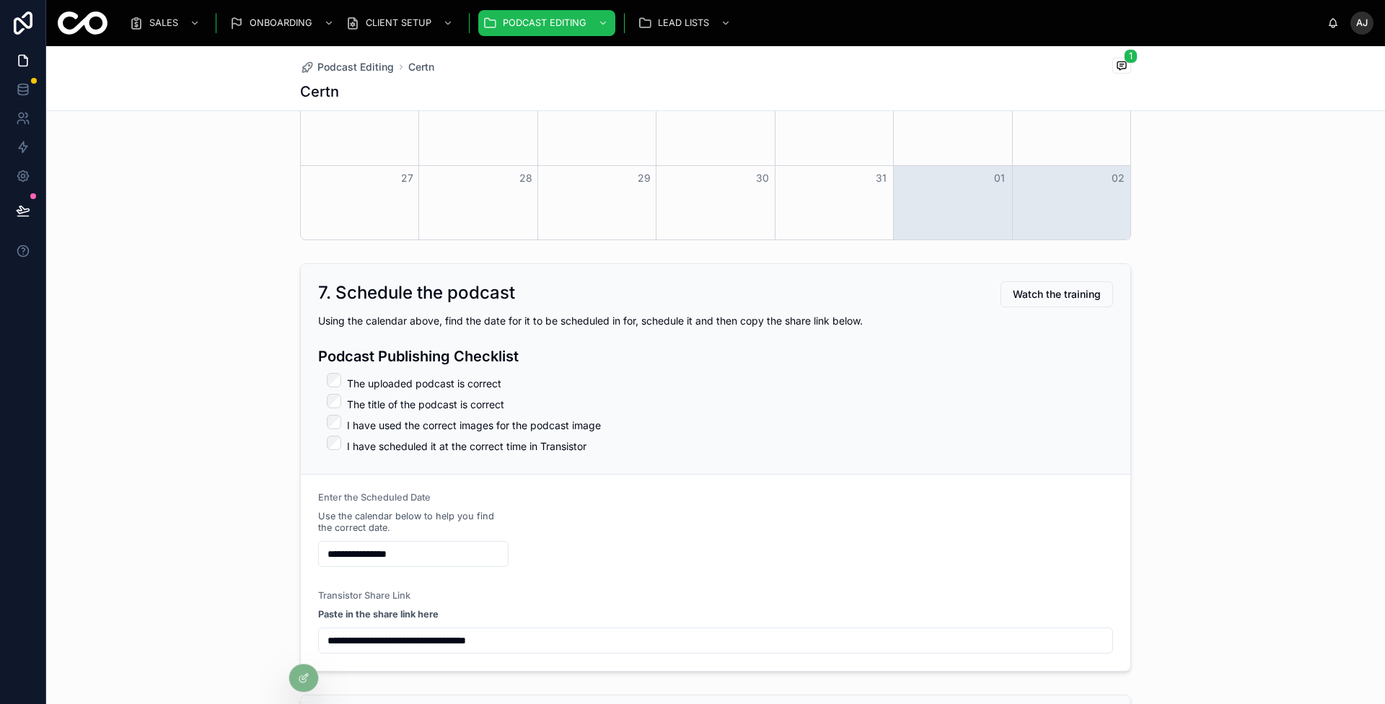
scroll to position [9071, 0]
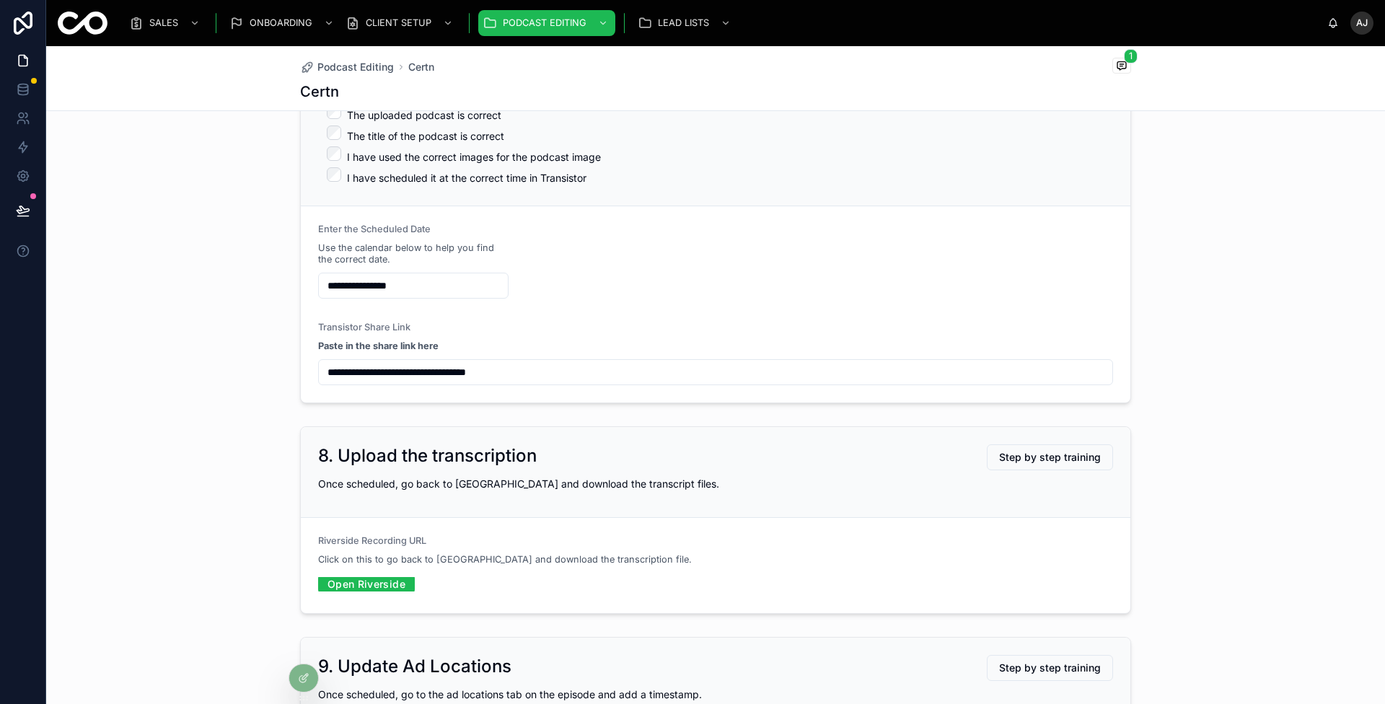
click at [650, 366] on input "**********" at bounding box center [716, 372] width 794 height 20
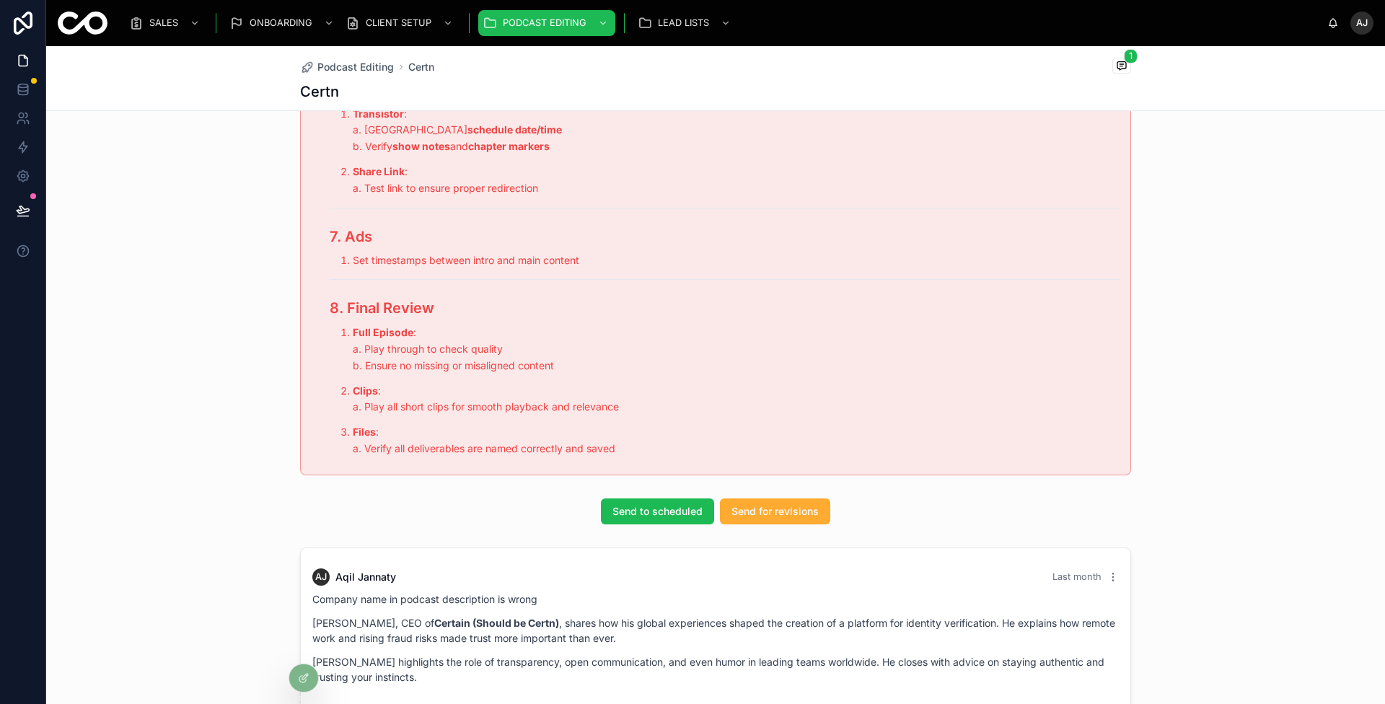
scroll to position [10846, 0]
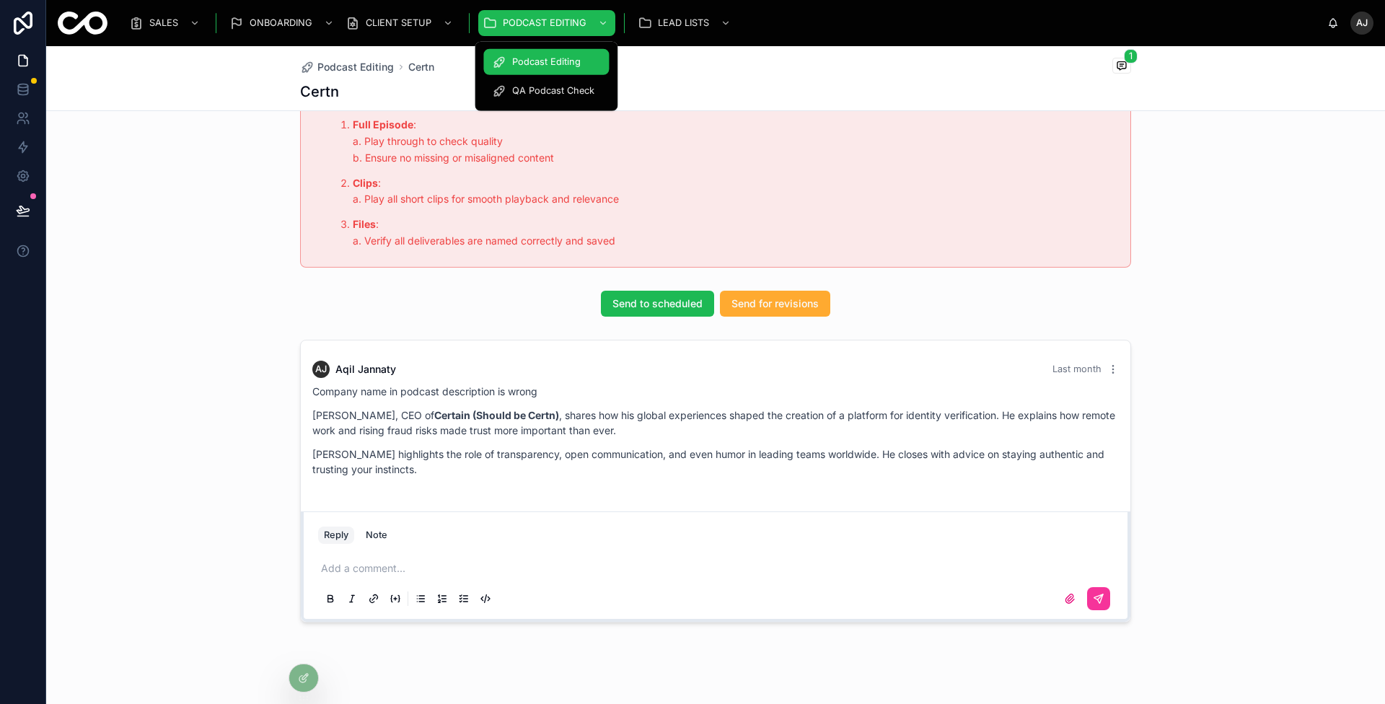
click at [571, 86] on span "QA Podcast Check" at bounding box center [553, 91] width 82 height 12
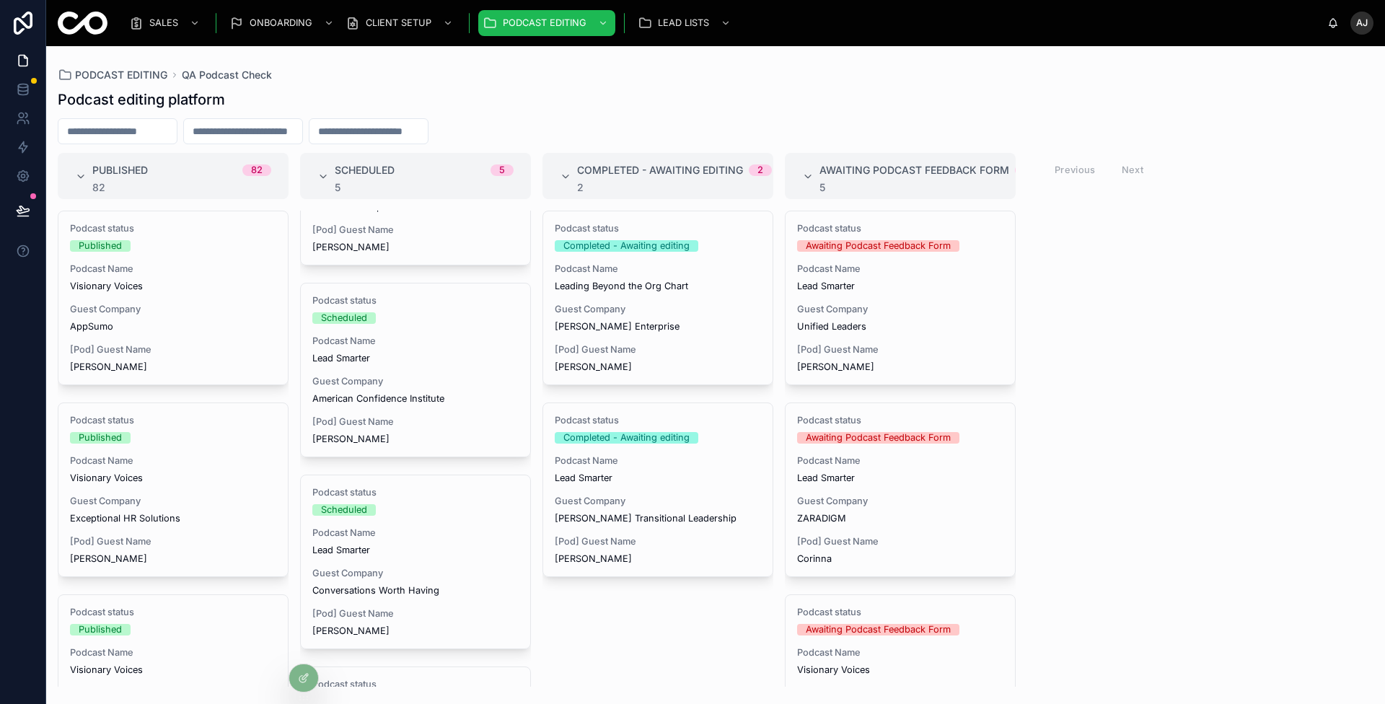
scroll to position [305, 0]
click at [434, 339] on div "Podcast status Scheduled Podcast Name Lead Smarter Guest Company American Confi…" at bounding box center [415, 376] width 229 height 173
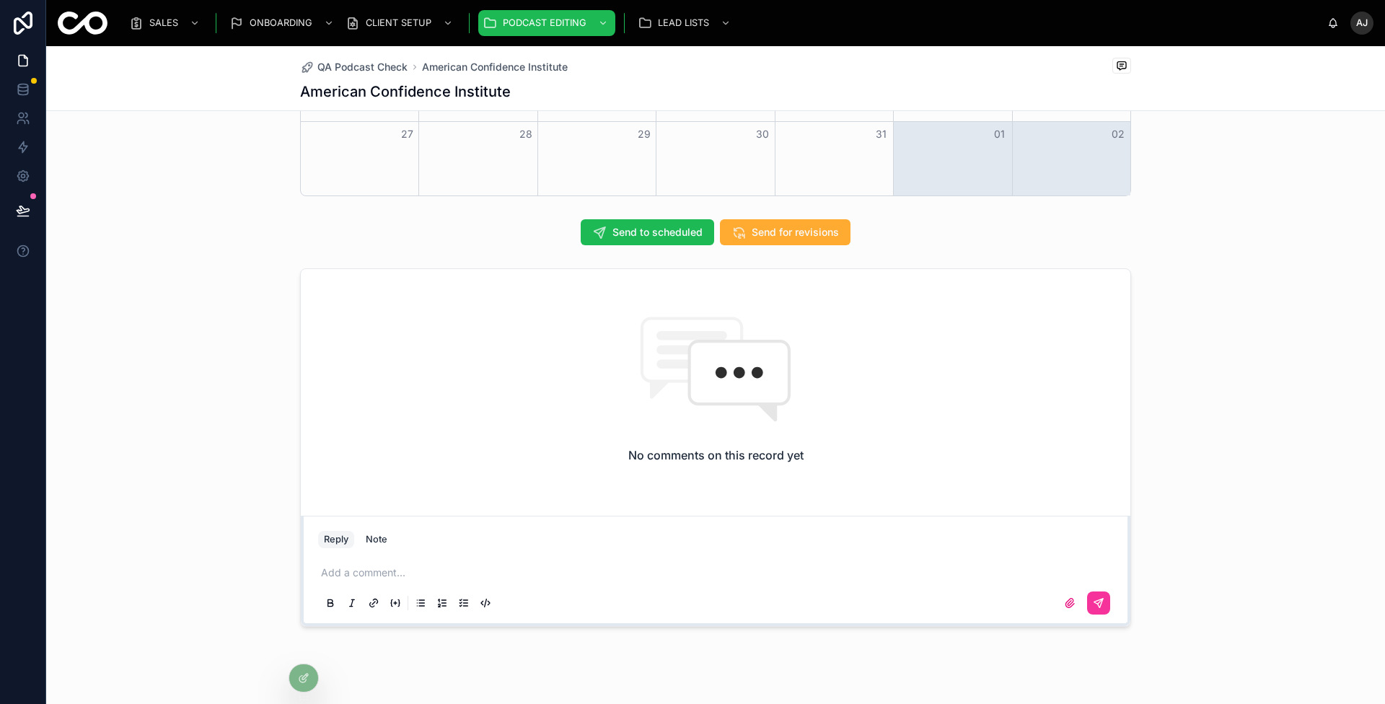
scroll to position [1160, 0]
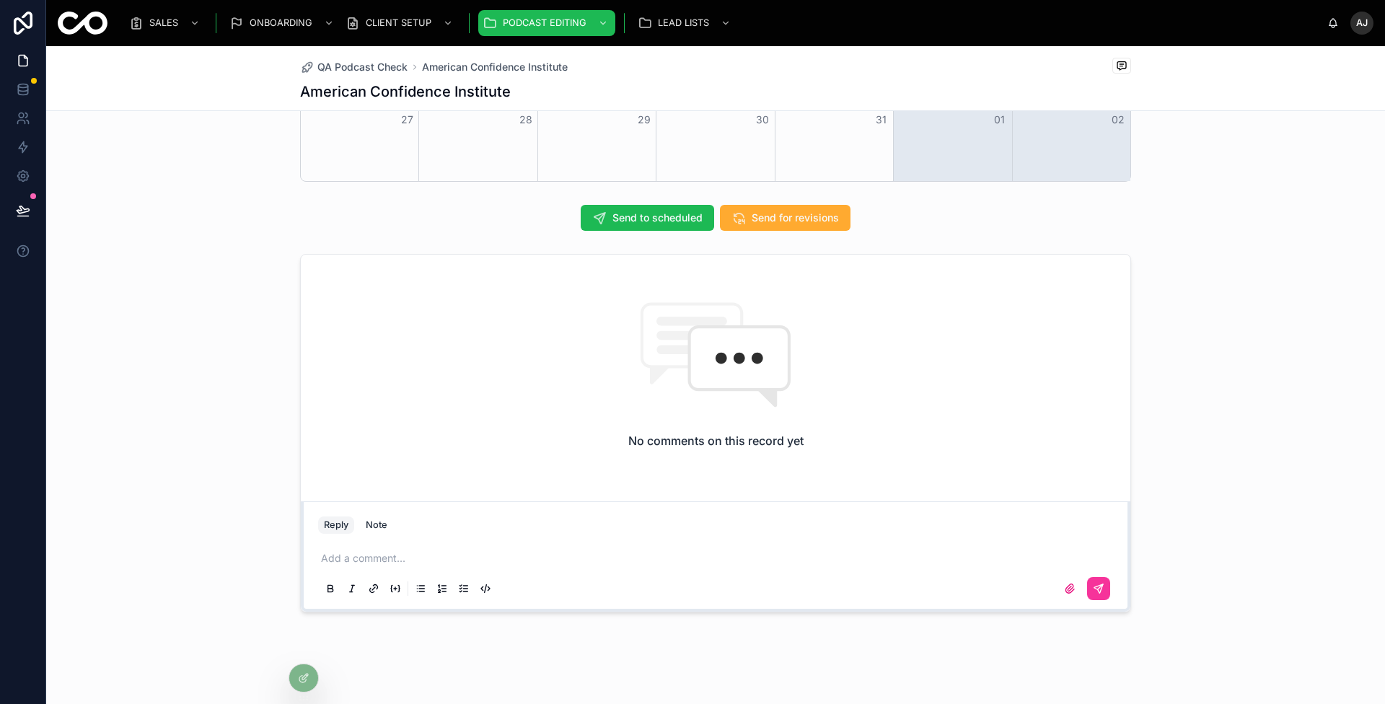
click at [303, 675] on icon at bounding box center [304, 678] width 12 height 12
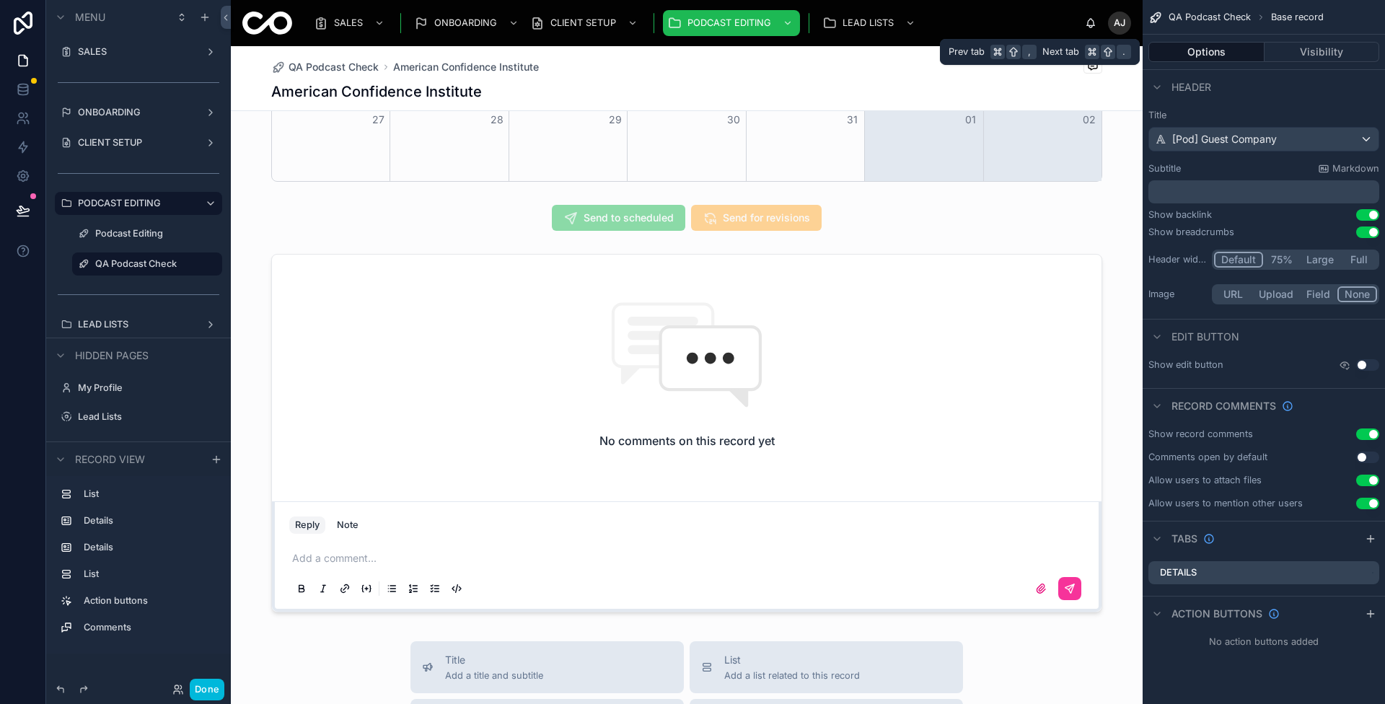
click at [1335, 46] on button "Visibility" at bounding box center [1322, 52] width 115 height 20
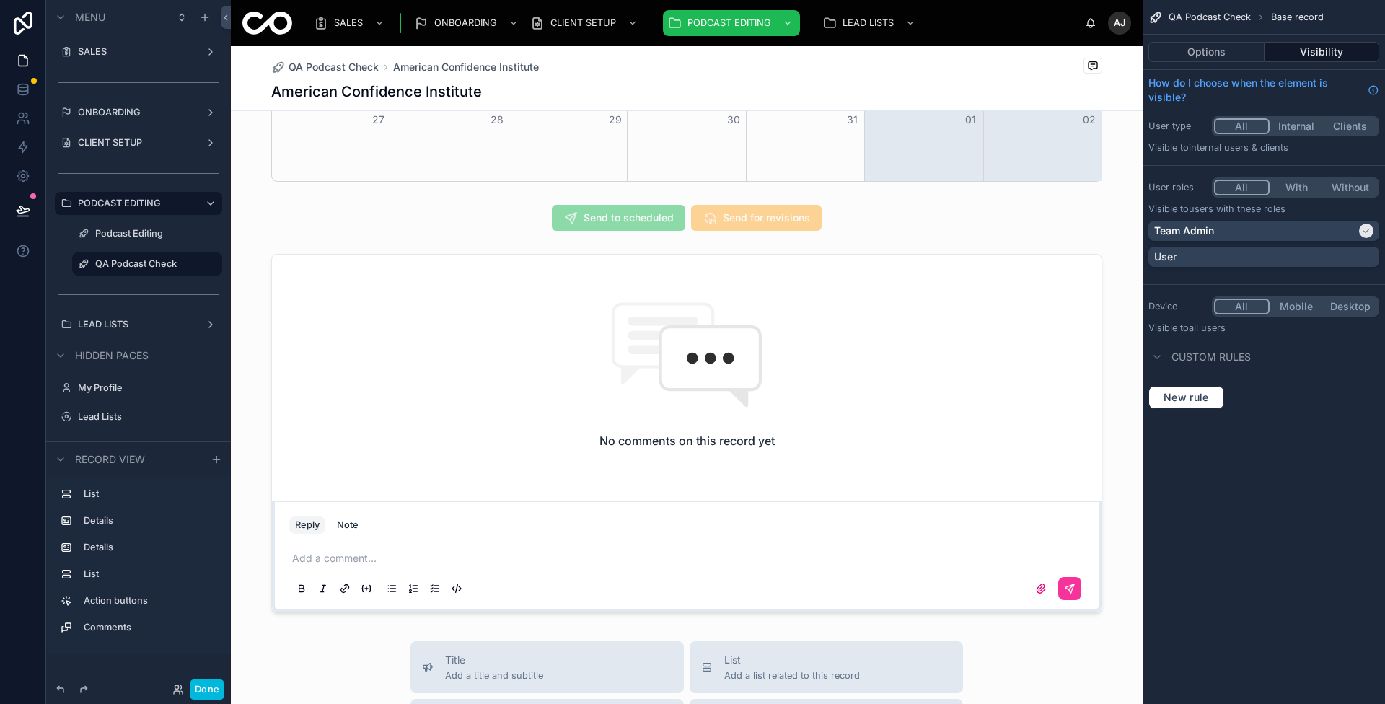
click at [1213, 55] on button "Options" at bounding box center [1206, 52] width 116 height 20
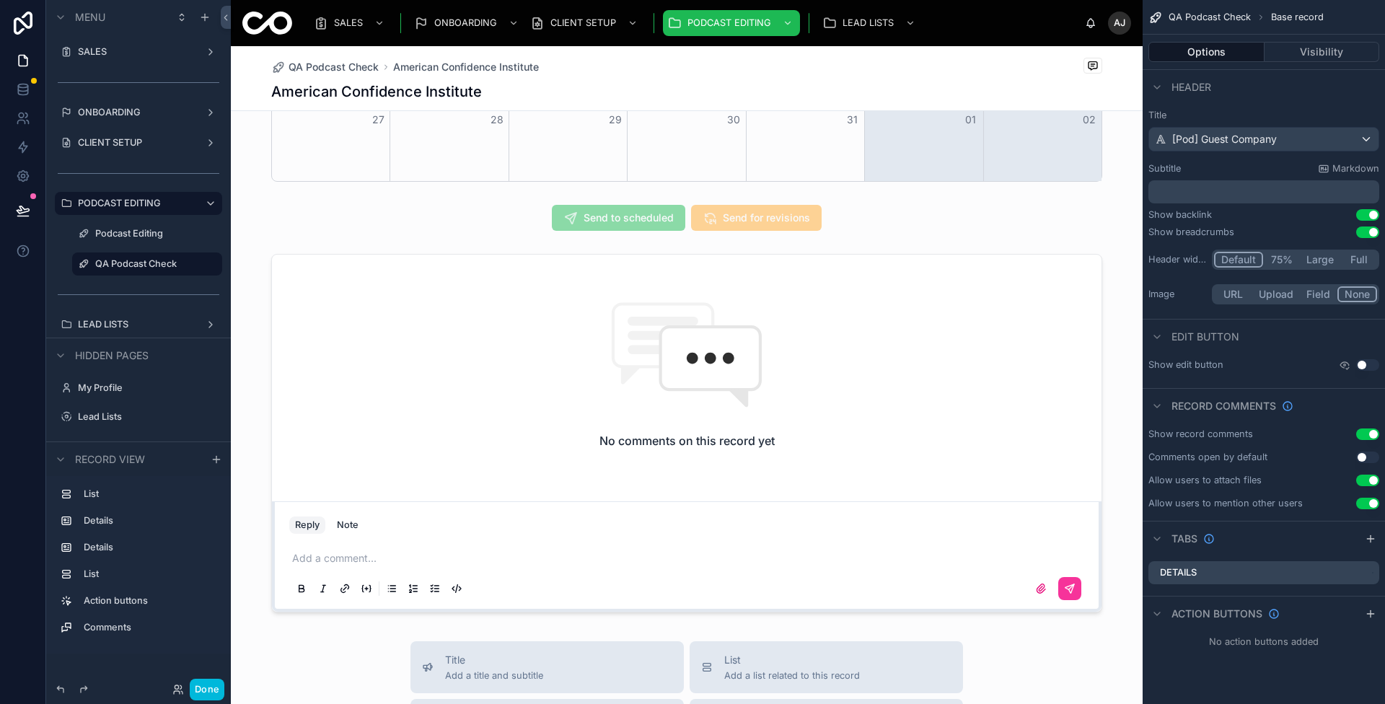
scroll to position [0, 0]
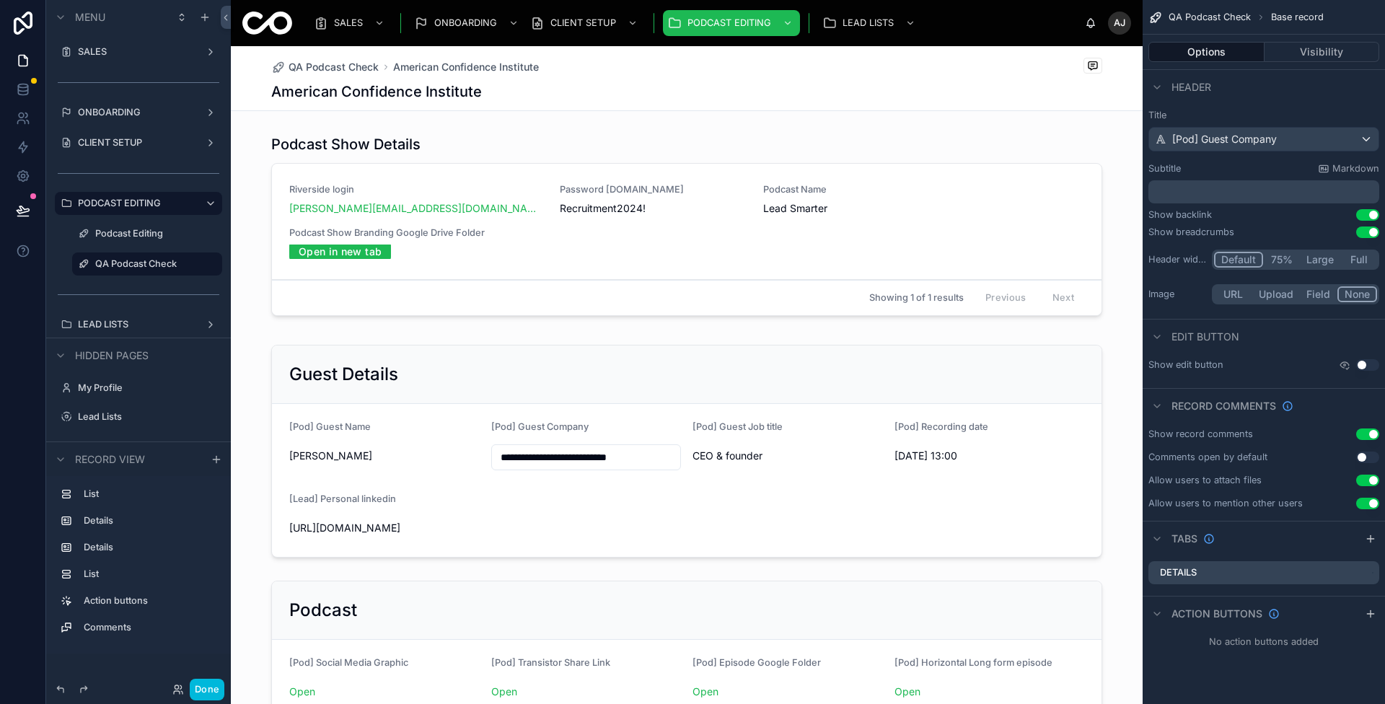
click at [895, 185] on div at bounding box center [687, 227] width 912 height 199
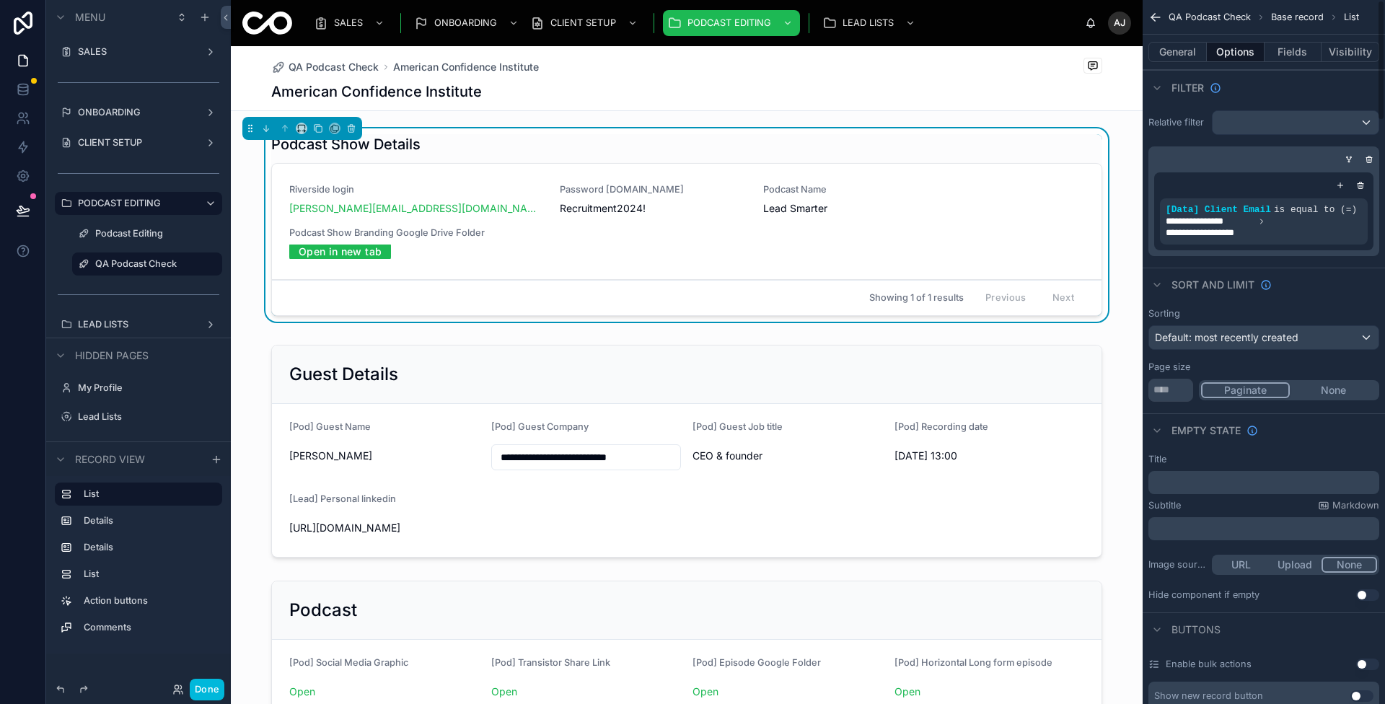
click at [1296, 45] on button "Fields" at bounding box center [1294, 52] width 58 height 20
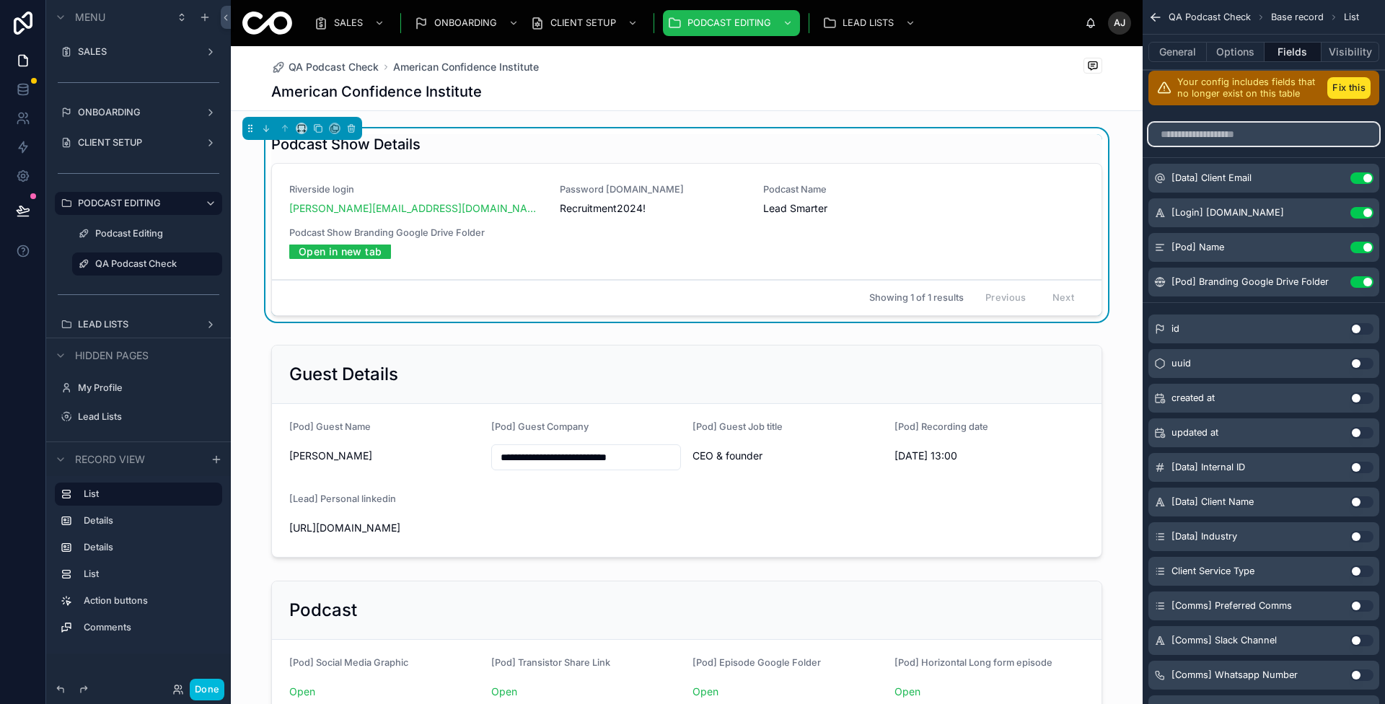
click at [1242, 123] on input "scrollable content" at bounding box center [1263, 134] width 231 height 23
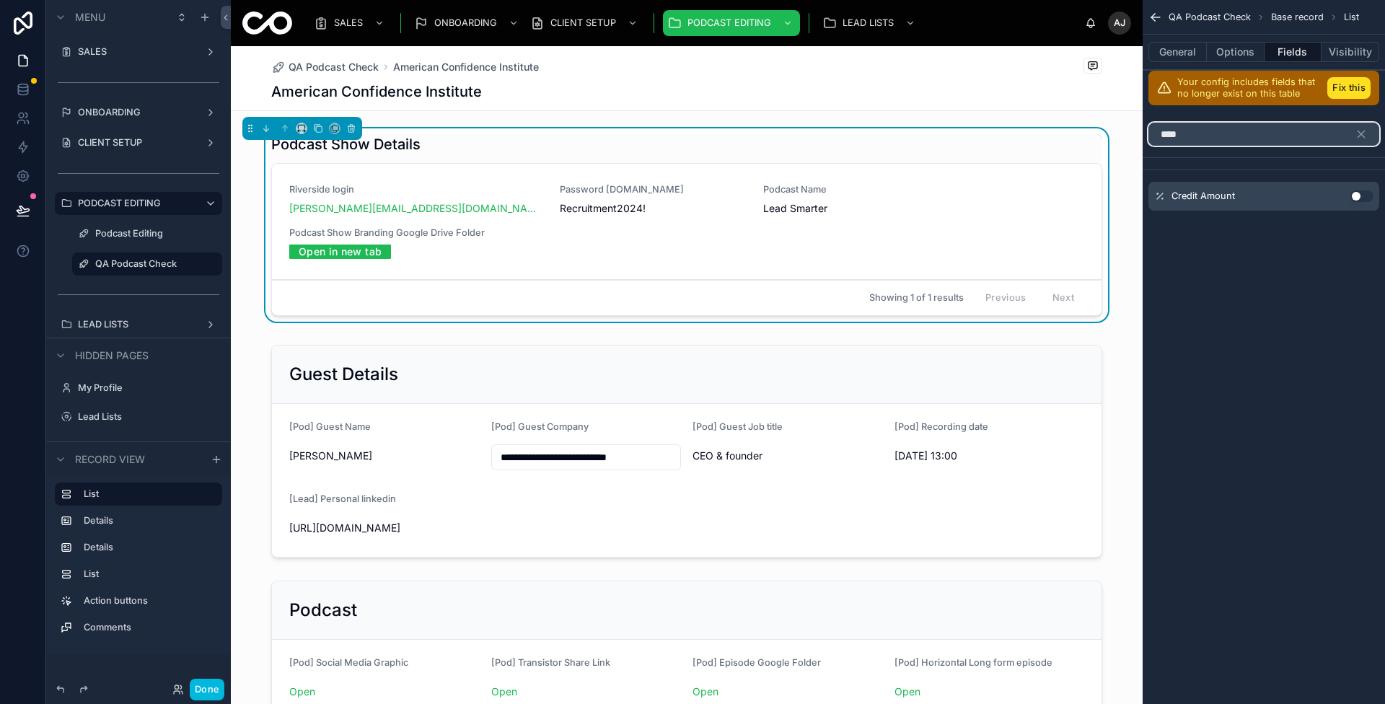
type input "*****"
type input "*"
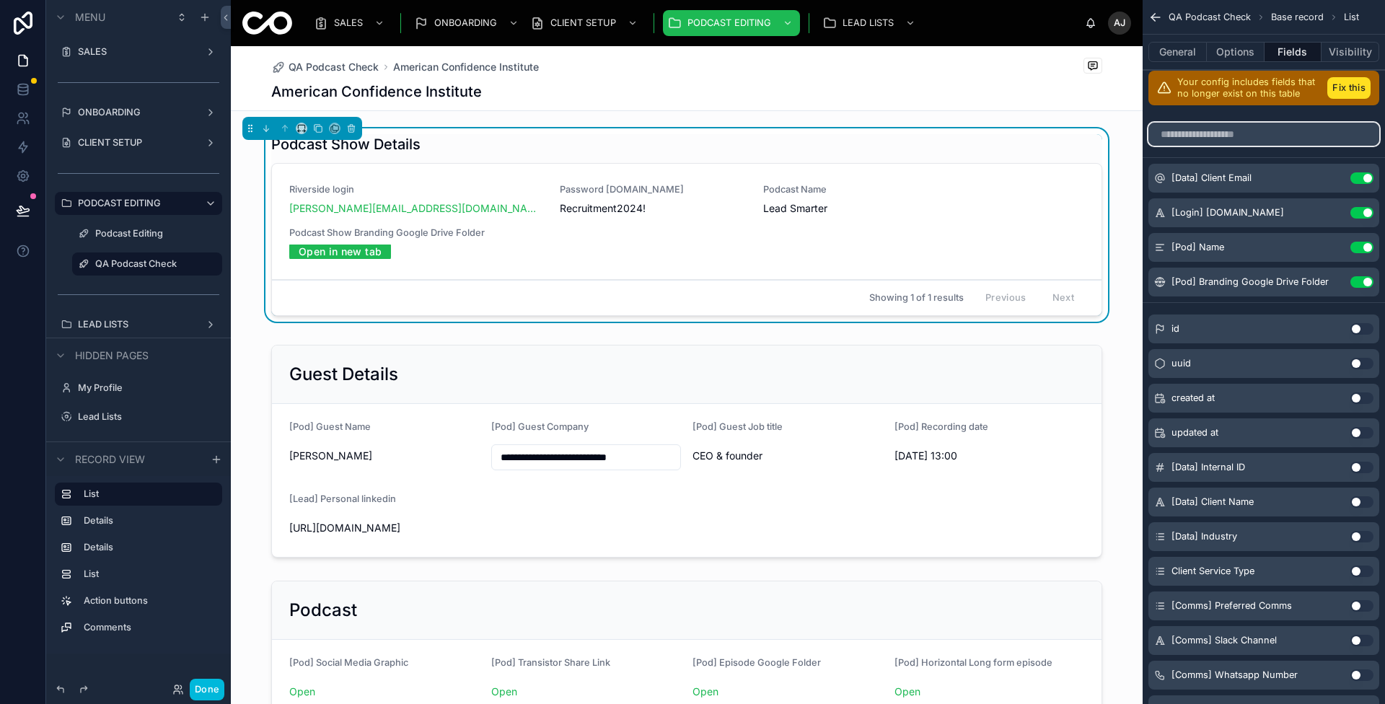
type input "*"
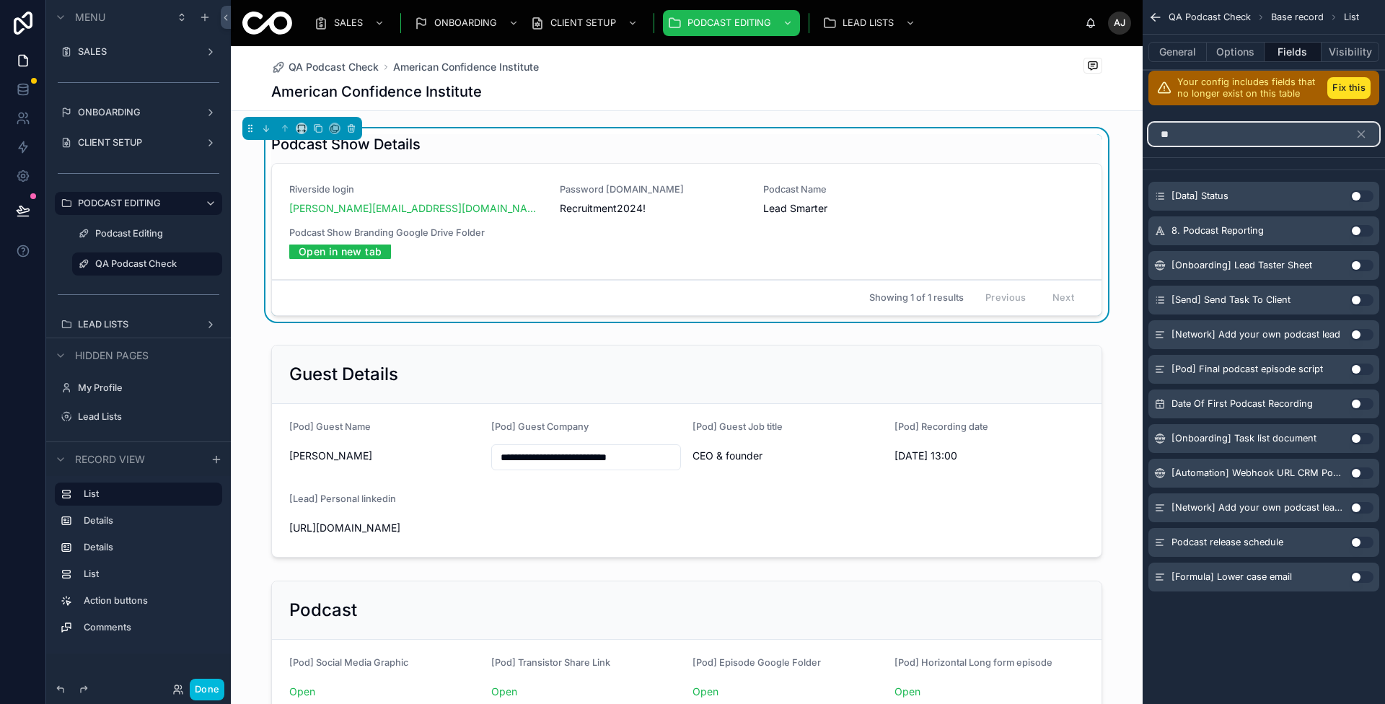
type input "***"
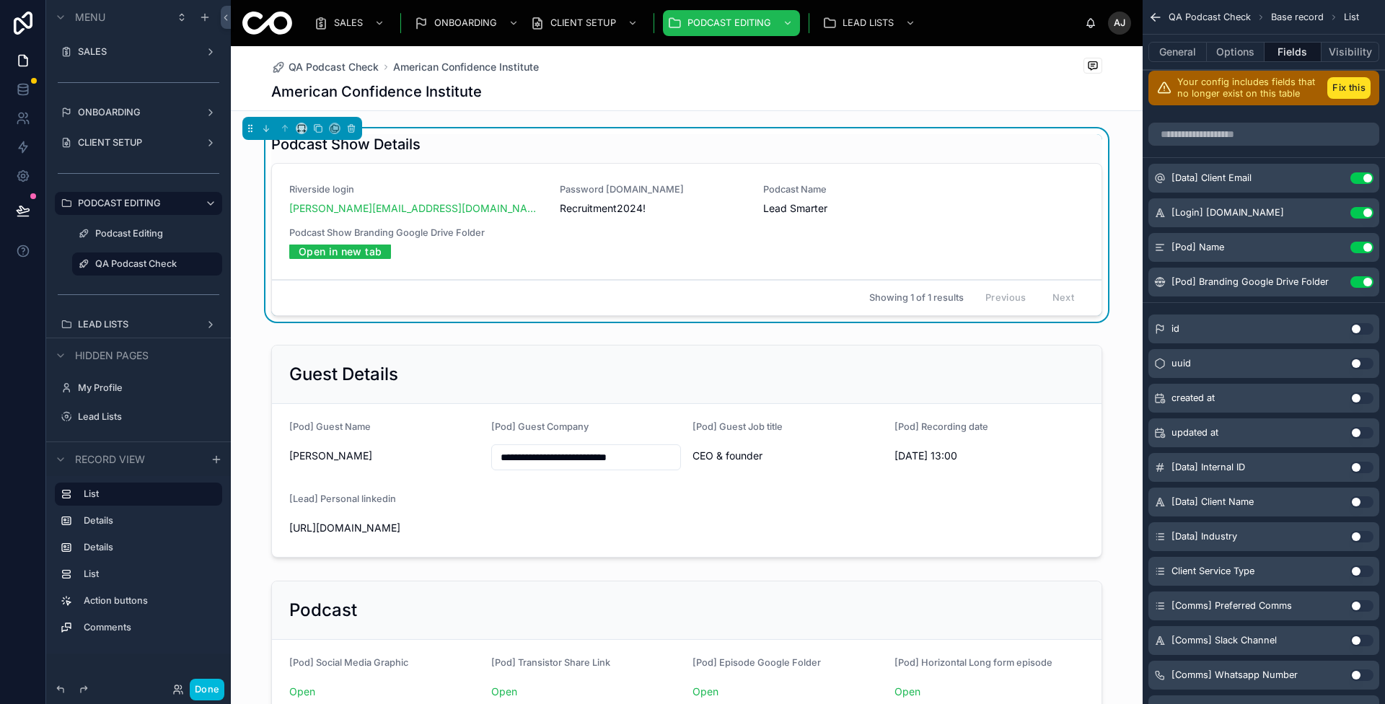
click at [934, 420] on div at bounding box center [687, 451] width 912 height 224
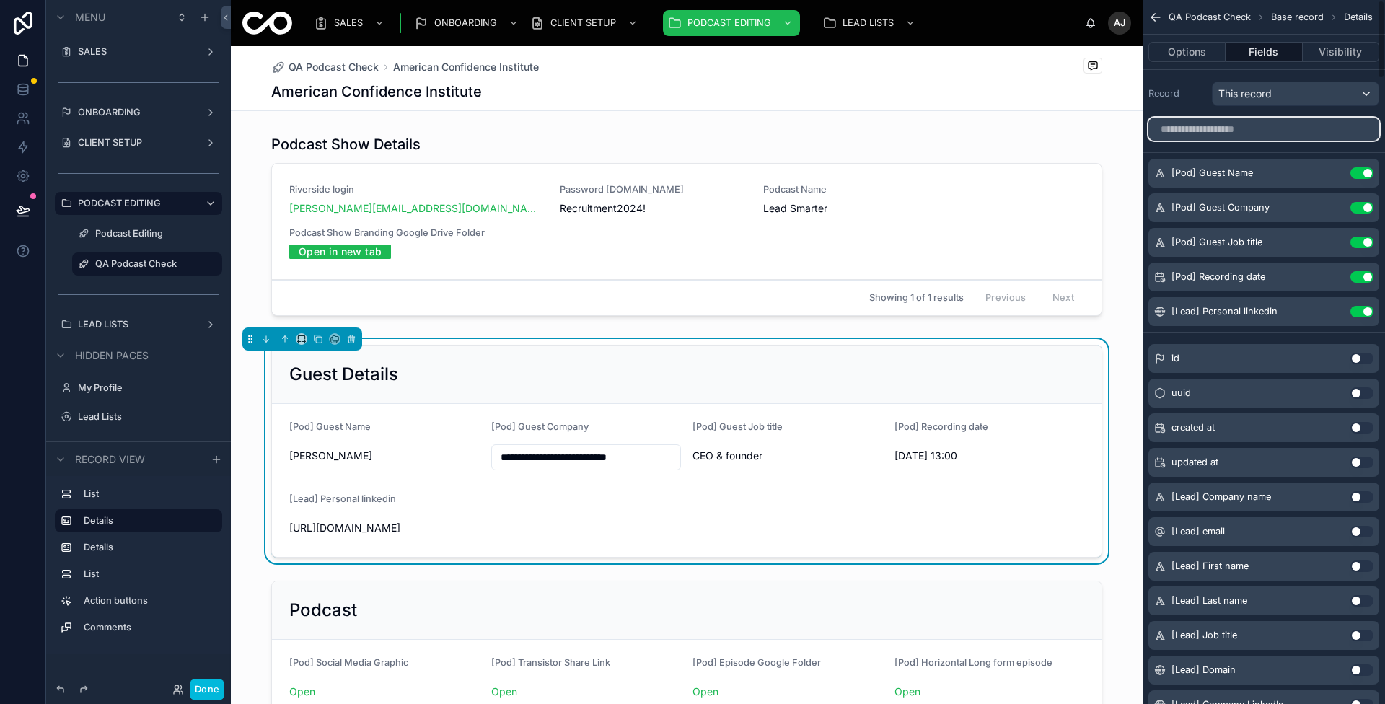
click at [1267, 124] on input "scrollable content" at bounding box center [1263, 129] width 231 height 23
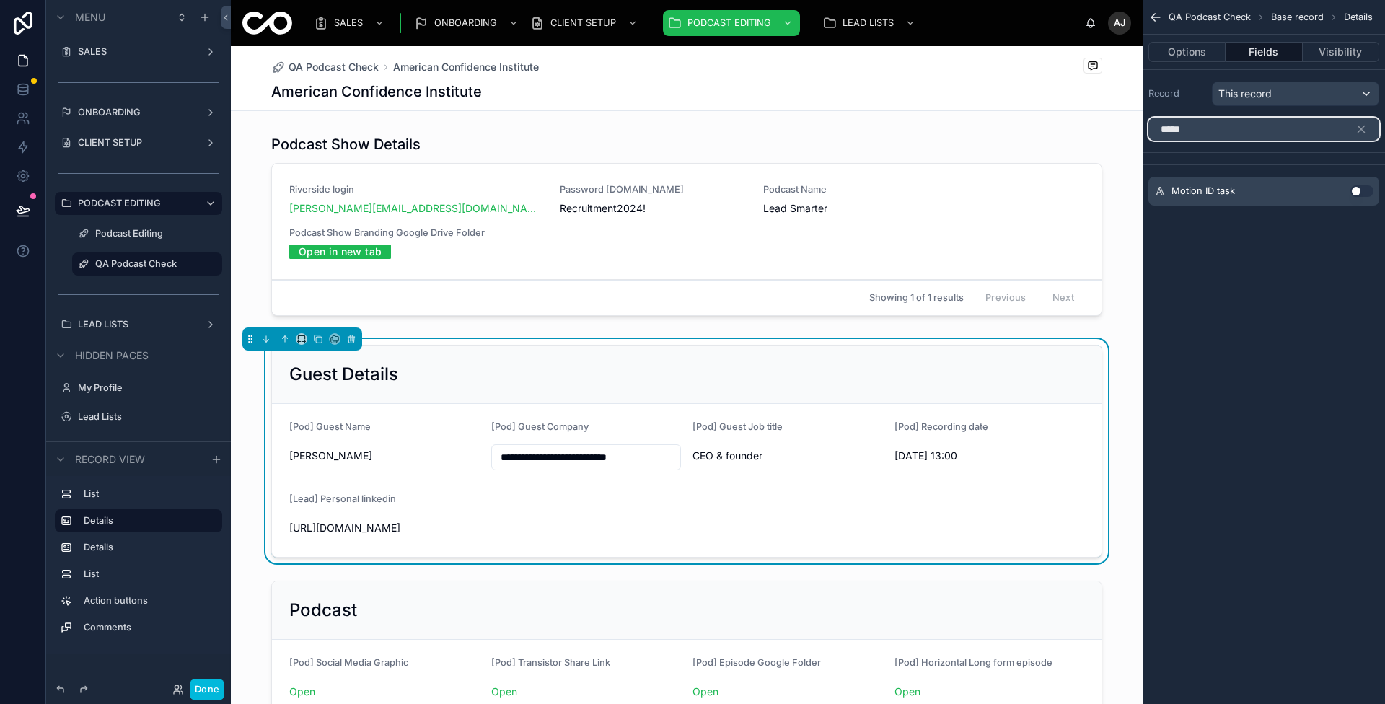
type input "*****"
click at [1358, 187] on button "Use setting" at bounding box center [1361, 191] width 23 height 12
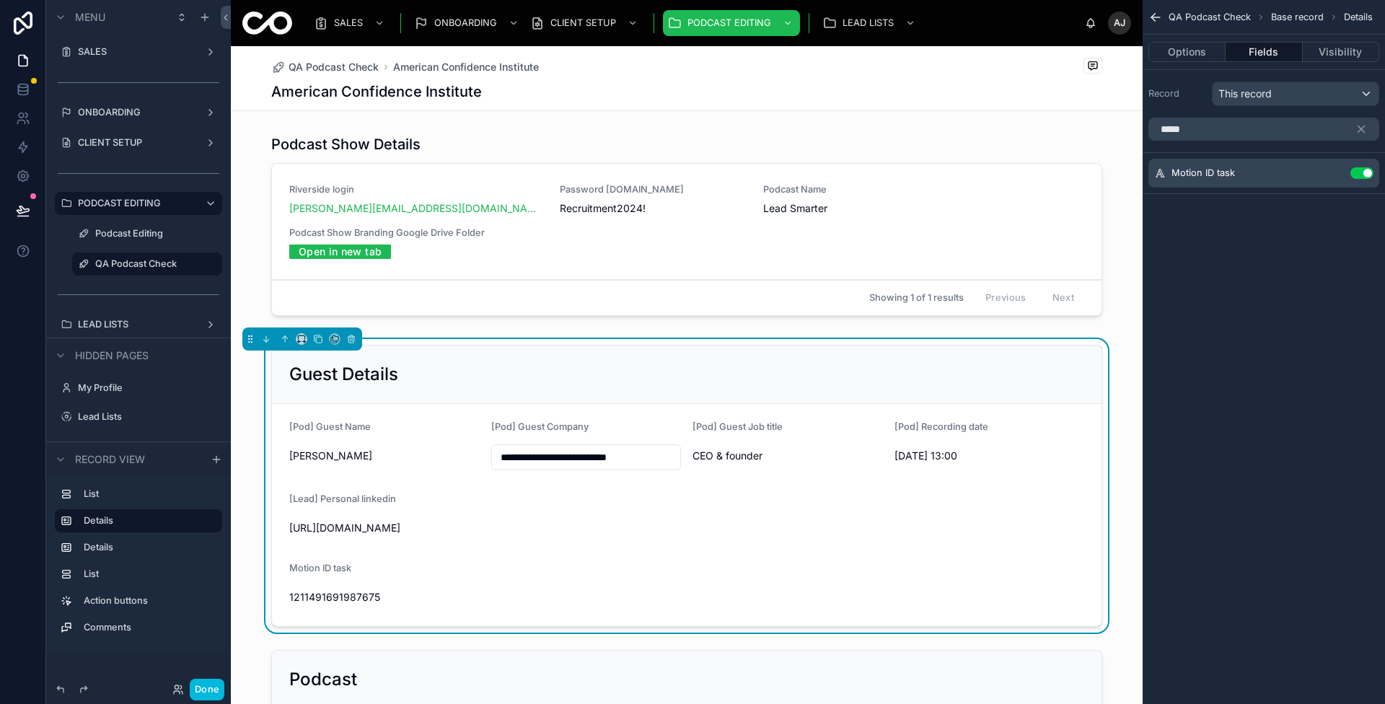
click at [306, 594] on span "1211491691987675" at bounding box center [384, 597] width 190 height 14
copy span "1211491691987675"
click at [554, 512] on div "[Lead] Personal linkedin [URL][DOMAIN_NAME]" at bounding box center [686, 516] width 795 height 46
click at [1152, 15] on icon "scrollable content" at bounding box center [1153, 16] width 4 height 4
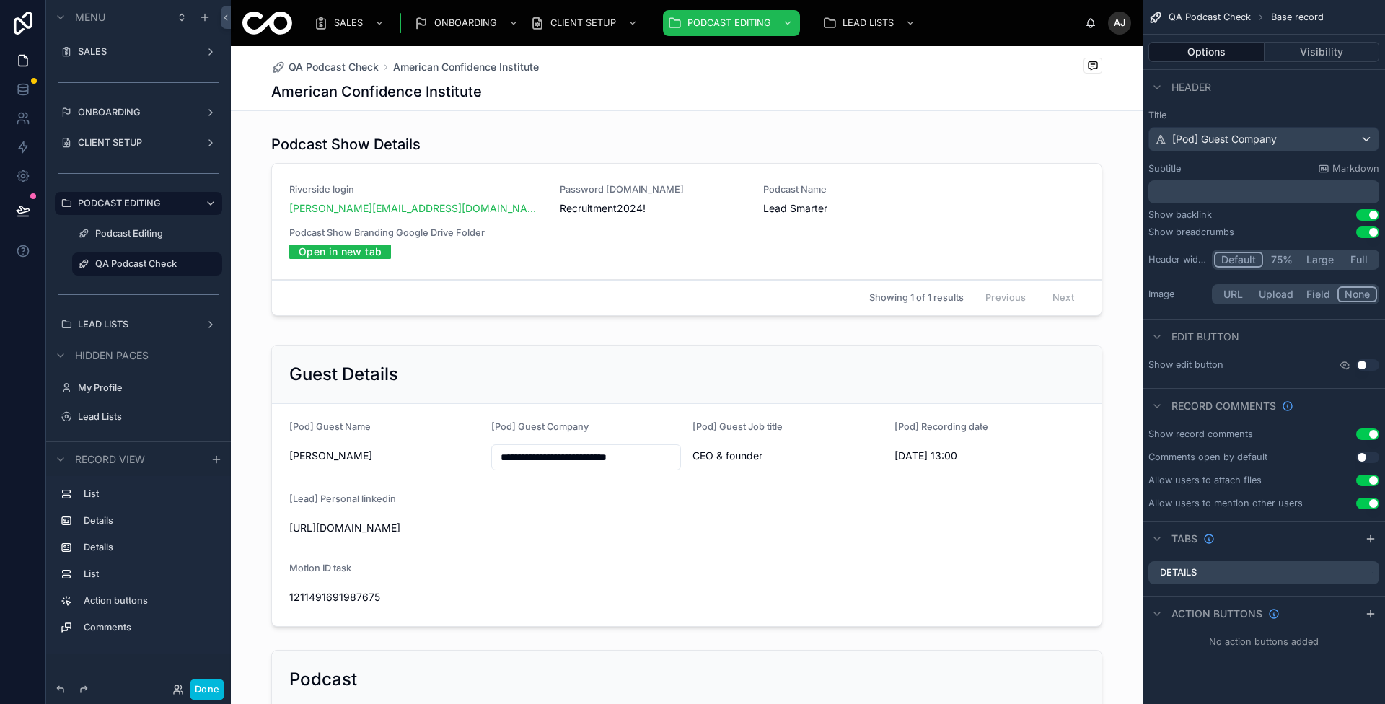
click at [209, 688] on button "Done" at bounding box center [207, 690] width 35 height 22
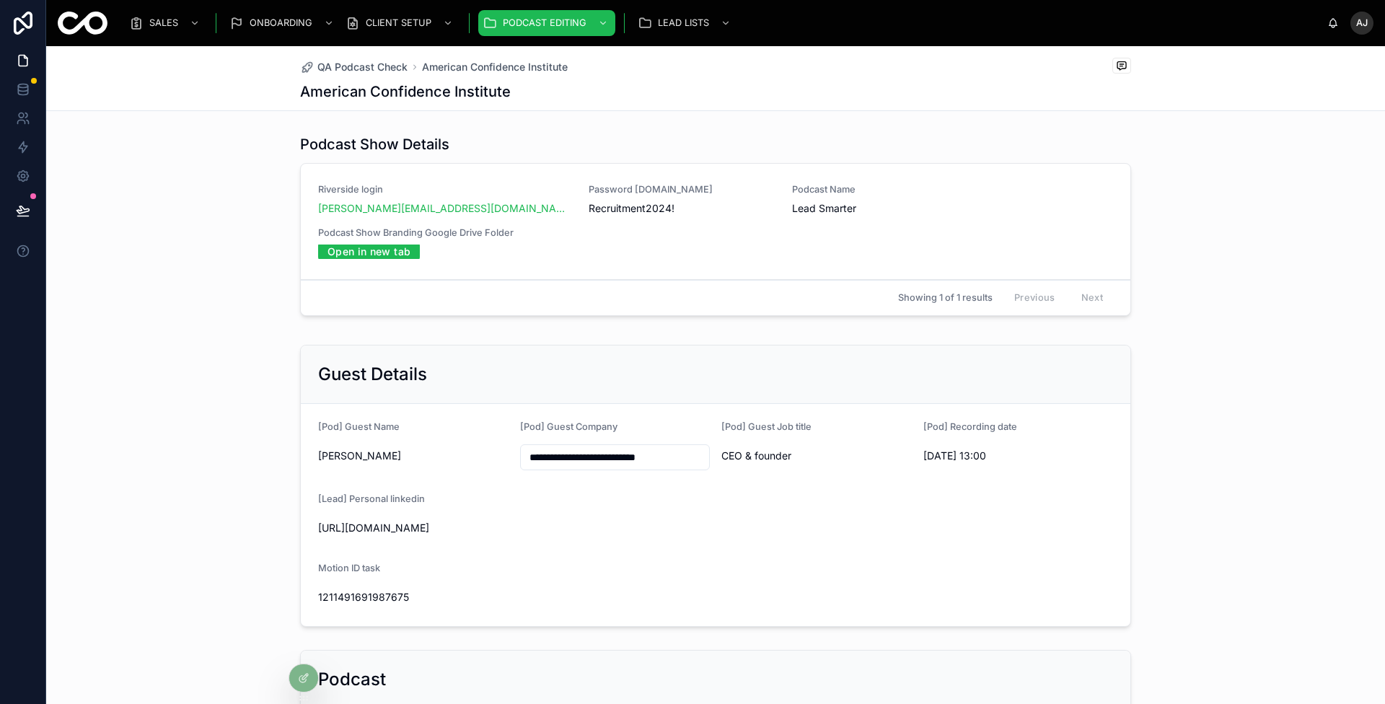
click at [436, 510] on div "[Lead] Personal linkedin [URL][DOMAIN_NAME]" at bounding box center [715, 516] width 795 height 46
click at [305, 684] on div at bounding box center [303, 677] width 29 height 27
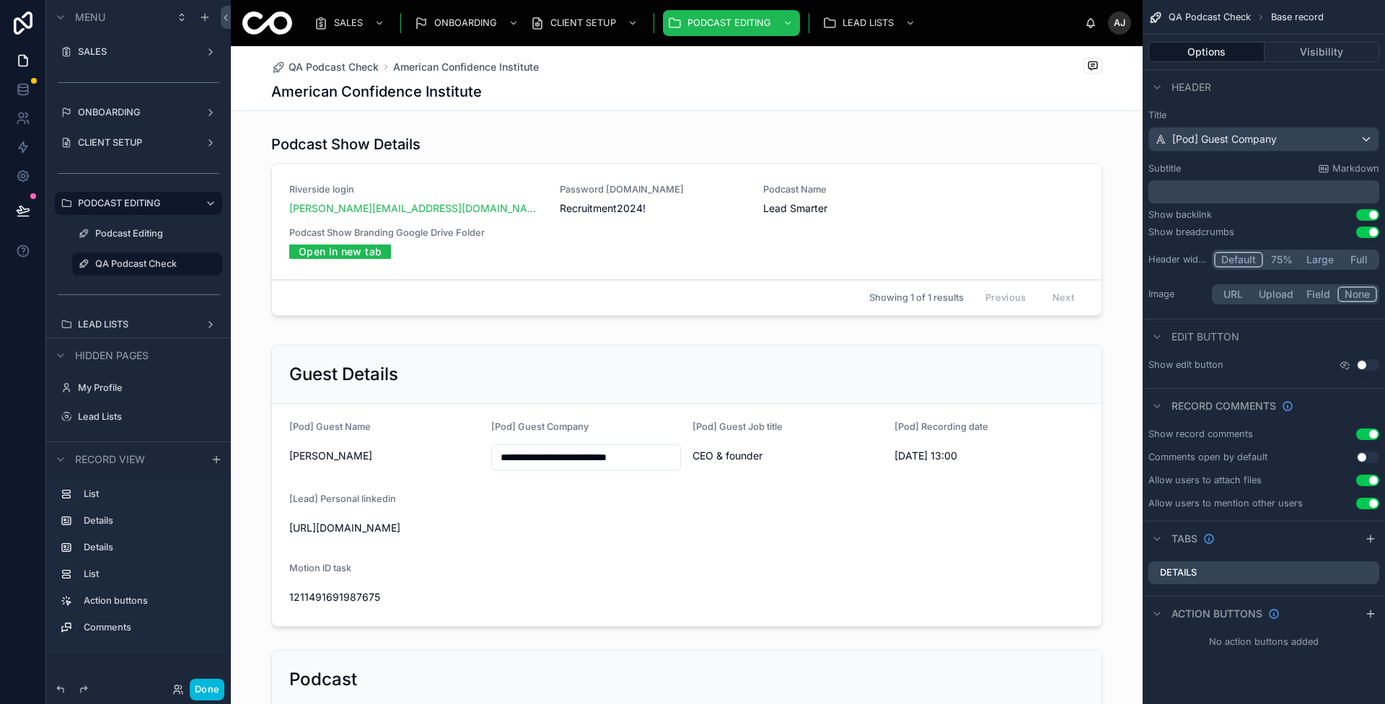
click at [407, 555] on div at bounding box center [687, 486] width 912 height 294
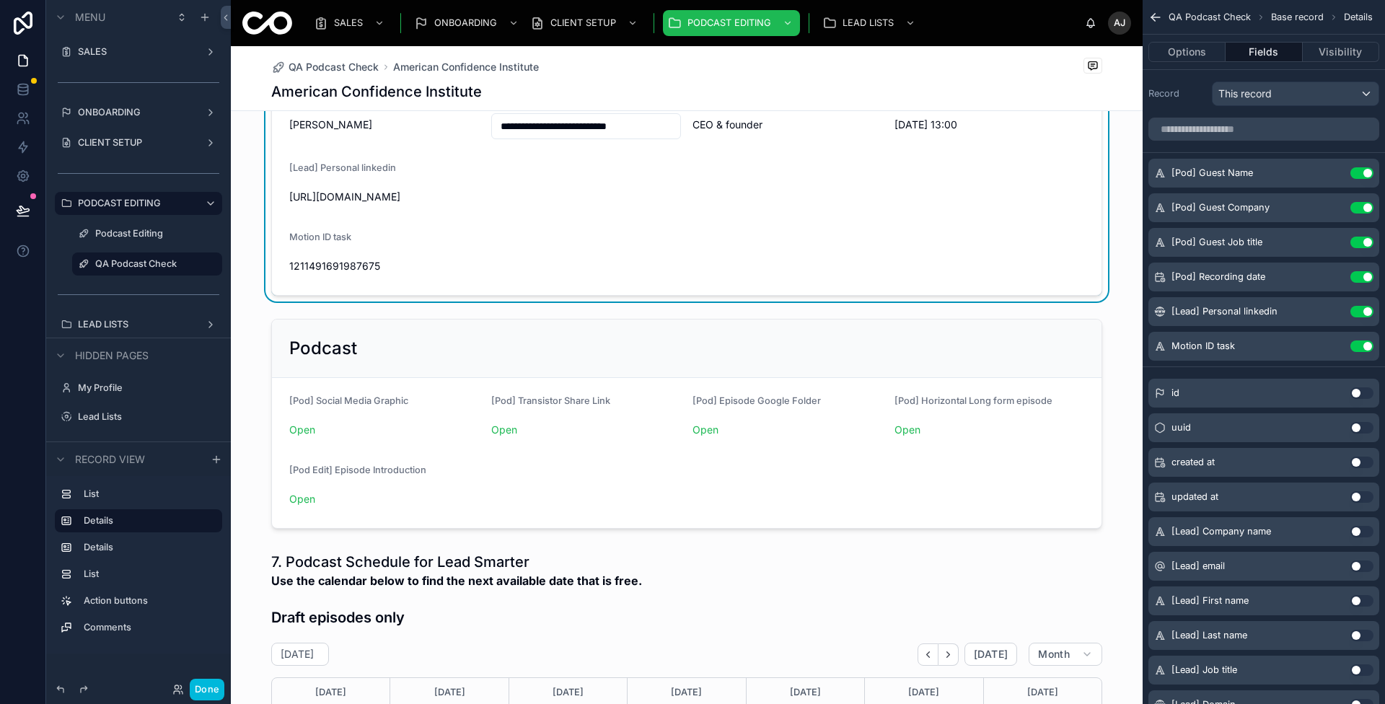
scroll to position [129, 0]
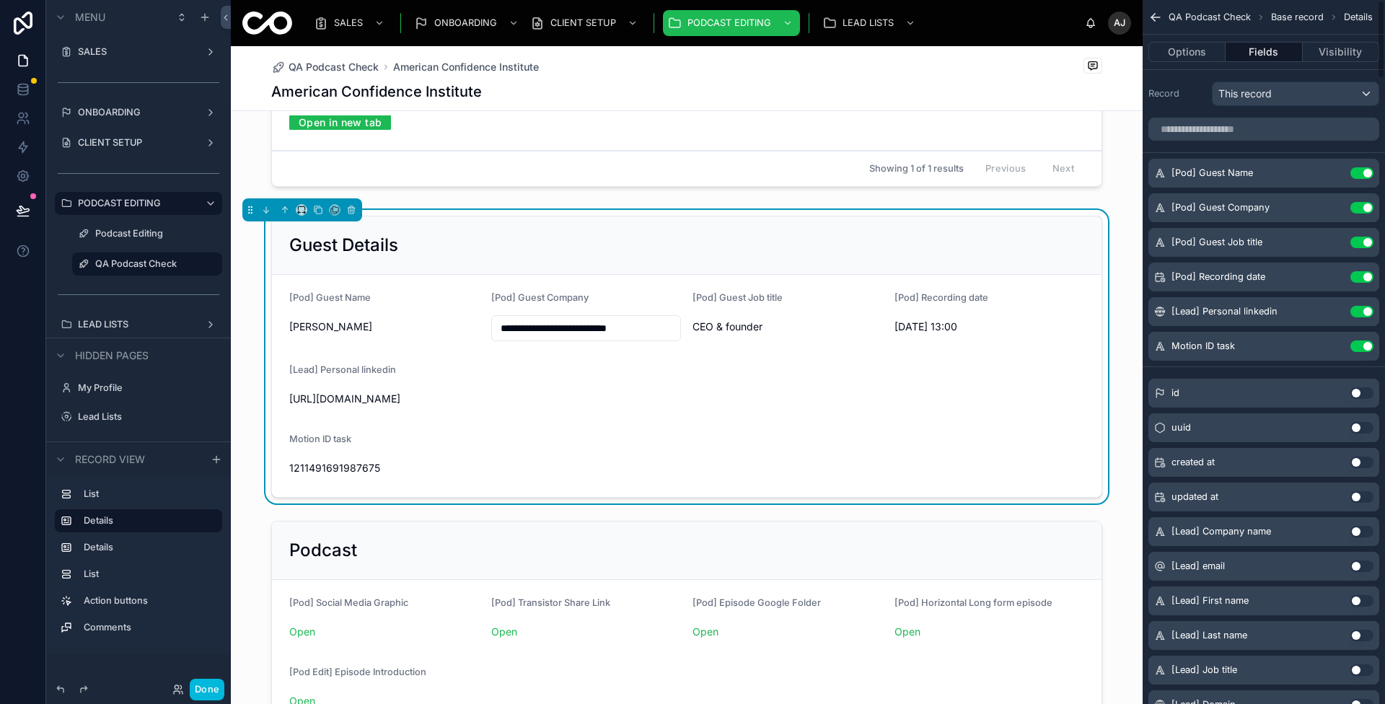
click at [0, 0] on icon "scrollable content" at bounding box center [0, 0] width 0 height 0
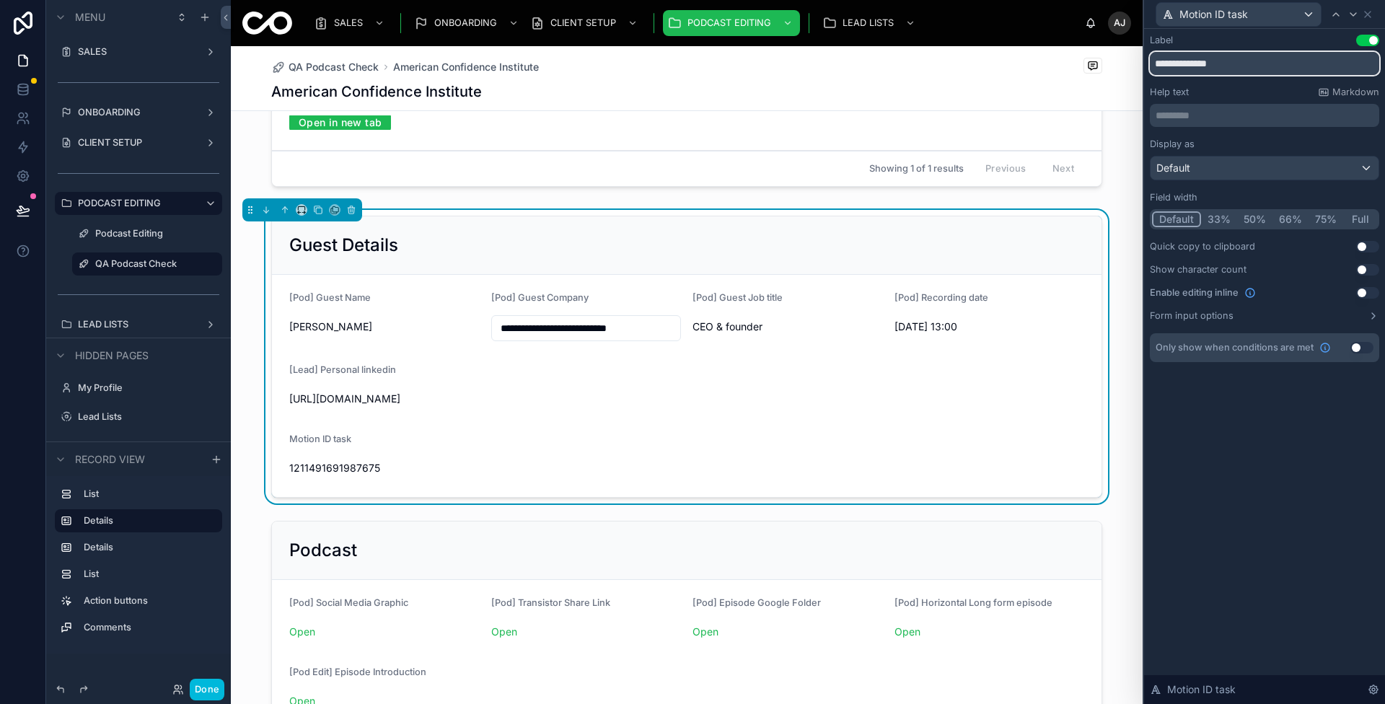
click at [1190, 62] on input "**********" at bounding box center [1264, 63] width 229 height 23
type input "********"
click at [1249, 393] on div "Label Use setting ******** Help text Markdown ********* ﻿ Display as Default Fi…" at bounding box center [1264, 213] width 241 height 368
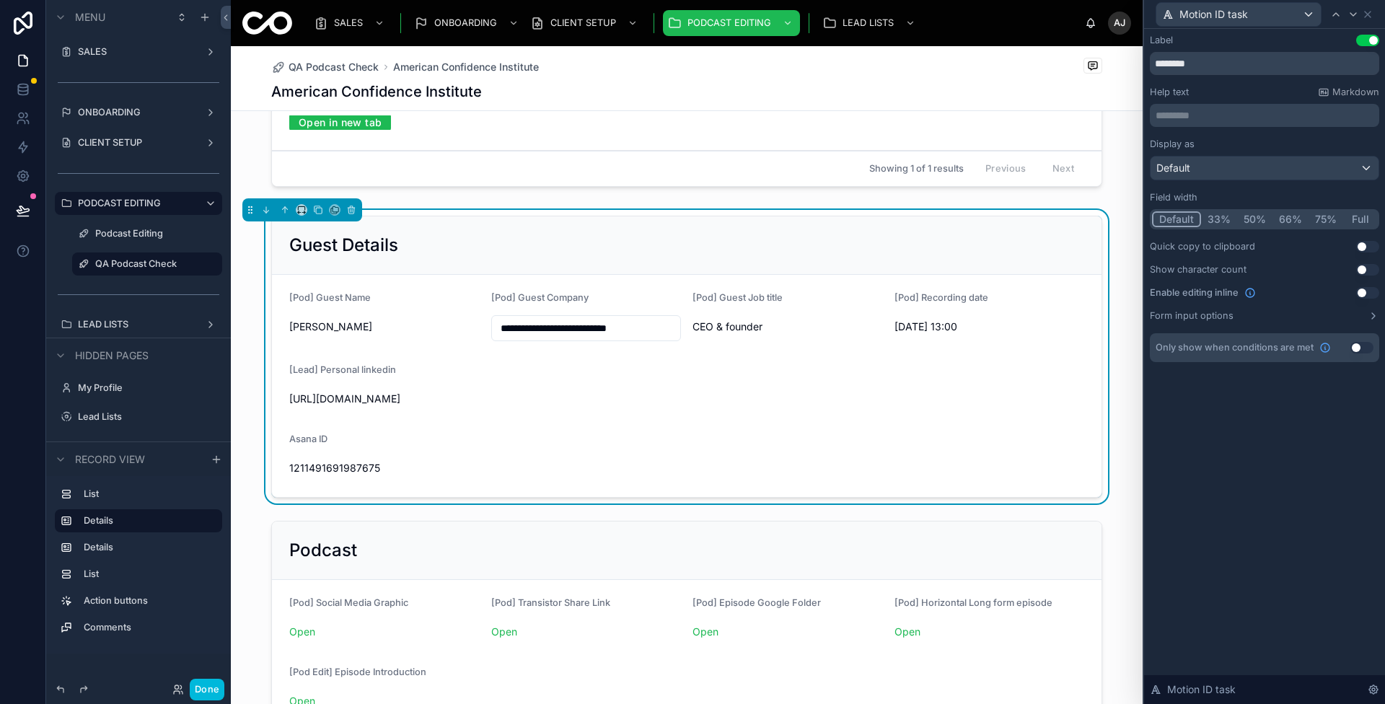
click at [1365, 298] on div "Display as Default Field width Default 33% 50% 66% 75% Full Quick copy to clipb…" at bounding box center [1264, 230] width 229 height 183
click at [1365, 295] on button "Use setting" at bounding box center [1367, 293] width 23 height 12
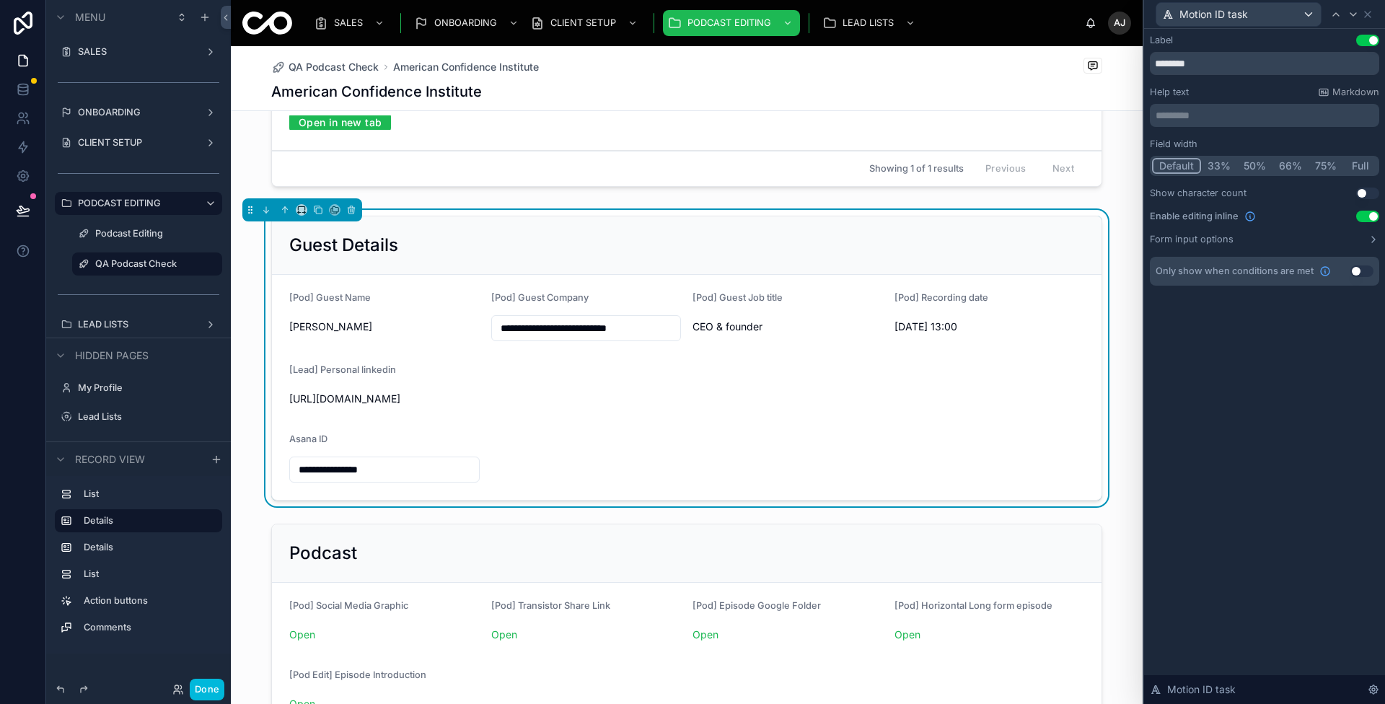
click at [447, 450] on div "**********" at bounding box center [384, 458] width 190 height 49
click at [434, 470] on input "**********" at bounding box center [384, 470] width 189 height 20
paste input "text"
type input "**********"
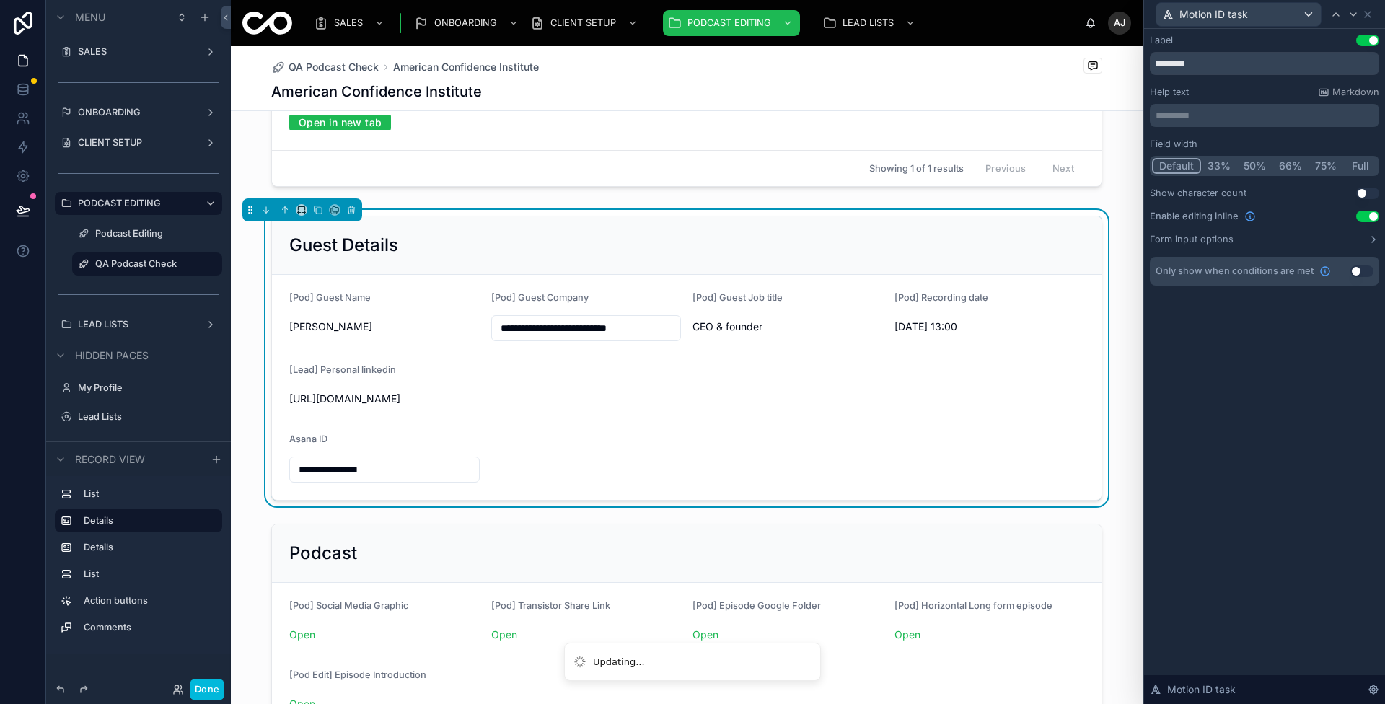
click at [202, 693] on button "Done" at bounding box center [207, 690] width 35 height 22
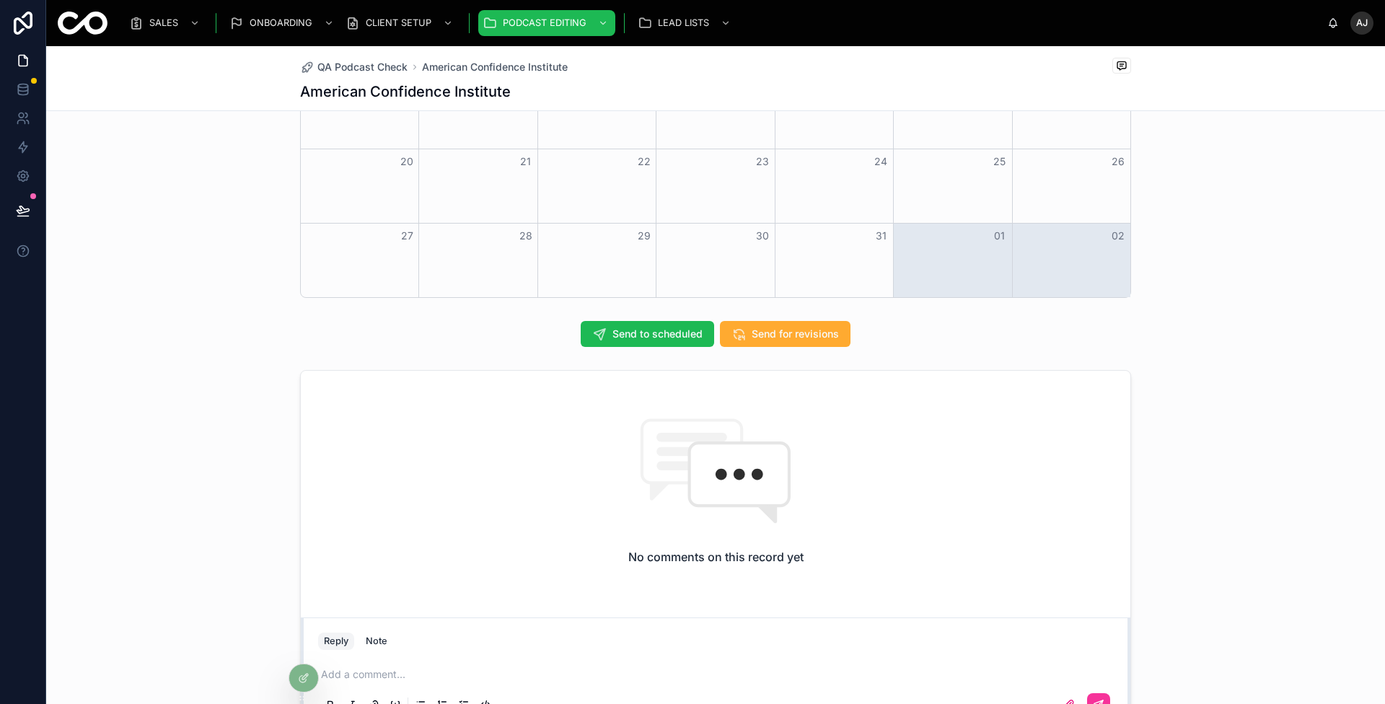
scroll to position [1232, 0]
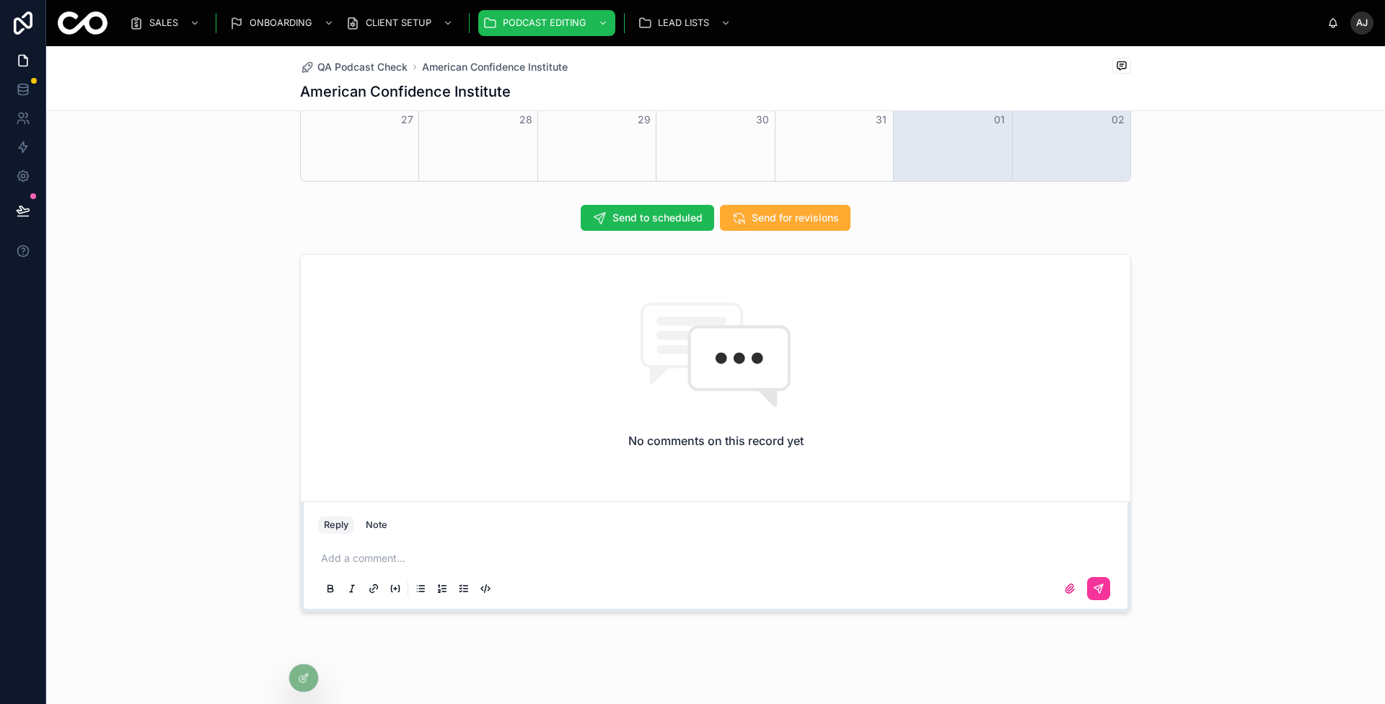
click at [643, 216] on span "Send to scheduled" at bounding box center [657, 218] width 90 height 14
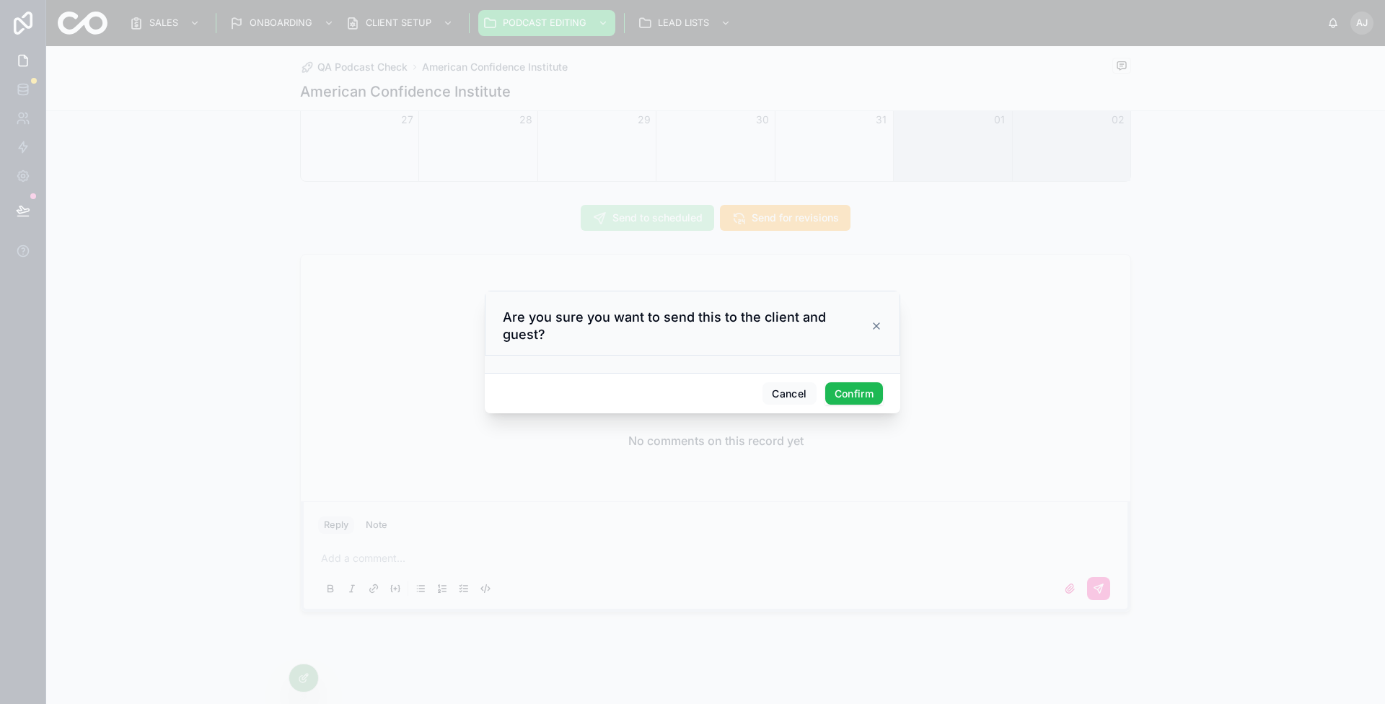
click at [848, 383] on button "Confirm" at bounding box center [854, 393] width 58 height 23
